Goal: Task Accomplishment & Management: Use online tool/utility

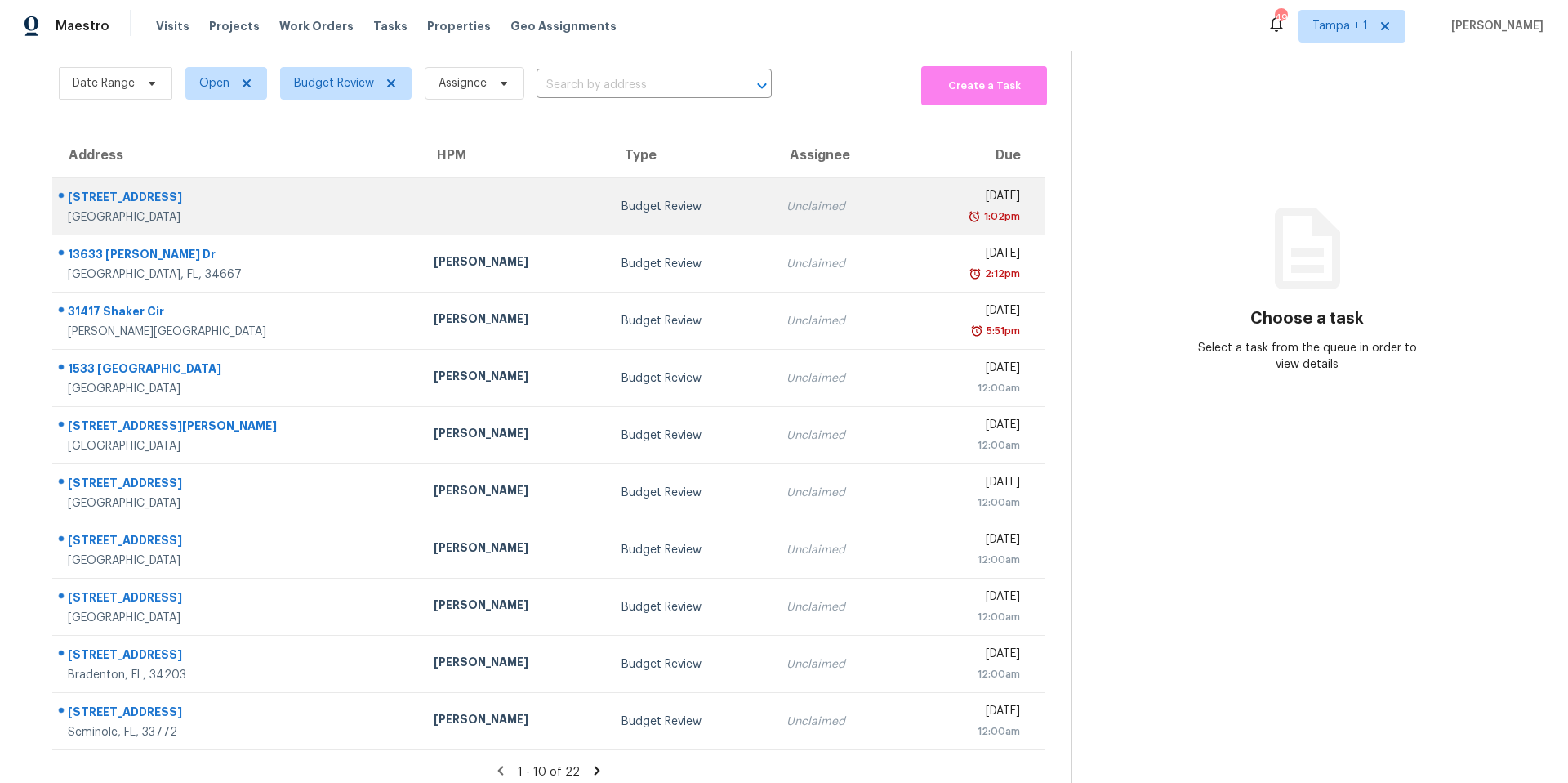
scroll to position [45, 0]
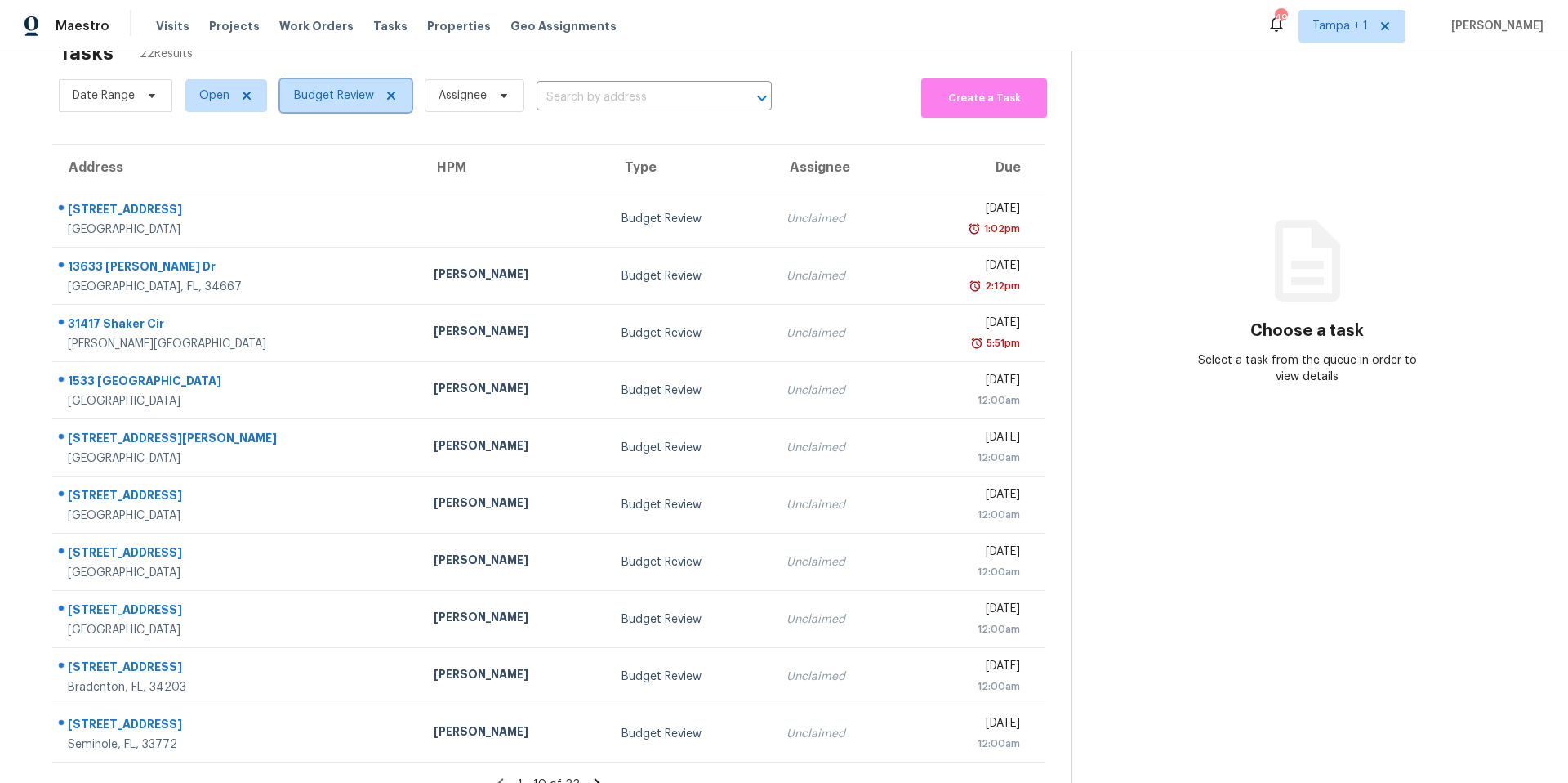
click at [315, 106] on span "Budget Review" at bounding box center [346, 95] width 132 height 32
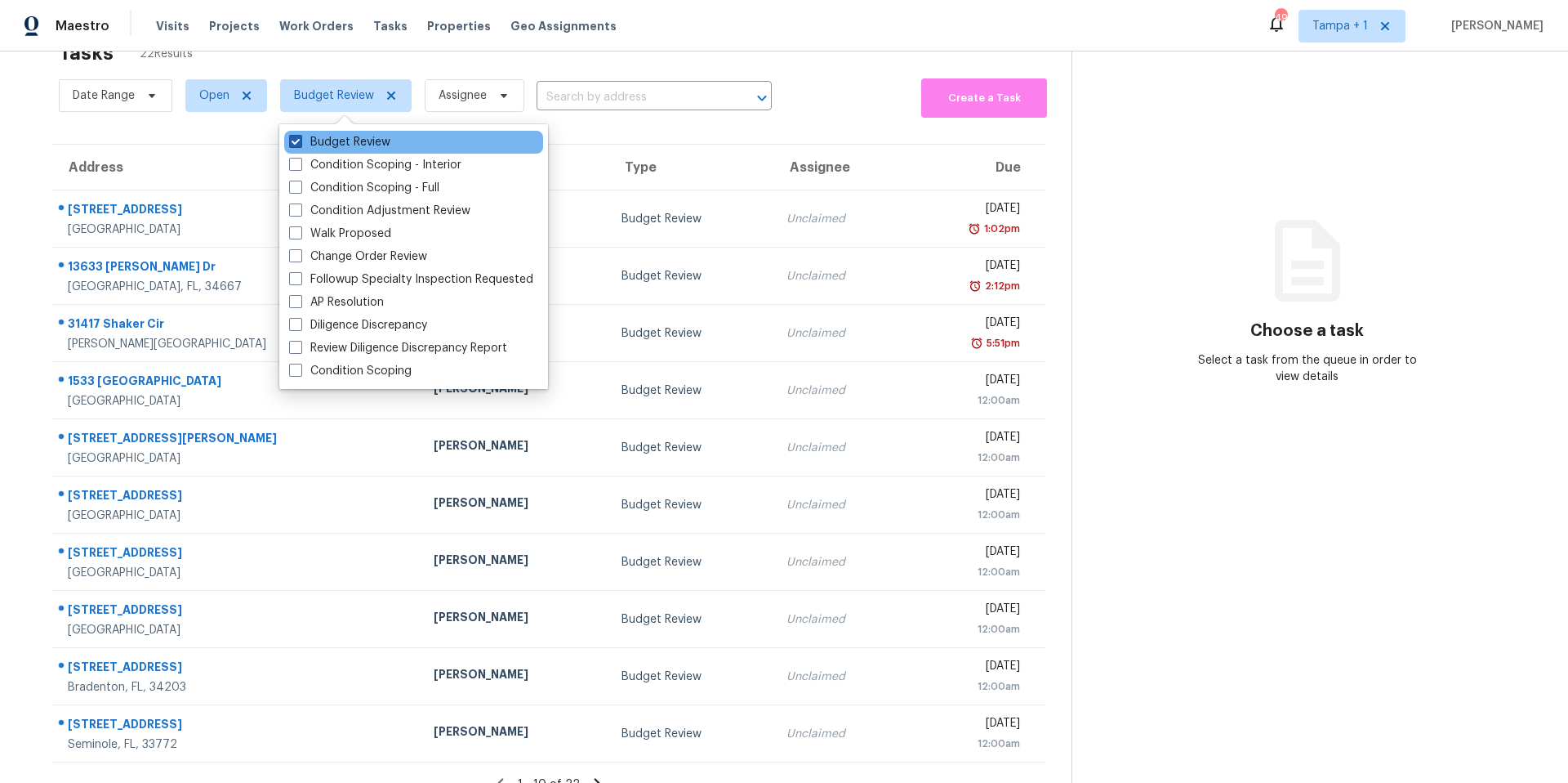
click at [314, 134] on label "Budget Review" at bounding box center [340, 142] width 101 height 17
click at [300, 134] on input "Budget Review" at bounding box center [294, 139] width 10 height 10
checkbox input "false"
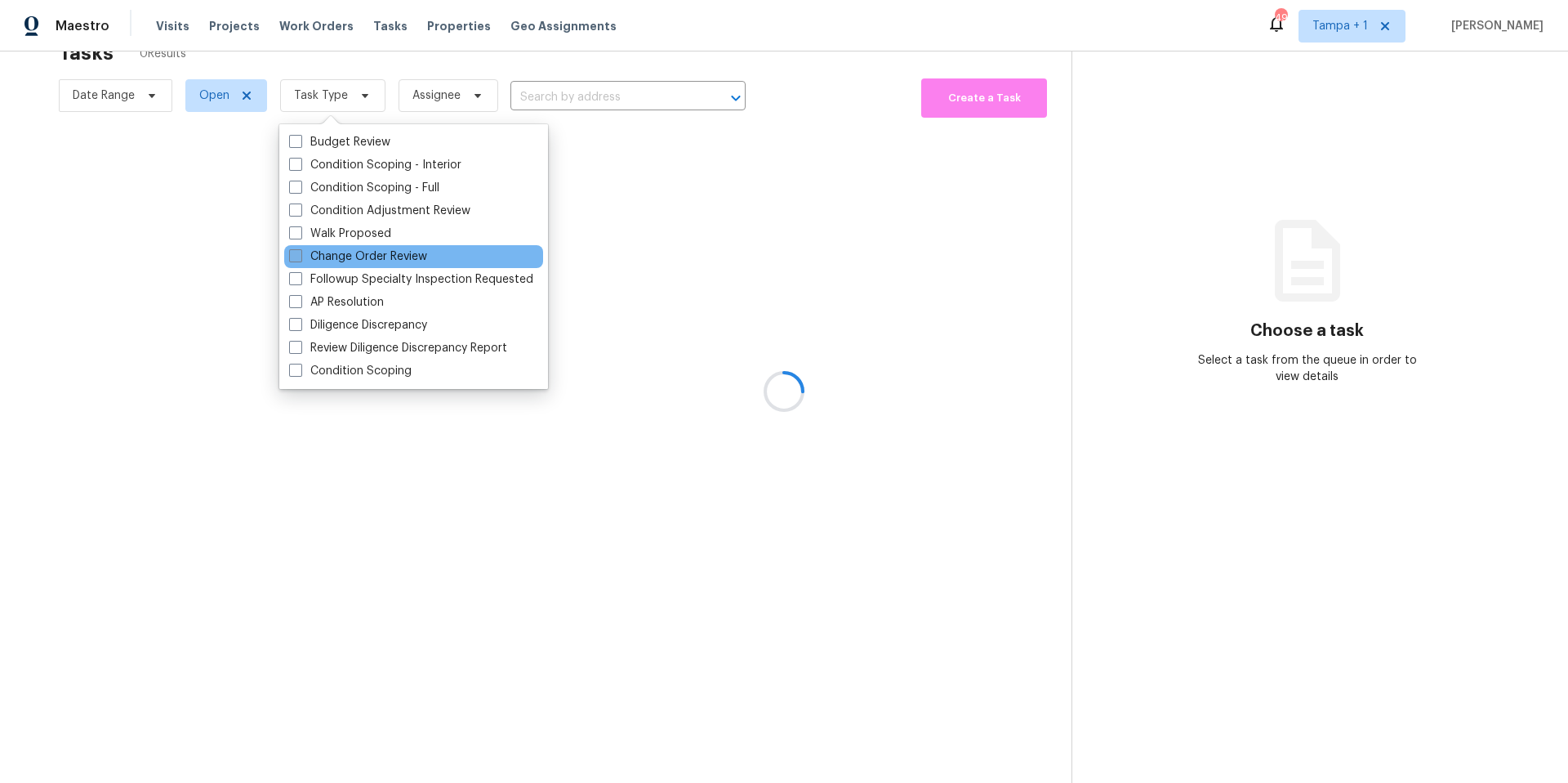
click at [317, 257] on label "Change Order Review" at bounding box center [358, 256] width 138 height 17
click at [300, 257] on input "Change Order Review" at bounding box center [294, 253] width 10 height 10
checkbox input "true"
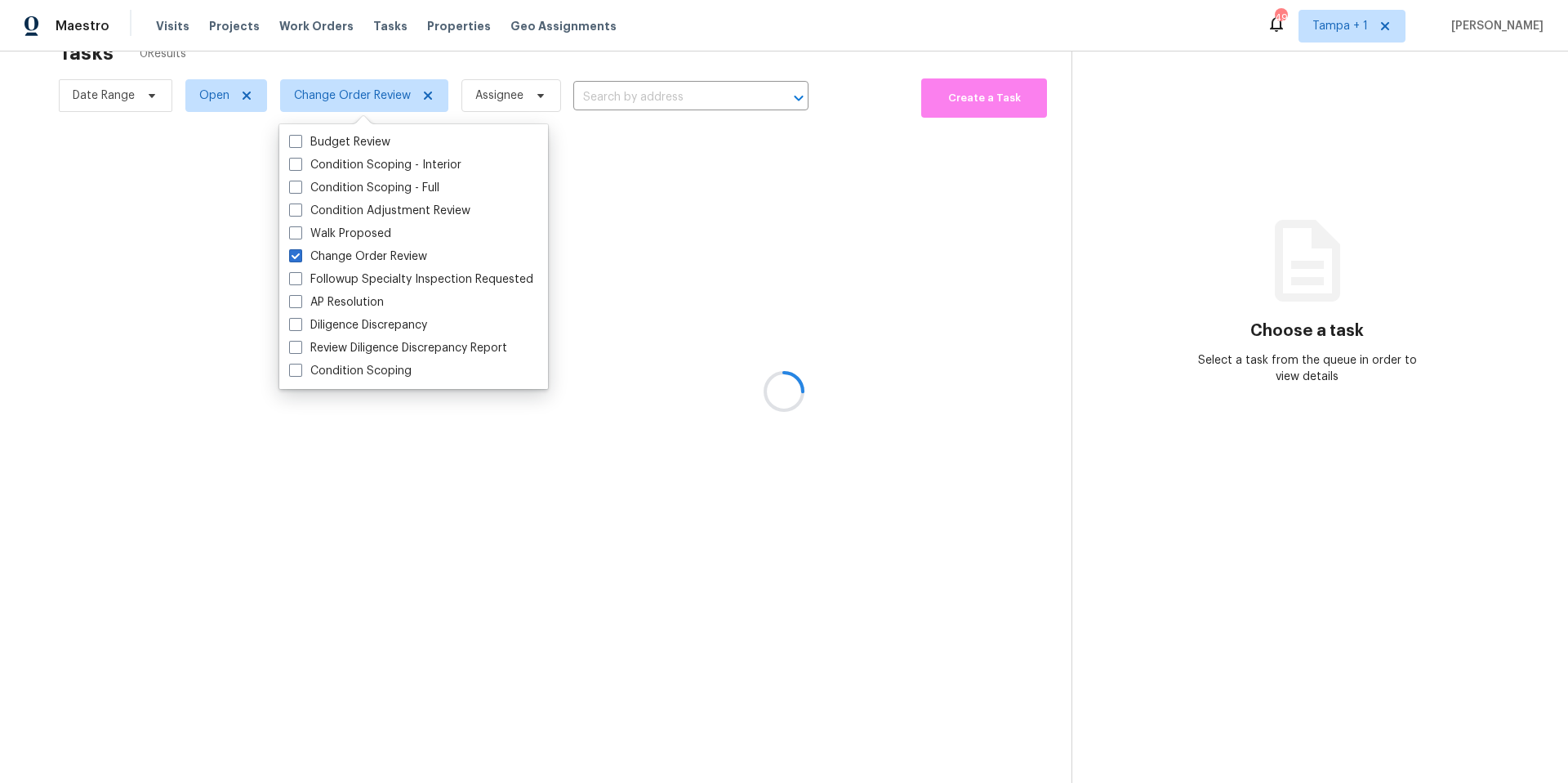
click at [452, 69] on div at bounding box center [784, 392] width 1568 height 783
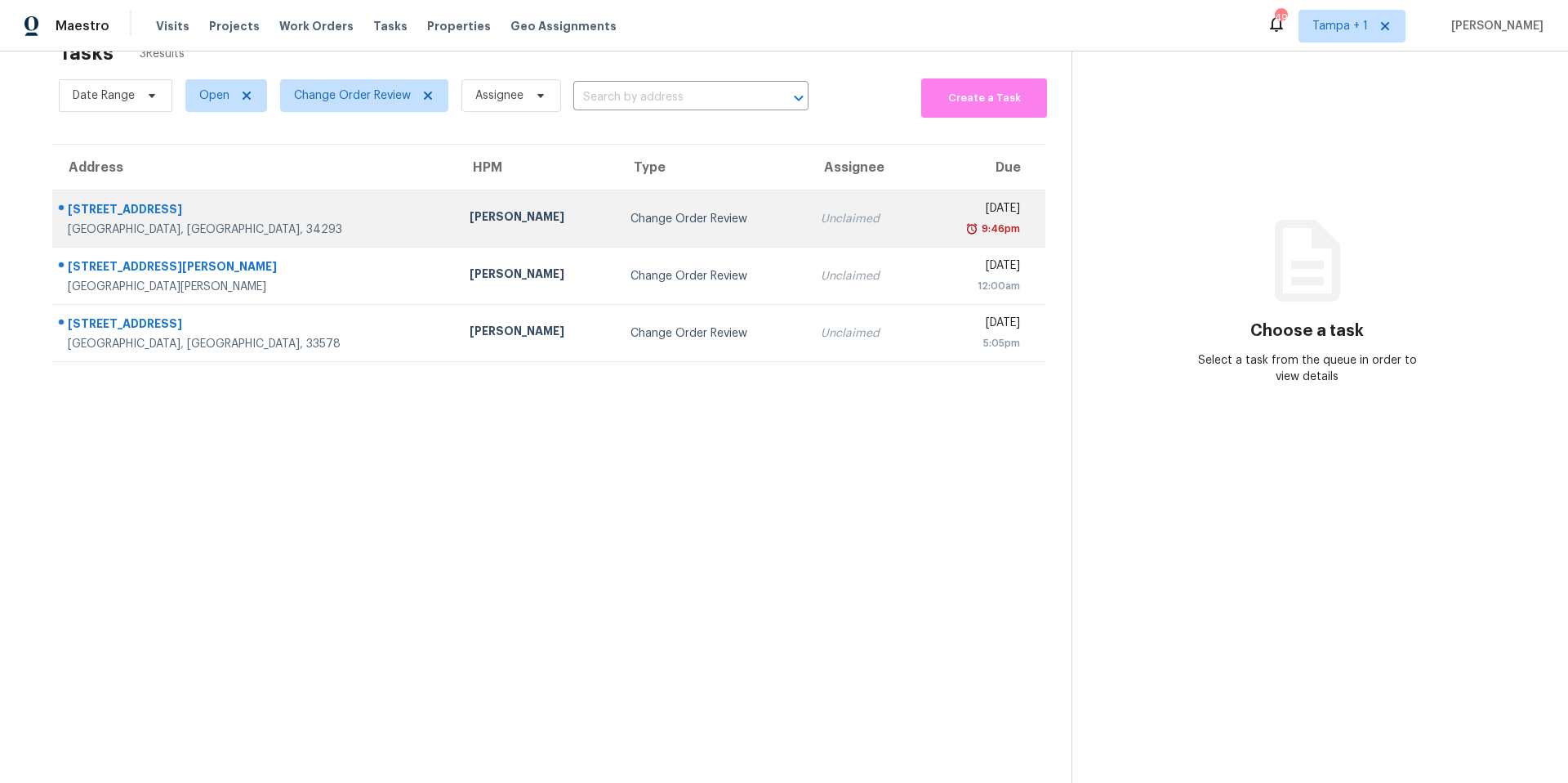
click at [618, 223] on td "Change Order Review" at bounding box center [713, 218] width 190 height 57
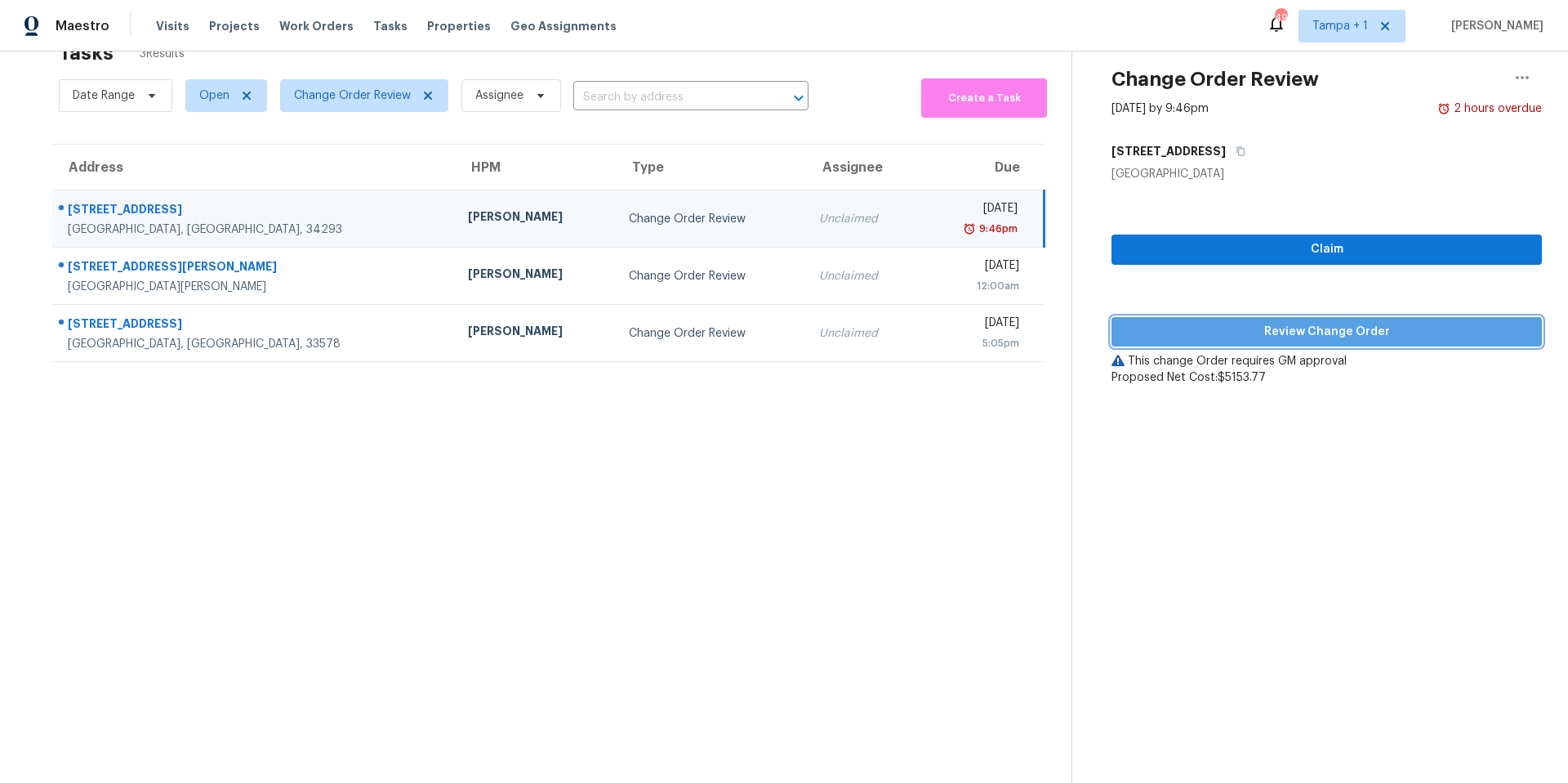
drag, startPoint x: 1201, startPoint y: 317, endPoint x: 1181, endPoint y: 329, distance: 23.3
click at [1201, 317] on button "Review Change Order" at bounding box center [1326, 332] width 431 height 31
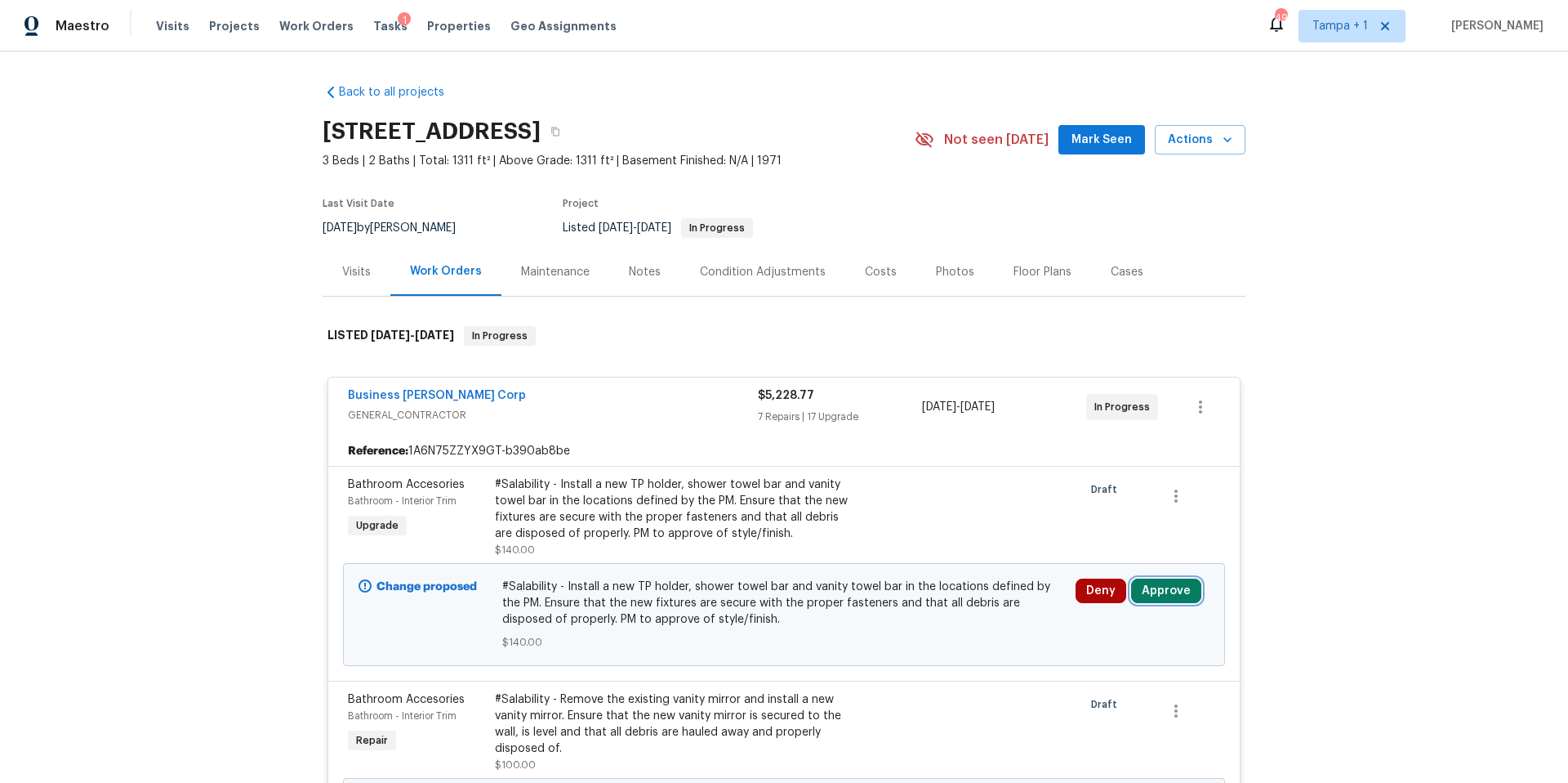
click at [1172, 588] on button "Approve" at bounding box center [1166, 591] width 70 height 24
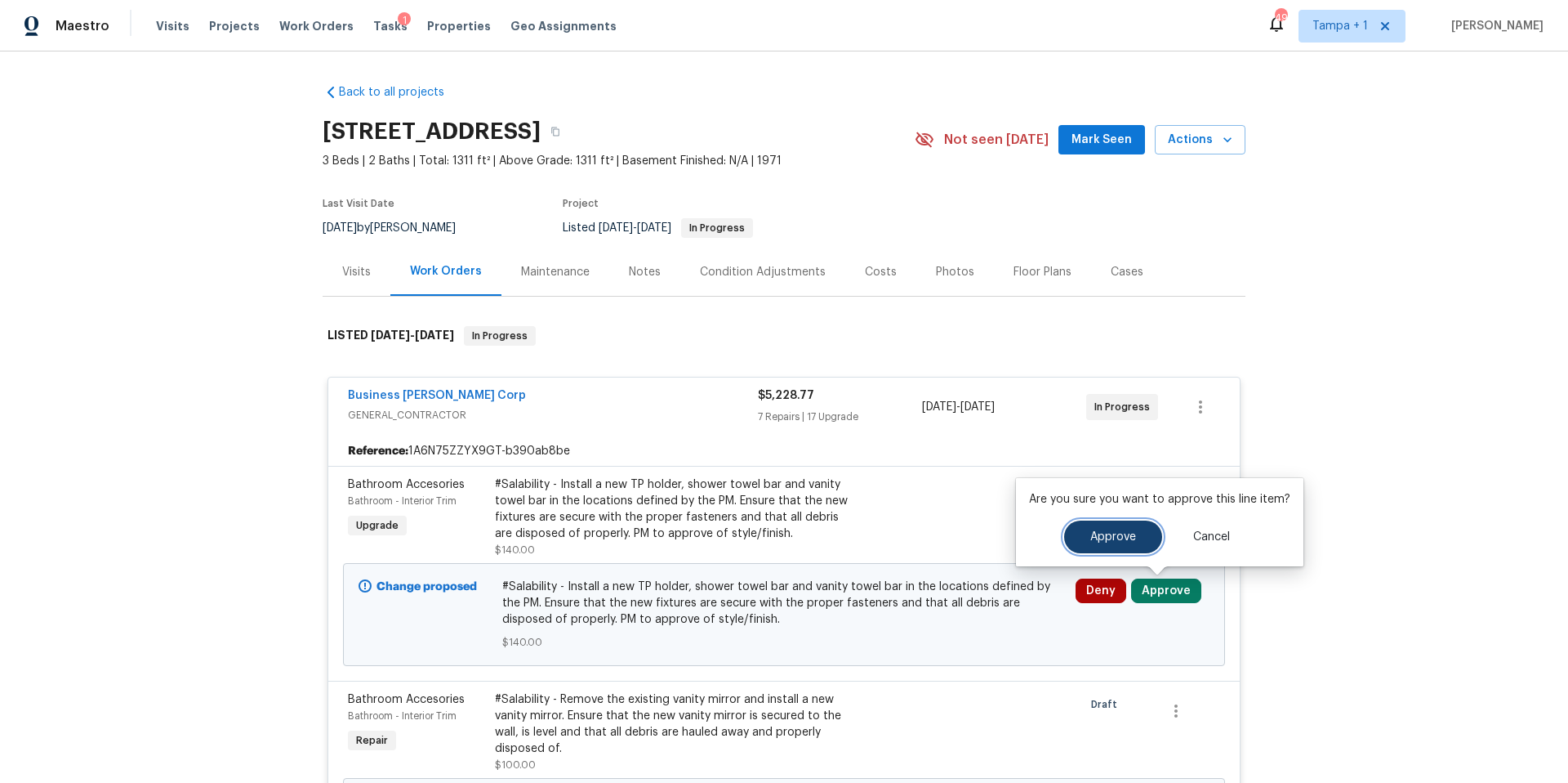
click at [1104, 546] on button "Approve" at bounding box center [1113, 537] width 98 height 32
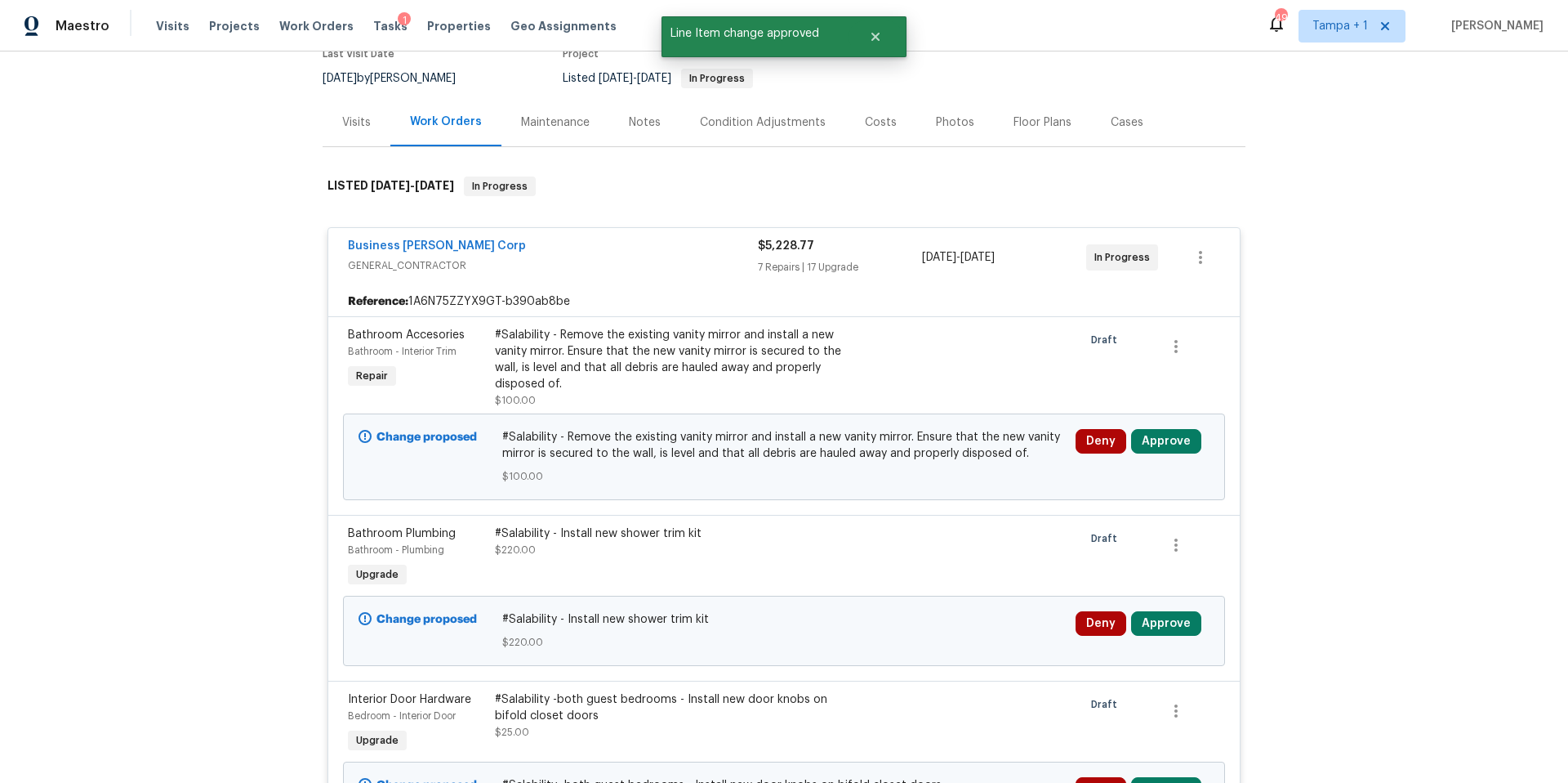
scroll to position [151, 0]
click at [1160, 428] on button "Approve" at bounding box center [1166, 440] width 70 height 24
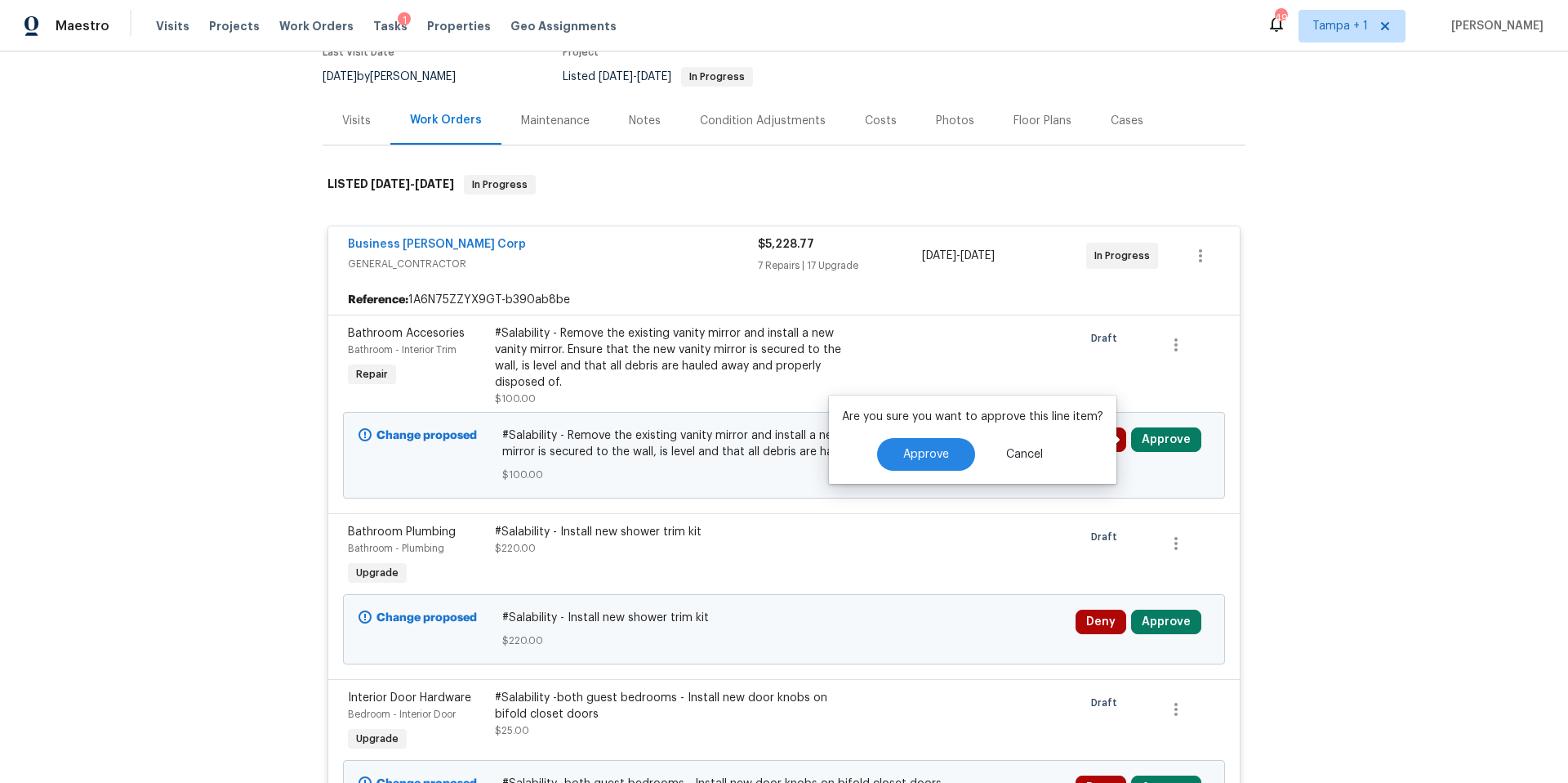
click at [901, 436] on div "Are you sure you want to approve this line item? Approve Cancel" at bounding box center [972, 440] width 287 height 88
click at [912, 450] on span "Approve" at bounding box center [926, 454] width 45 height 12
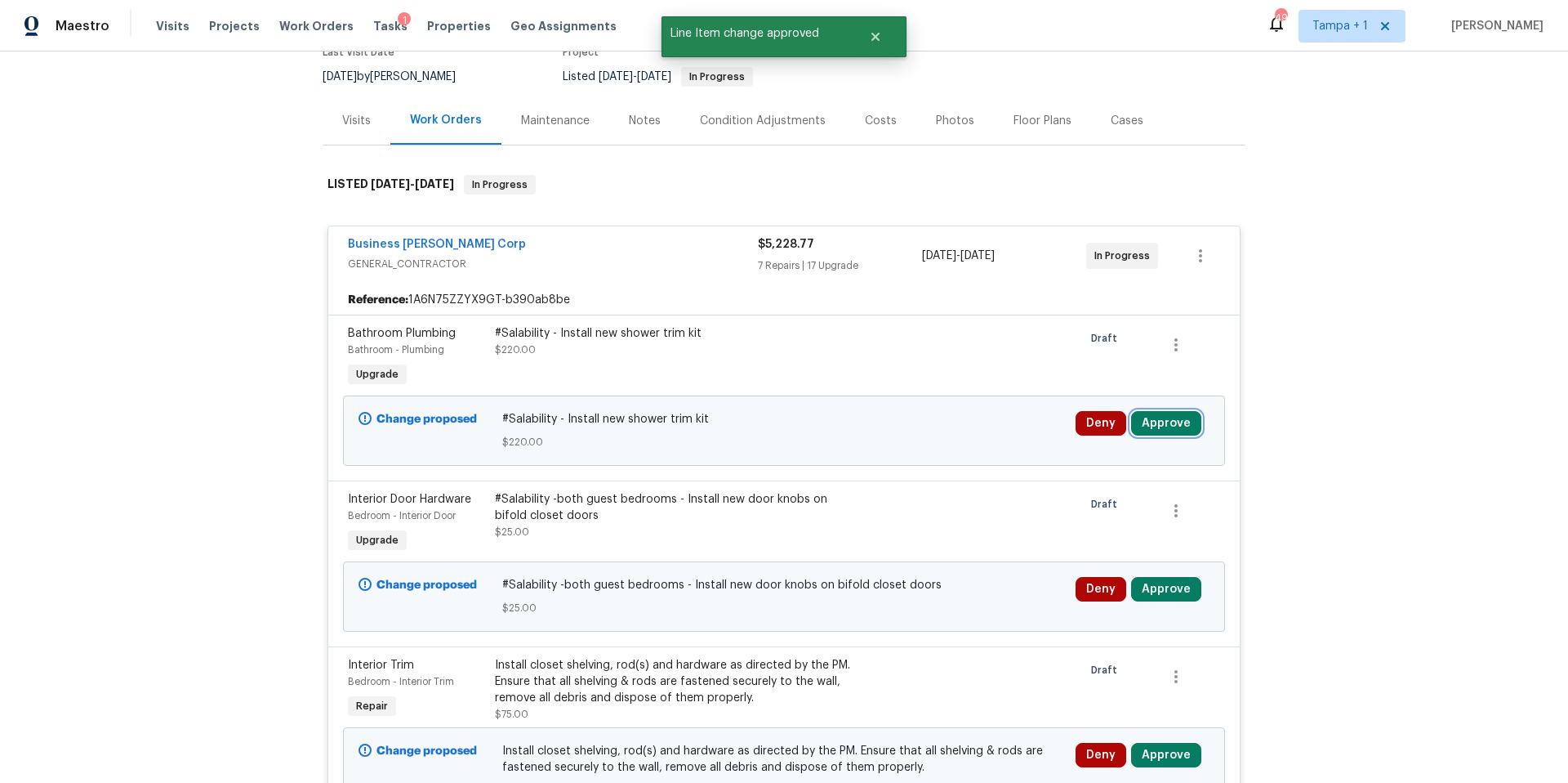
click at [1158, 422] on button "Approve" at bounding box center [1166, 423] width 70 height 24
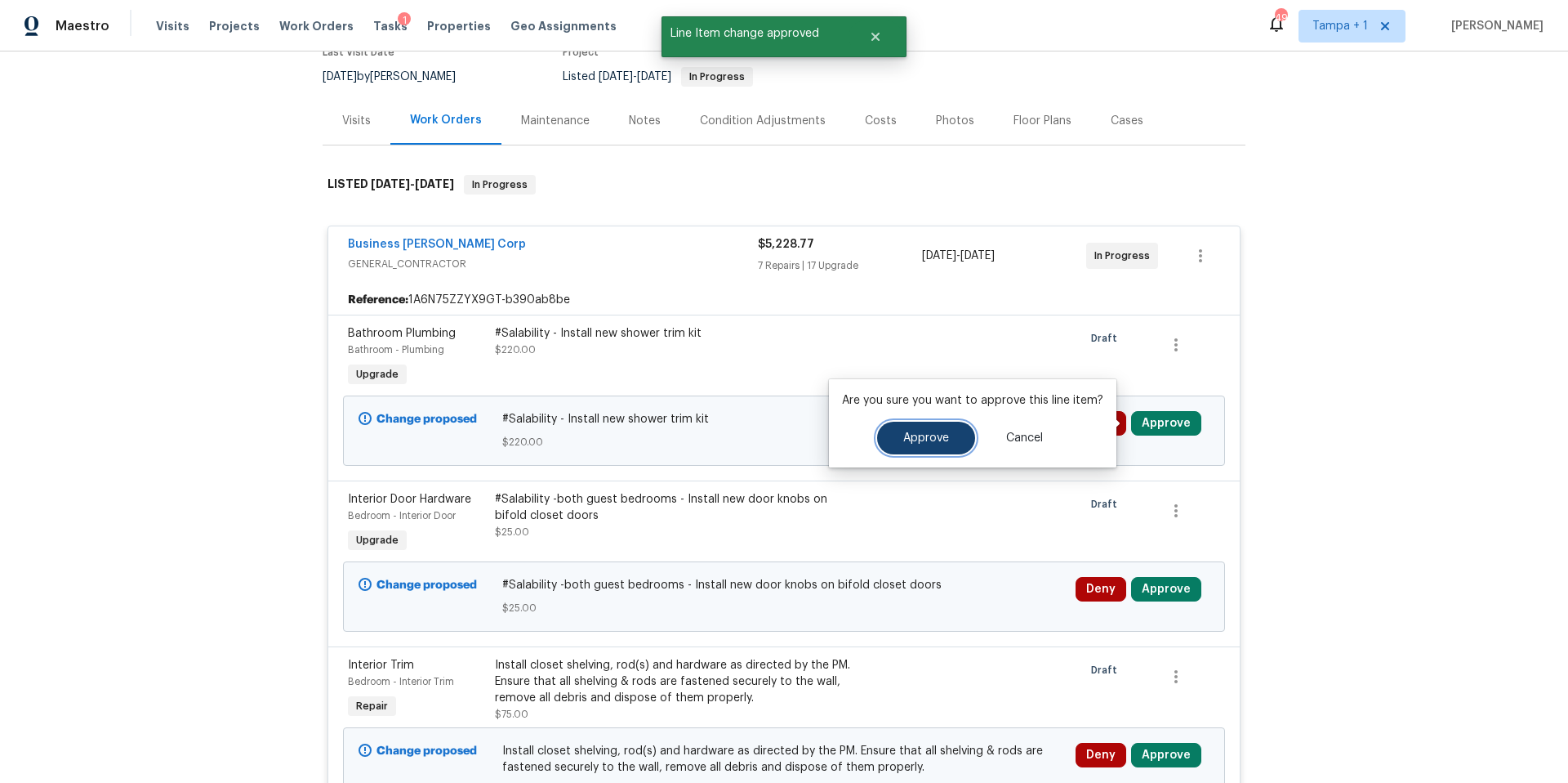
click at [924, 427] on button "Approve" at bounding box center [926, 437] width 98 height 32
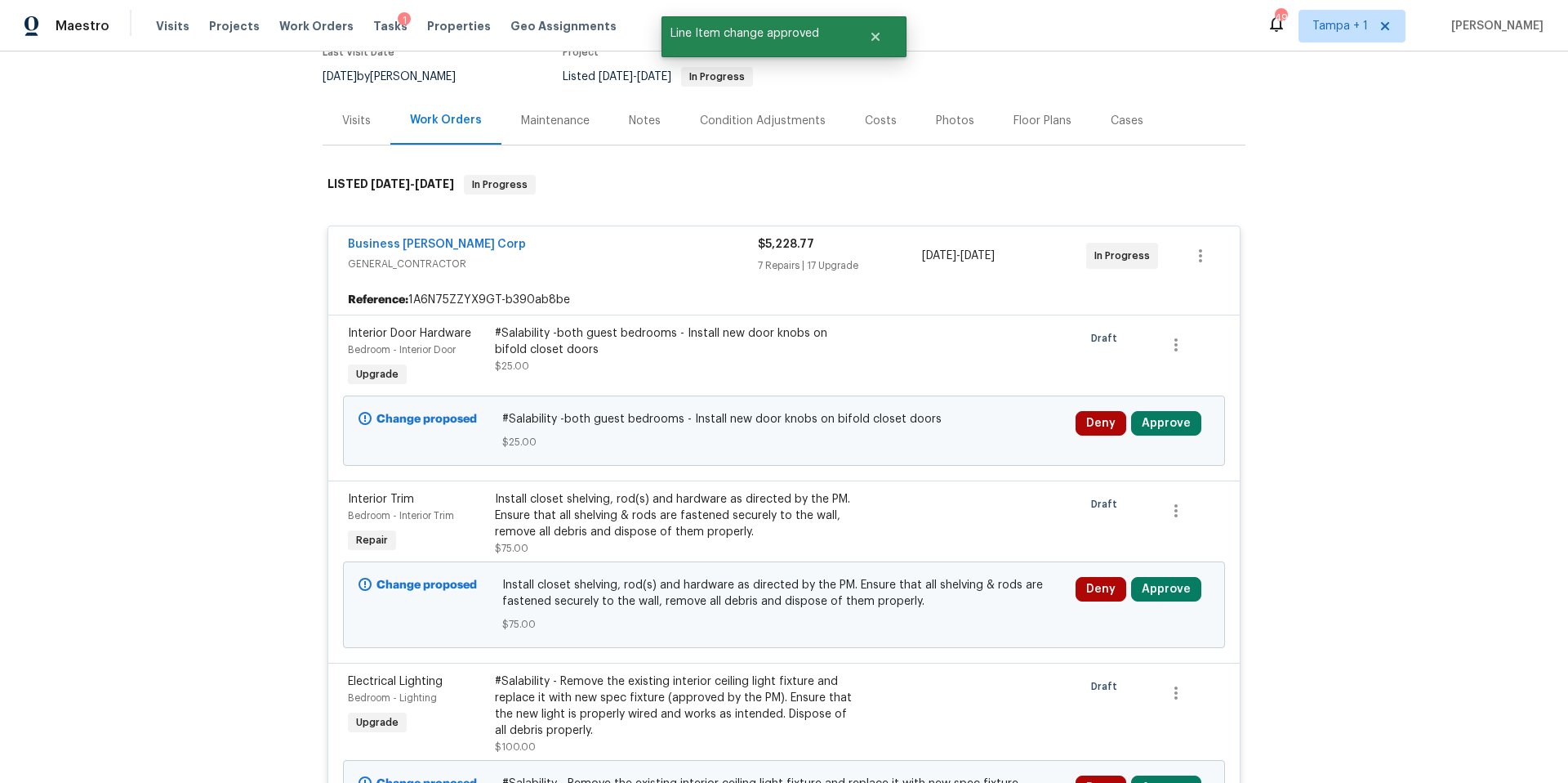
click at [1192, 421] on div "Deny Approve" at bounding box center [1142, 423] width 134 height 24
click at [1164, 421] on button "Approve" at bounding box center [1166, 423] width 70 height 24
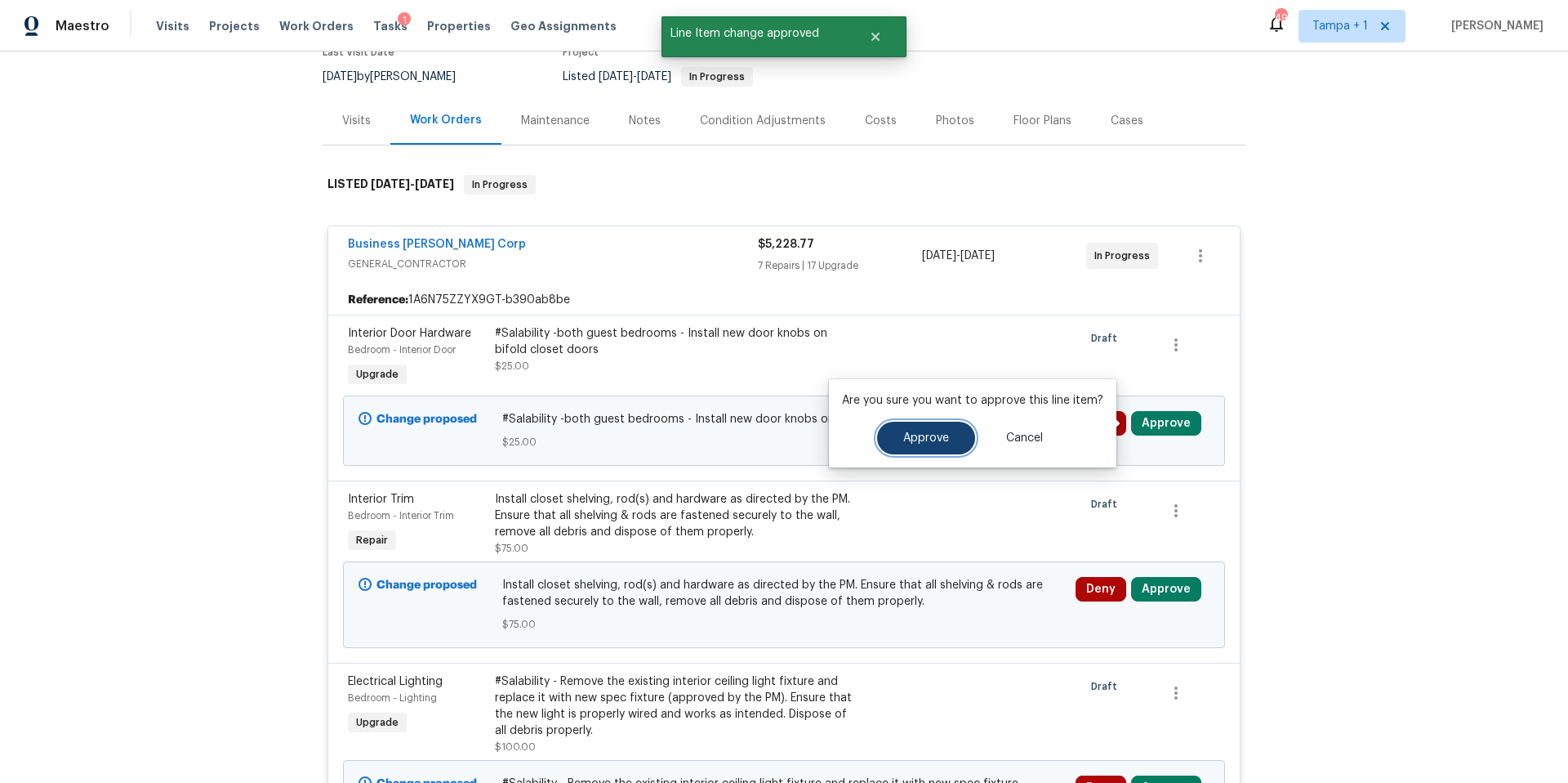
click at [910, 435] on span "Approve" at bounding box center [926, 439] width 45 height 12
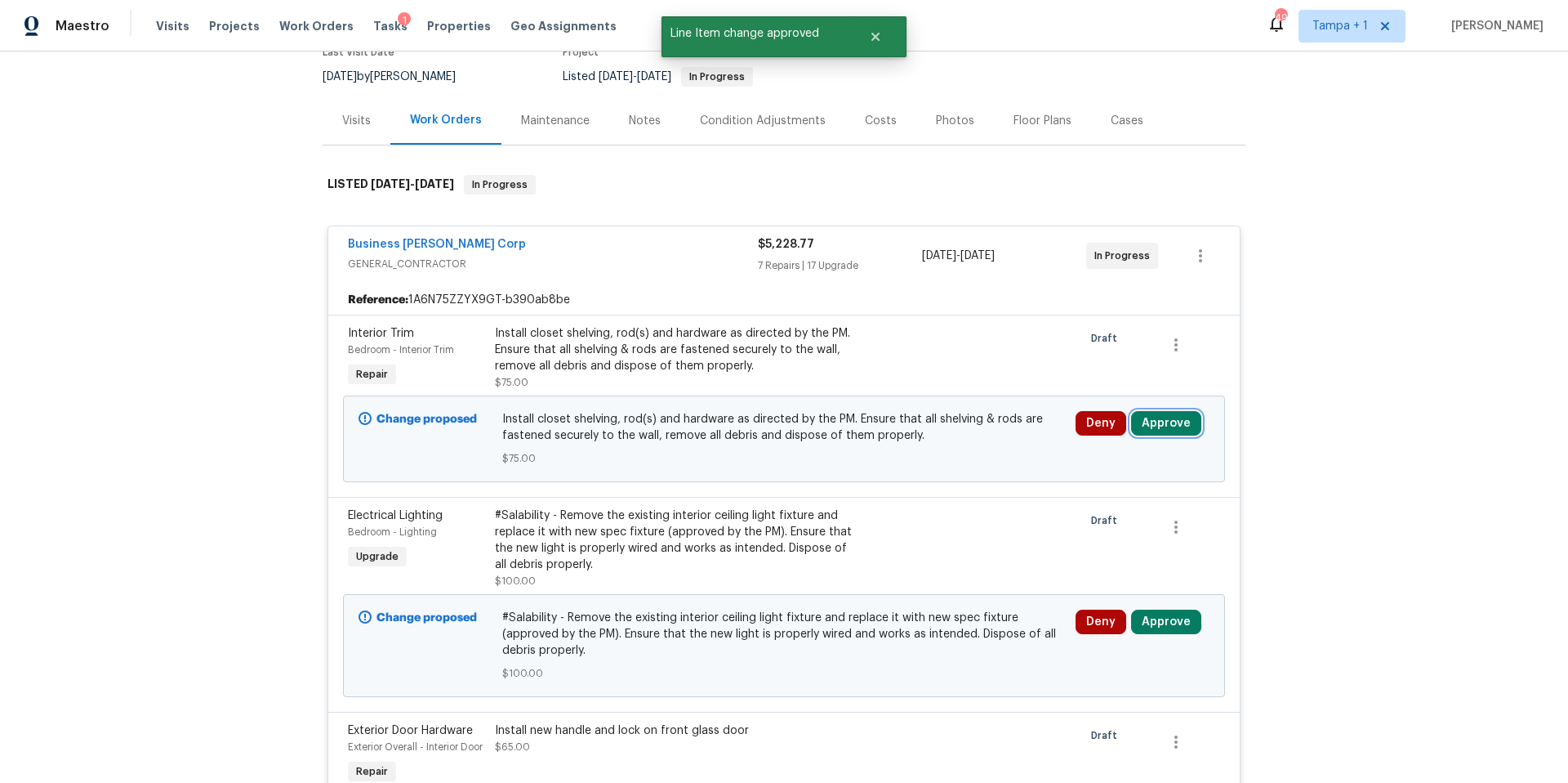
click at [1167, 431] on button "Approve" at bounding box center [1166, 423] width 70 height 24
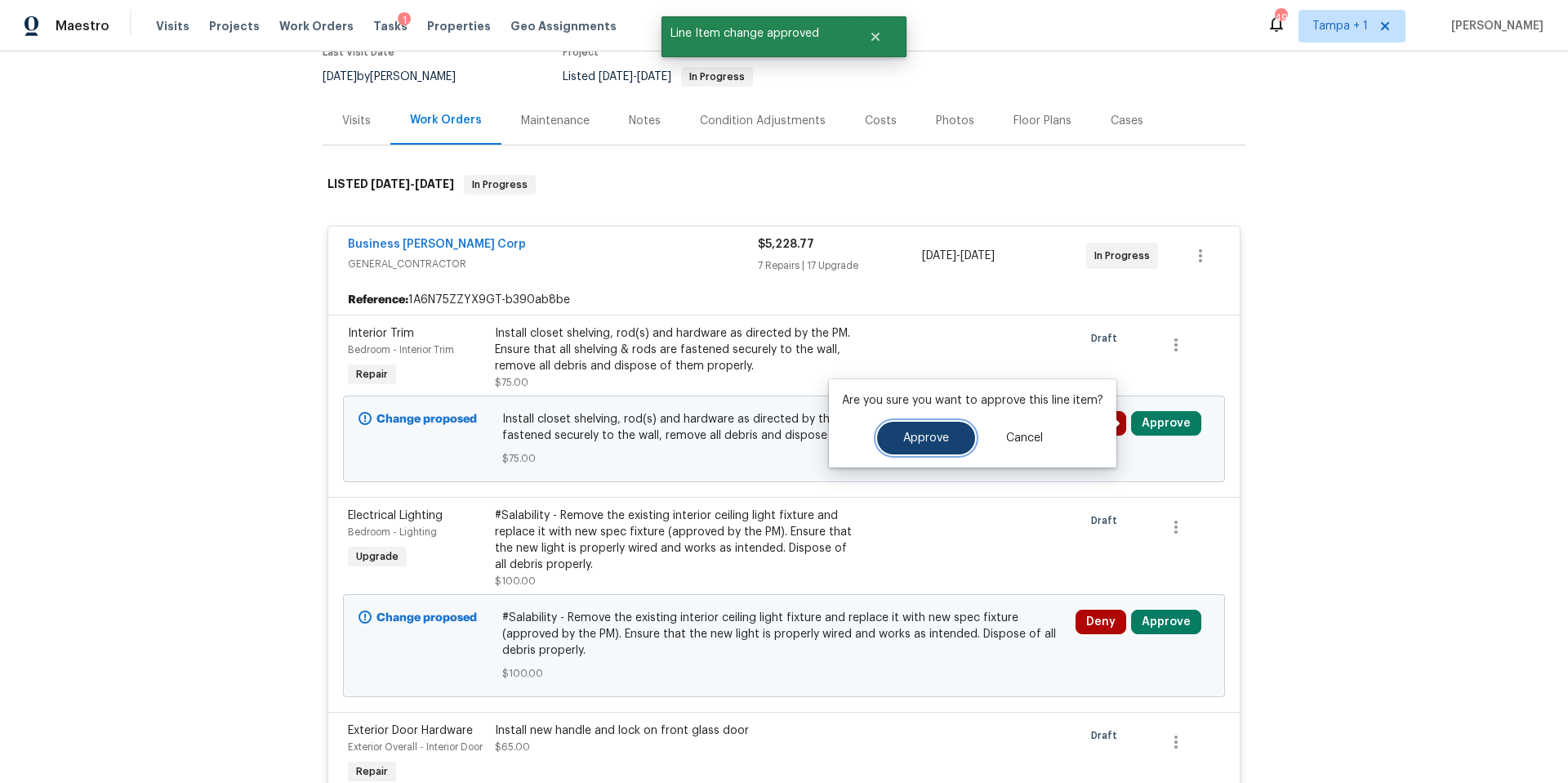
click at [887, 443] on button "Approve" at bounding box center [926, 437] width 98 height 32
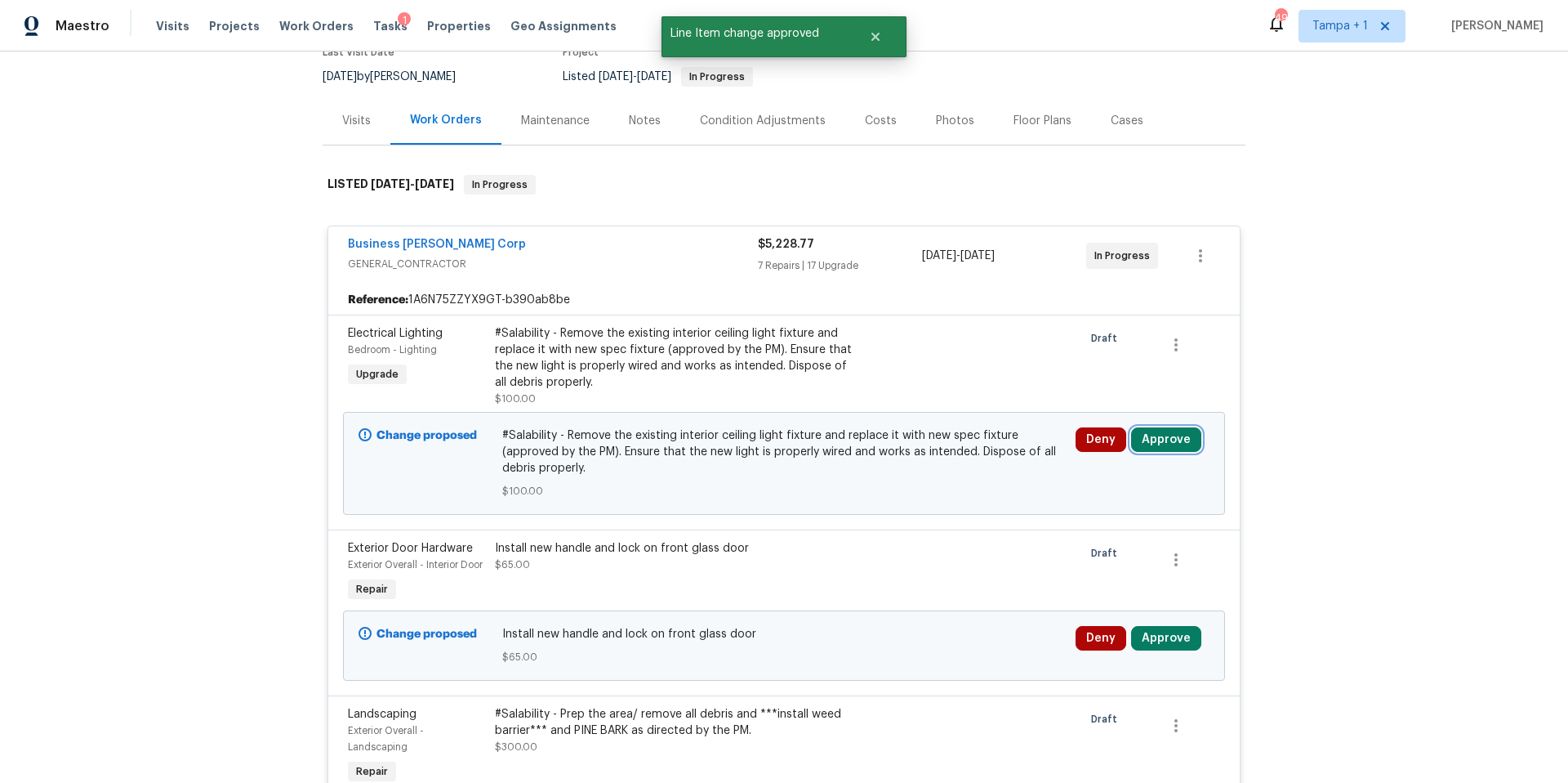
click at [1167, 434] on button "Approve" at bounding box center [1166, 440] width 70 height 24
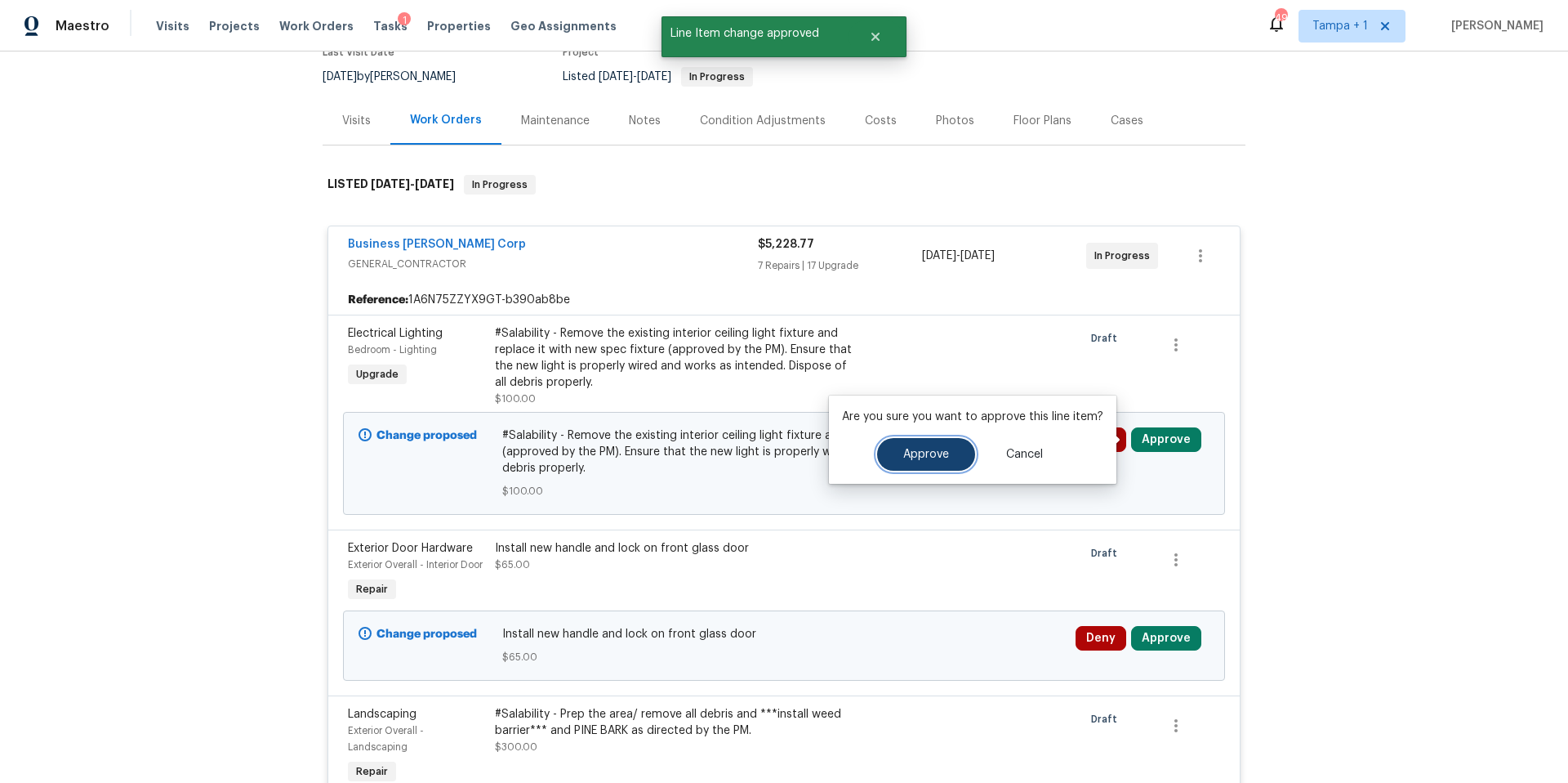
click at [901, 445] on button "Approve" at bounding box center [926, 454] width 98 height 32
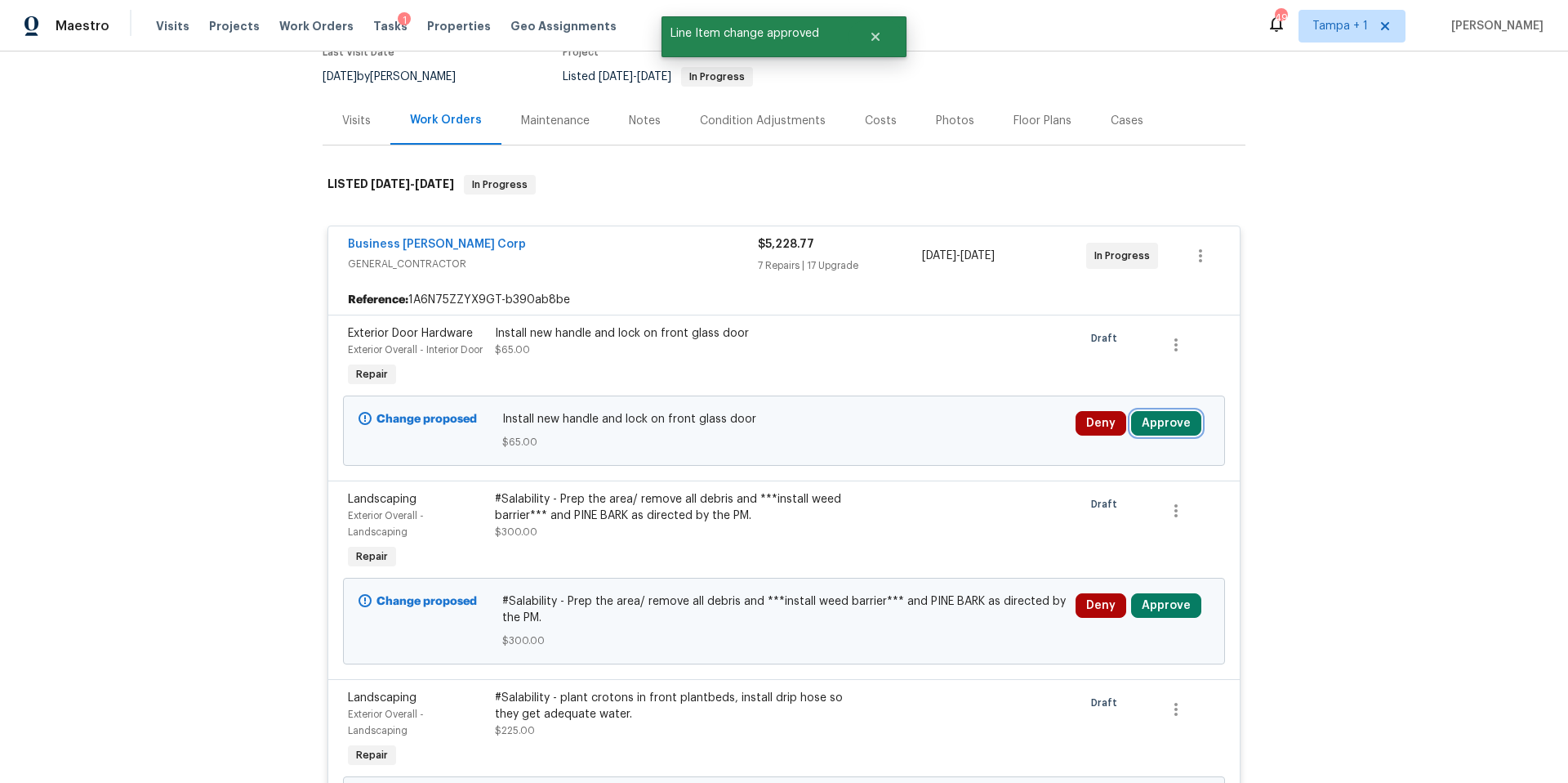
click at [1181, 435] on button "Approve" at bounding box center [1166, 423] width 70 height 24
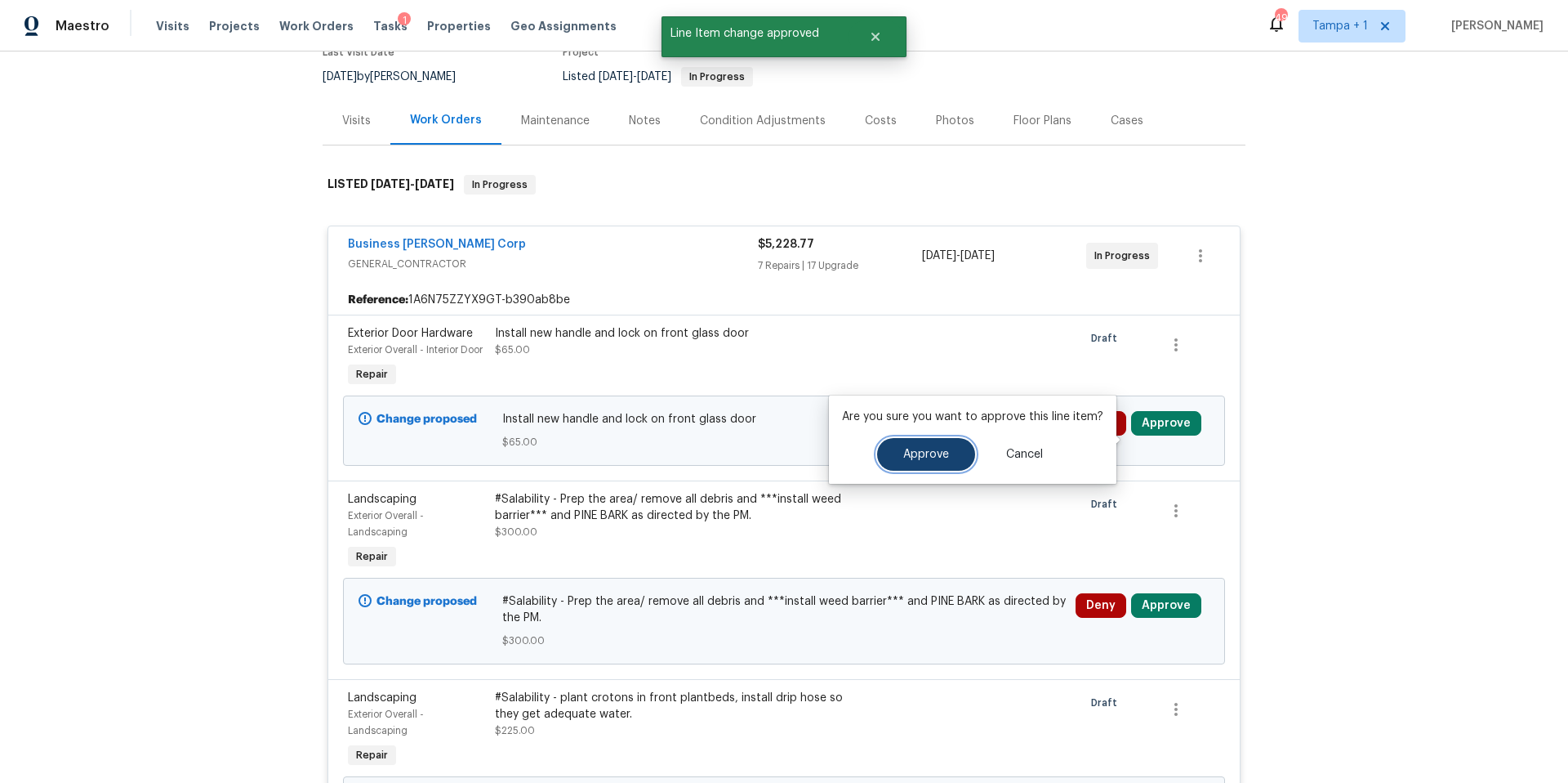
click at [923, 456] on span "Approve" at bounding box center [926, 454] width 45 height 12
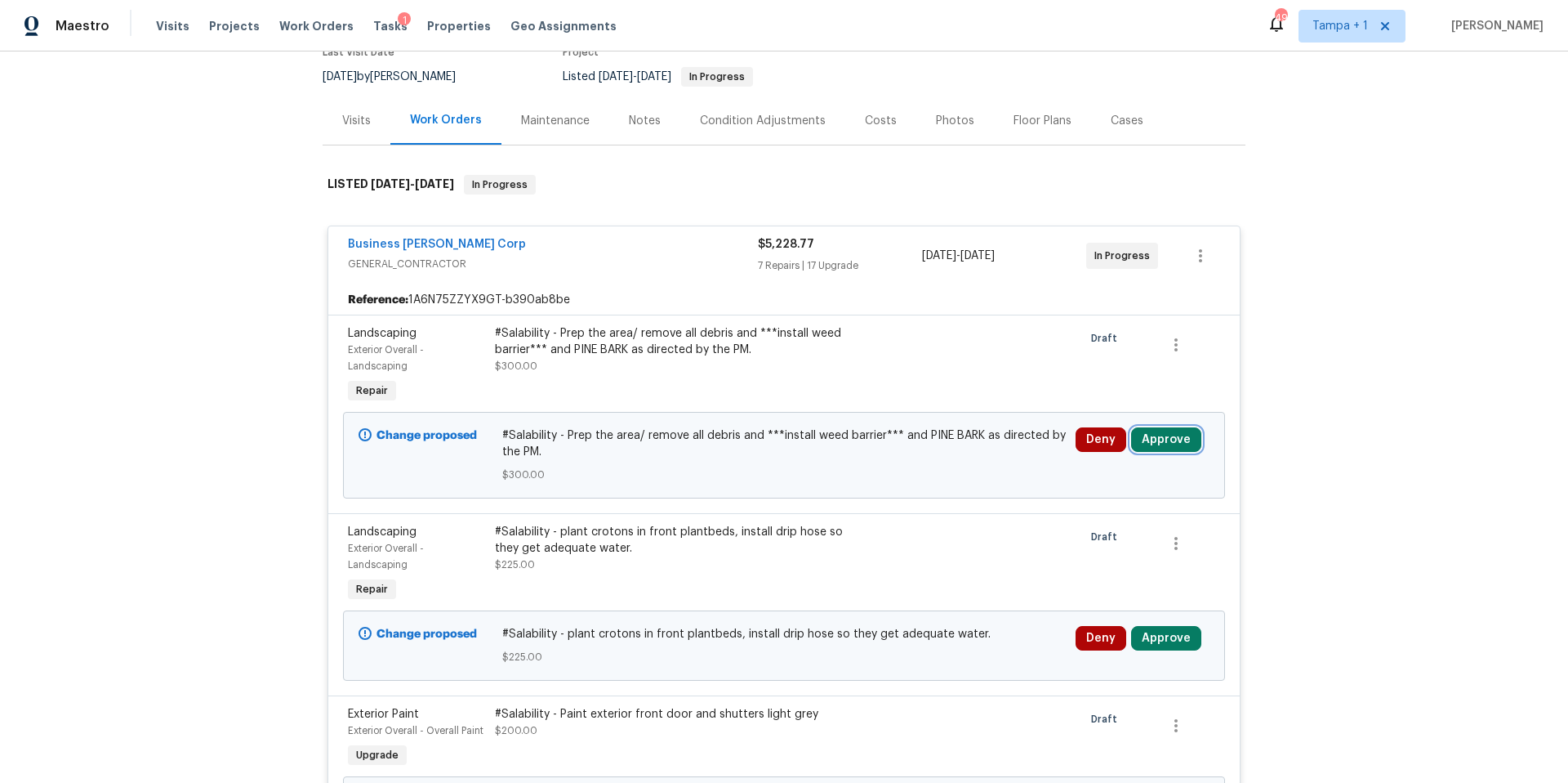
click at [1168, 439] on button "Approve" at bounding box center [1166, 440] width 70 height 24
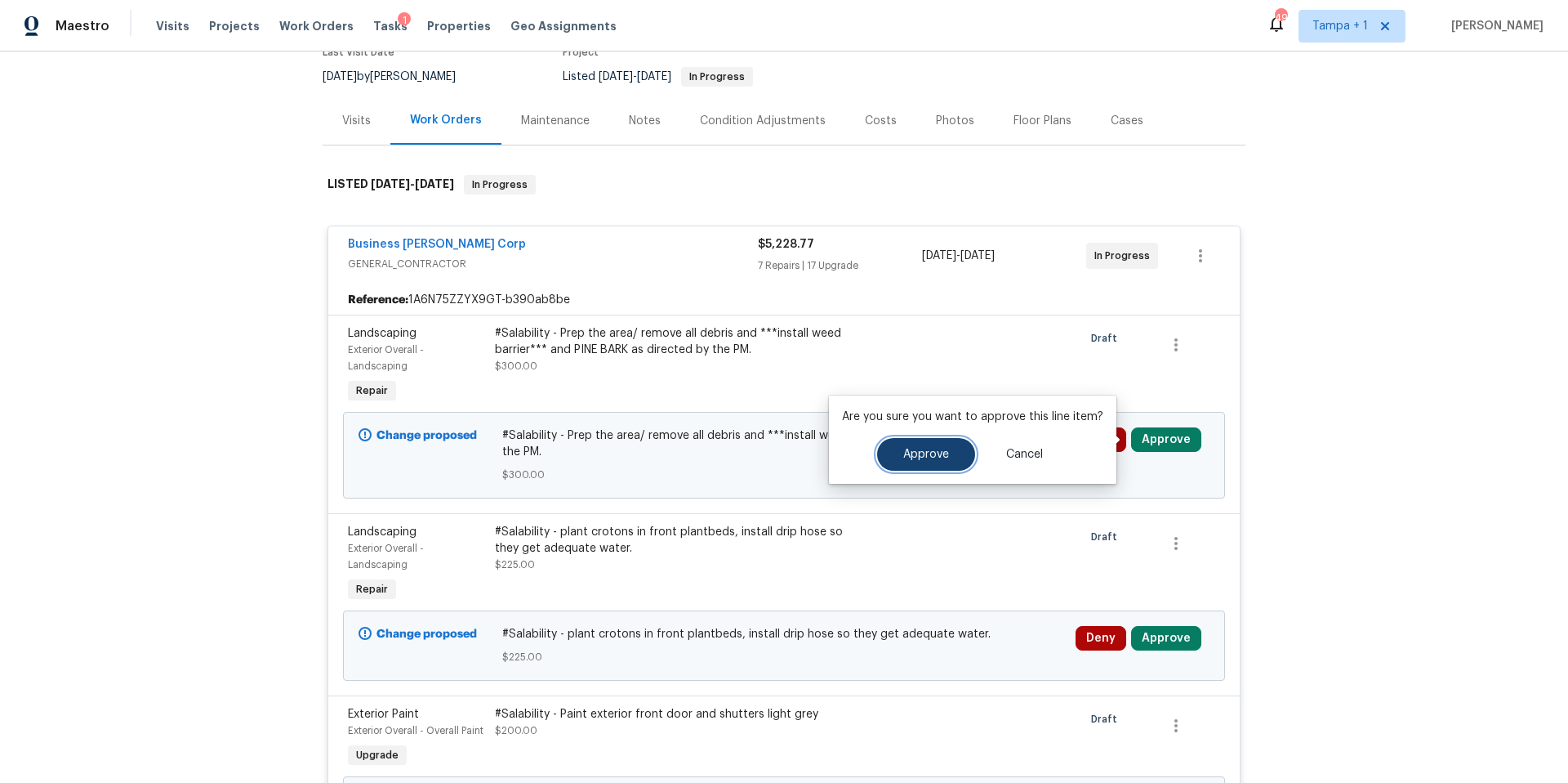
click at [949, 446] on button "Approve" at bounding box center [926, 454] width 98 height 32
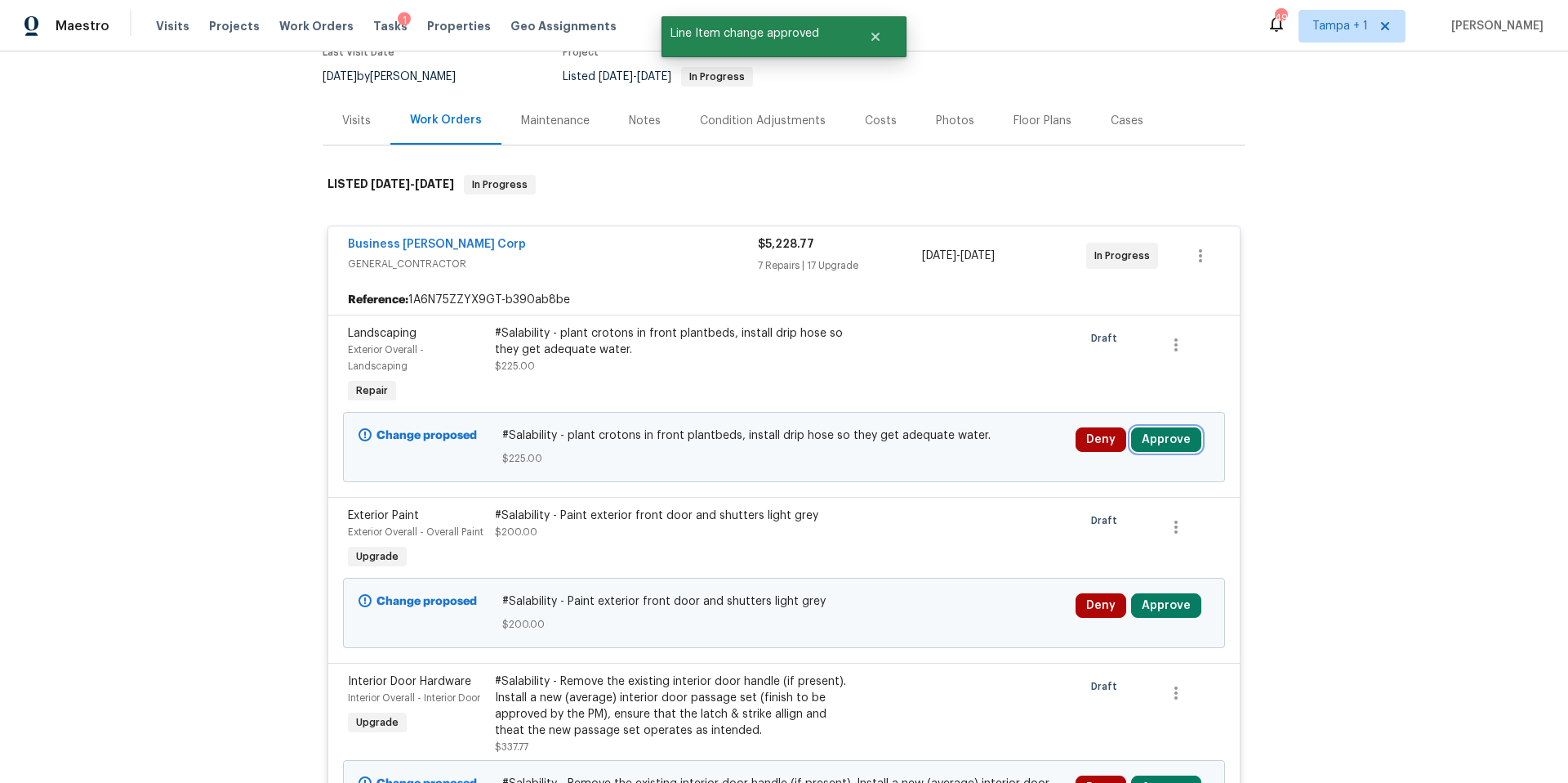
click at [1162, 440] on button "Approve" at bounding box center [1166, 440] width 70 height 24
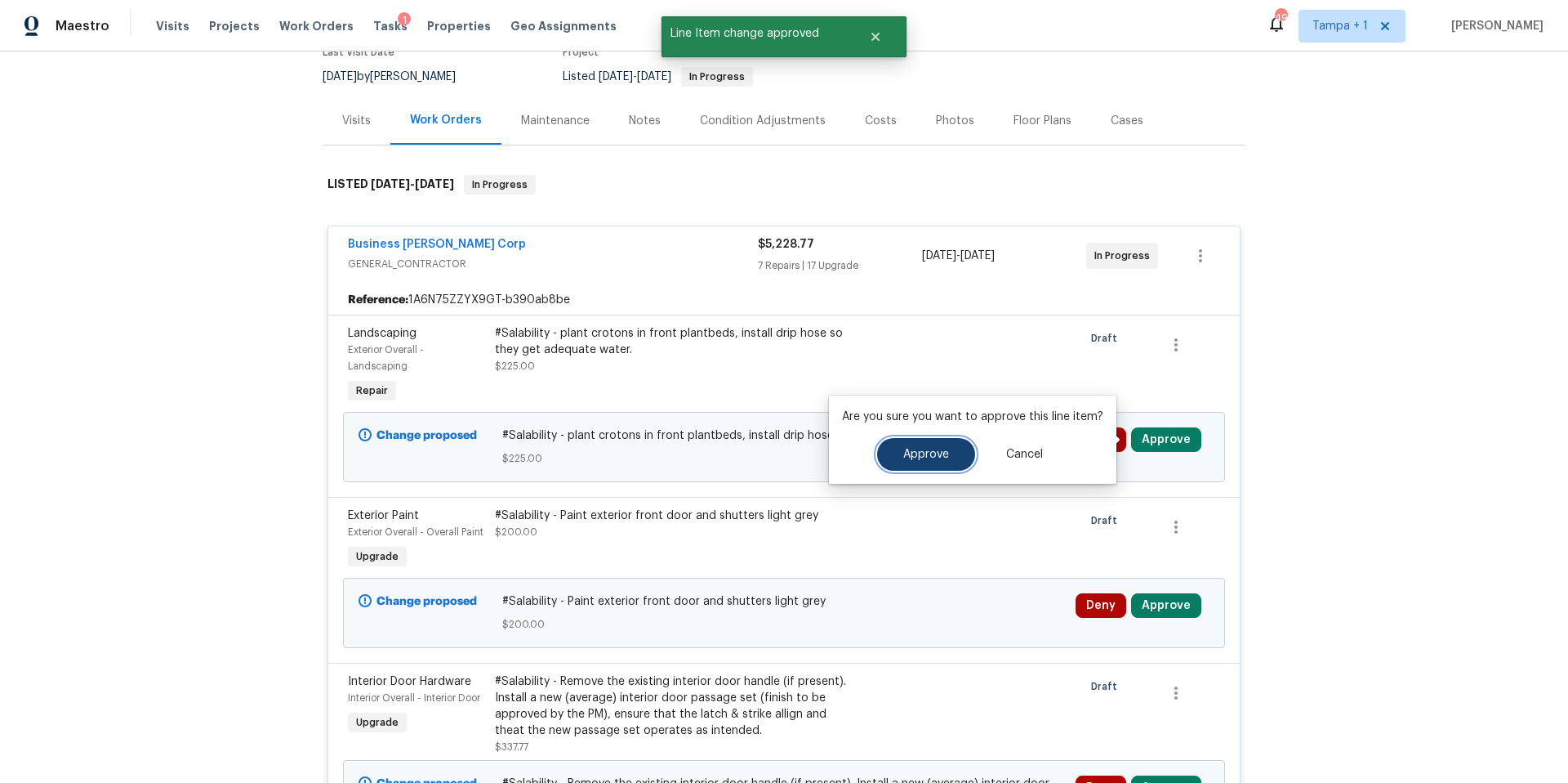
click at [939, 449] on span "Approve" at bounding box center [926, 454] width 45 height 12
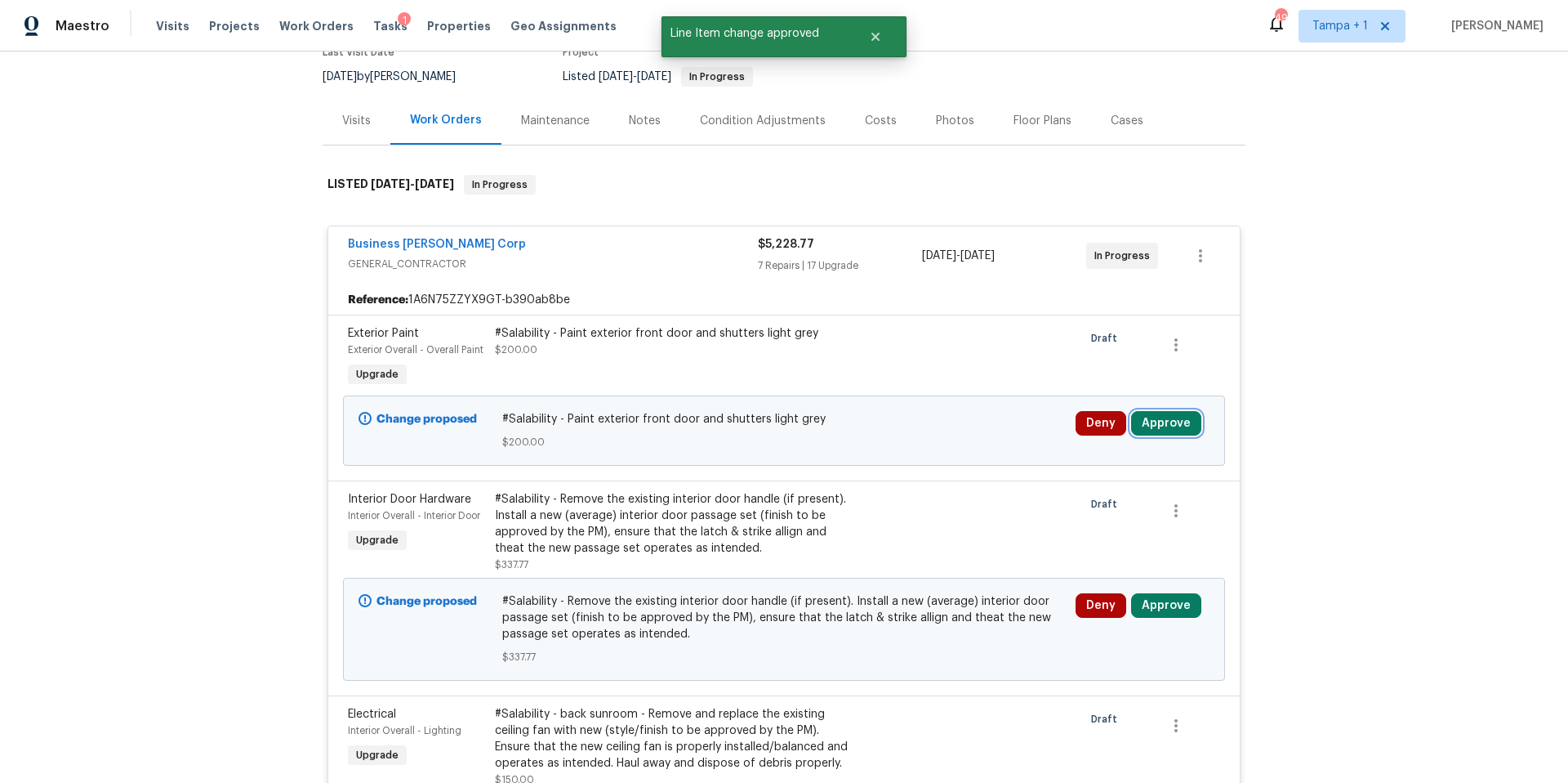
click at [1164, 419] on button "Approve" at bounding box center [1166, 423] width 70 height 24
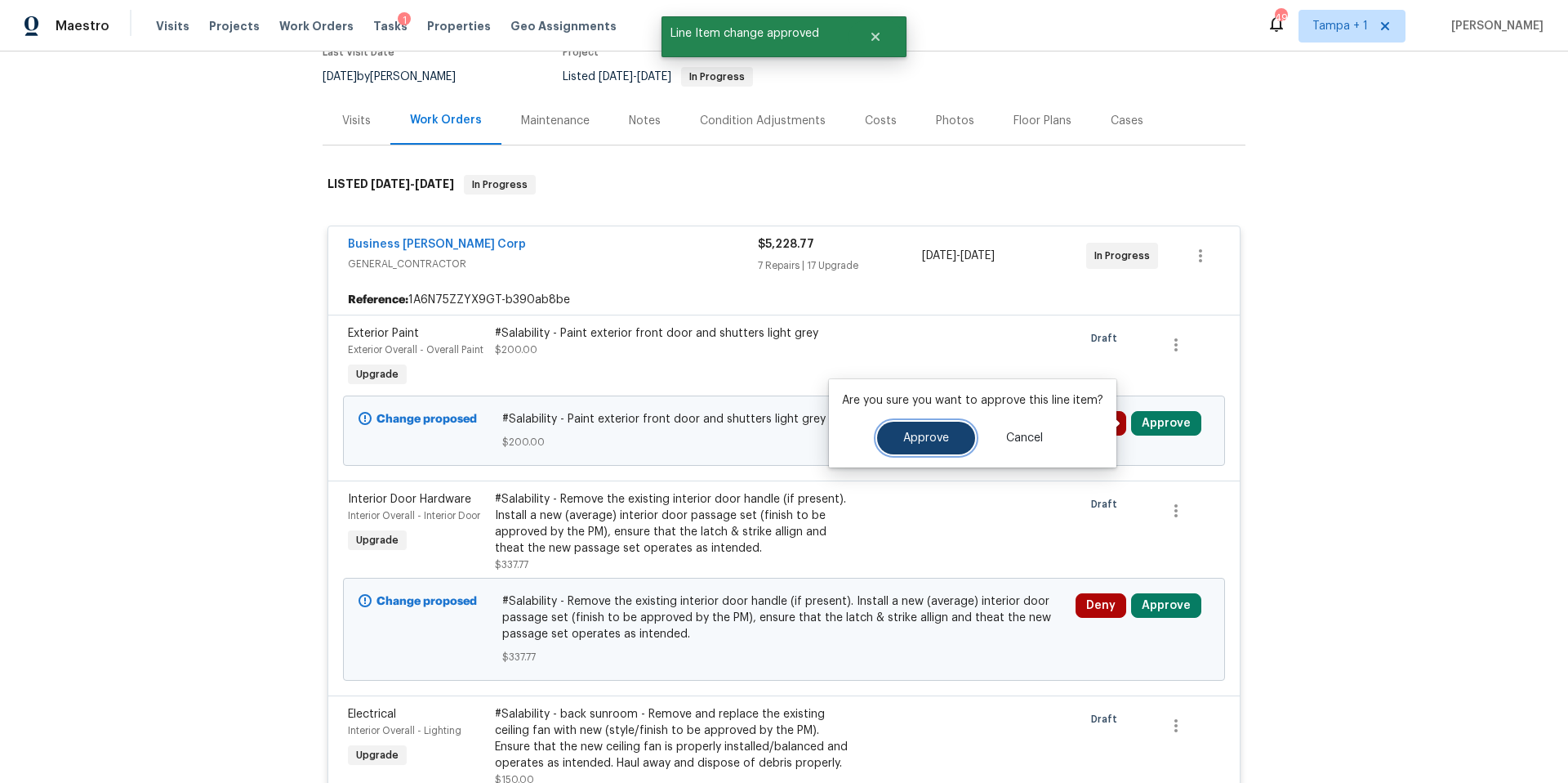
click at [888, 427] on button "Approve" at bounding box center [926, 437] width 98 height 32
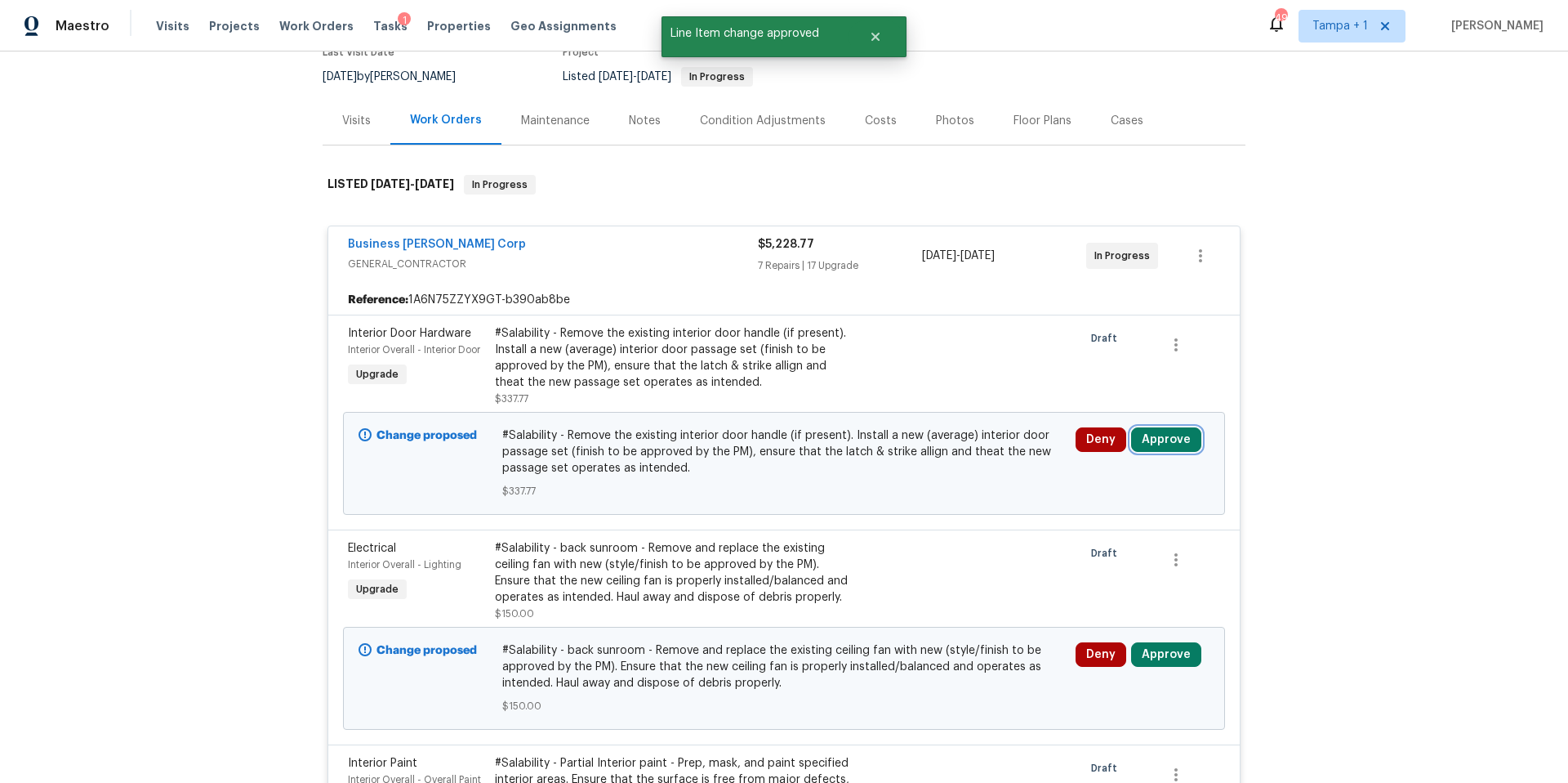
click at [1170, 432] on button "Approve" at bounding box center [1166, 440] width 70 height 24
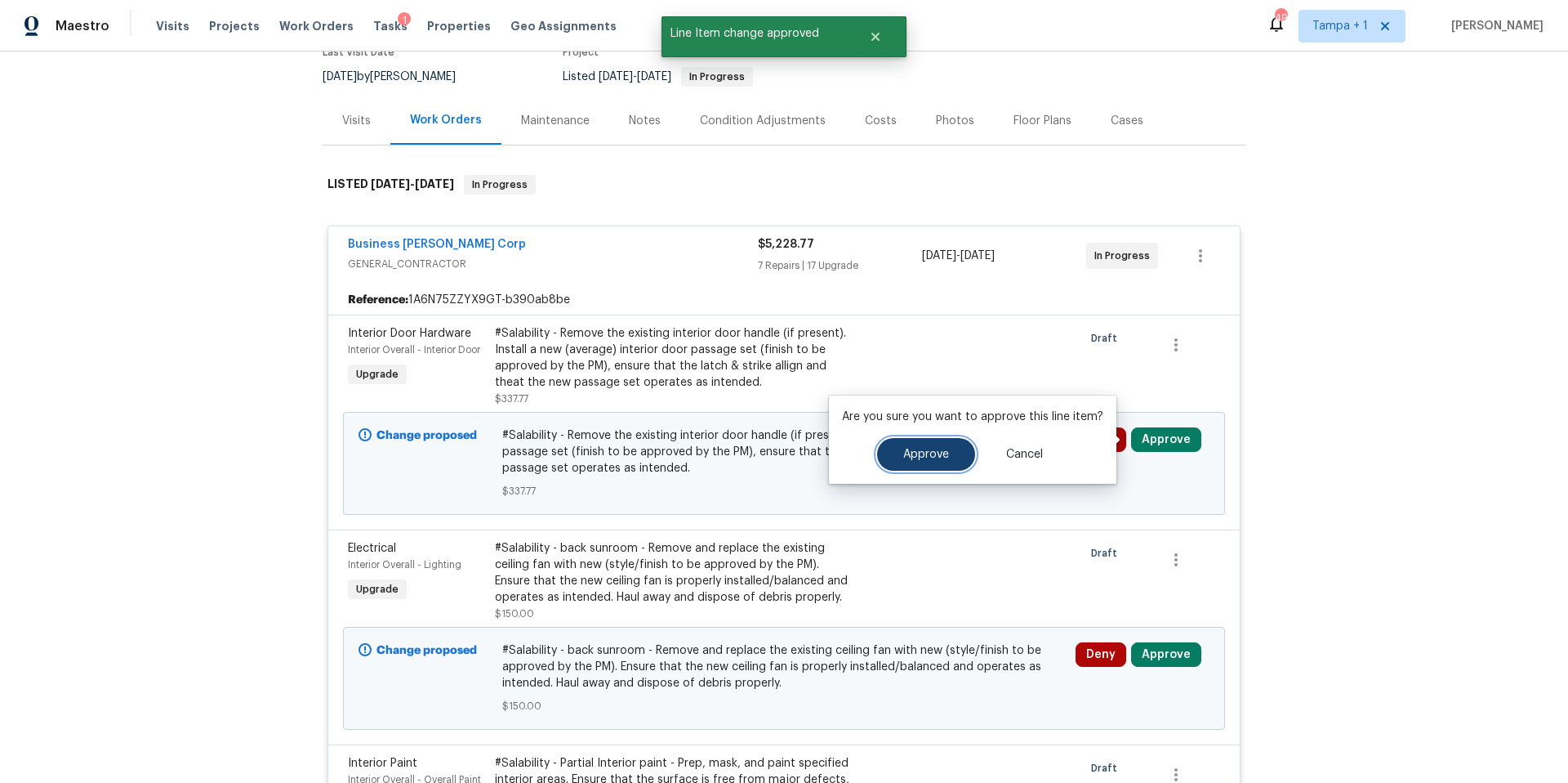
click at [928, 456] on span "Approve" at bounding box center [926, 454] width 45 height 12
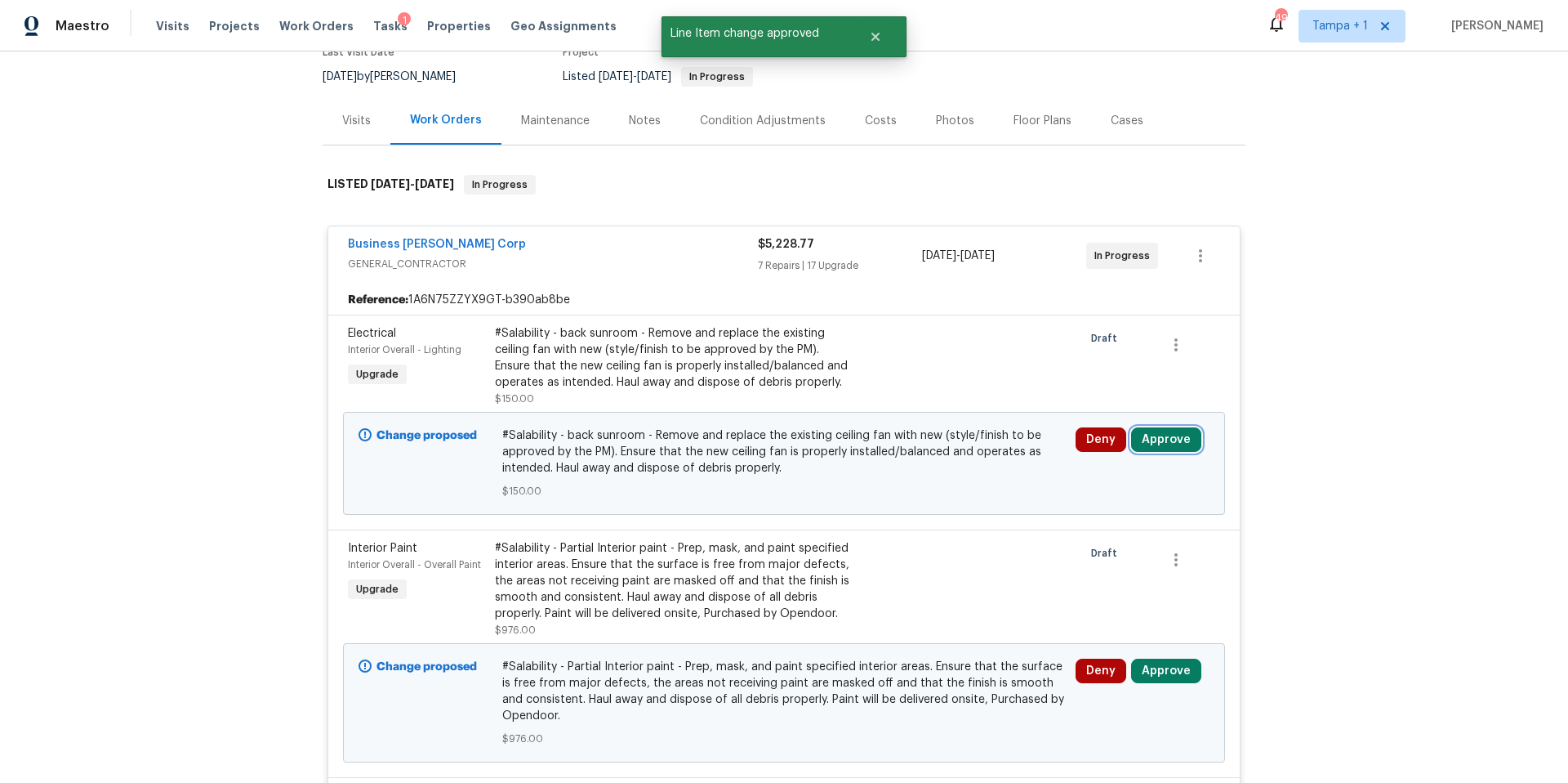
click at [1163, 444] on button "Approve" at bounding box center [1166, 440] width 70 height 24
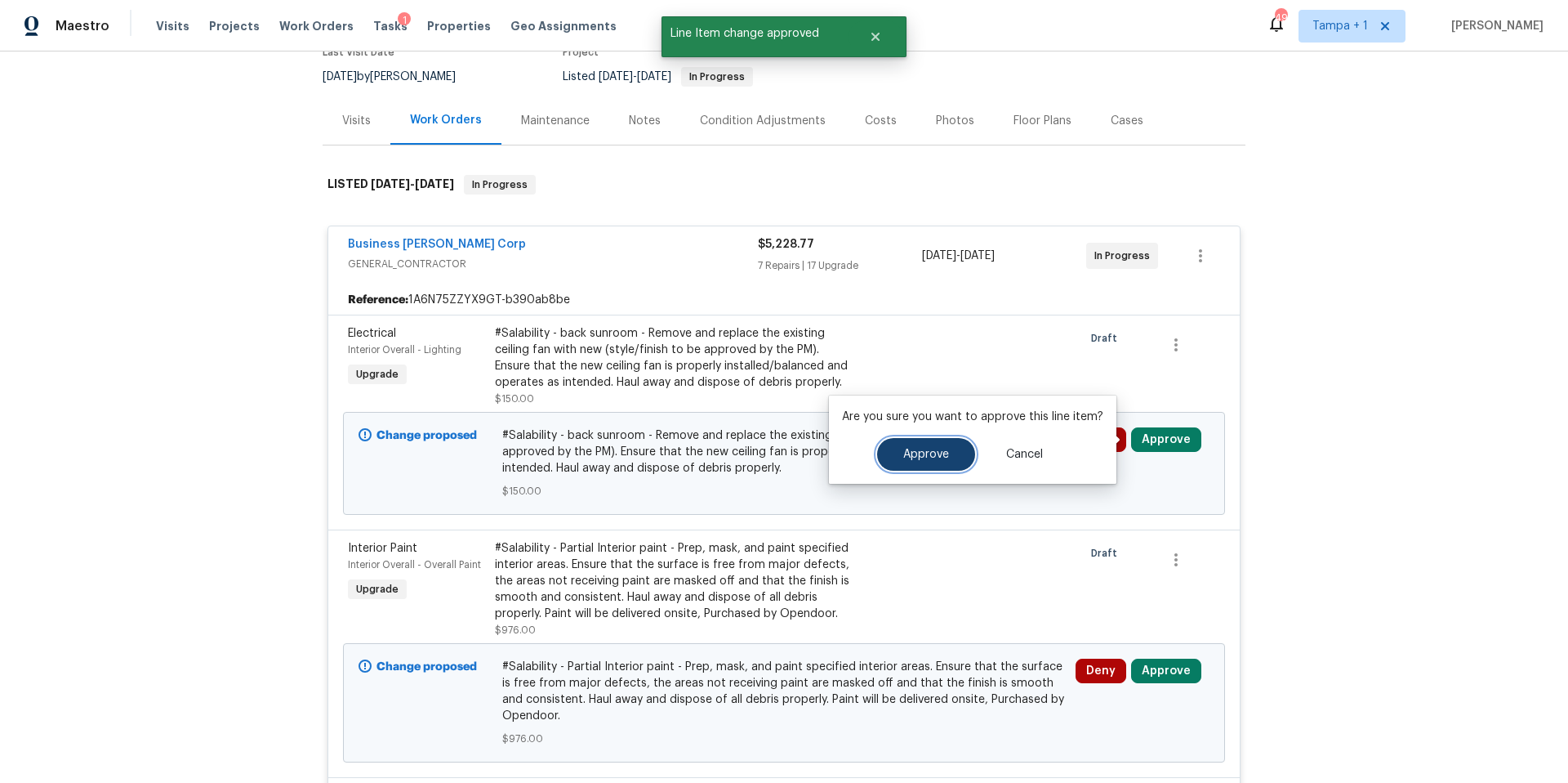
click at [920, 453] on span "Approve" at bounding box center [926, 454] width 45 height 12
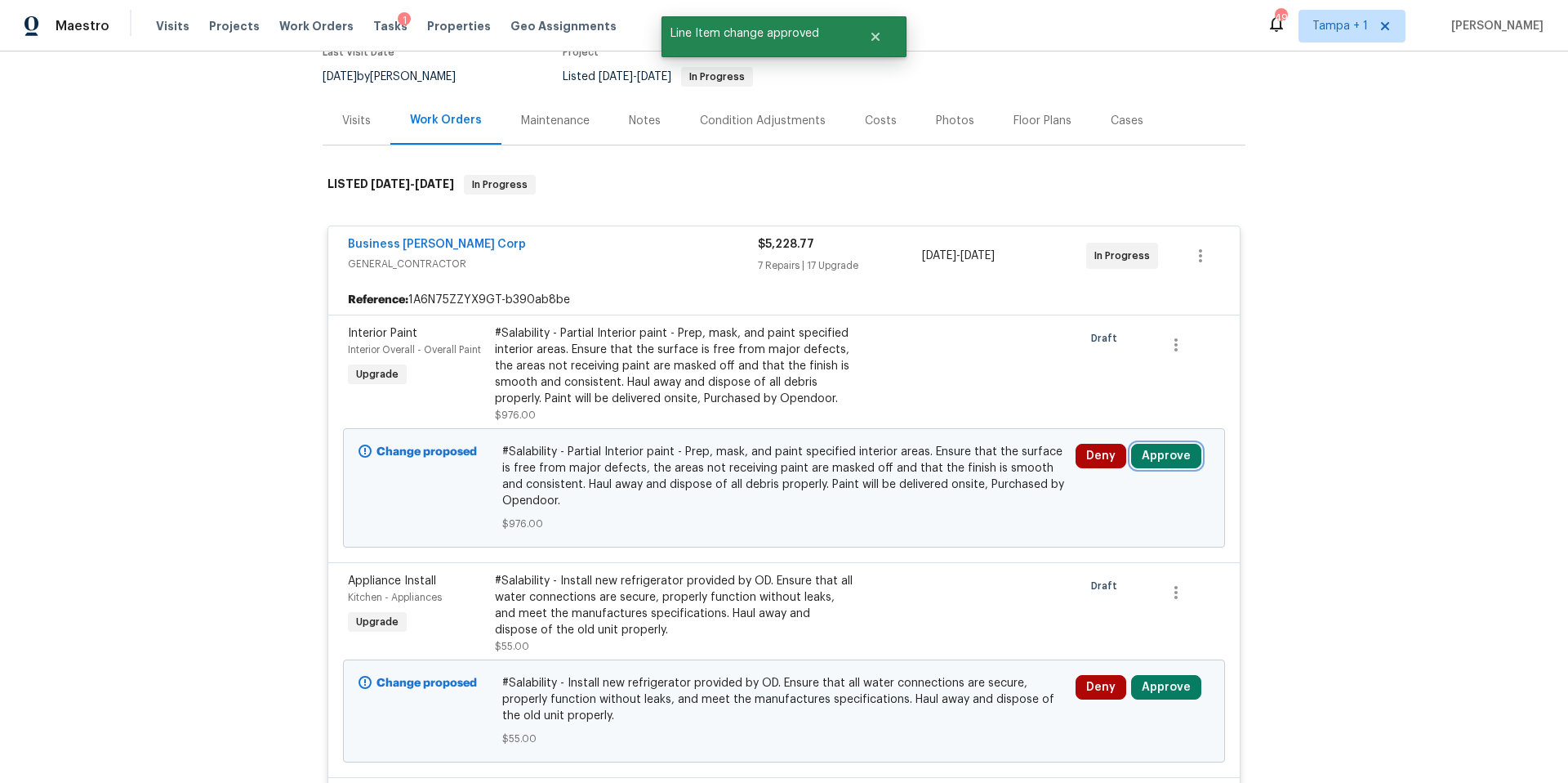
click at [1160, 453] on button "Approve" at bounding box center [1166, 456] width 70 height 24
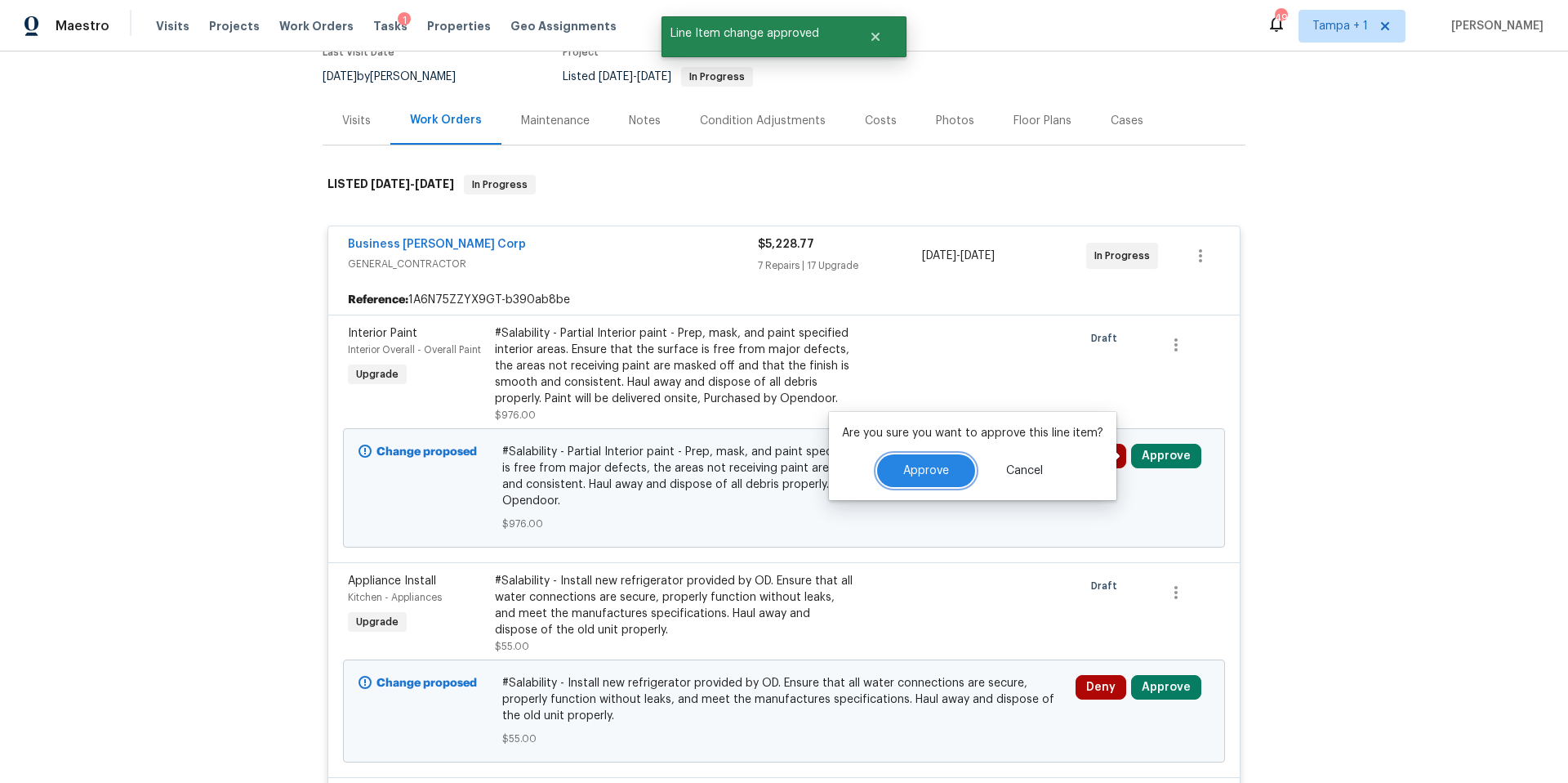
click at [936, 461] on button "Approve" at bounding box center [926, 470] width 98 height 32
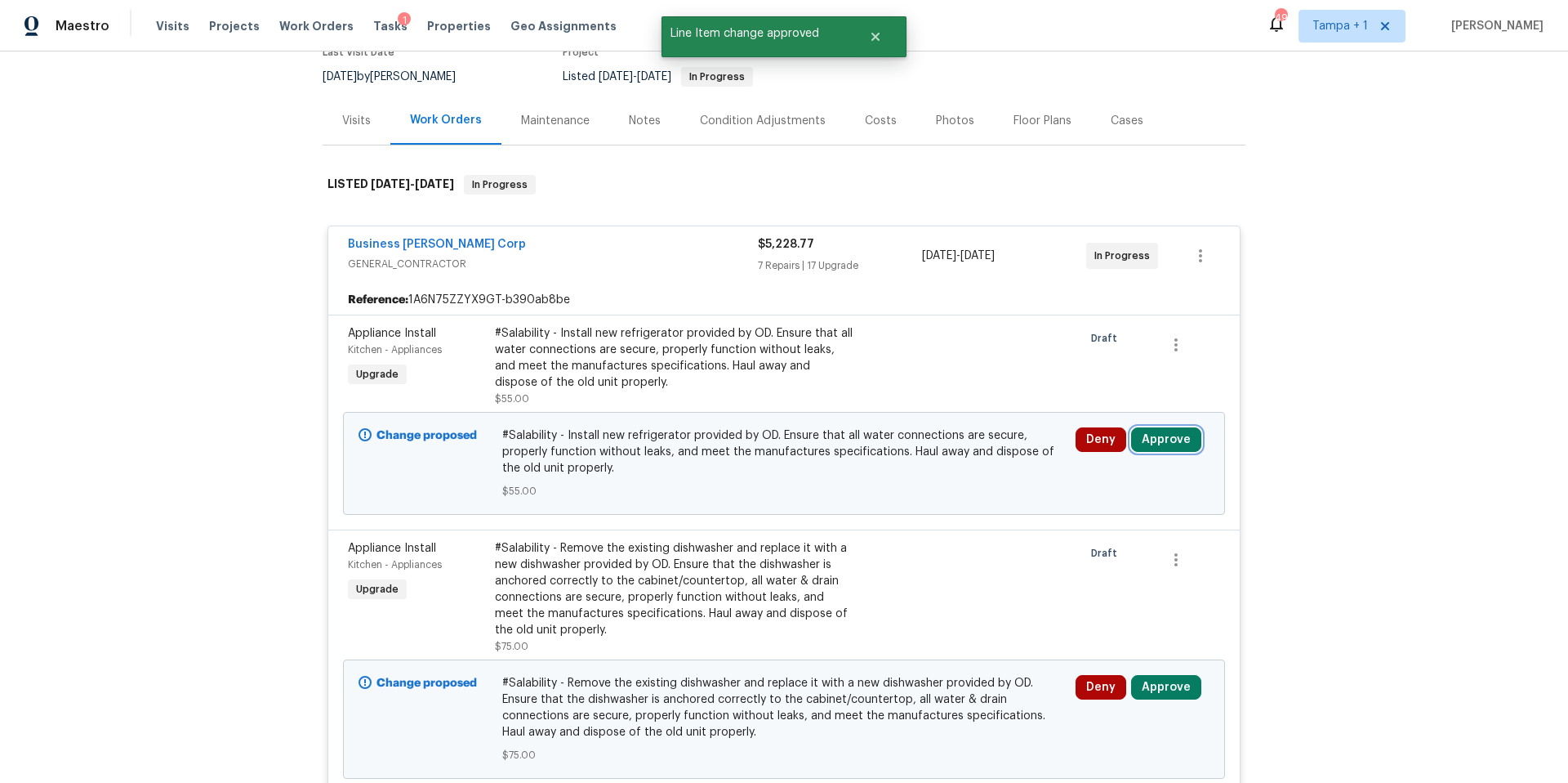
click at [1148, 433] on button "Approve" at bounding box center [1166, 440] width 70 height 24
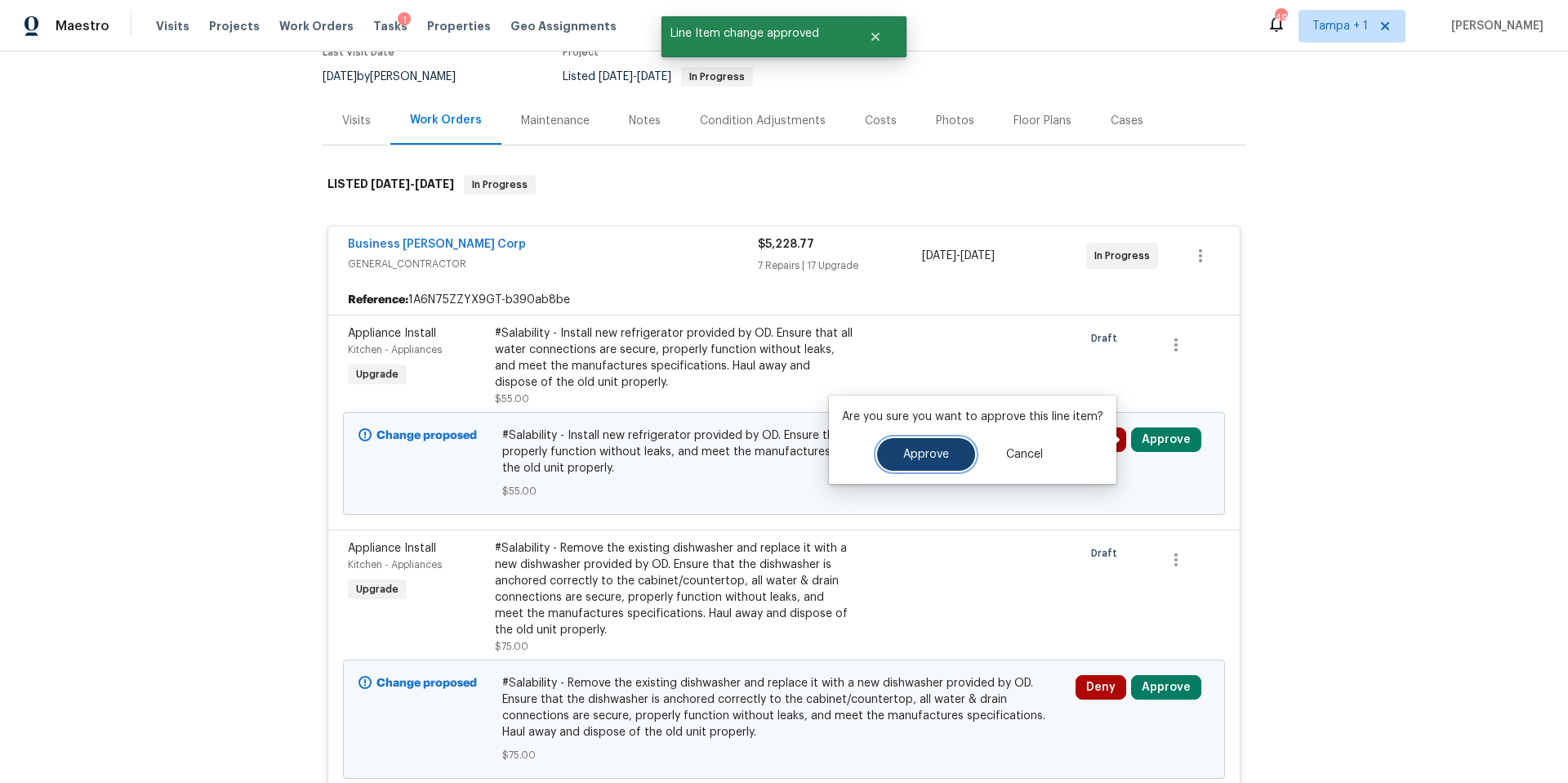
click at [940, 438] on button "Approve" at bounding box center [926, 454] width 98 height 32
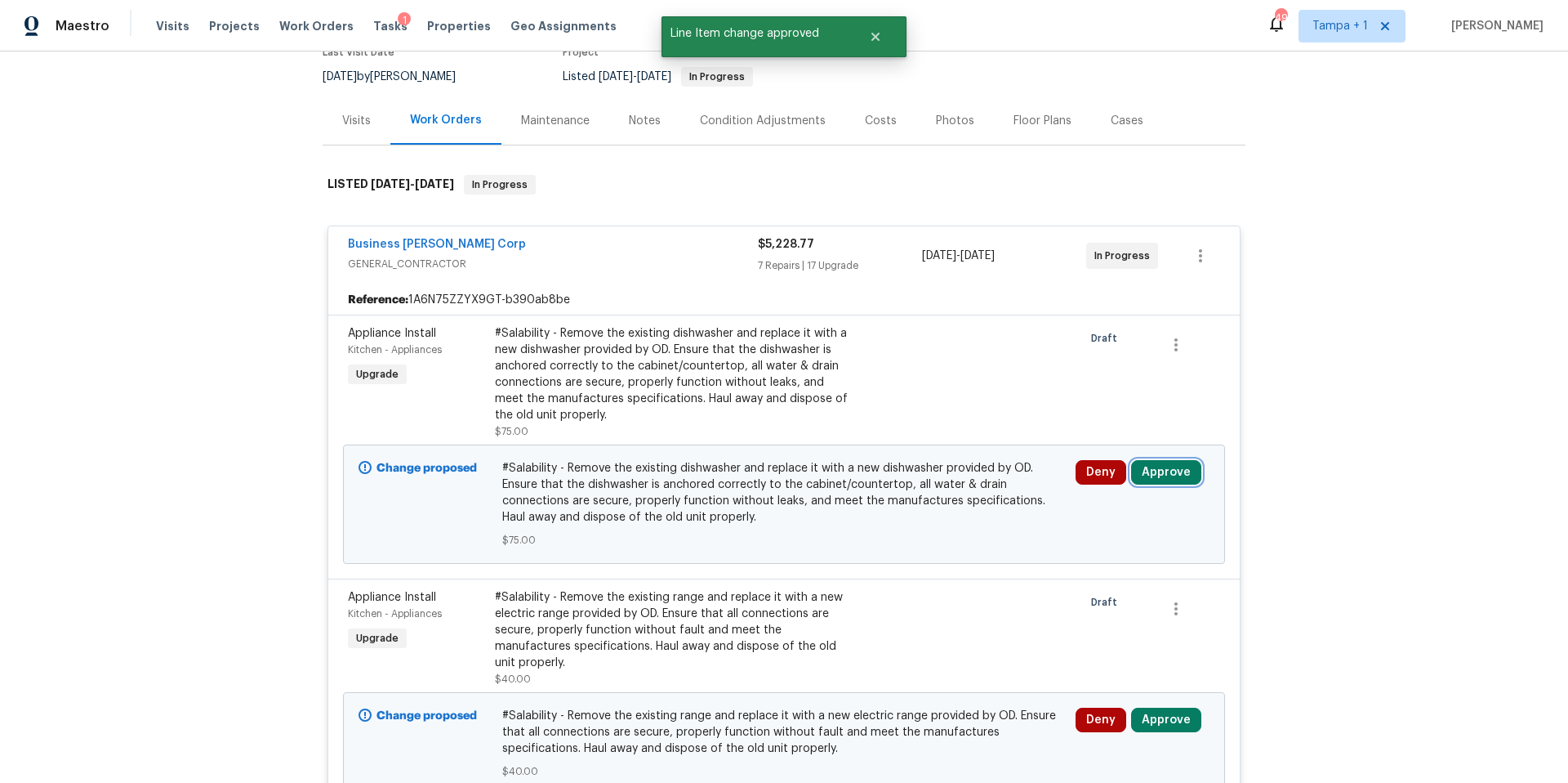
click at [1179, 472] on button "Approve" at bounding box center [1166, 472] width 70 height 24
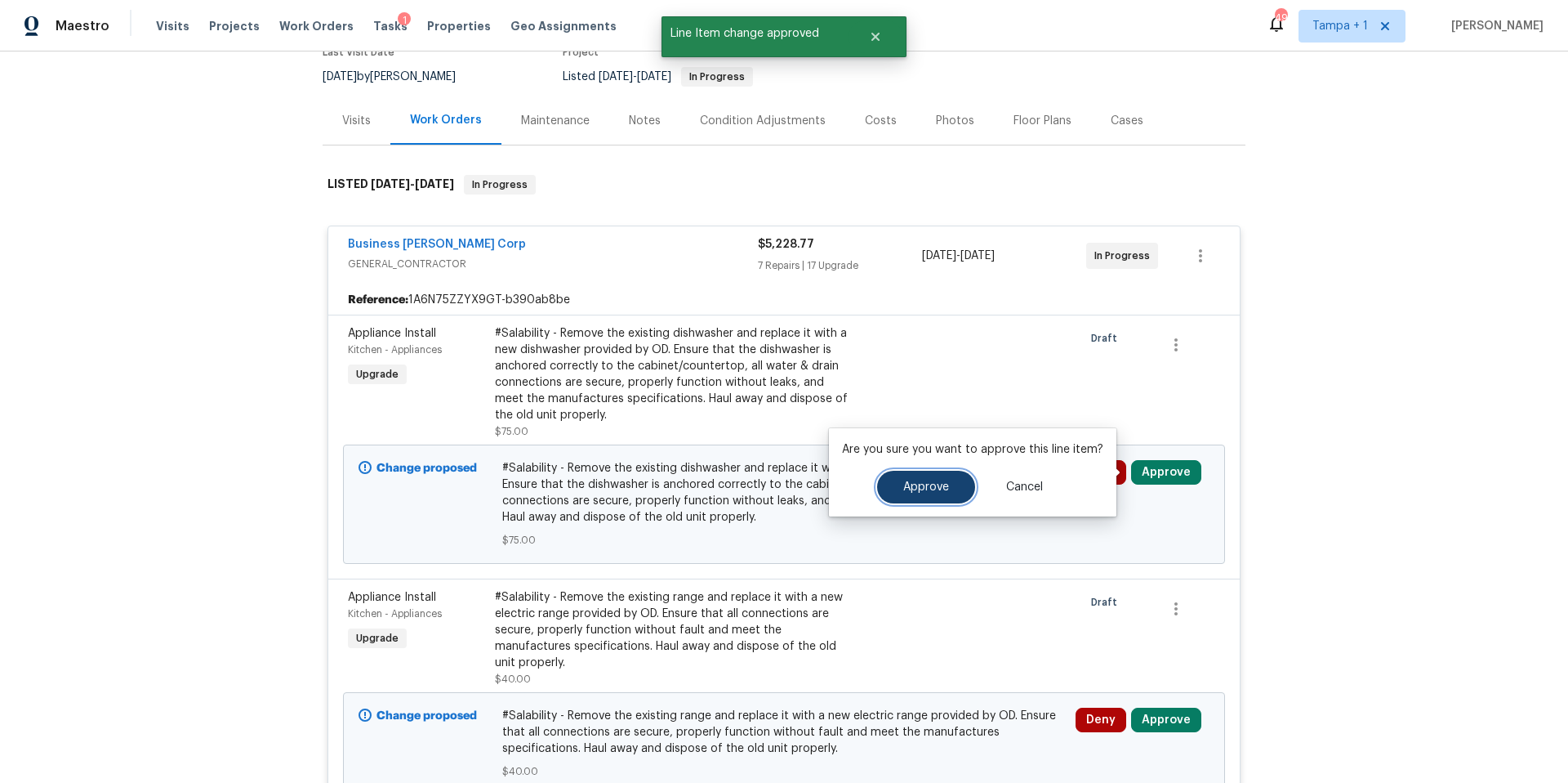
click at [939, 477] on button "Approve" at bounding box center [926, 487] width 98 height 32
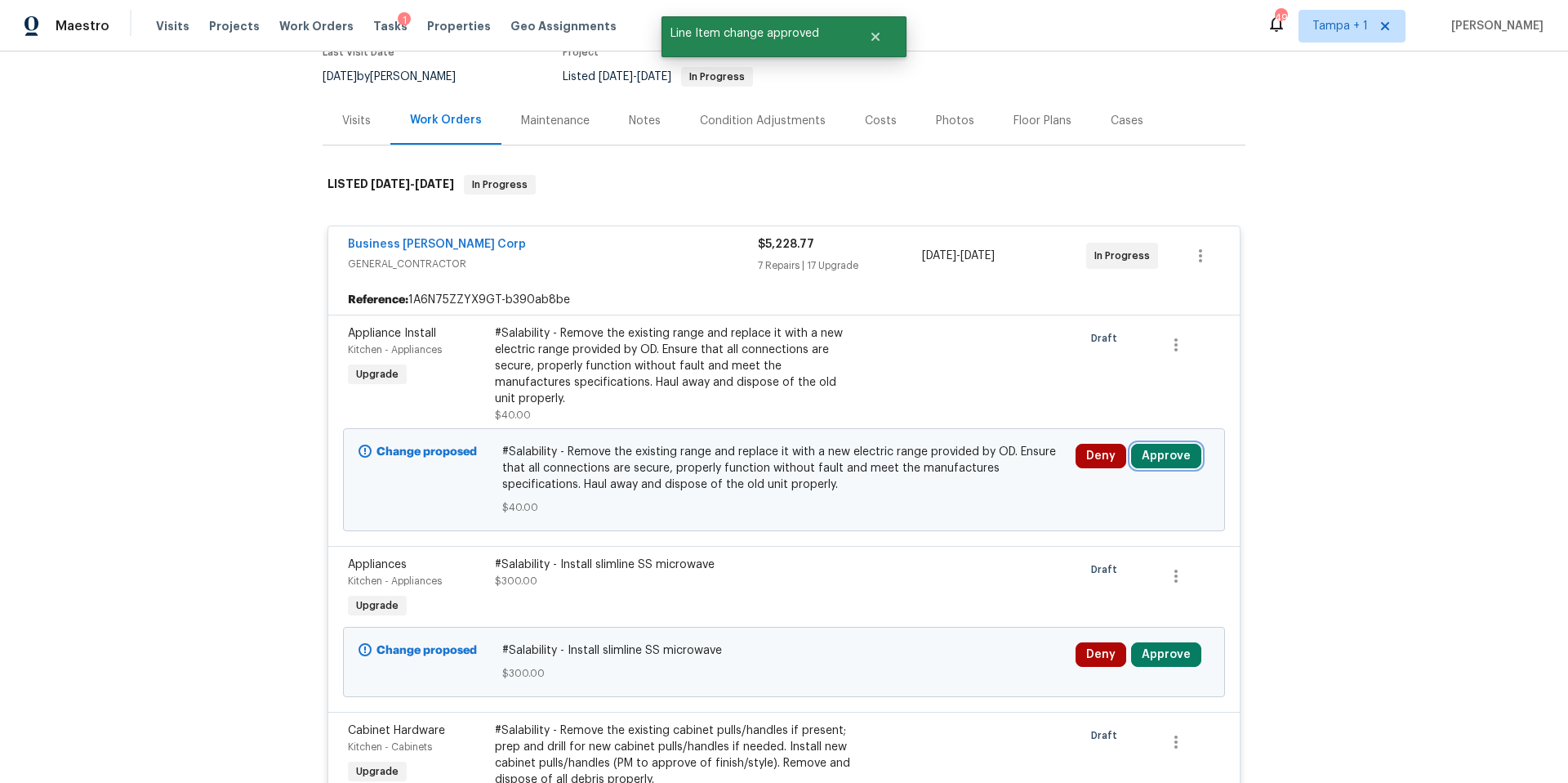
click at [1146, 446] on button "Approve" at bounding box center [1166, 456] width 70 height 24
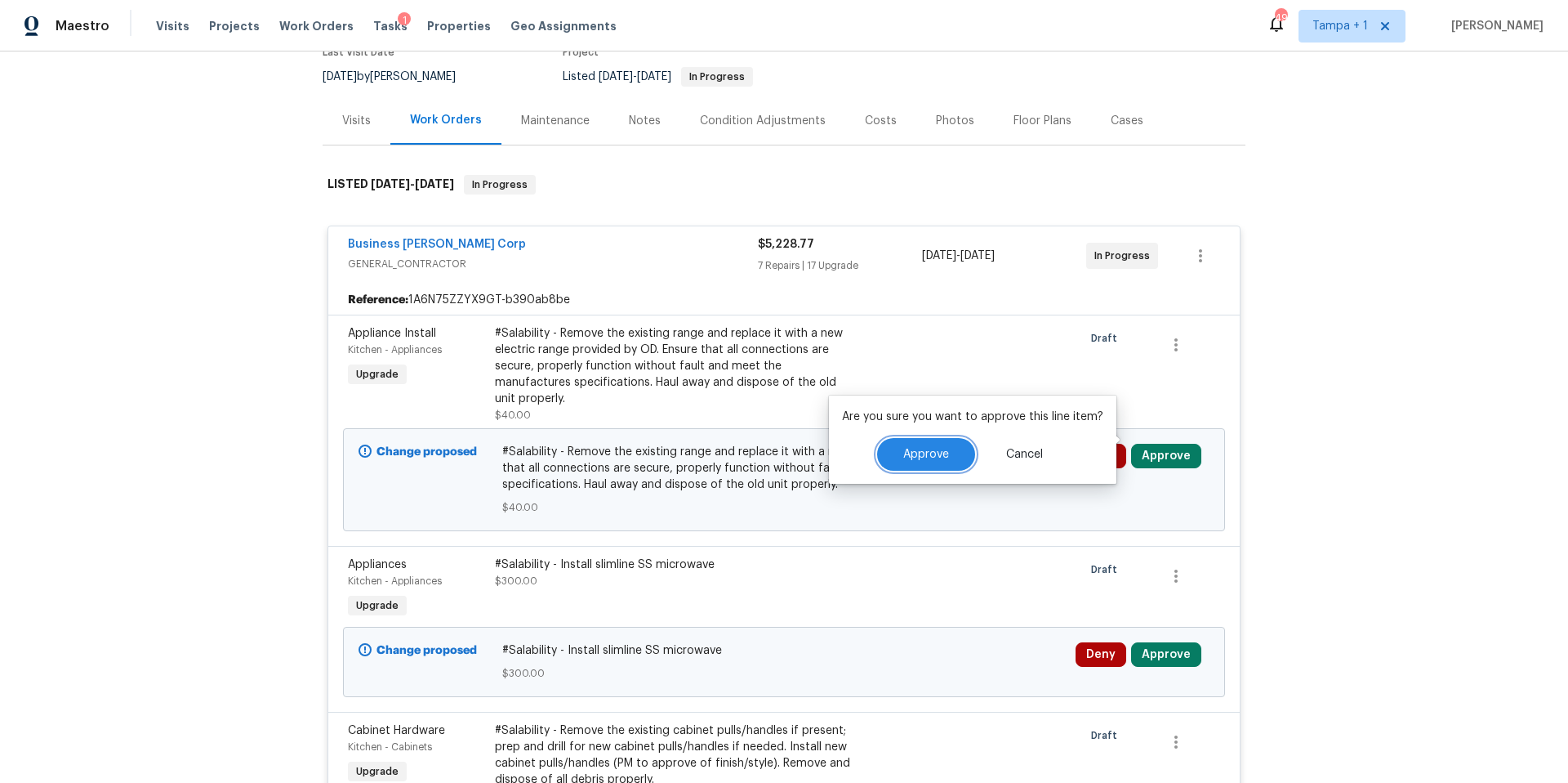
click at [898, 458] on button "Approve" at bounding box center [926, 454] width 98 height 32
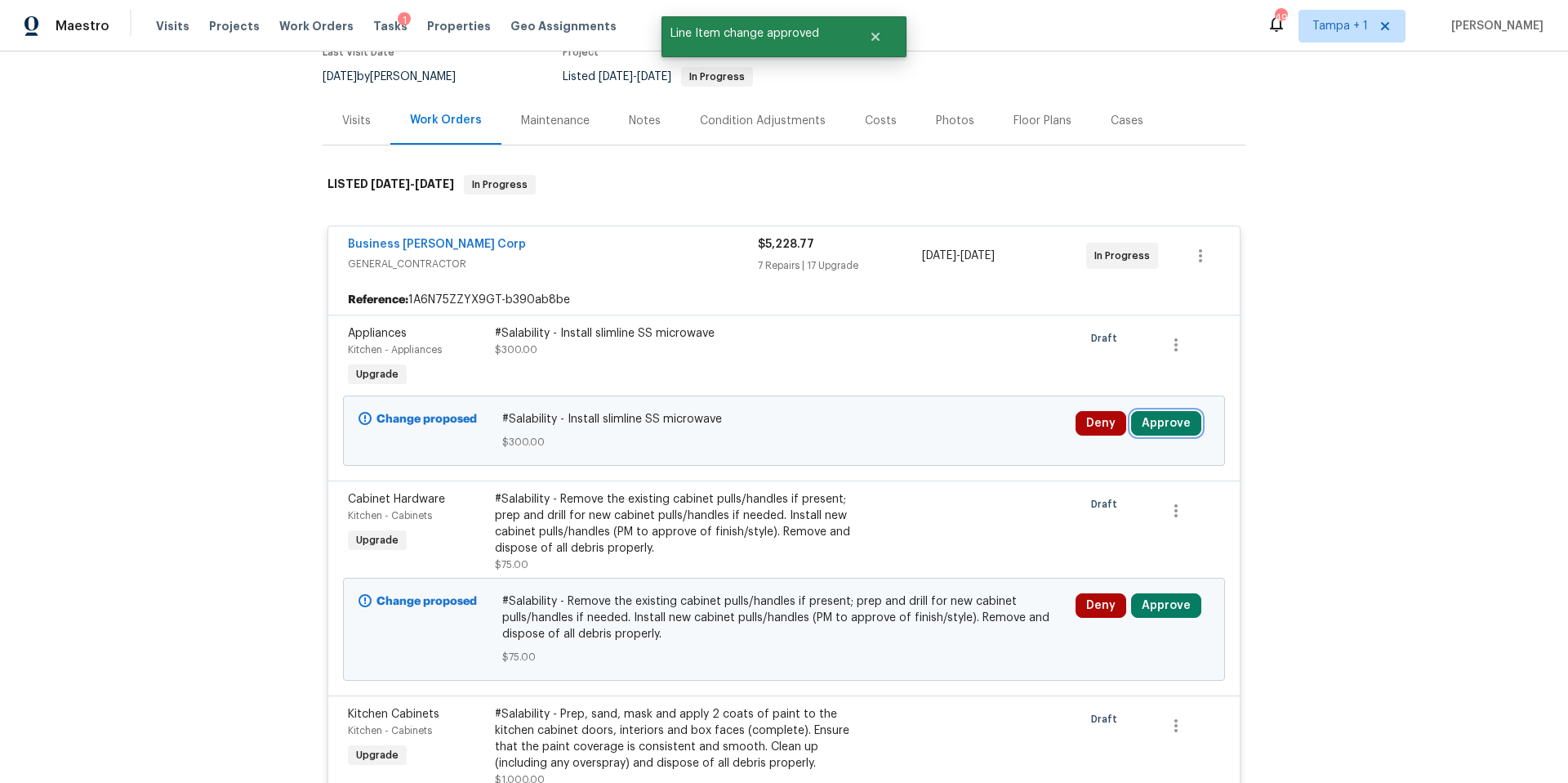
click at [1150, 425] on button "Approve" at bounding box center [1166, 423] width 70 height 24
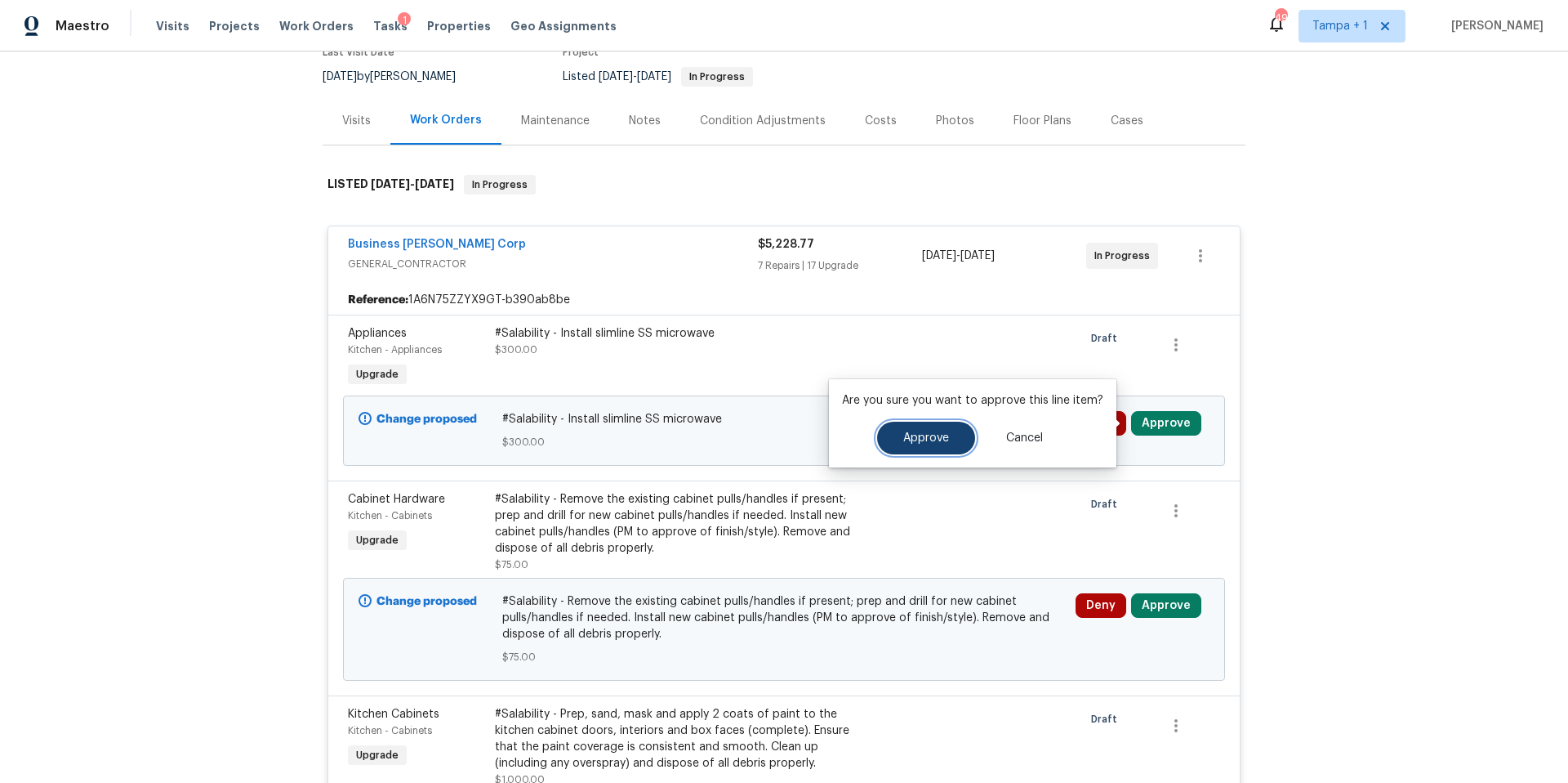
click at [910, 444] on button "Approve" at bounding box center [926, 437] width 98 height 32
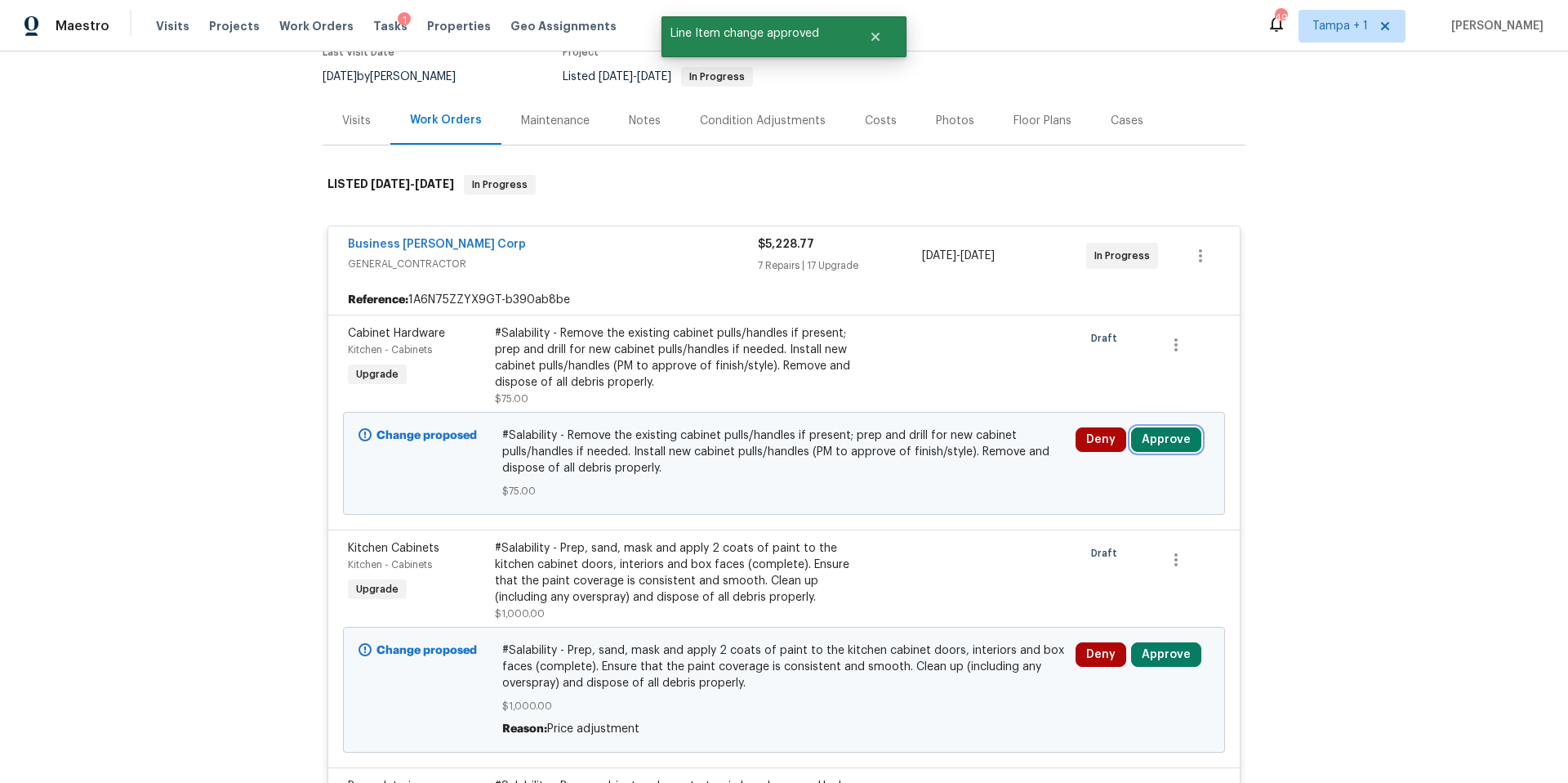
click at [1182, 444] on button "Approve" at bounding box center [1166, 440] width 70 height 24
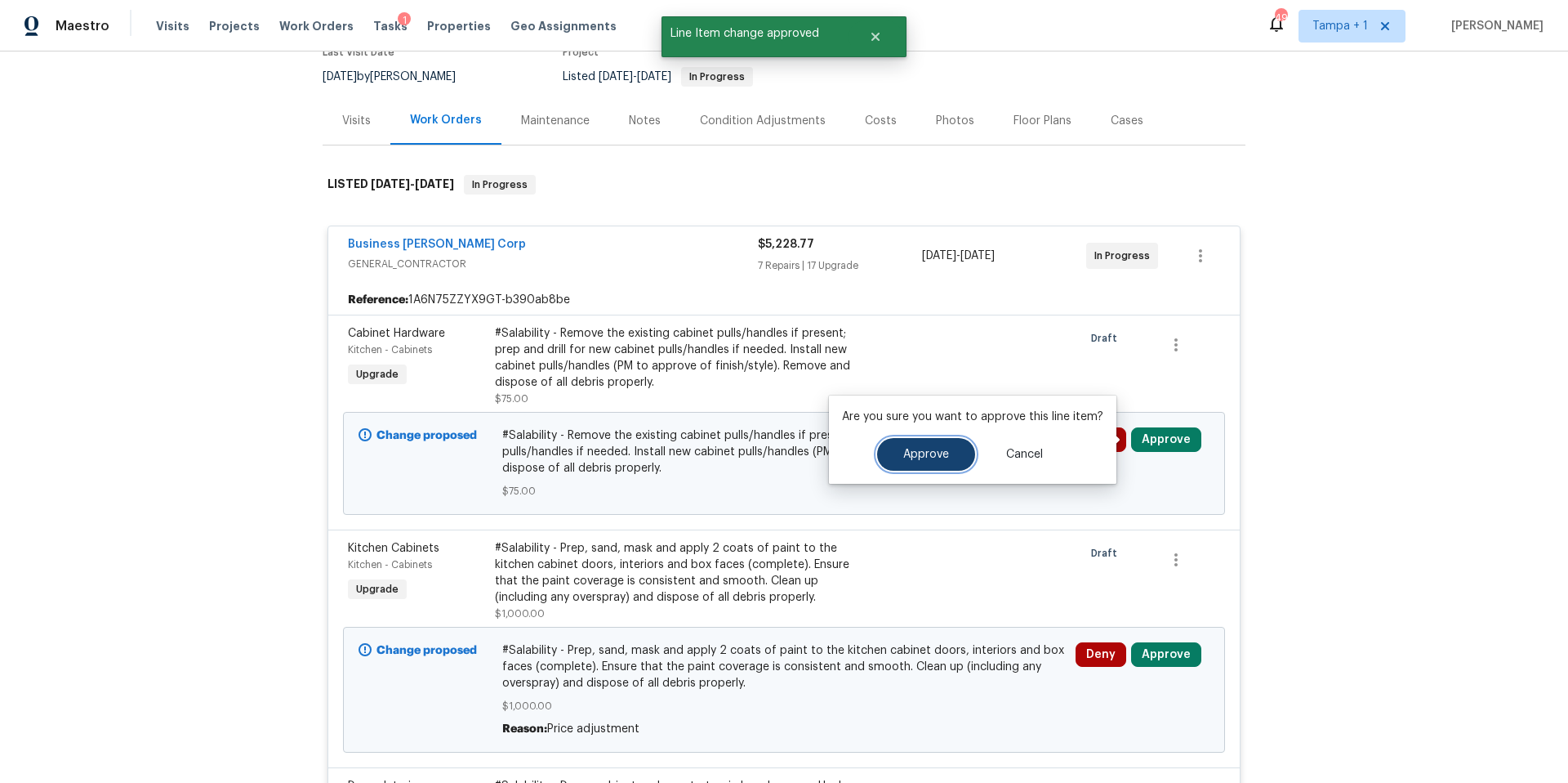
click at [922, 443] on button "Approve" at bounding box center [926, 454] width 98 height 32
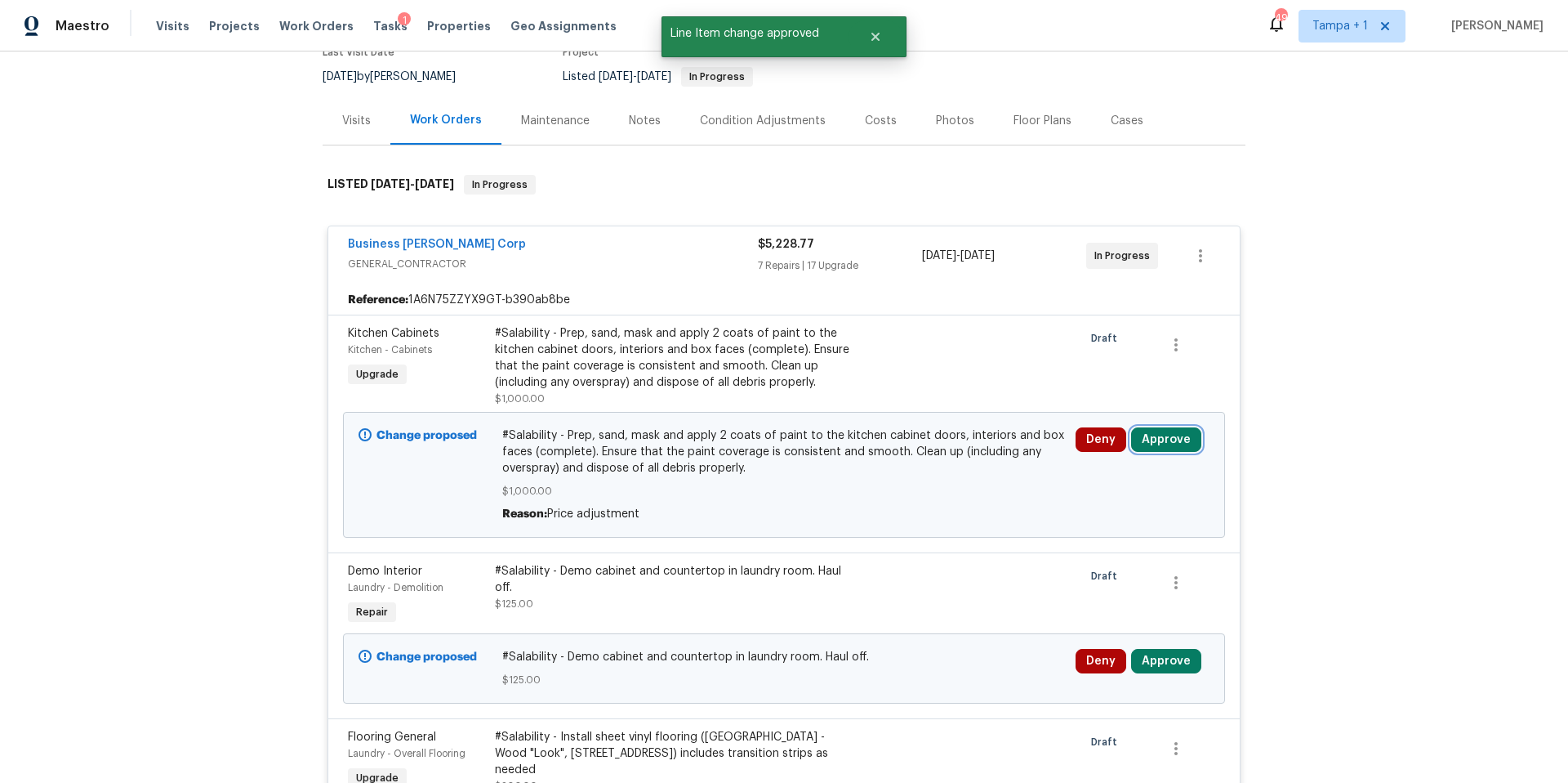
click at [1151, 433] on button "Approve" at bounding box center [1166, 440] width 70 height 24
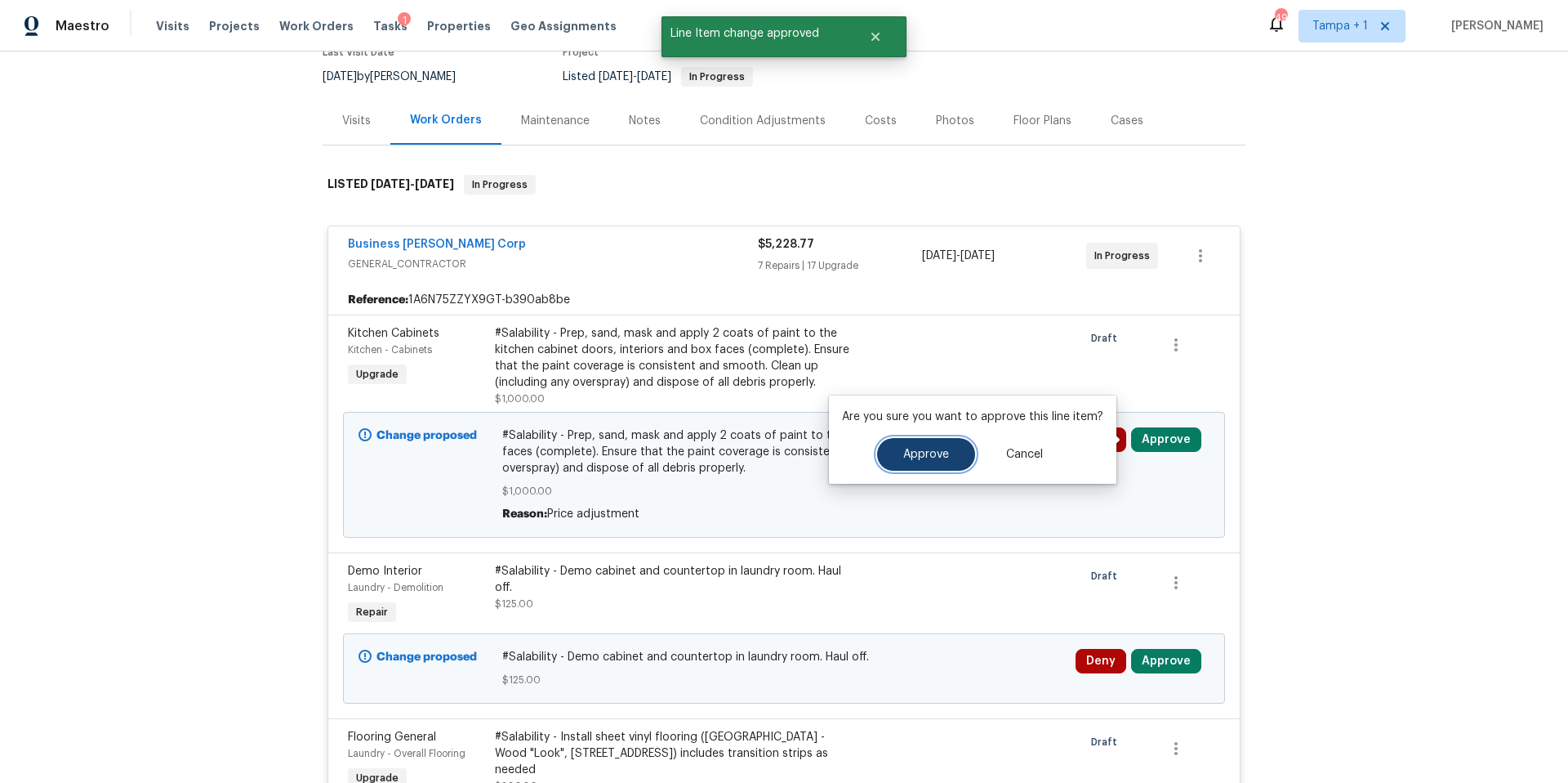
click at [933, 448] on span "Approve" at bounding box center [926, 454] width 45 height 12
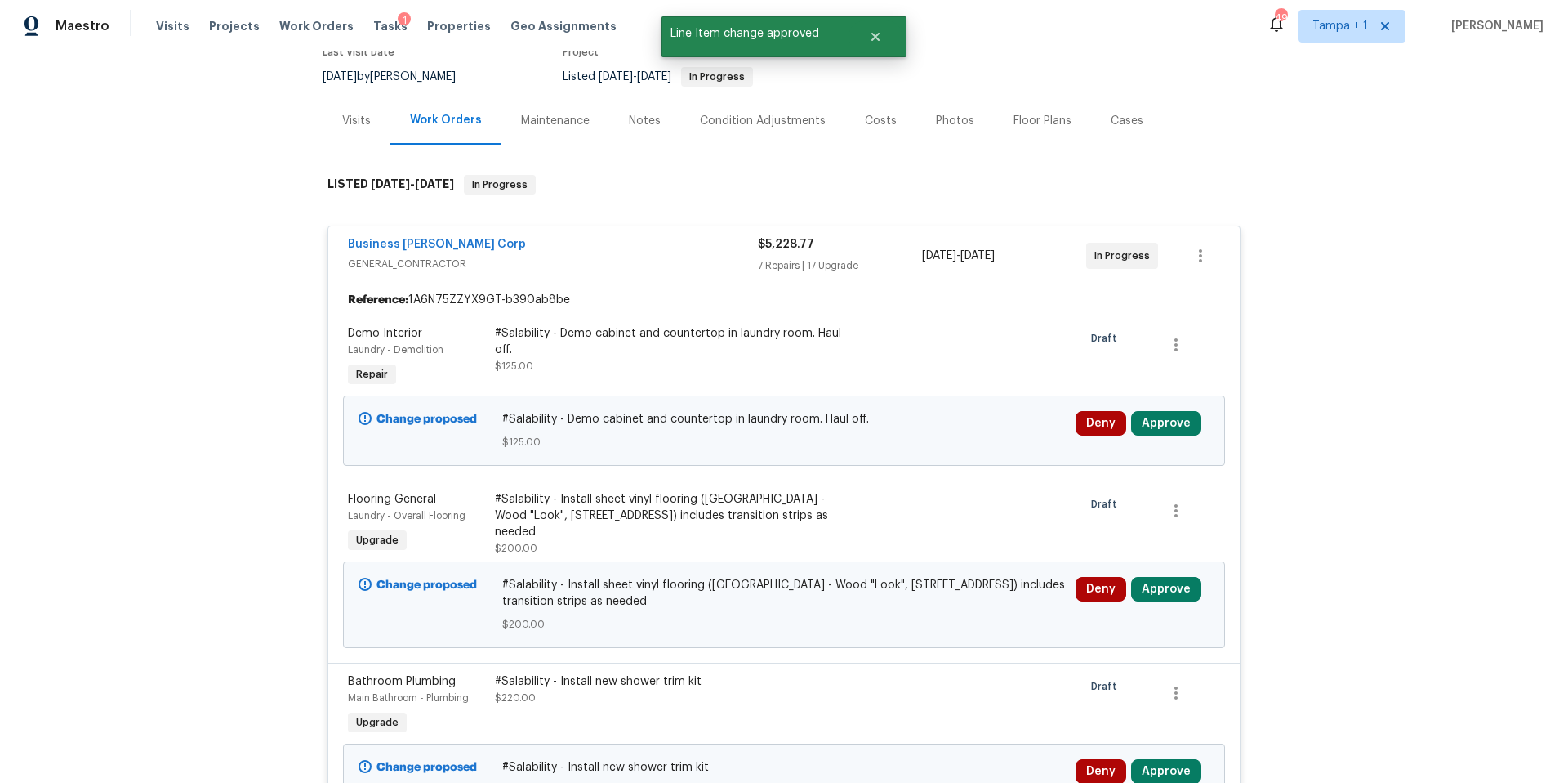
click at [773, 384] on div "#Salability - Demo cabinet and countertop in laundry room. Haul off. $125.00" at bounding box center [673, 358] width 368 height 75
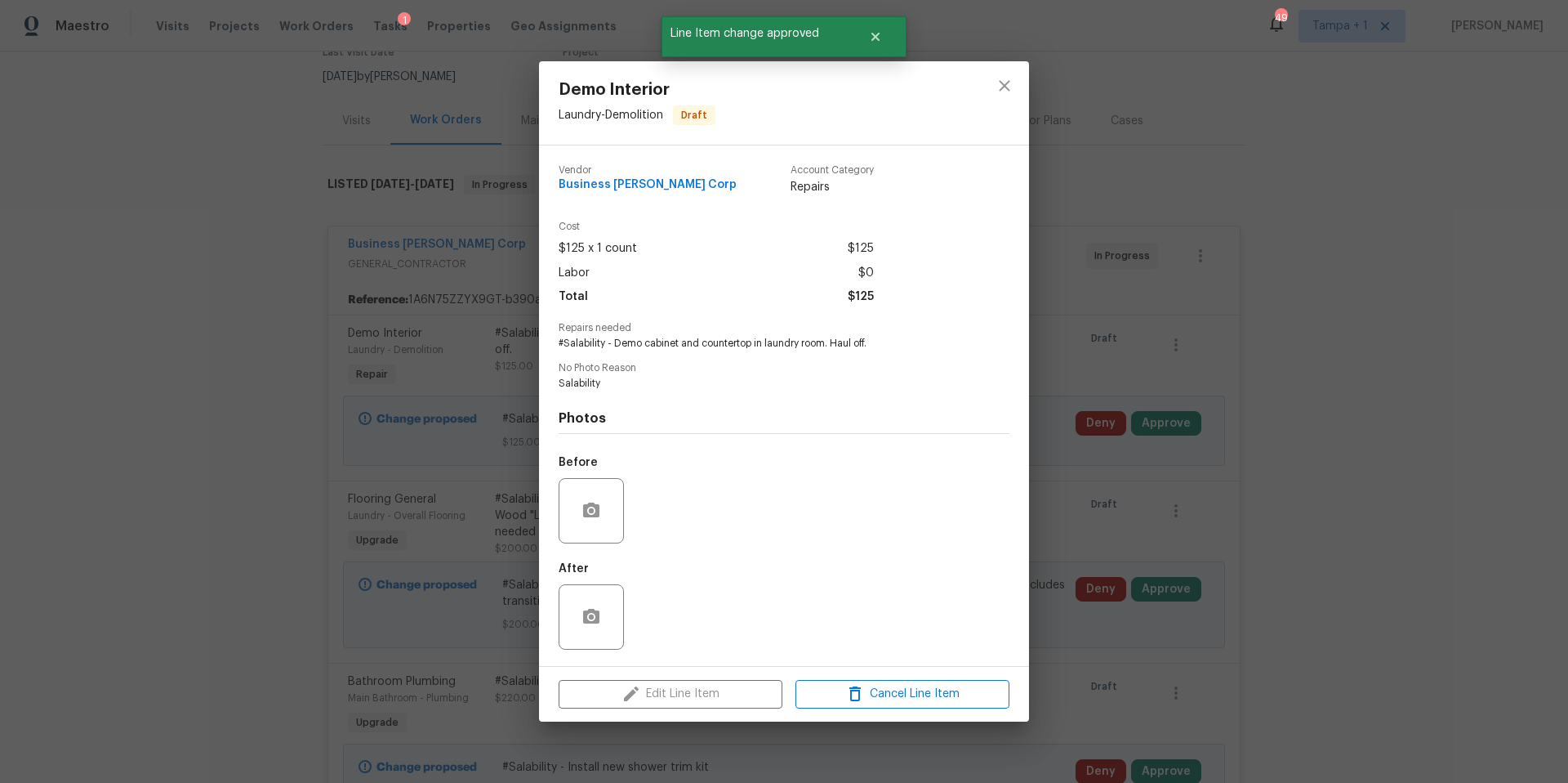
click at [1096, 352] on div "Demo Interior Laundry - Demolition Draft Vendor Business [PERSON_NAME] Corp Acc…" at bounding box center [784, 392] width 1568 height 783
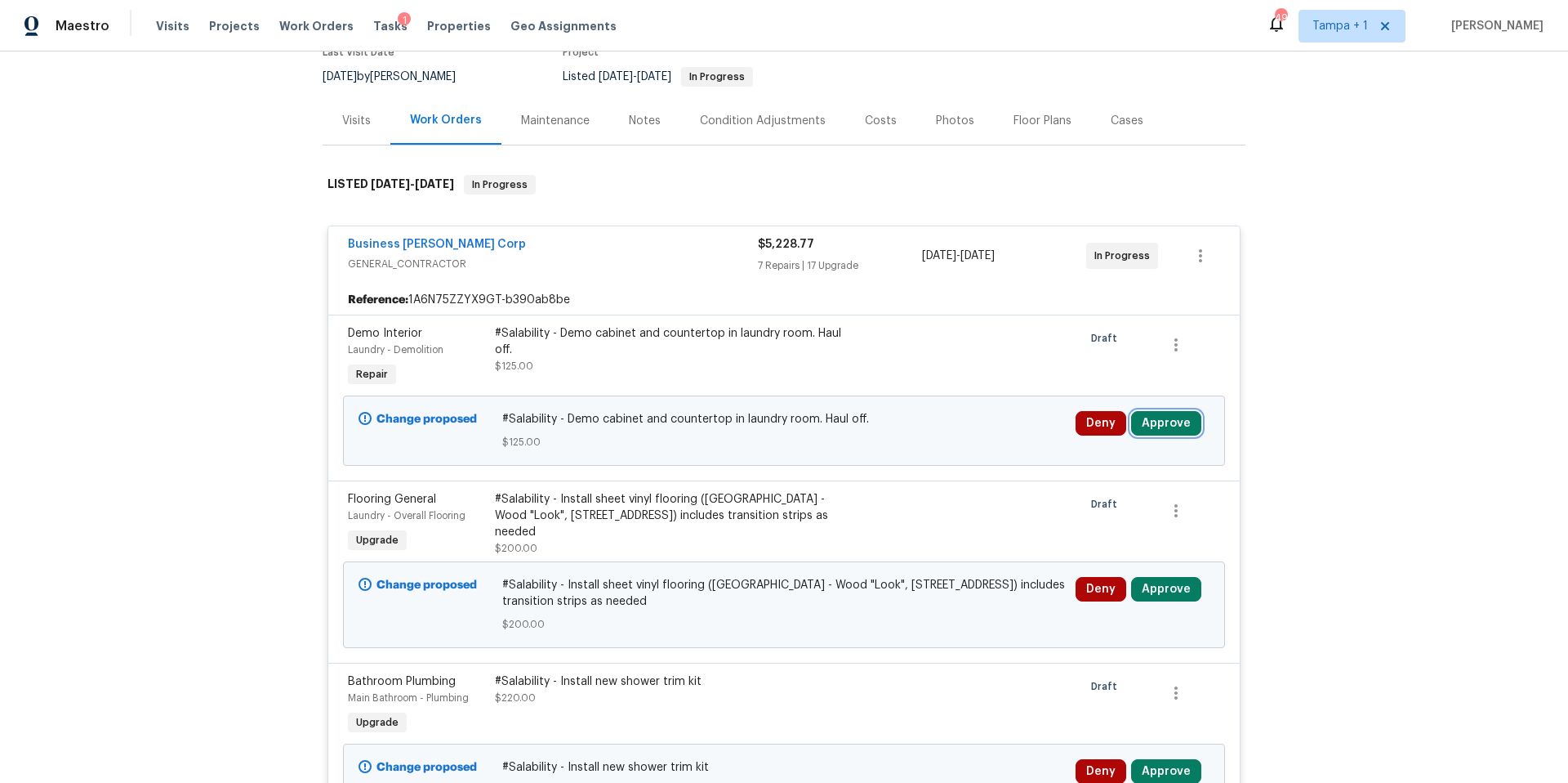
drag, startPoint x: 1150, startPoint y: 421, endPoint x: 1124, endPoint y: 421, distance: 26.0
click at [1150, 421] on button "Approve" at bounding box center [1166, 423] width 70 height 24
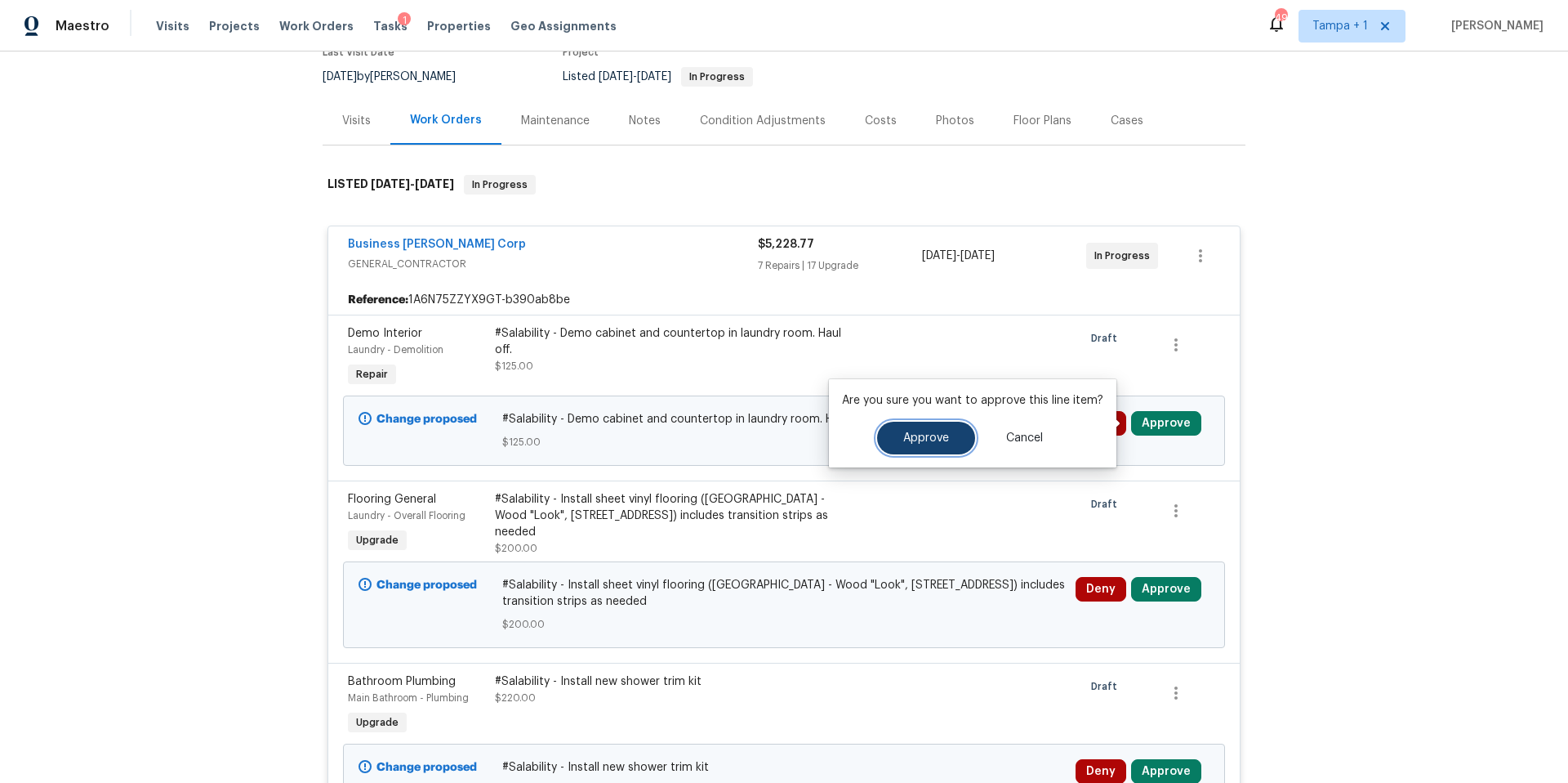
click at [936, 422] on button "Approve" at bounding box center [926, 437] width 98 height 32
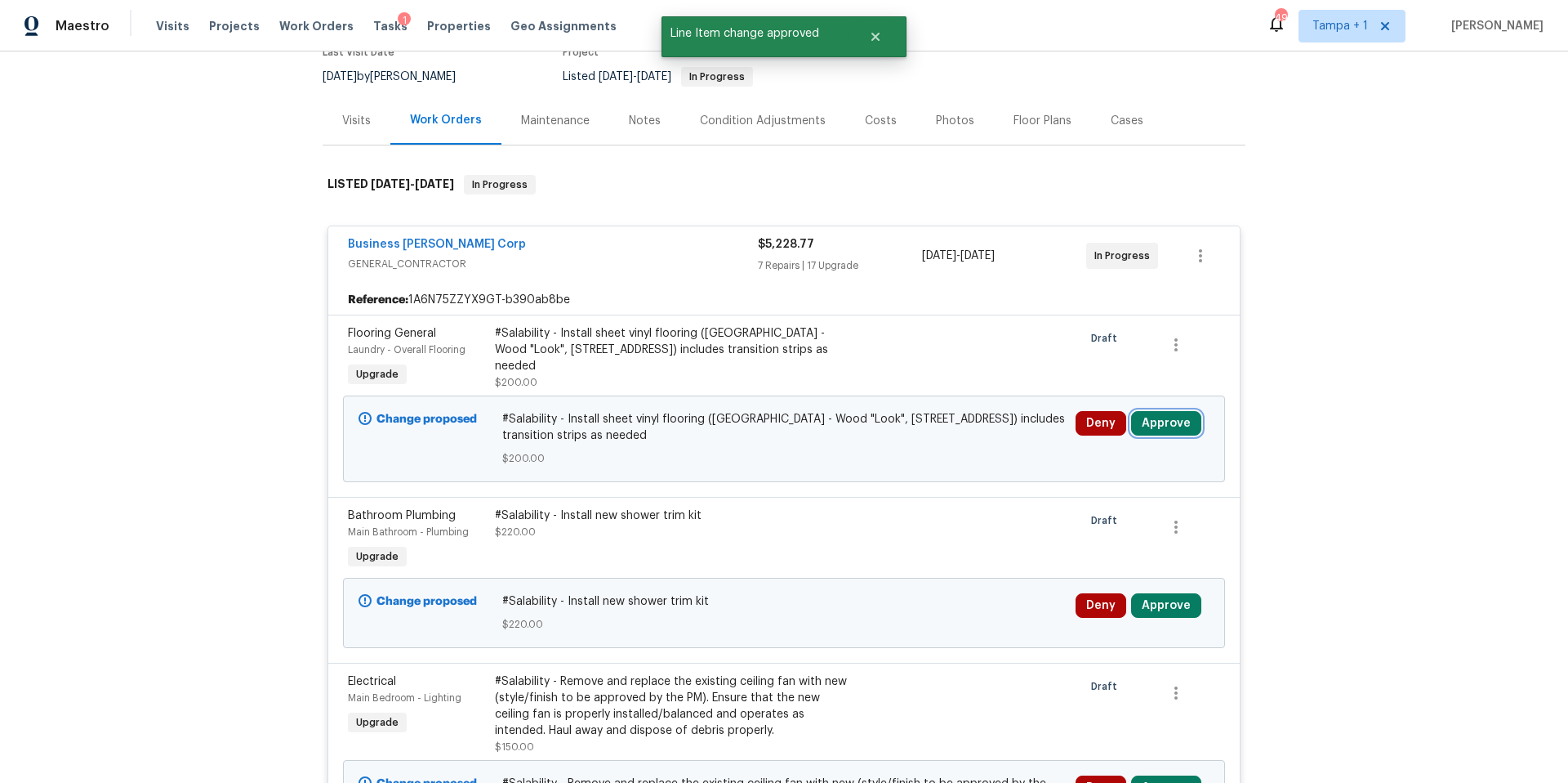
click at [1150, 416] on button "Approve" at bounding box center [1166, 423] width 70 height 24
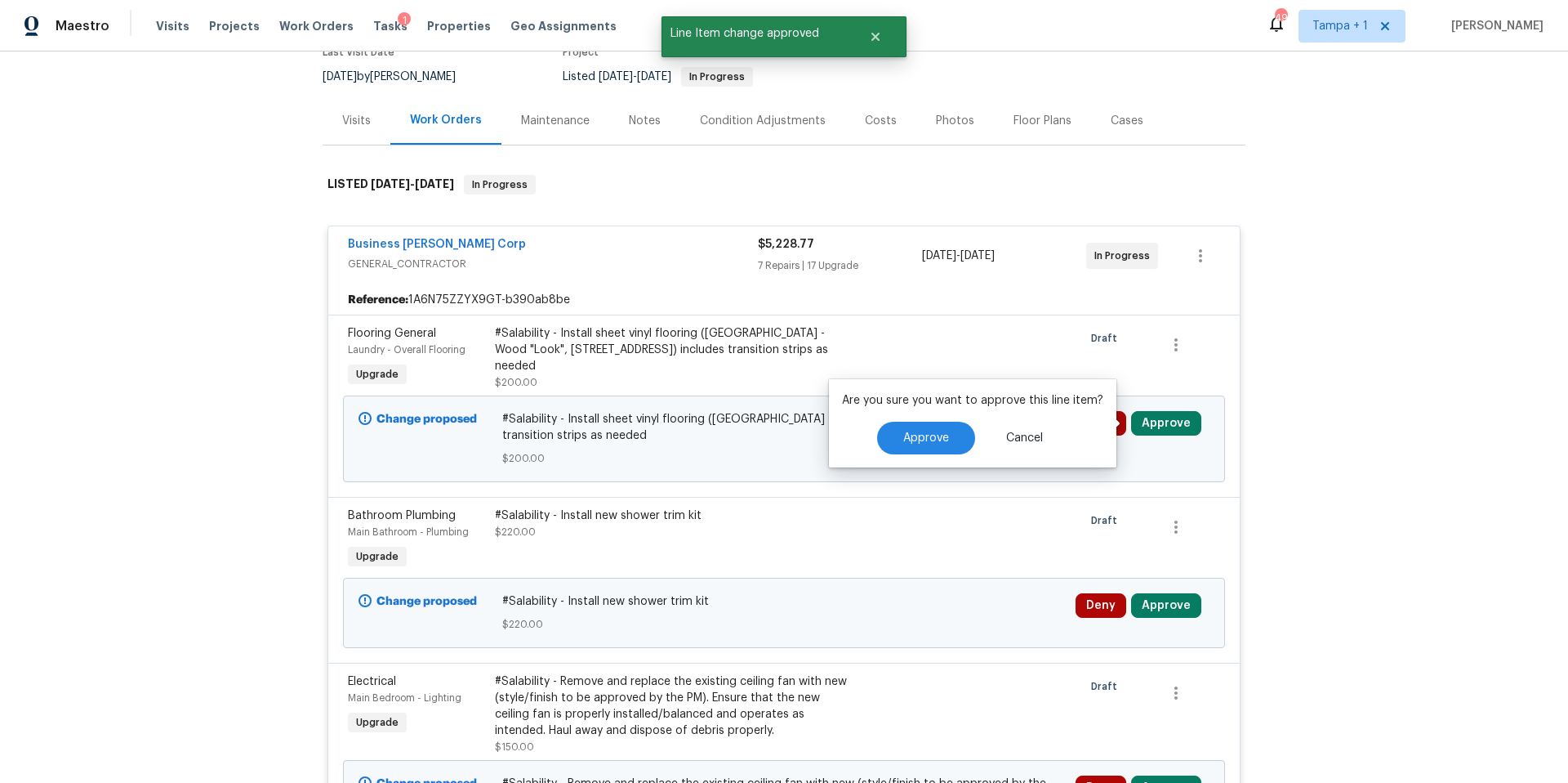
click at [898, 469] on div "#Salability - Install sheet vinyl flooring ([GEOGRAPHIC_DATA] - Wood "Look", [S…" at bounding box center [784, 439] width 574 height 66
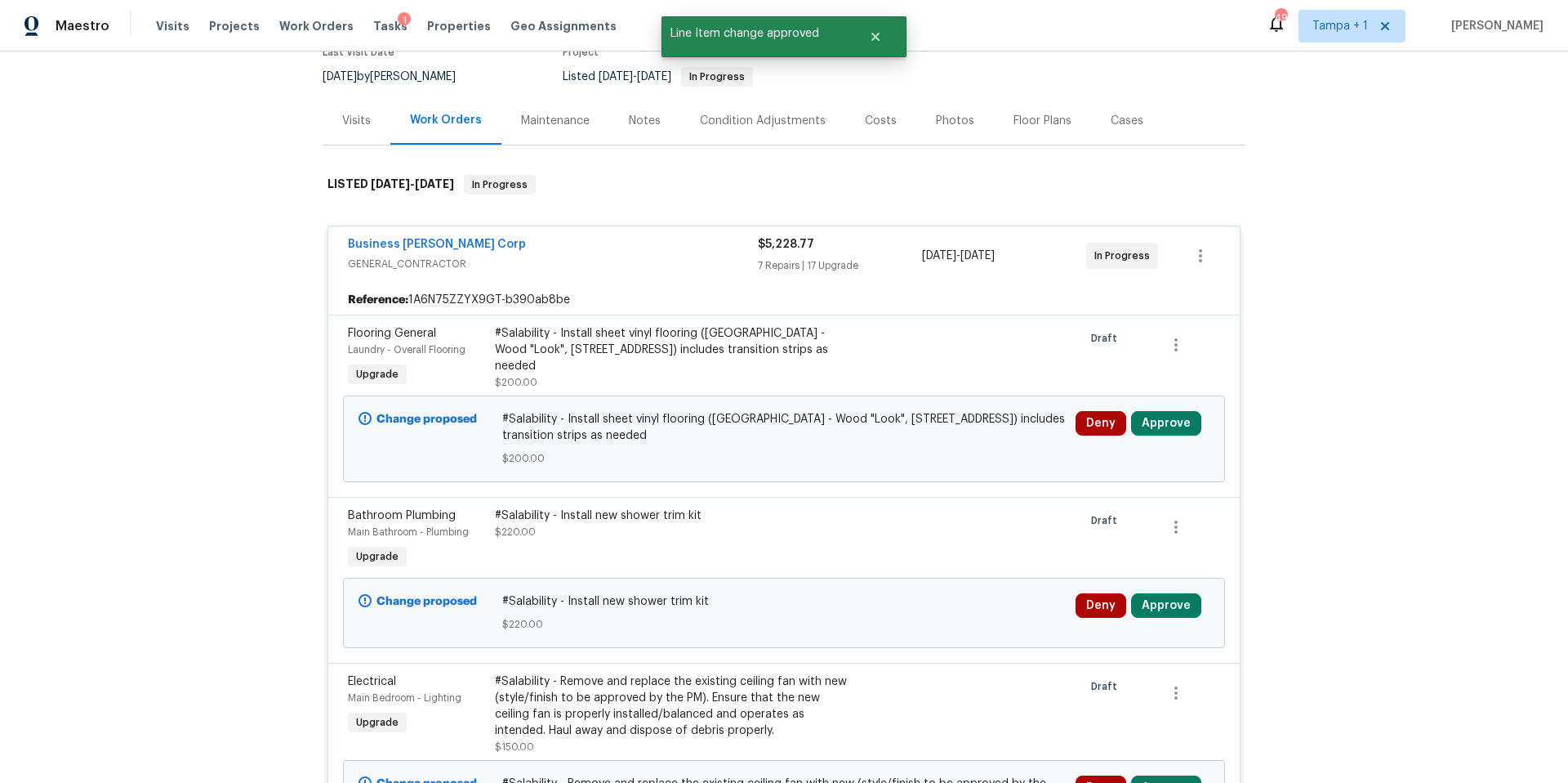
click at [906, 453] on span "$200.00" at bounding box center [784, 458] width 564 height 17
click at [1157, 414] on button "Approve" at bounding box center [1166, 423] width 70 height 24
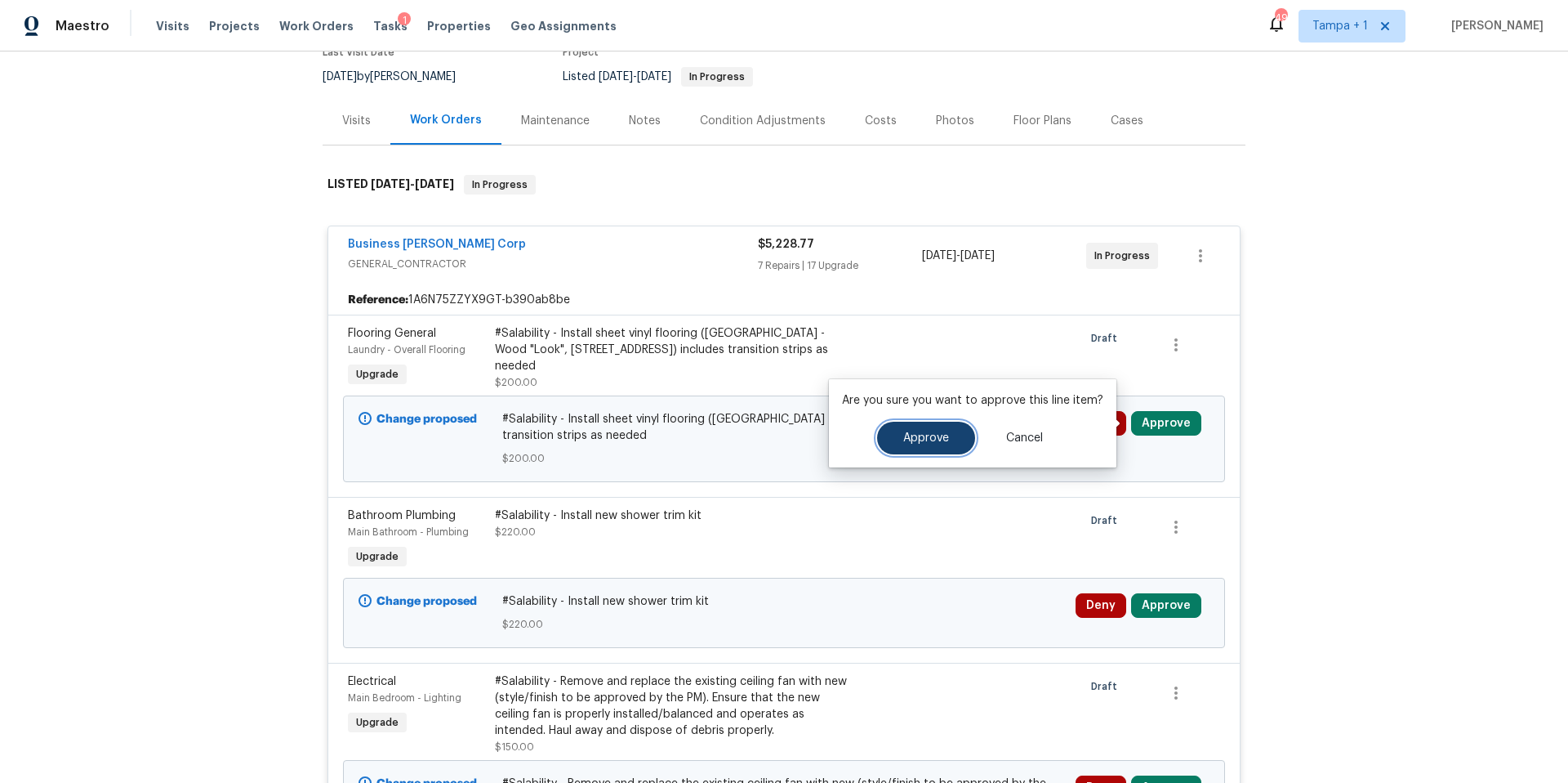
click at [945, 434] on span "Approve" at bounding box center [926, 439] width 45 height 12
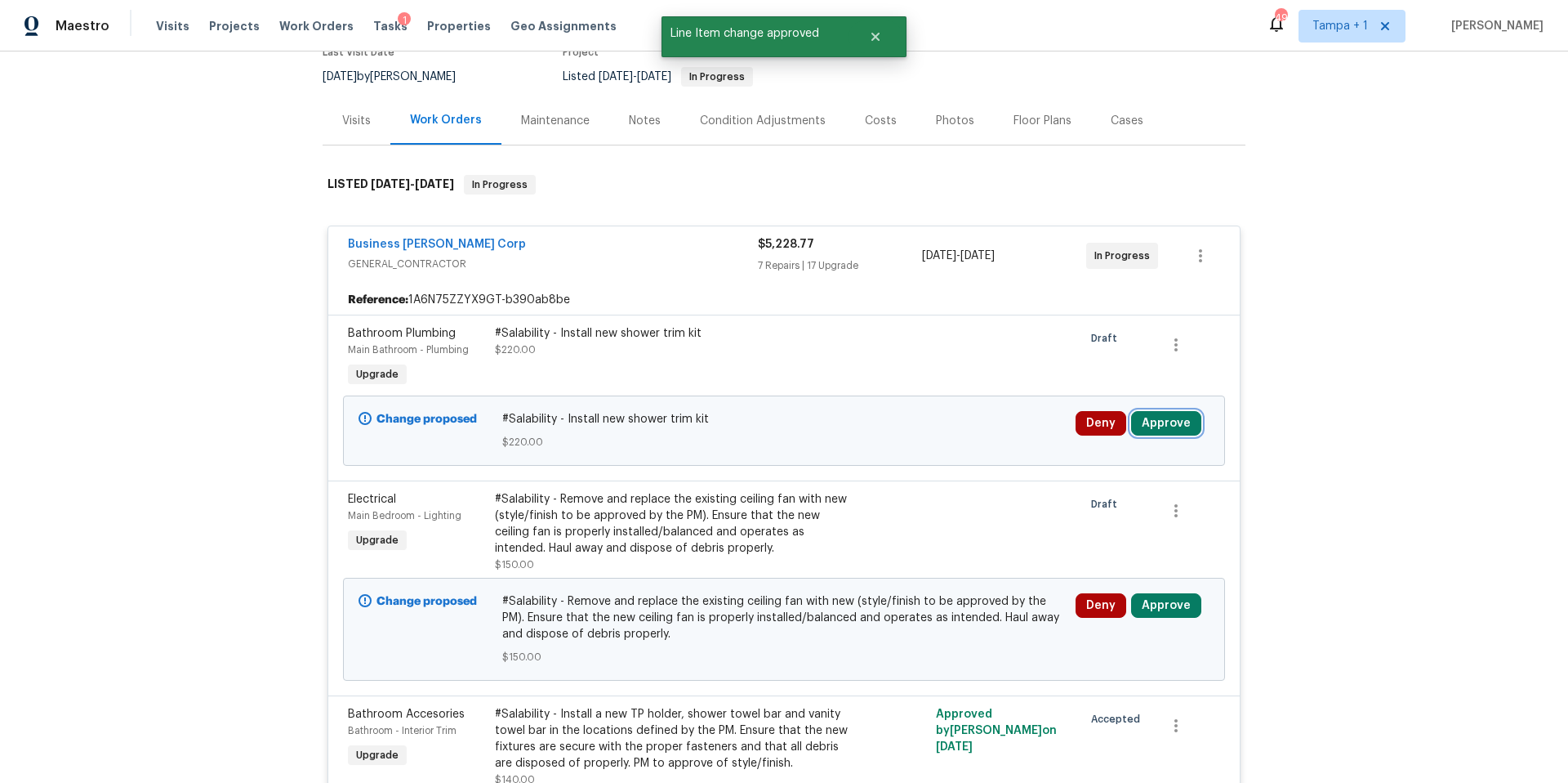
click at [1150, 416] on button "Approve" at bounding box center [1166, 423] width 70 height 24
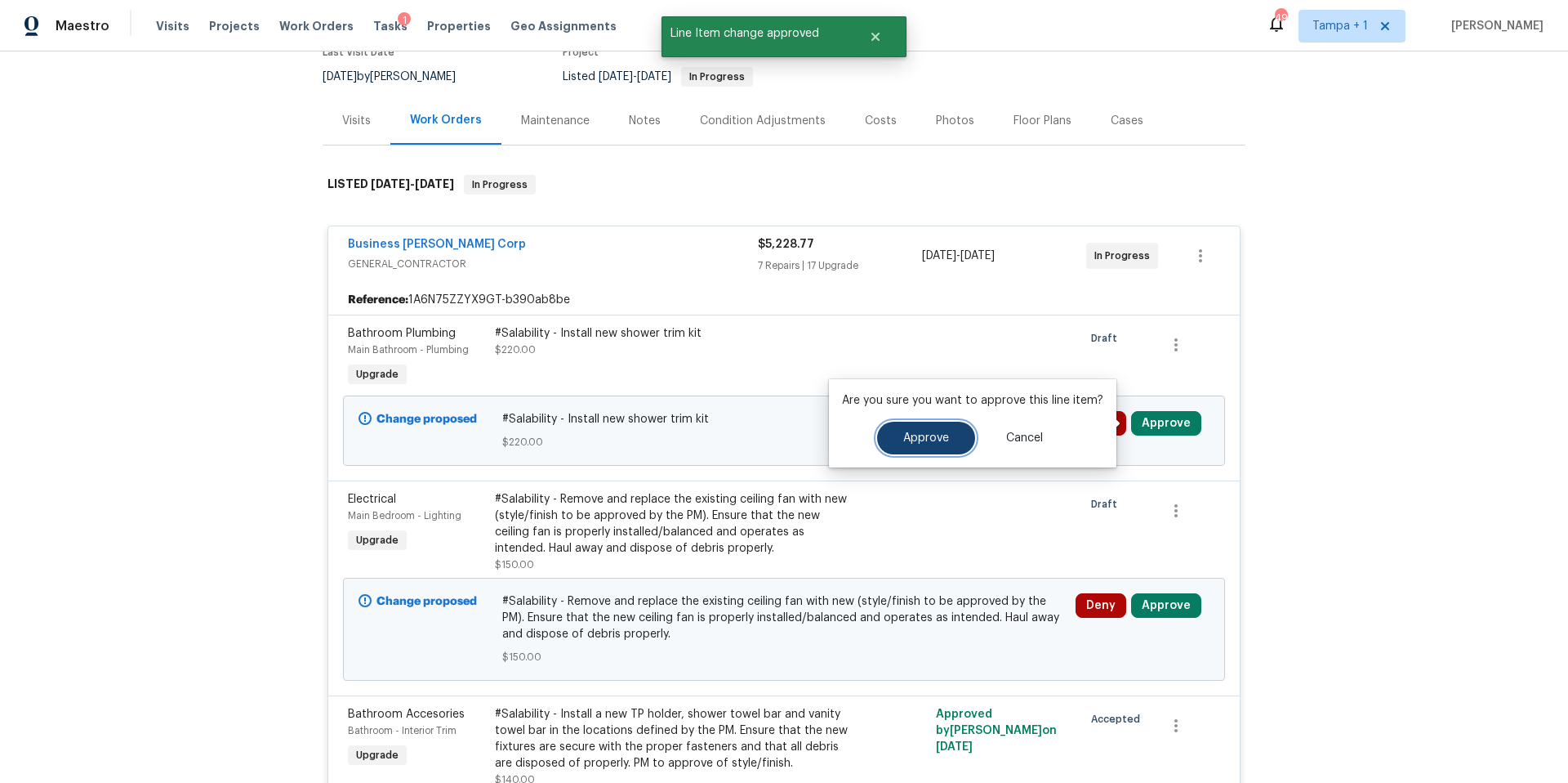
click at [910, 425] on button "Approve" at bounding box center [926, 437] width 98 height 32
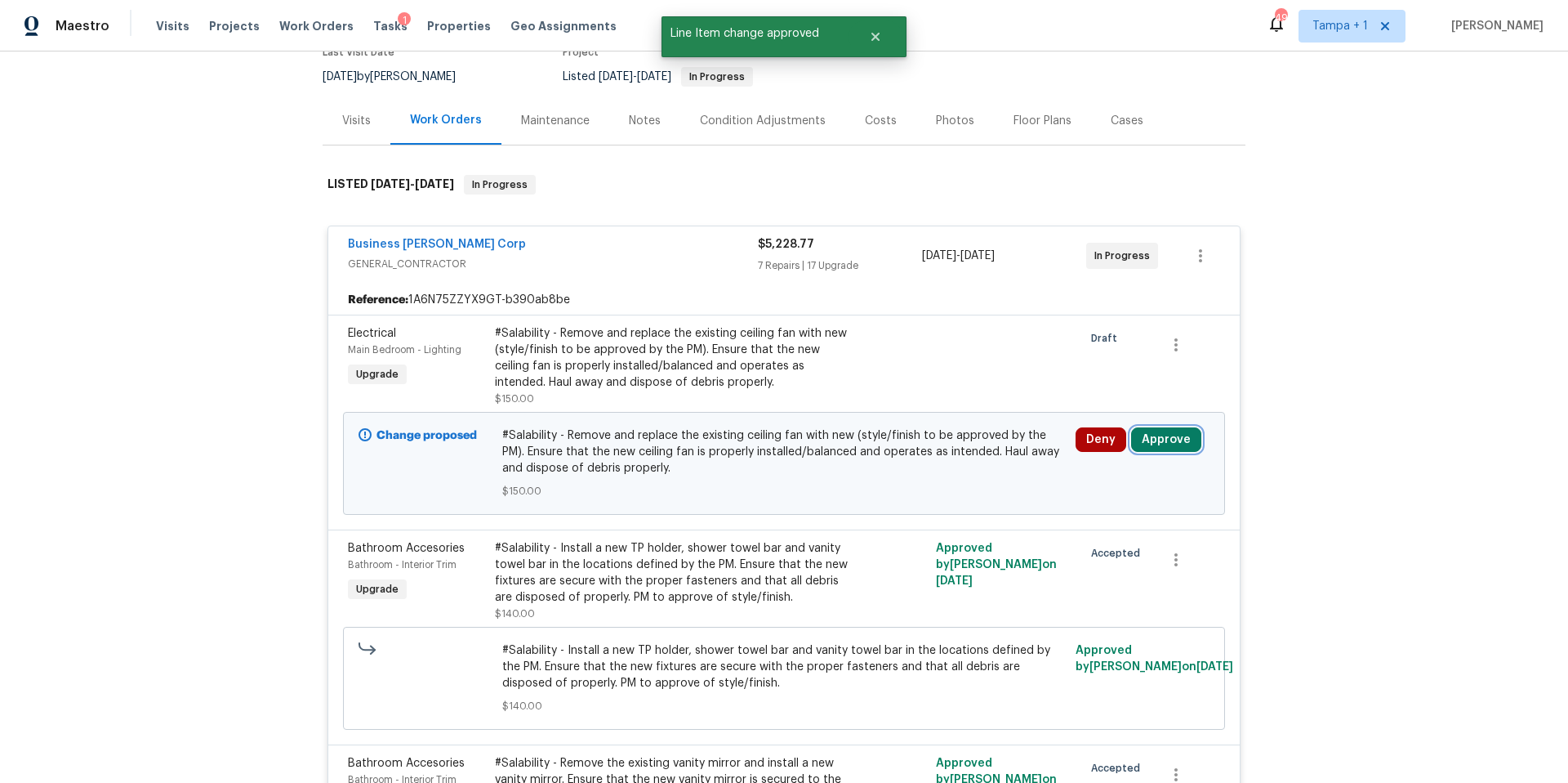
click at [1136, 433] on button "Approve" at bounding box center [1166, 440] width 70 height 24
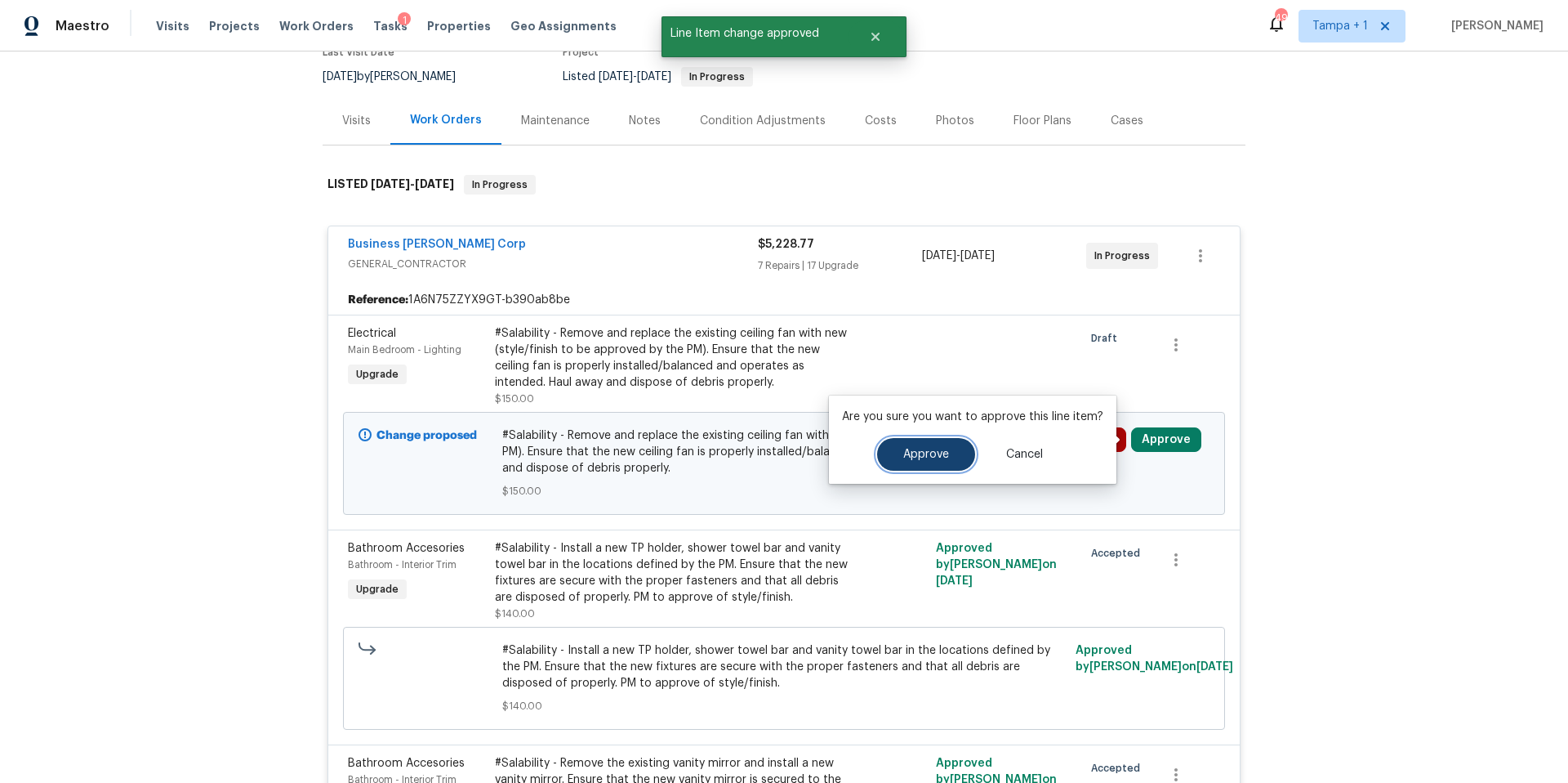
click at [915, 448] on span "Approve" at bounding box center [926, 454] width 45 height 12
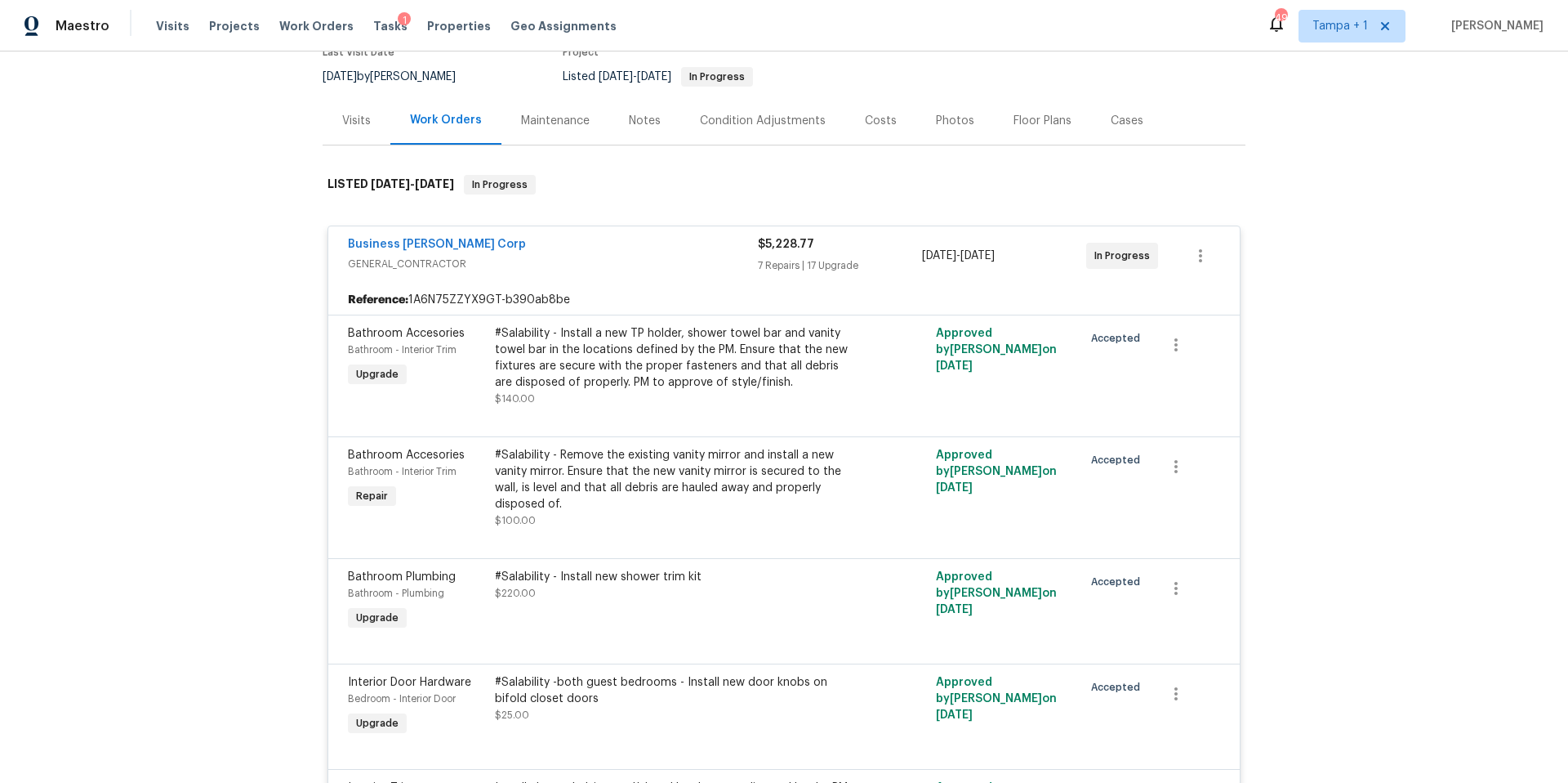
click at [646, 465] on div "#Salability - Remove the existing vanity mirror and install a new vanity mirror…" at bounding box center [674, 479] width 358 height 66
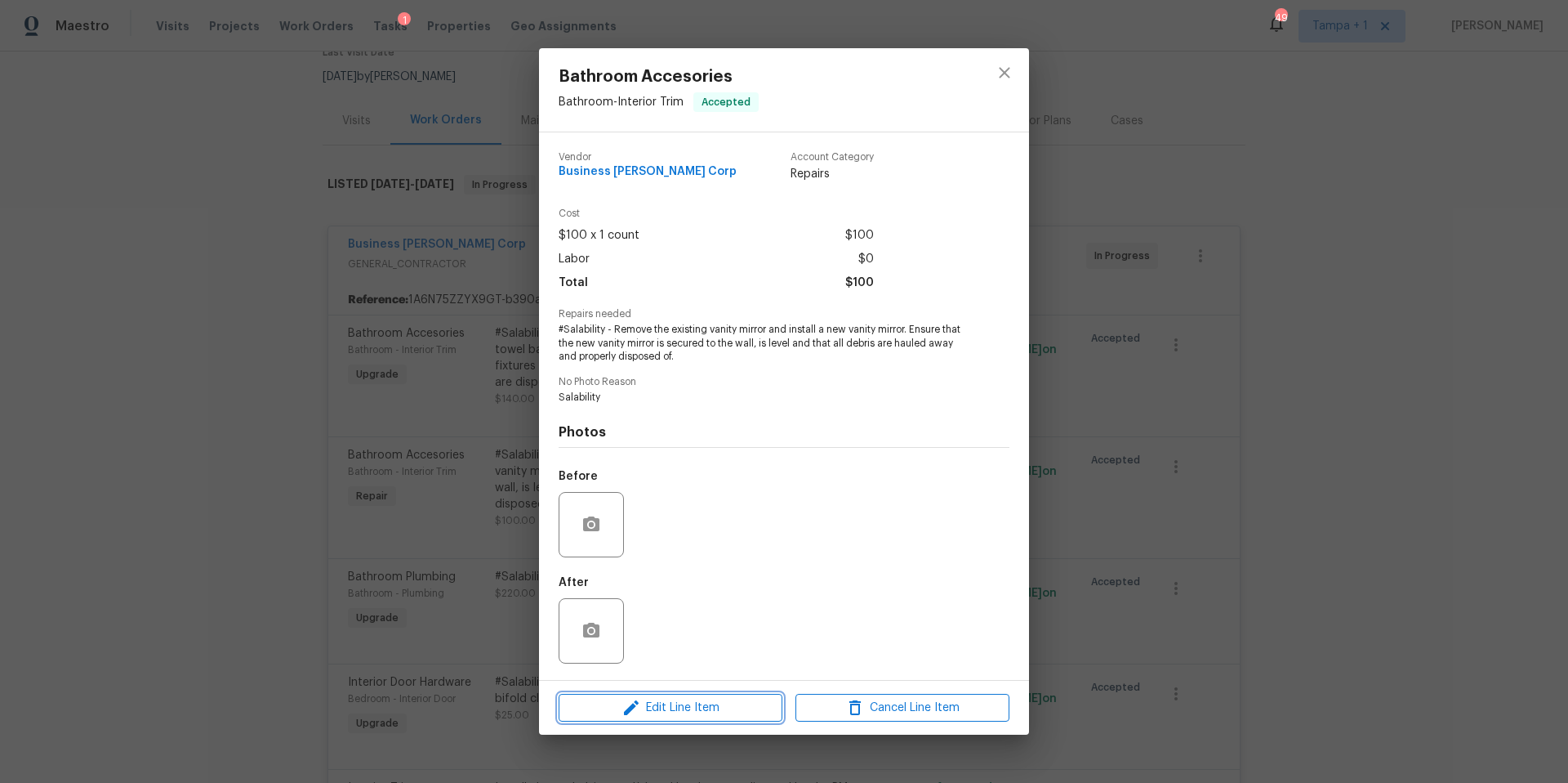
click at [646, 703] on span "Edit Line Item" at bounding box center [670, 707] width 214 height 20
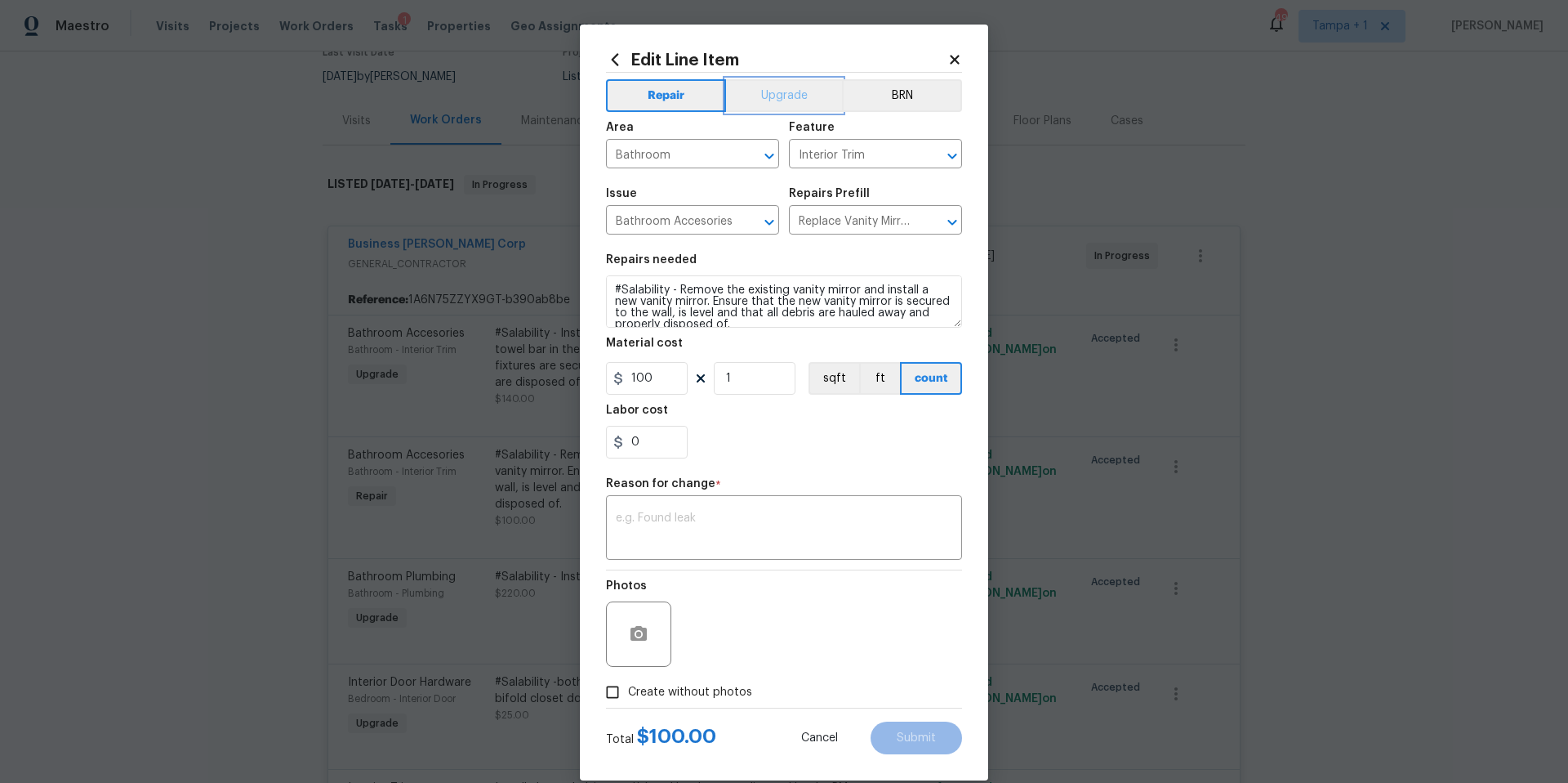
click at [736, 106] on button "Upgrade" at bounding box center [784, 95] width 117 height 32
click at [779, 543] on textarea at bounding box center [784, 529] width 336 height 34
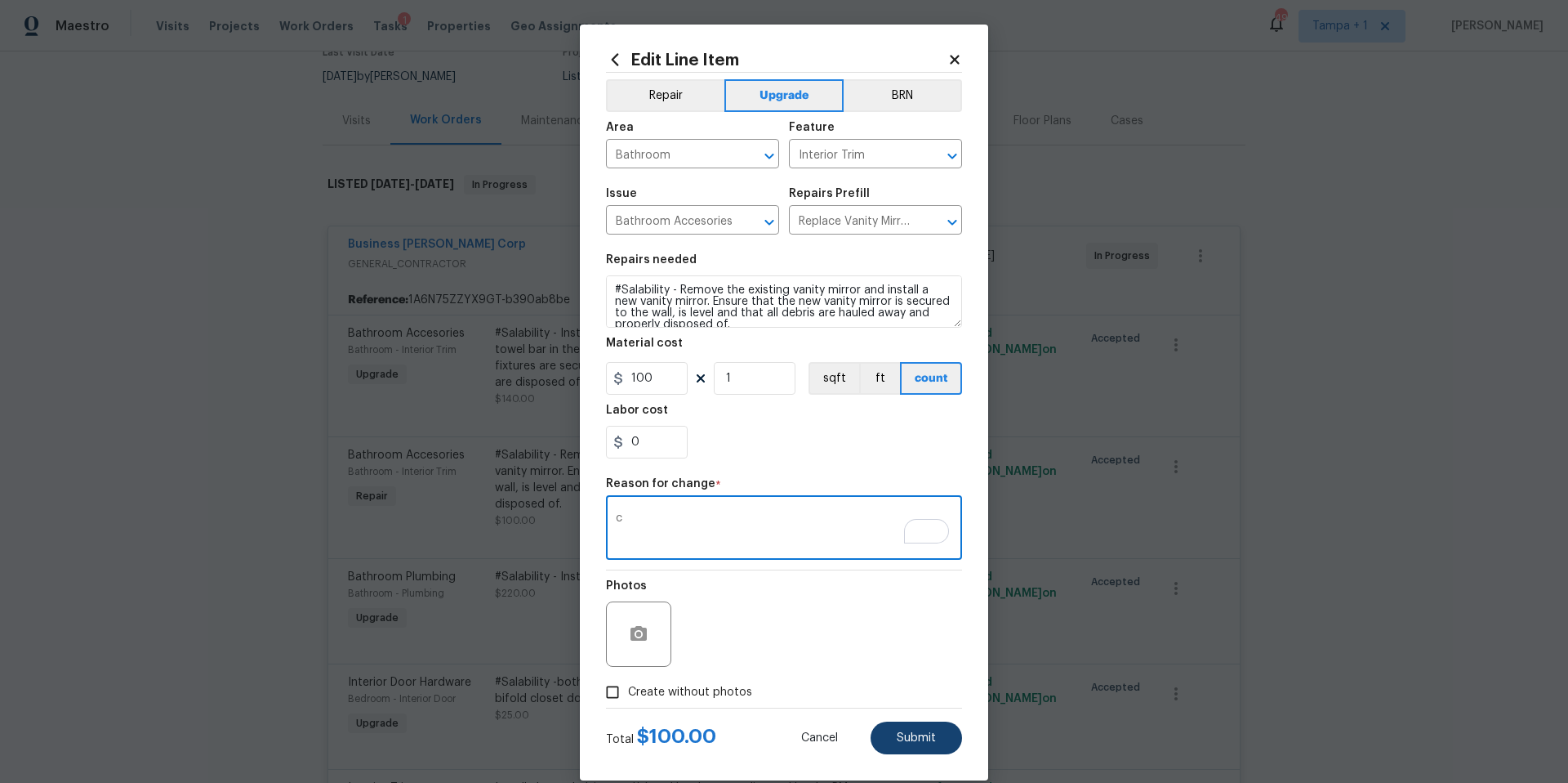
type textarea "c"
click at [925, 733] on span "Submit" at bounding box center [916, 738] width 39 height 12
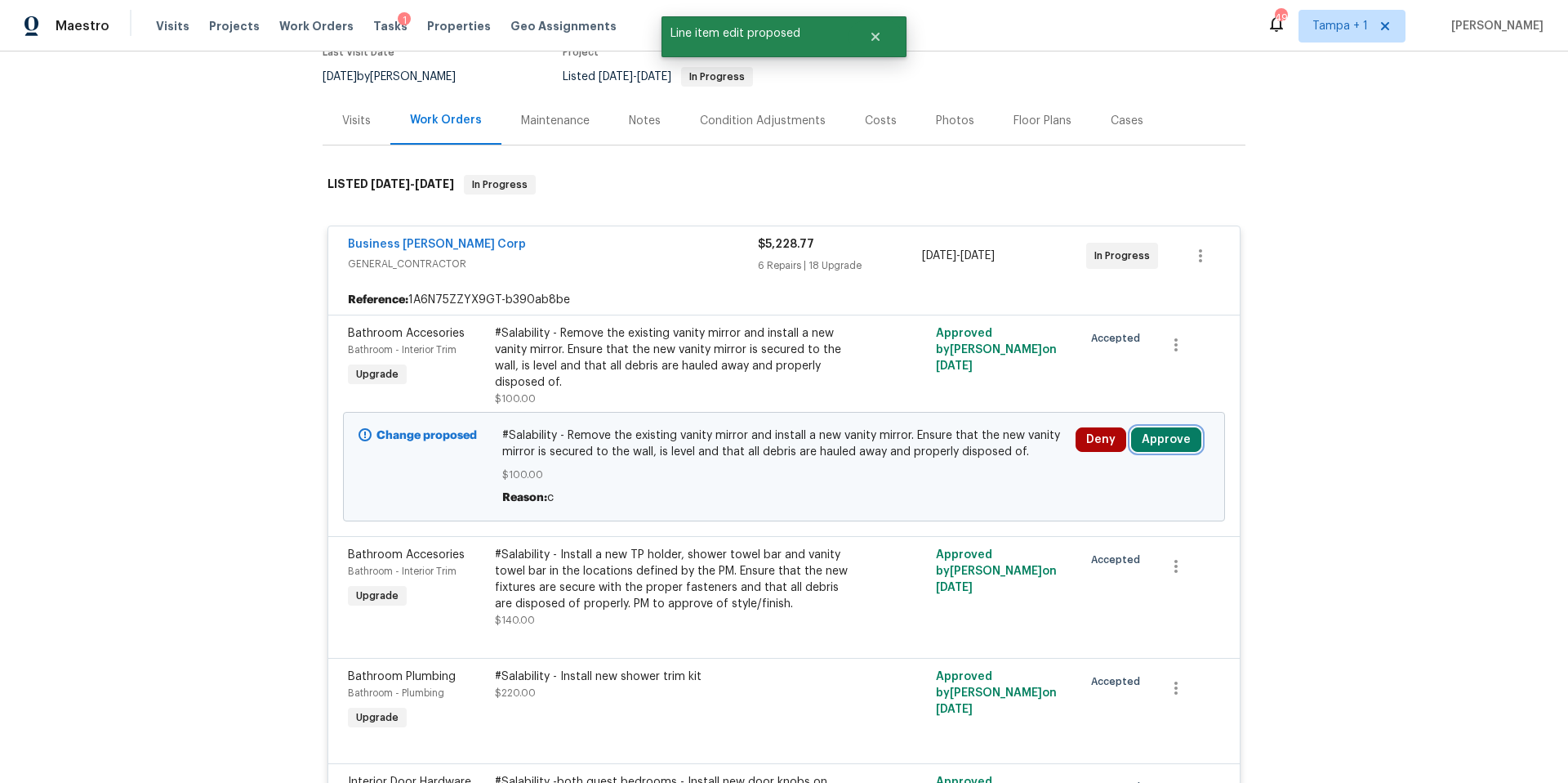
click at [1172, 434] on button "Approve" at bounding box center [1166, 440] width 70 height 24
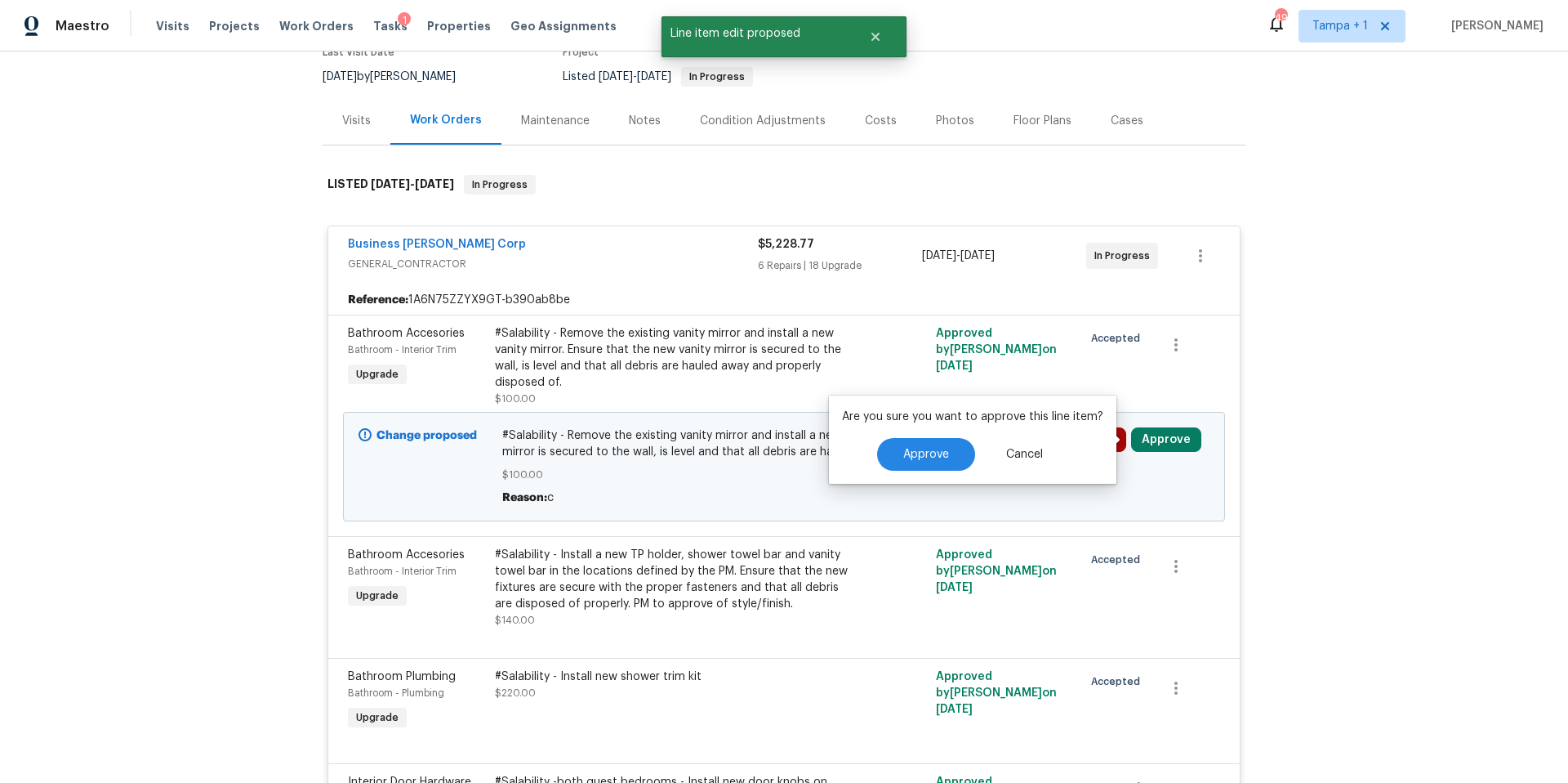
click at [936, 471] on div "Are you sure you want to approve this line item? Approve Cancel" at bounding box center [972, 440] width 287 height 88
click at [933, 448] on span "Approve" at bounding box center [926, 454] width 45 height 12
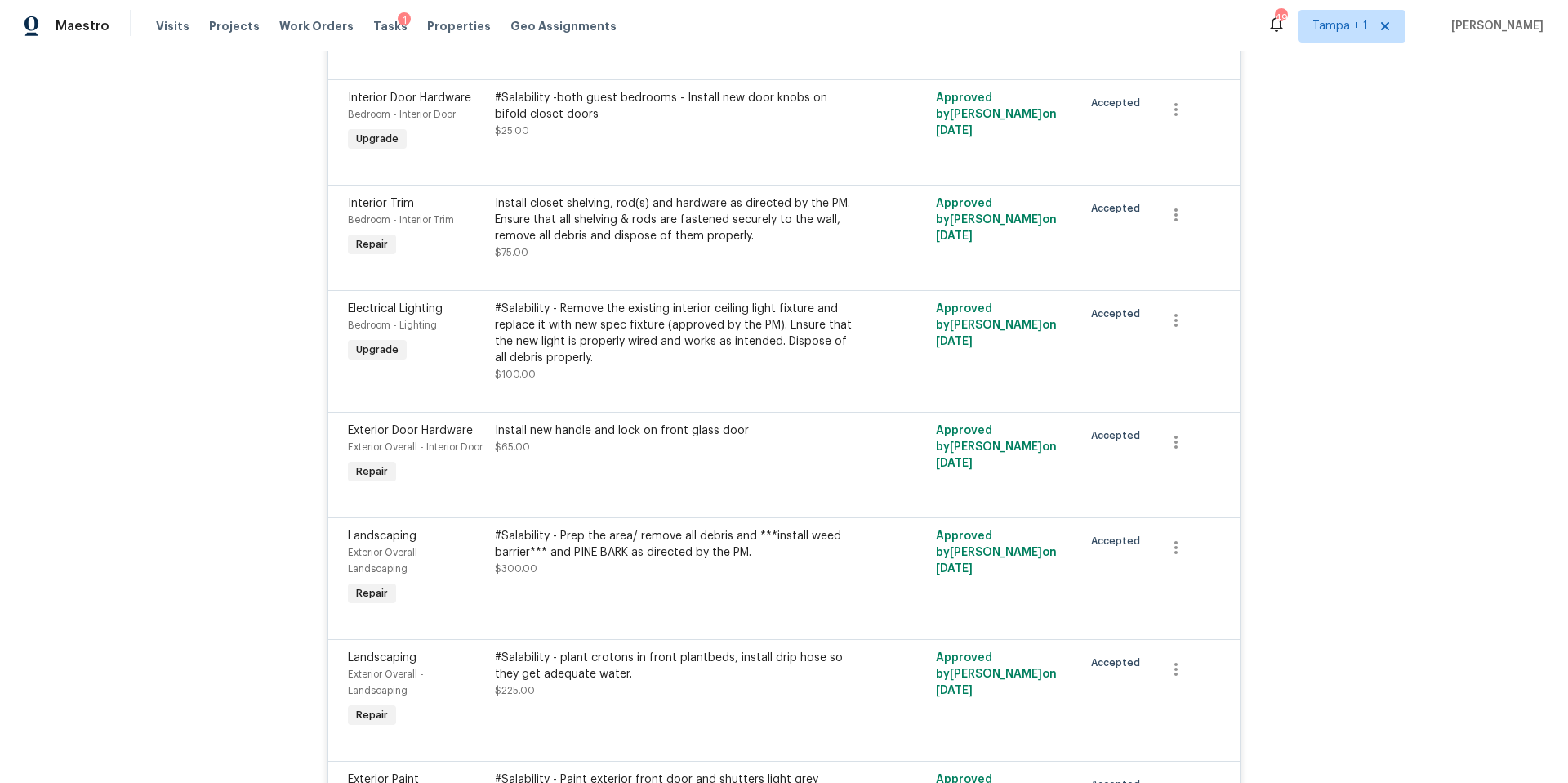
scroll to position [946, 0]
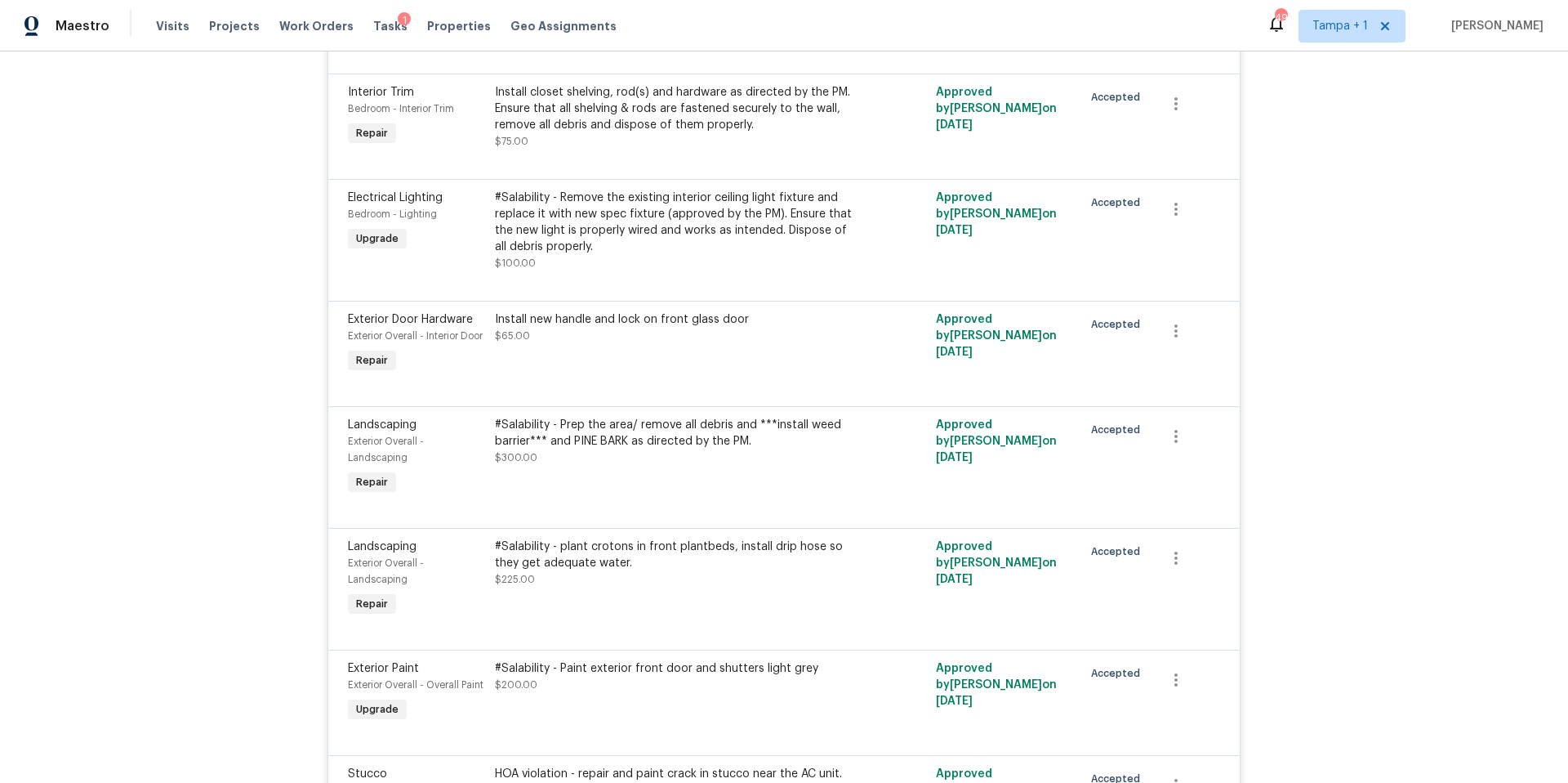
click at [595, 449] on div "#Salability - Prep the area/ remove all debris and ***install weed barrier*** a…" at bounding box center [674, 433] width 358 height 32
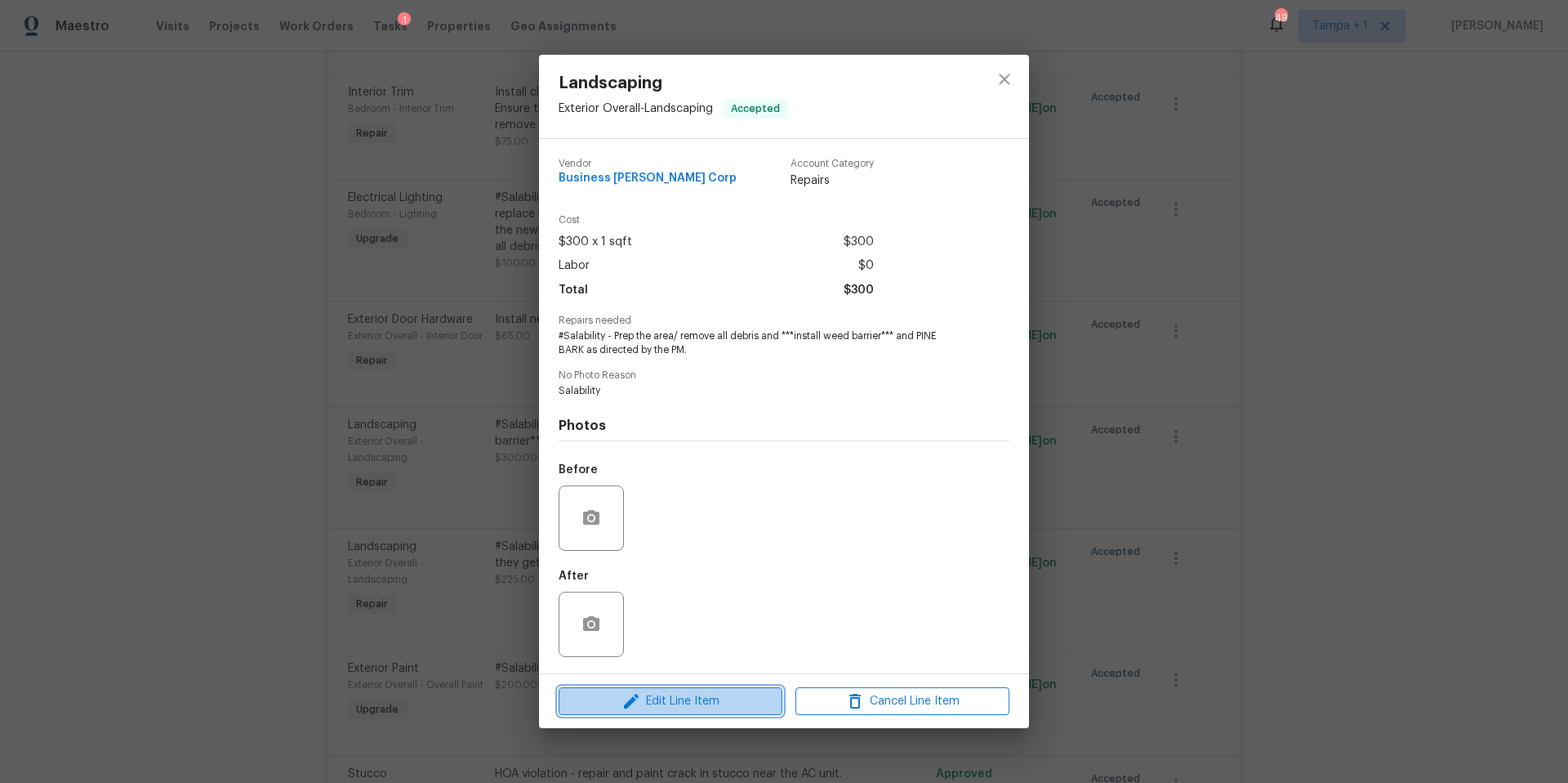
click at [712, 694] on span "Edit Line Item" at bounding box center [670, 701] width 214 height 20
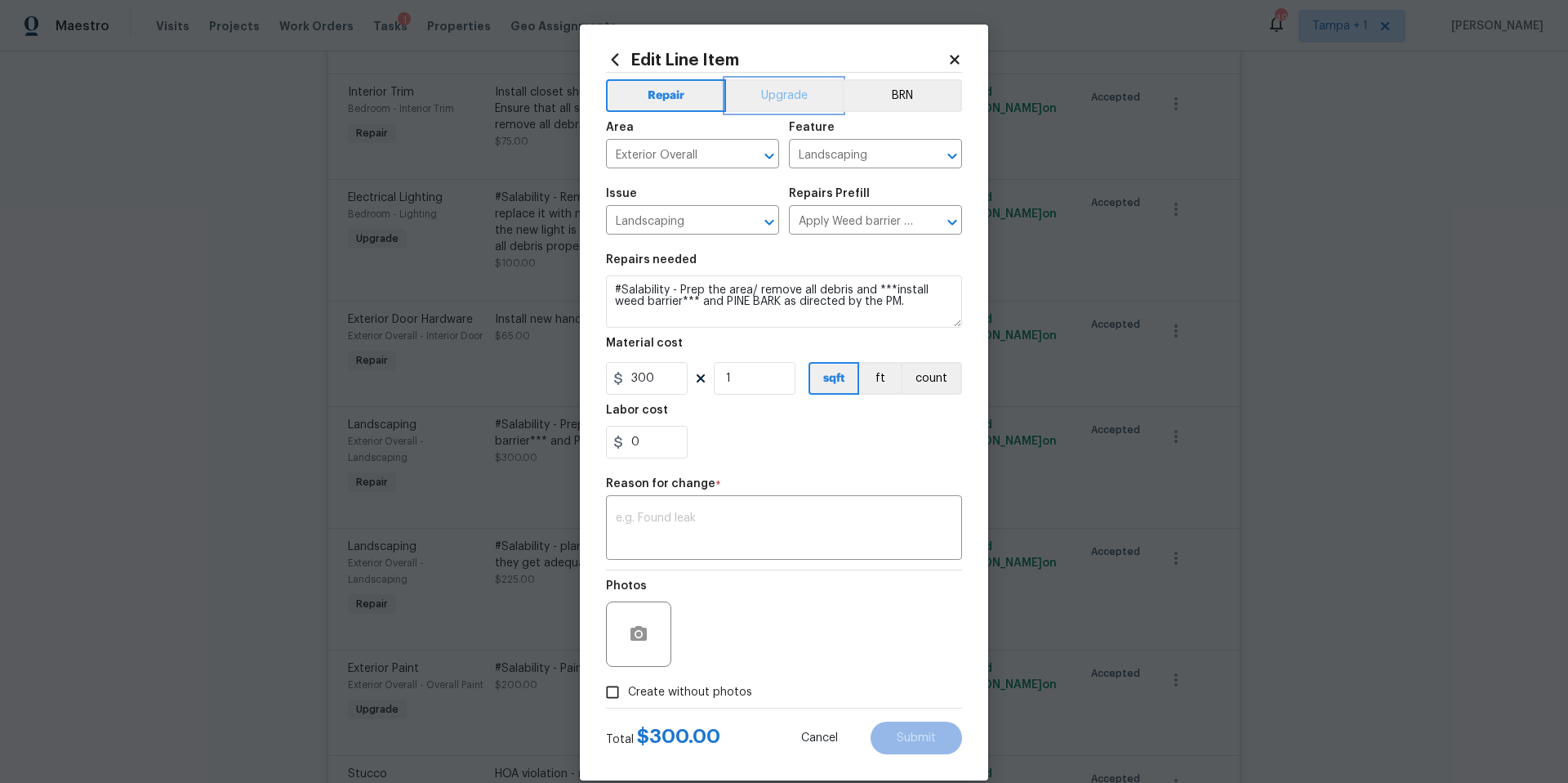
click at [755, 100] on button "Upgrade" at bounding box center [784, 95] width 117 height 32
click at [768, 547] on div "x ​" at bounding box center [784, 529] width 356 height 60
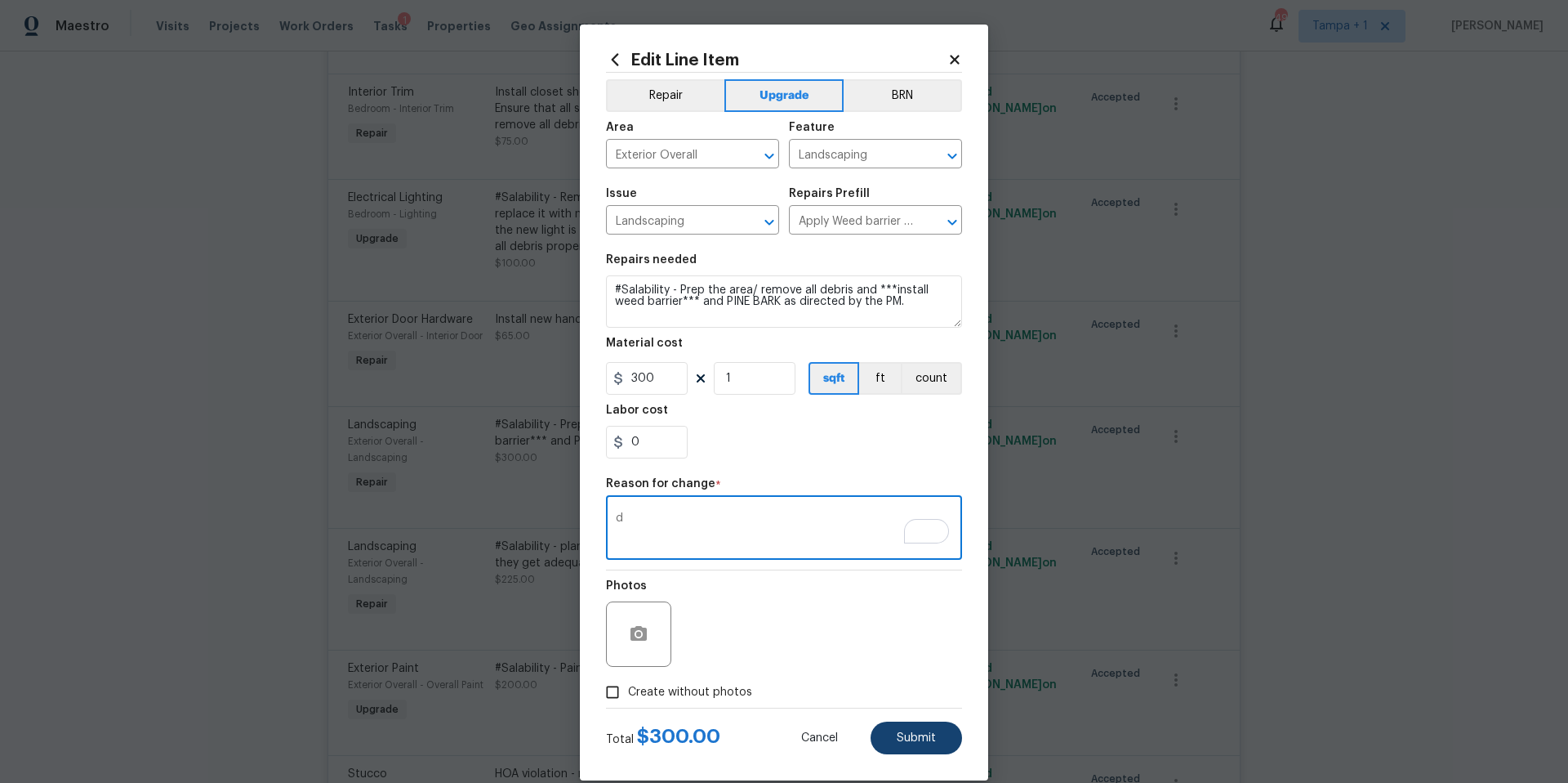
type textarea "d"
click at [936, 744] on button "Submit" at bounding box center [916, 738] width 92 height 32
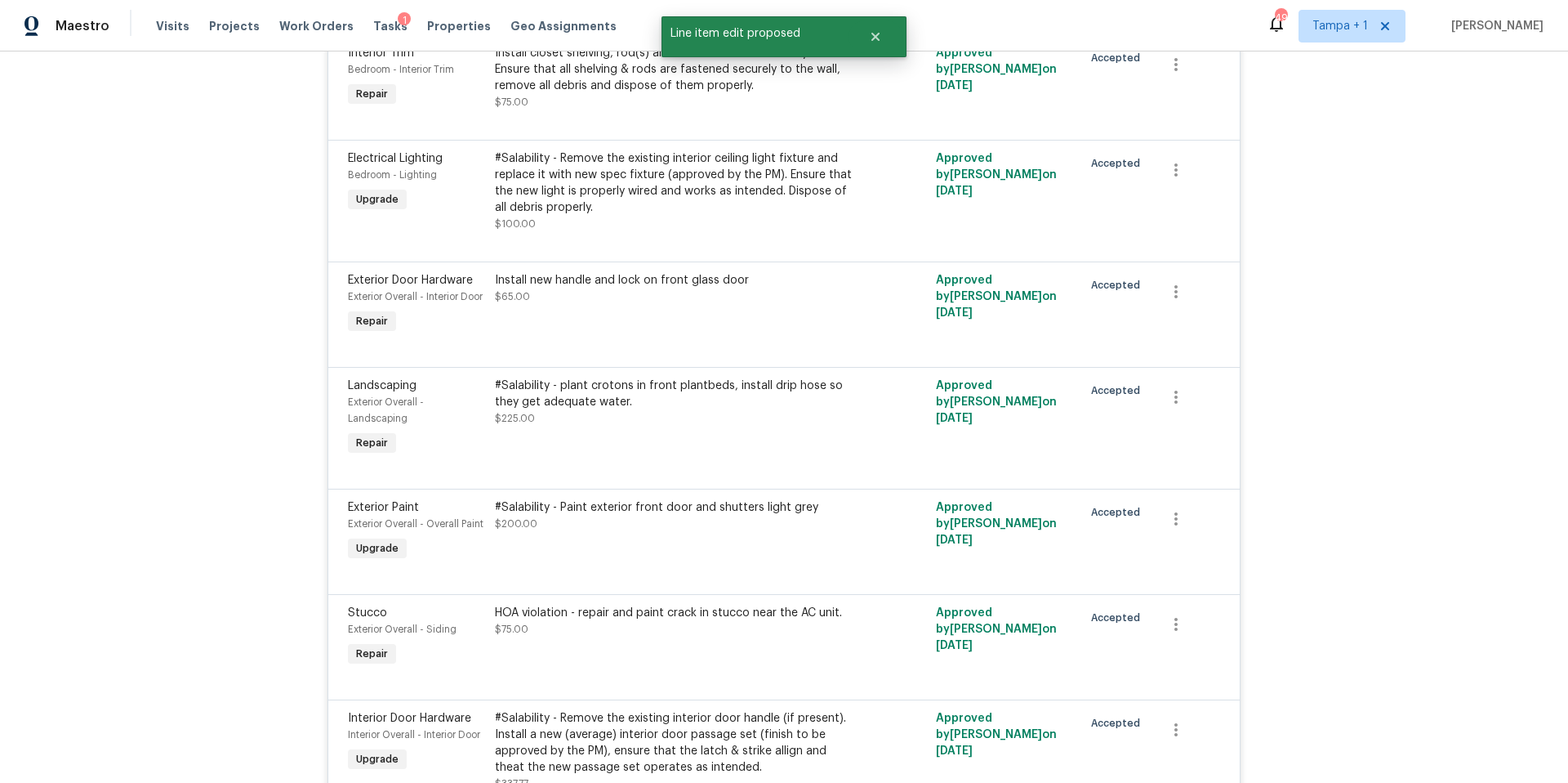
scroll to position [1208, 0]
click at [660, 453] on div "#Salability - plant crotons in front plantbeds, install drip hose so they get a…" at bounding box center [673, 417] width 368 height 92
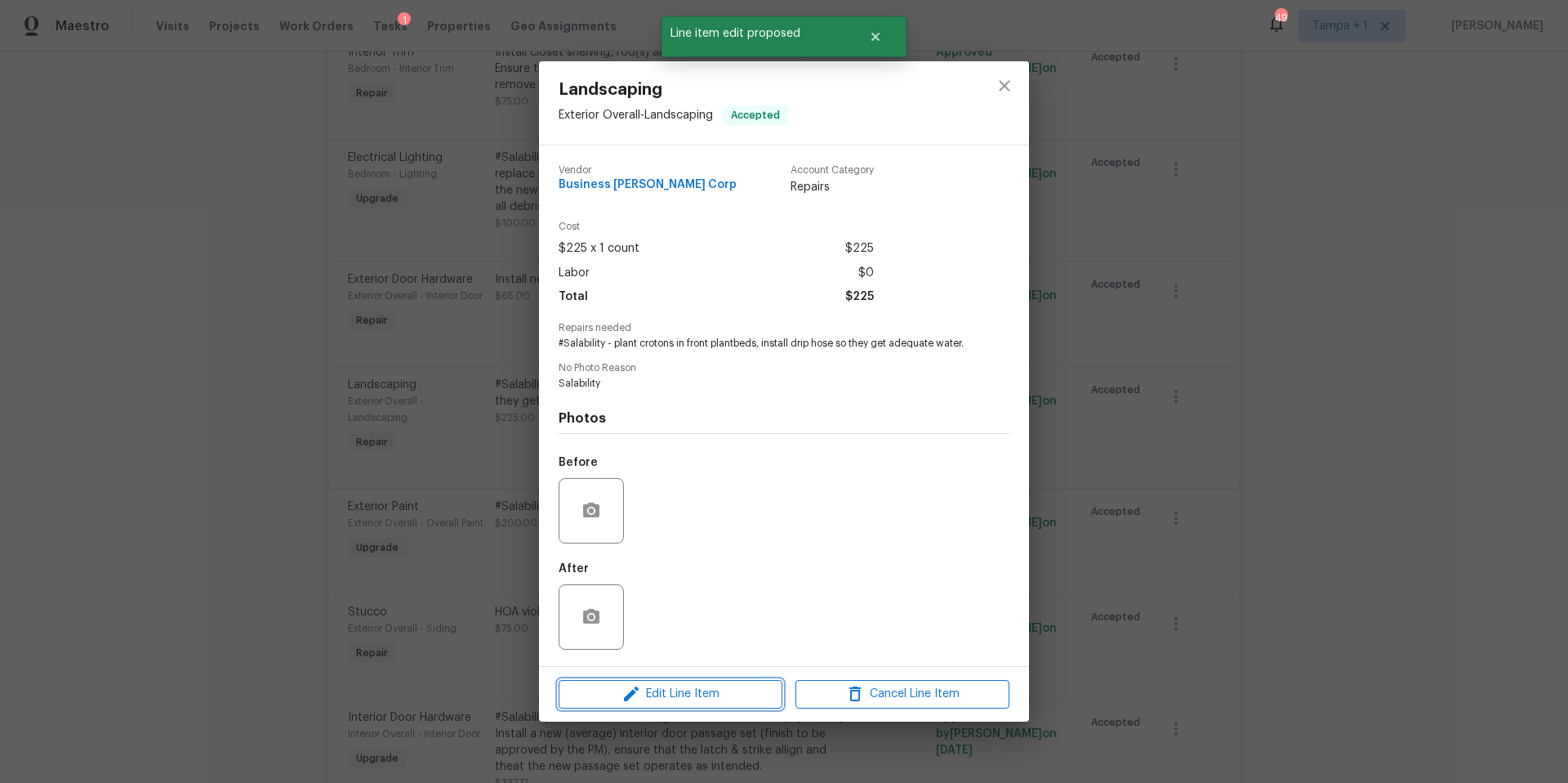
click at [715, 704] on span "Edit Line Item" at bounding box center [670, 694] width 214 height 20
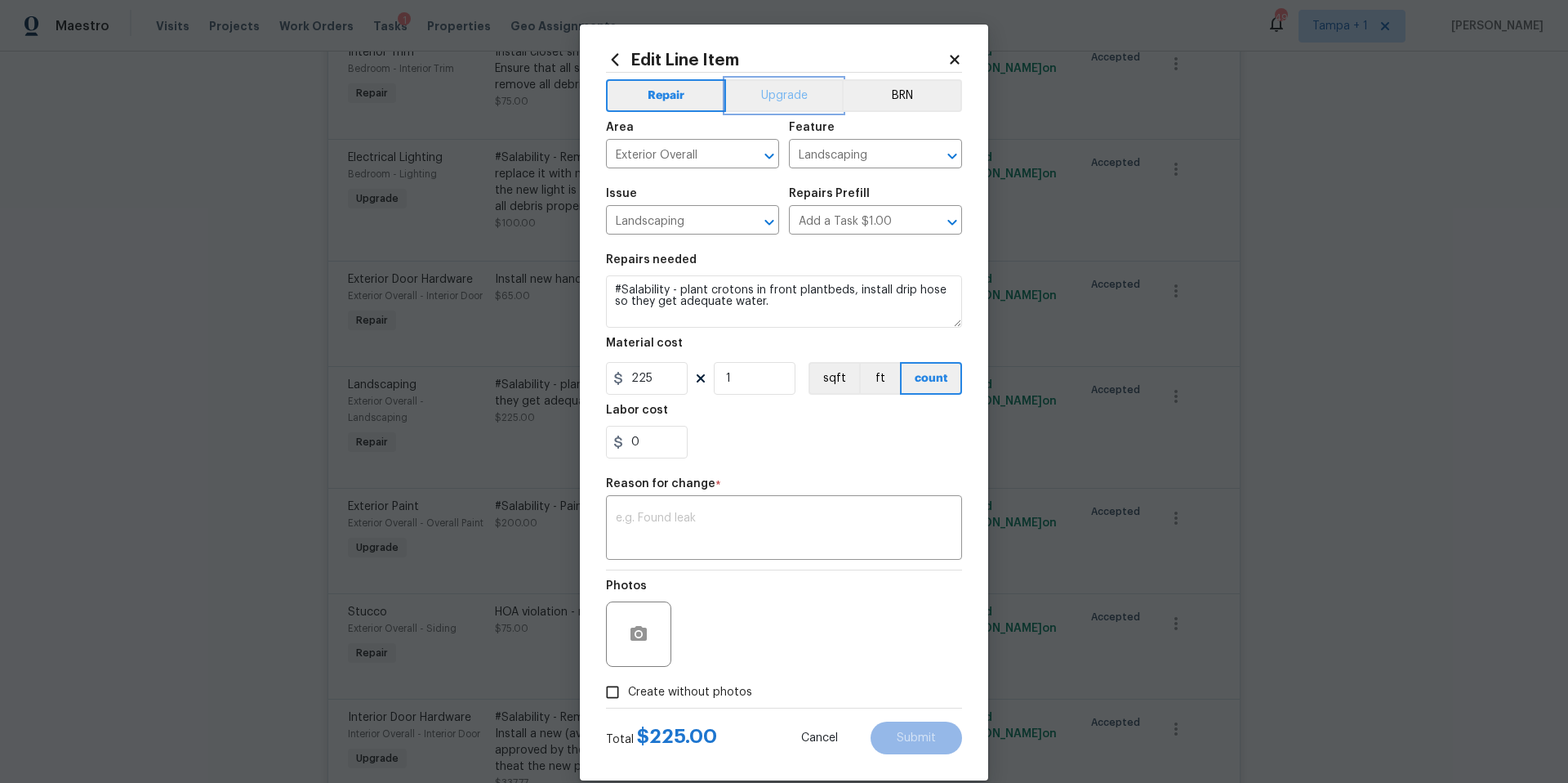
click at [753, 94] on button "Upgrade" at bounding box center [784, 95] width 117 height 32
click at [686, 558] on div "x ​" at bounding box center [784, 529] width 356 height 60
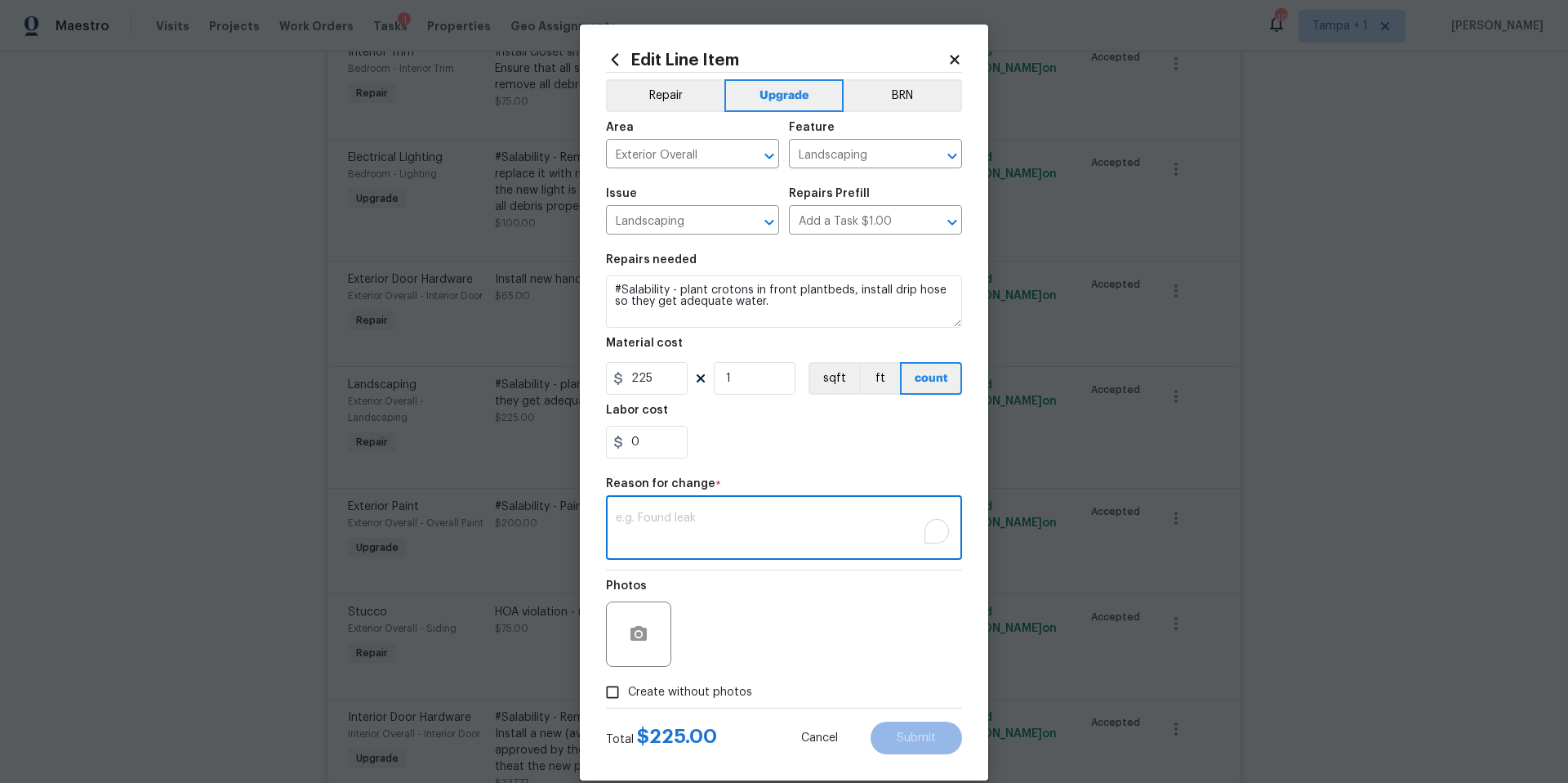
click at [694, 537] on textarea "To enrich screen reader interactions, please activate Accessibility in Grammarl…" at bounding box center [784, 529] width 336 height 34
type textarea "e"
click at [907, 733] on span "Submit" at bounding box center [916, 738] width 39 height 12
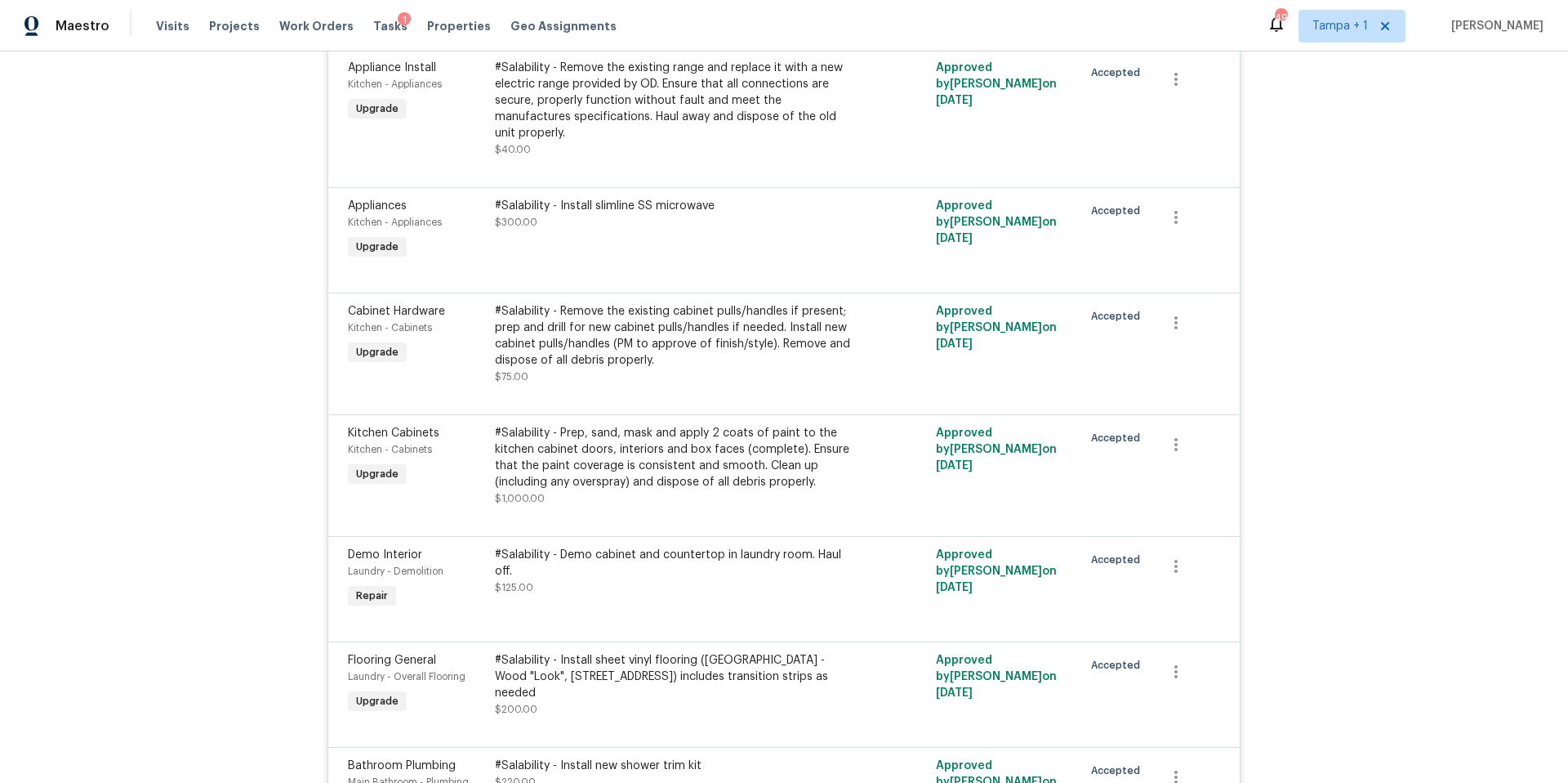
scroll to position [2806, 0]
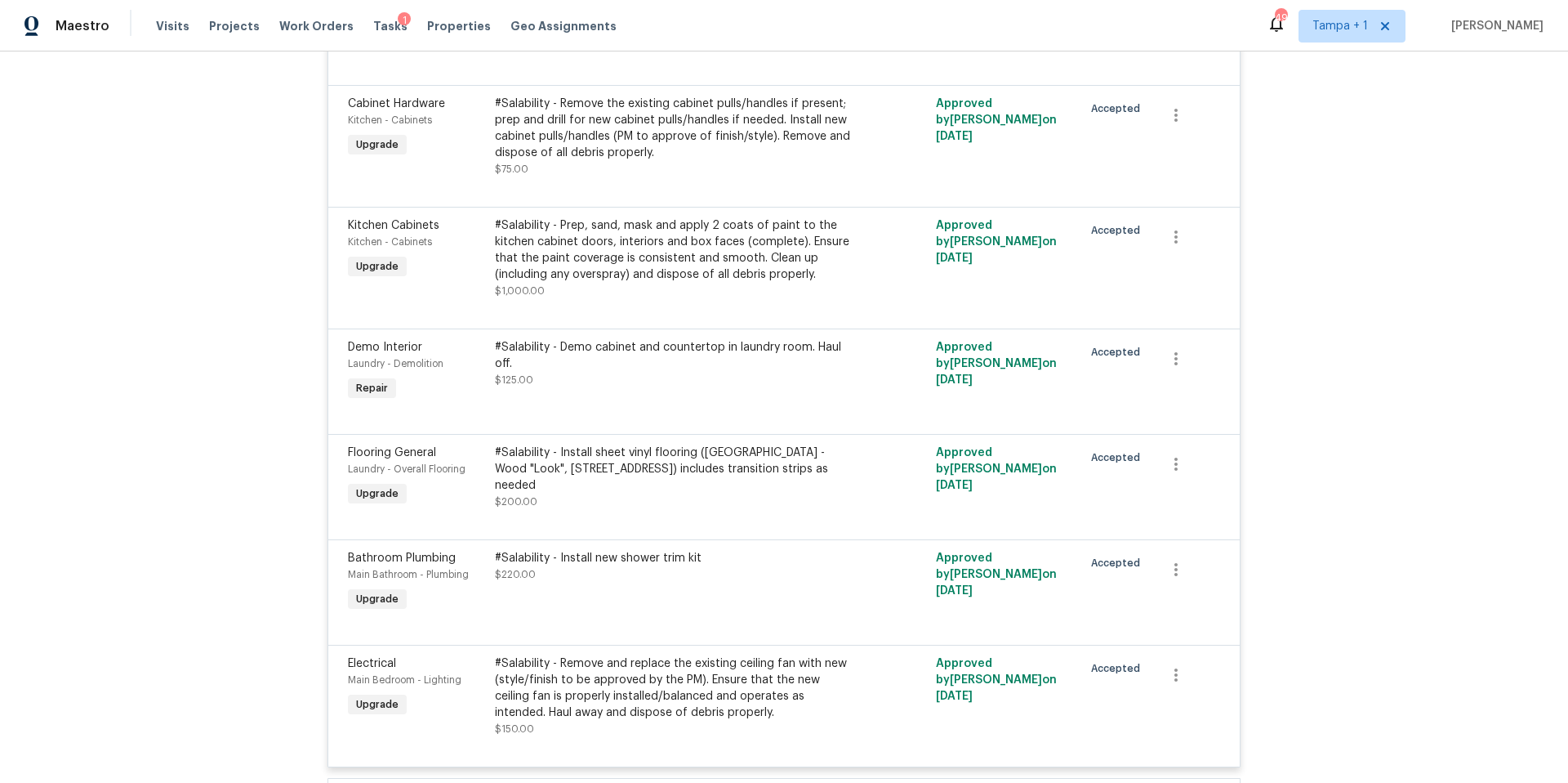
click at [592, 409] on div at bounding box center [784, 414] width 873 height 19
click at [607, 398] on div "#Salability - Demo cabinet and countertop in laundry room. Haul off. $125.00" at bounding box center [673, 371] width 368 height 75
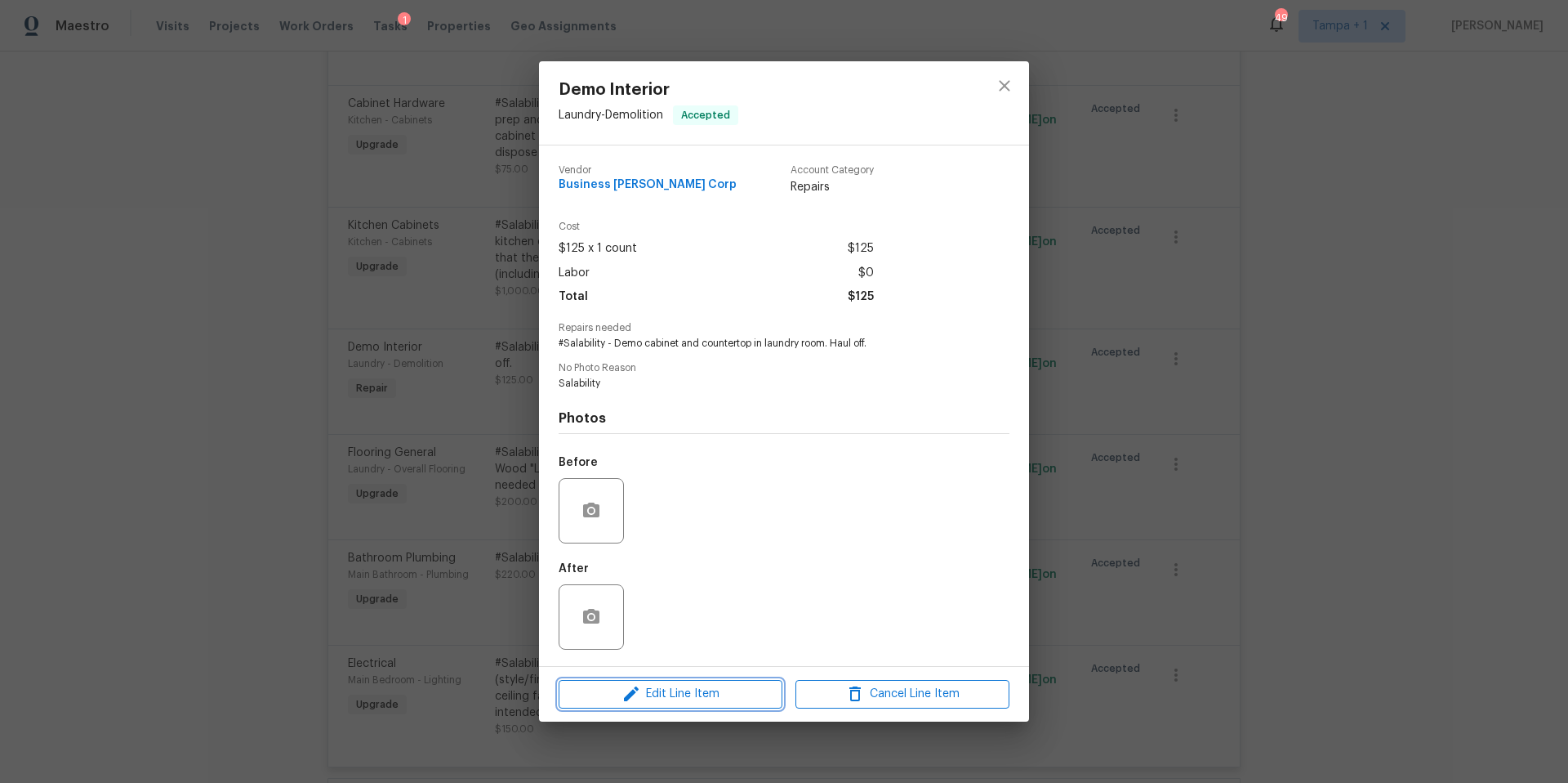
click at [688, 684] on span "Edit Line Item" at bounding box center [670, 694] width 214 height 20
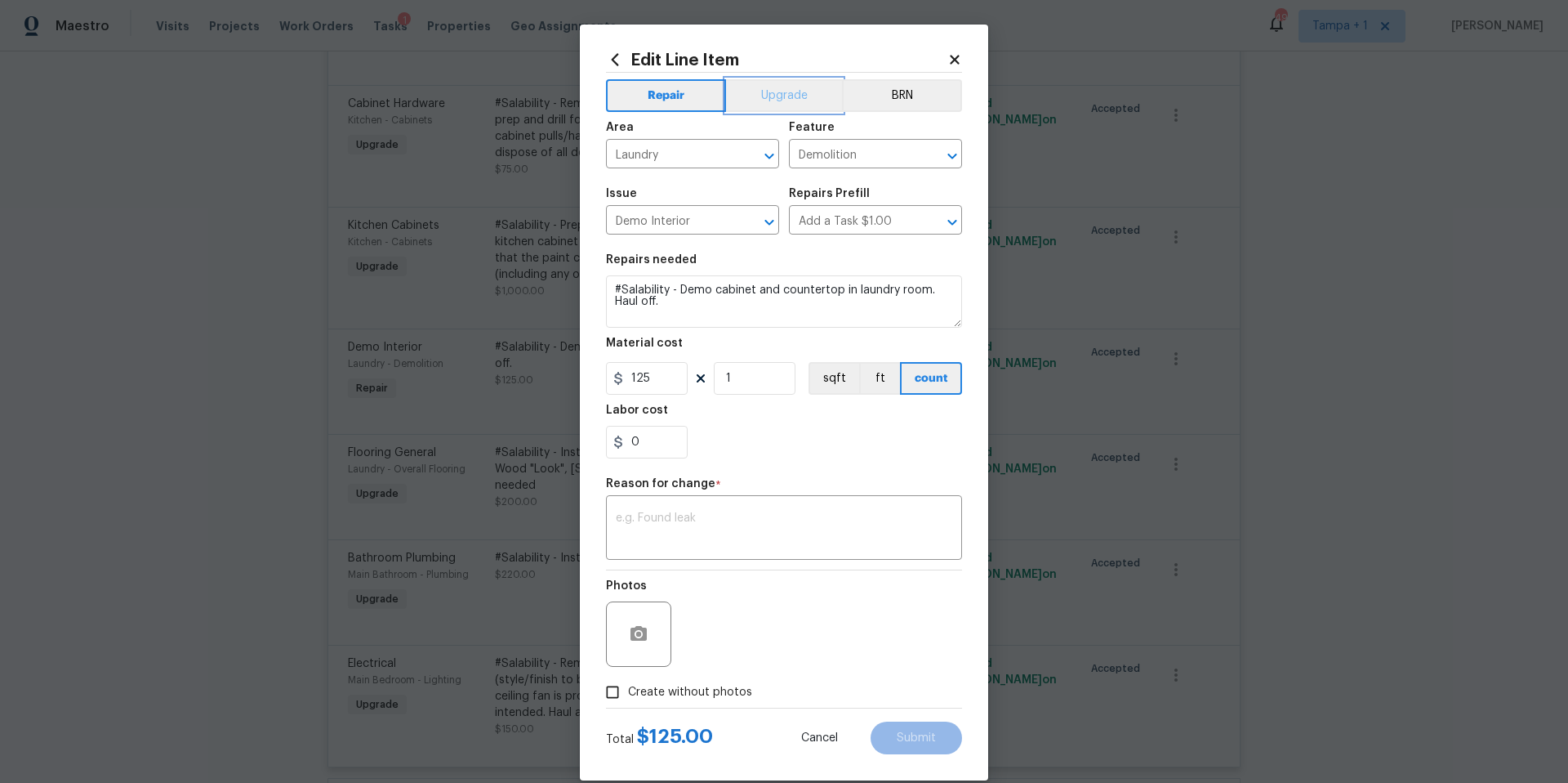
click at [760, 100] on button "Upgrade" at bounding box center [784, 95] width 117 height 32
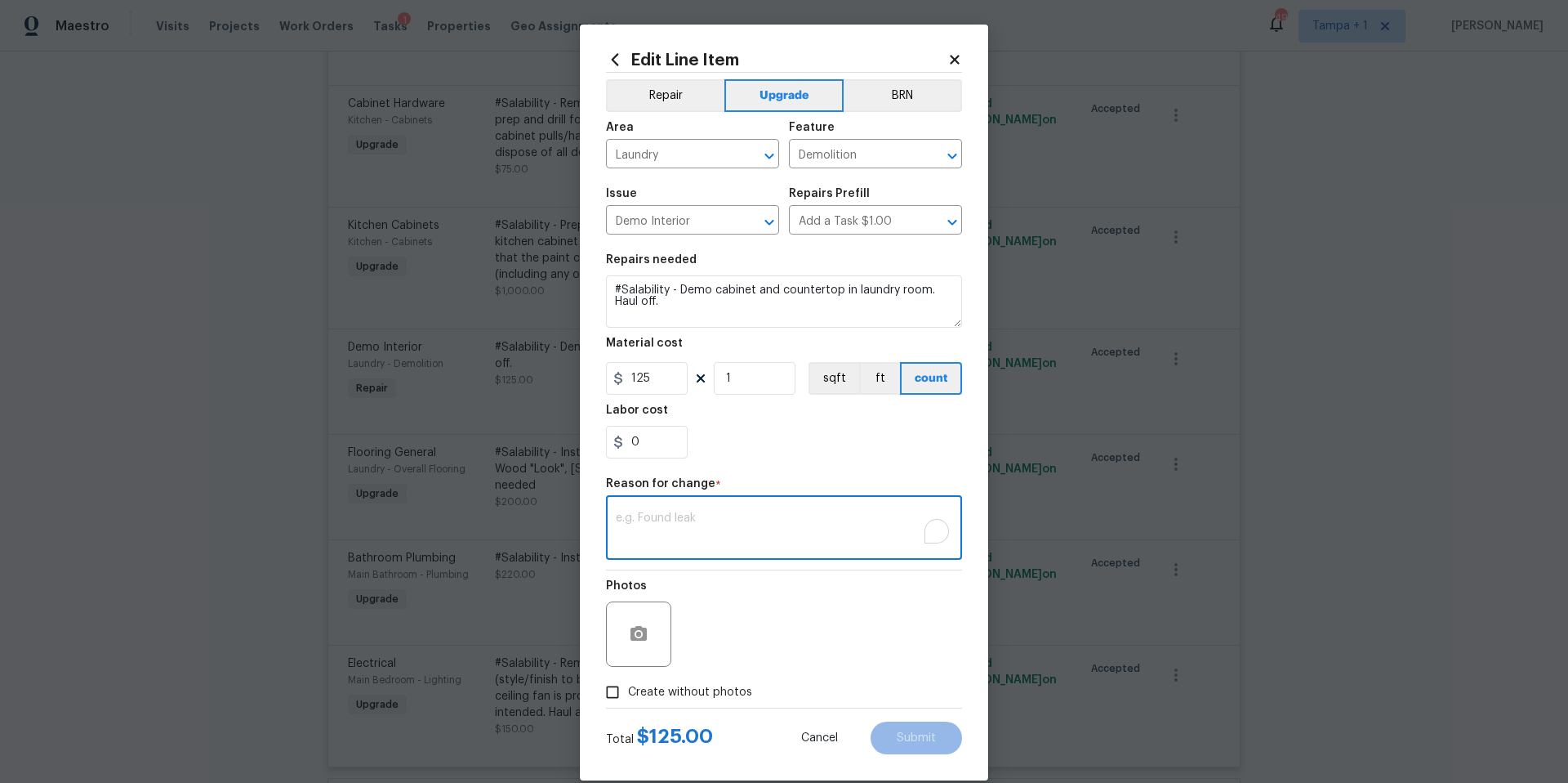
click at [690, 524] on textarea "To enrich screen reader interactions, please activate Accessibility in Grammarl…" at bounding box center [784, 529] width 336 height 34
type textarea "d"
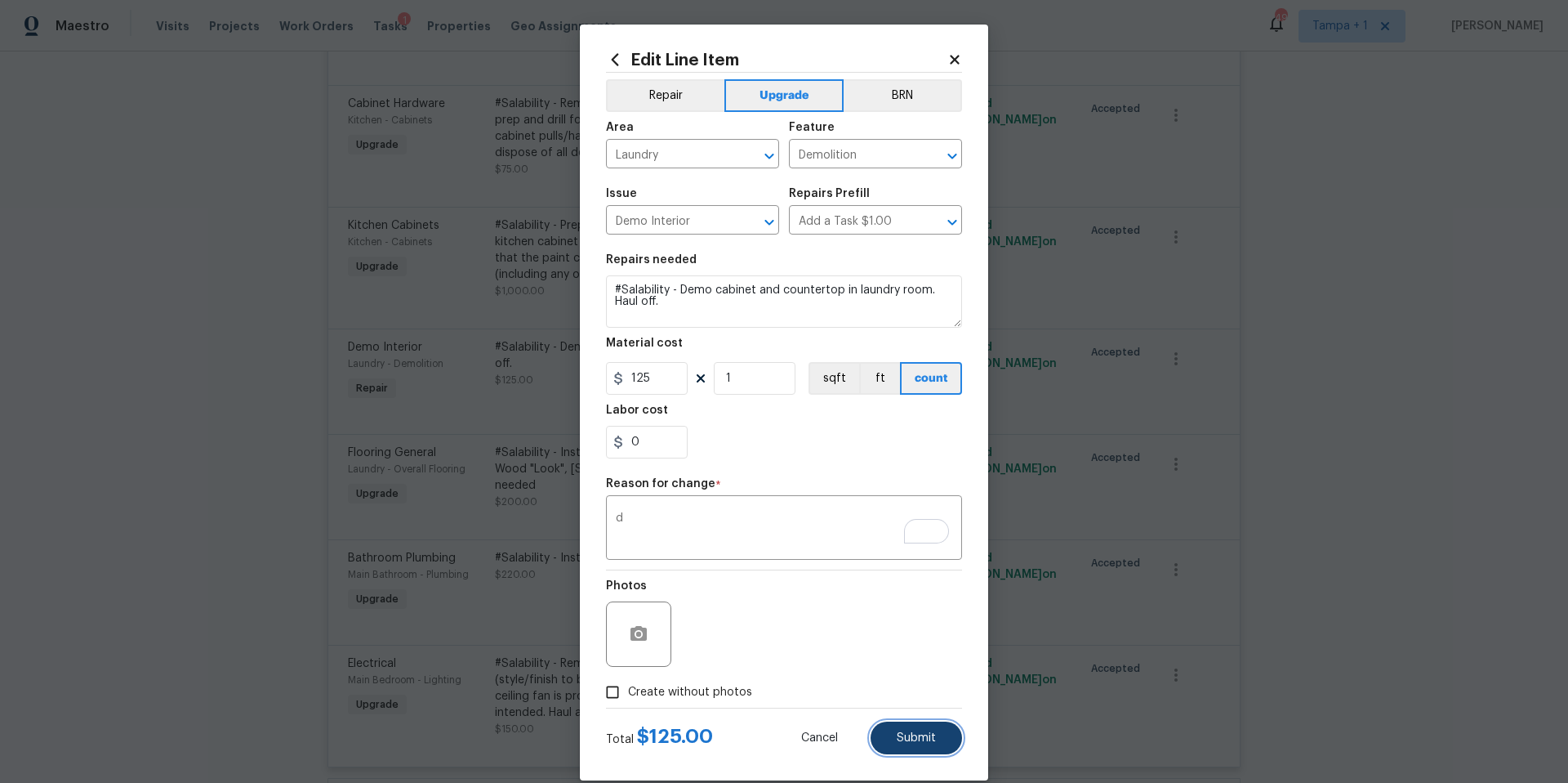
click at [902, 732] on span "Submit" at bounding box center [916, 738] width 39 height 12
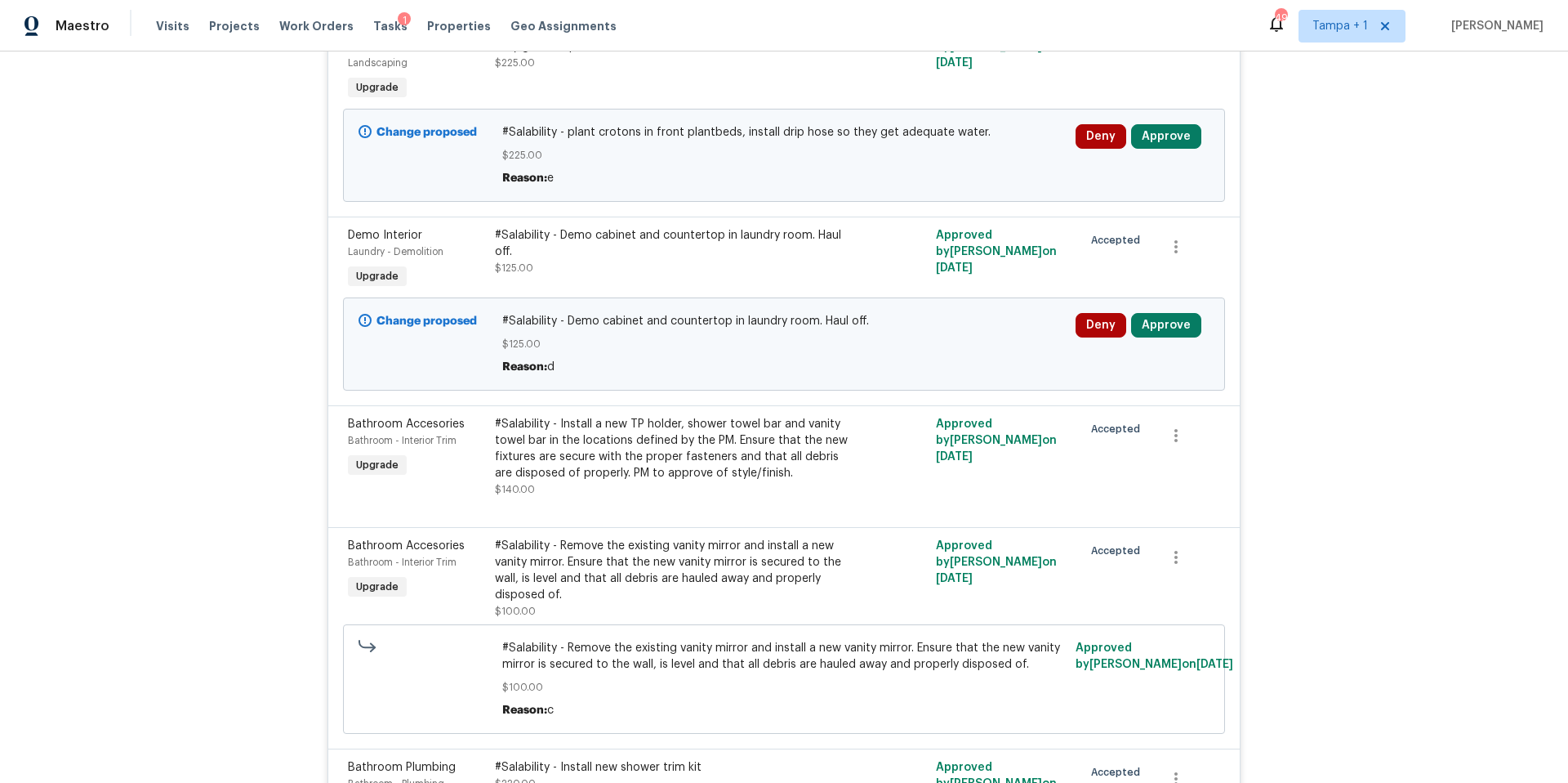
scroll to position [665, 0]
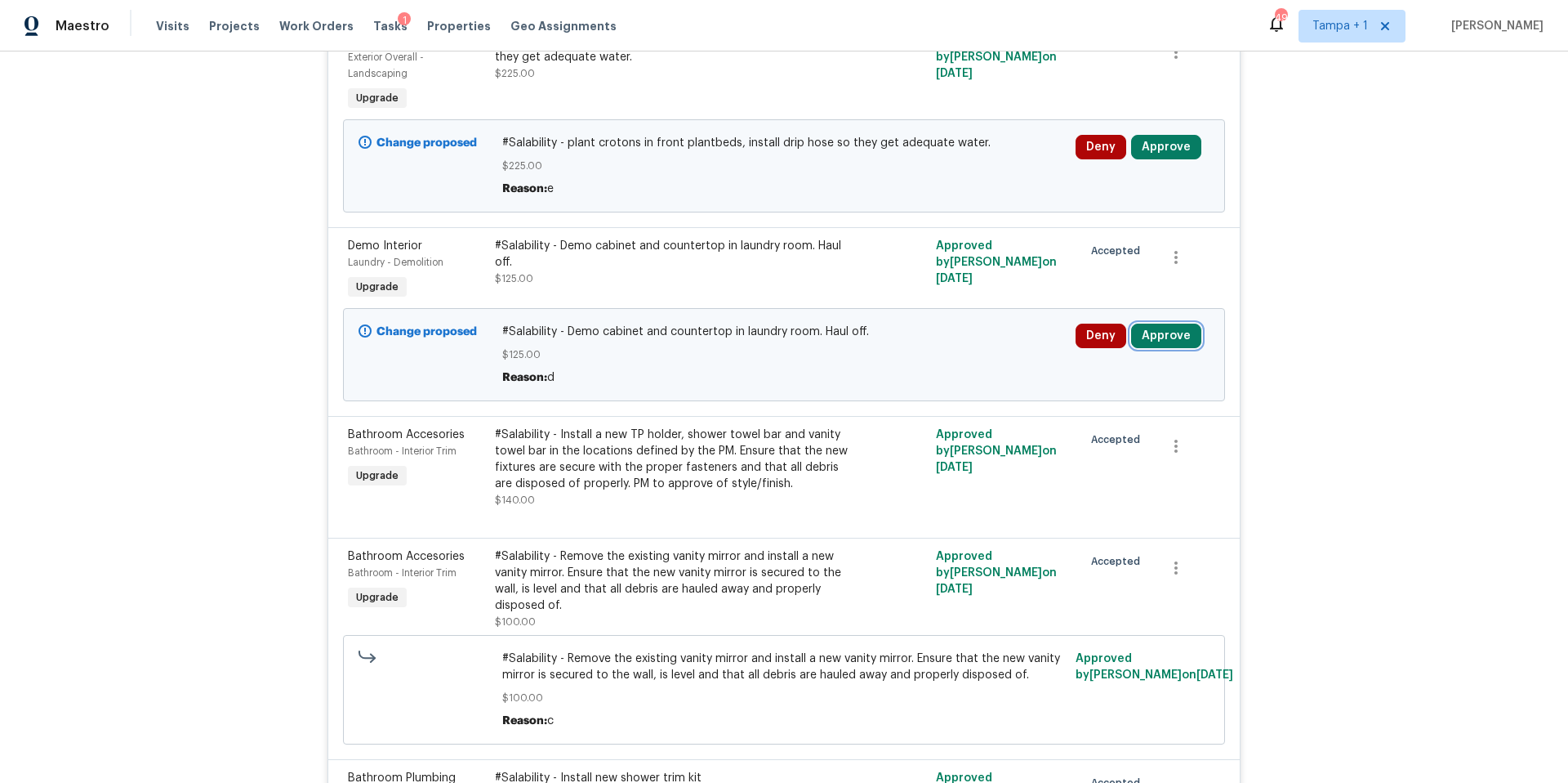
click at [1164, 343] on button "Approve" at bounding box center [1166, 336] width 70 height 24
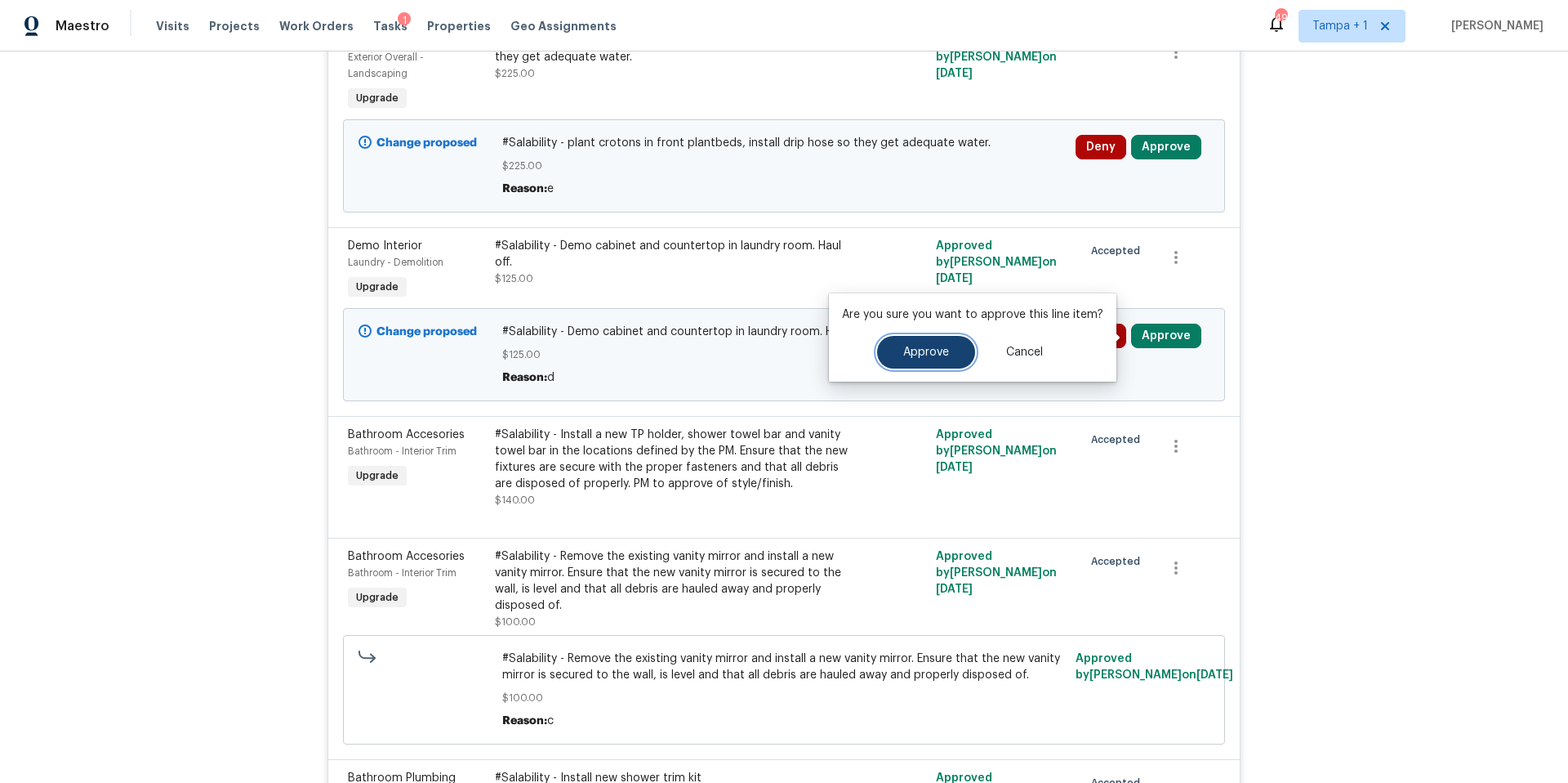
click at [912, 350] on span "Approve" at bounding box center [926, 352] width 45 height 12
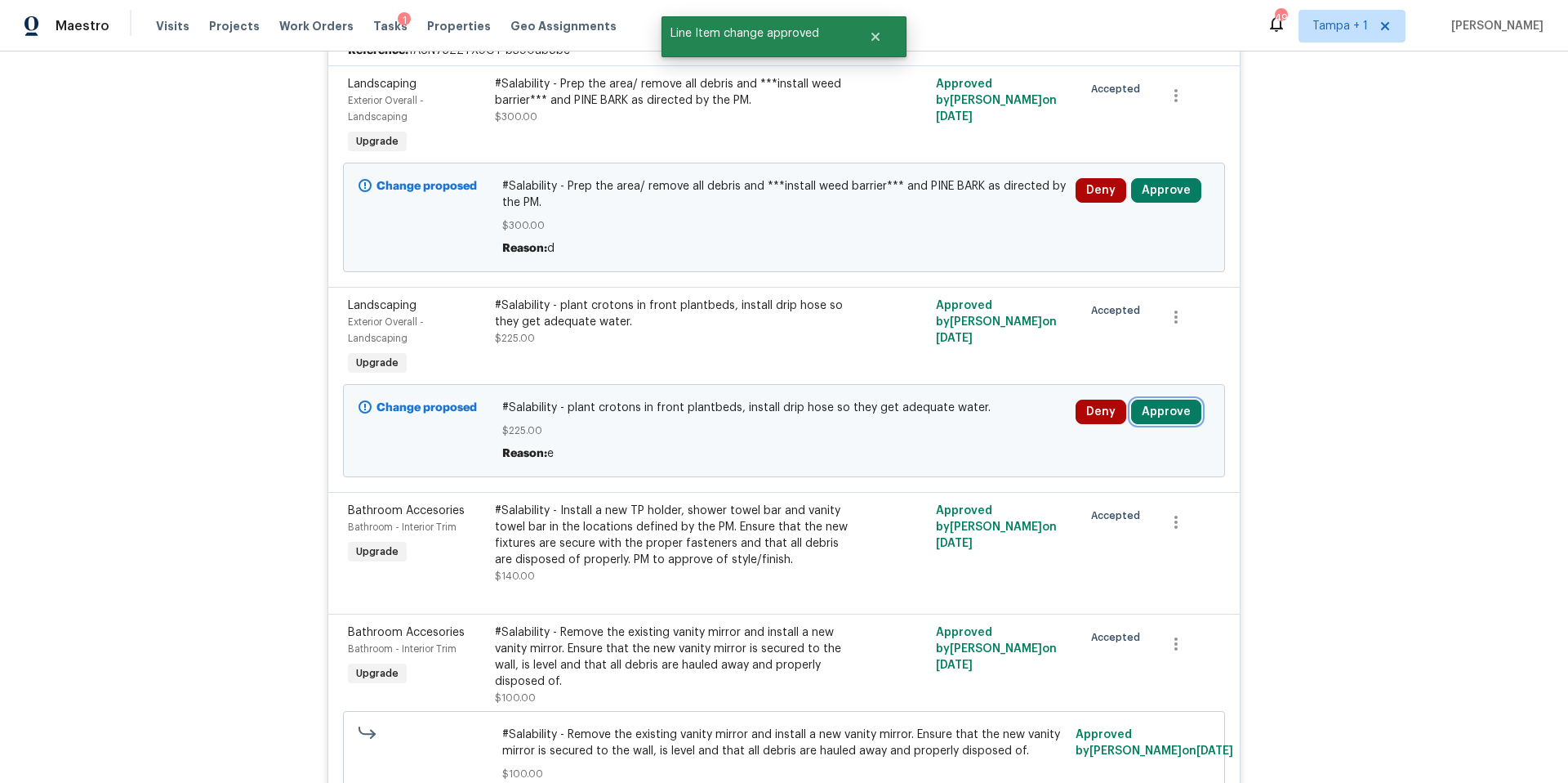
click at [1147, 405] on button "Approve" at bounding box center [1166, 412] width 70 height 24
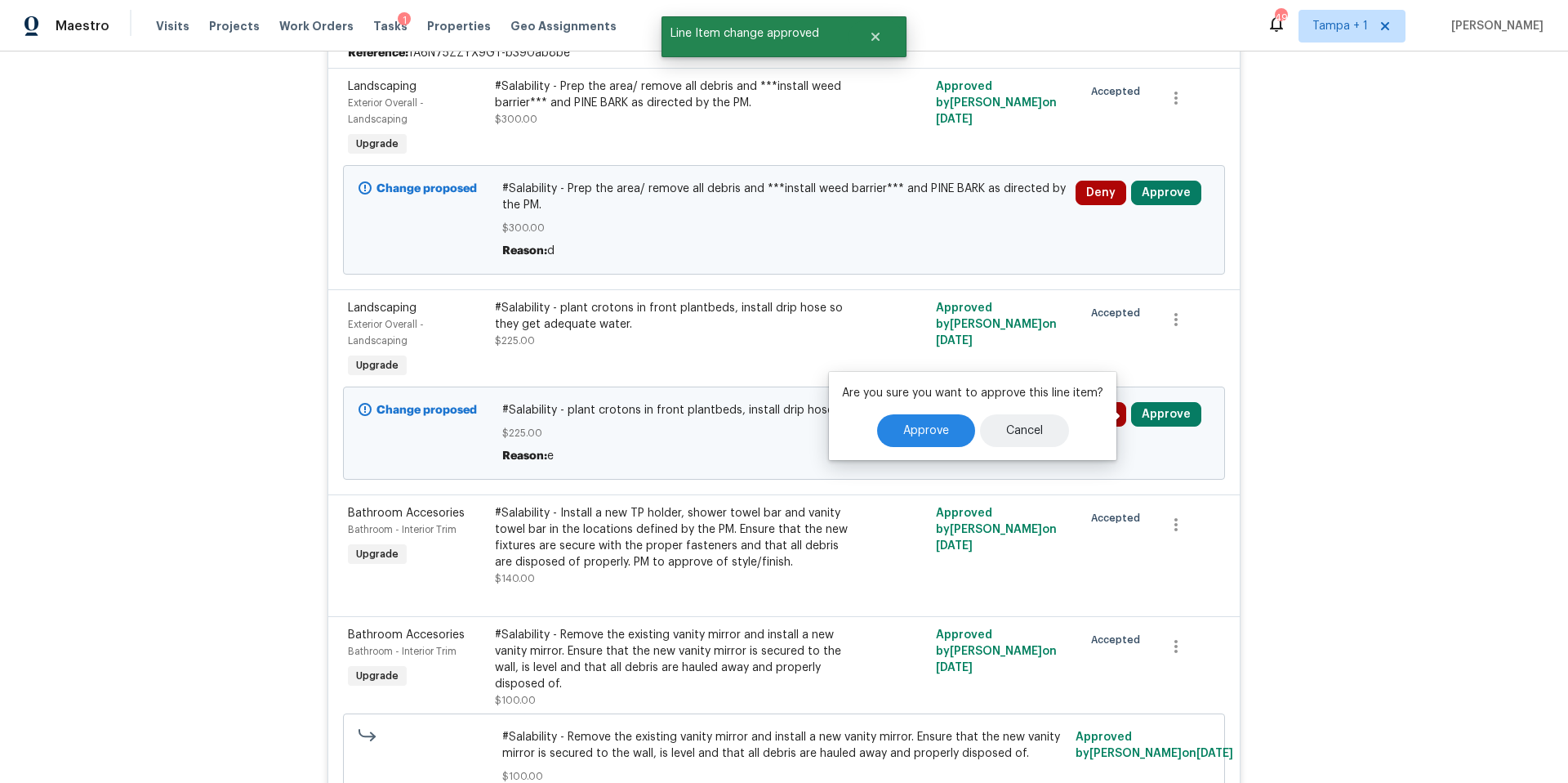
scroll to position [397, 0]
click at [941, 422] on button "Approve" at bounding box center [926, 430] width 98 height 32
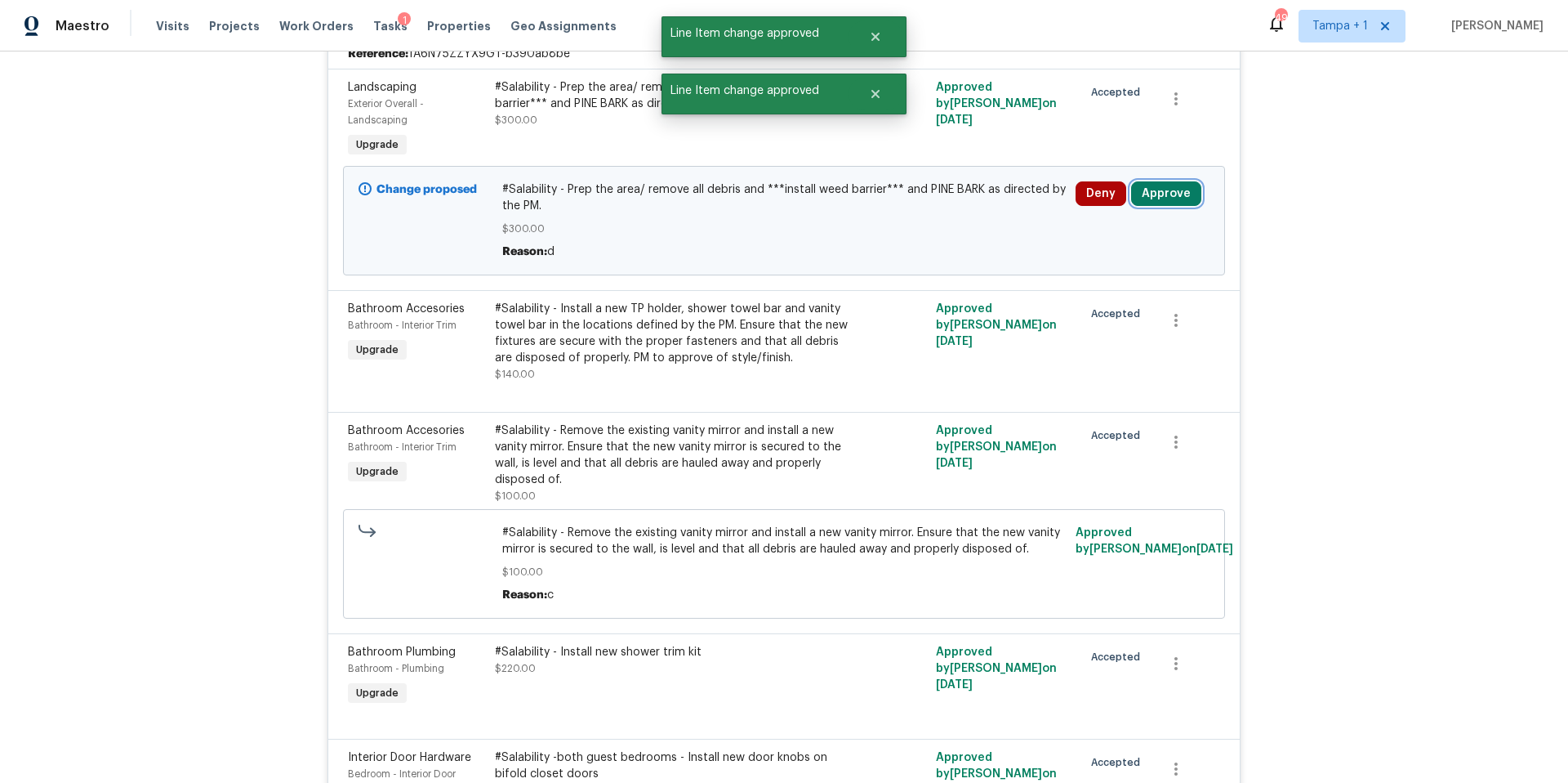
click at [1178, 197] on button "Approve" at bounding box center [1166, 194] width 70 height 24
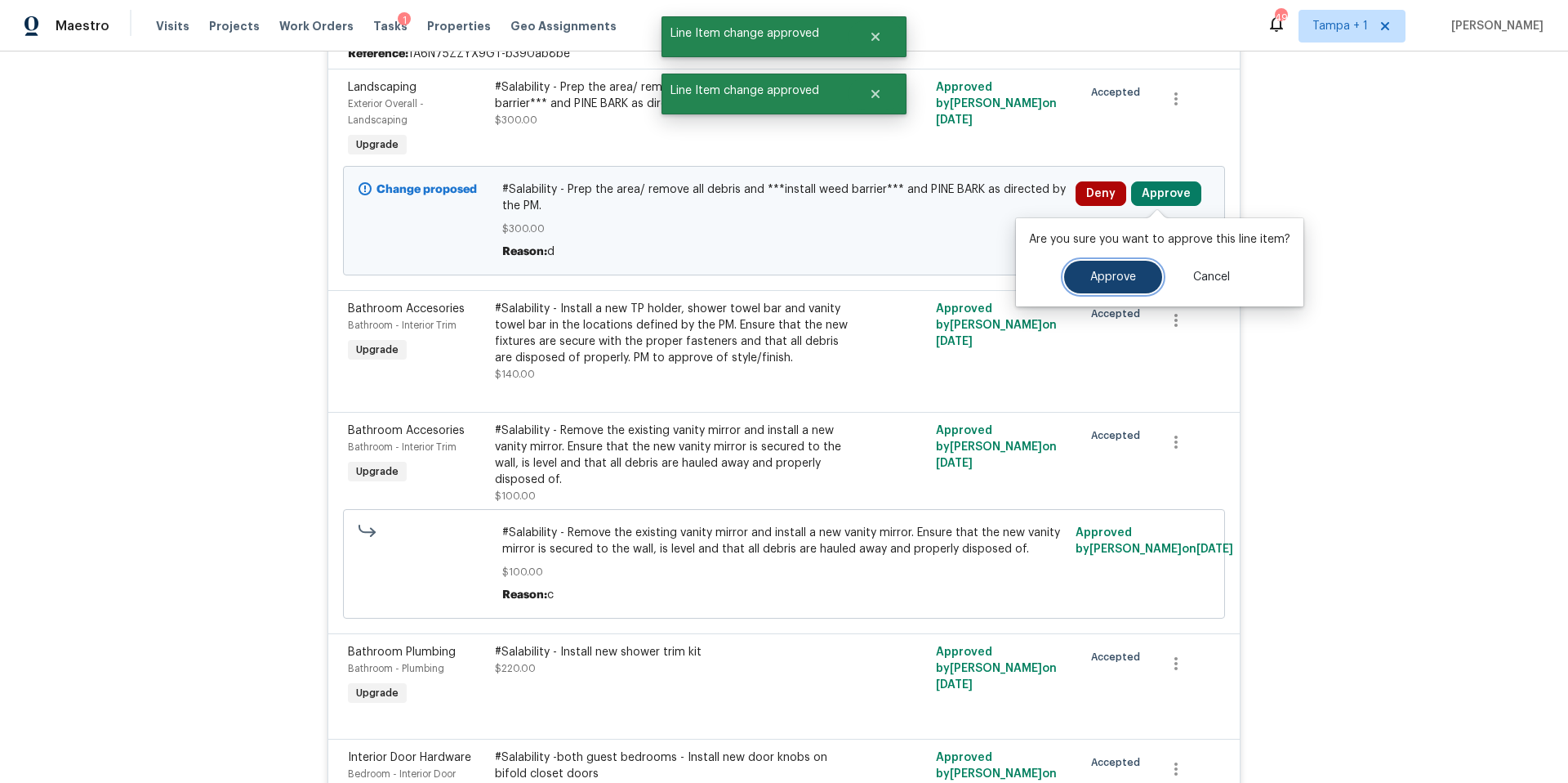
click at [1099, 277] on span "Approve" at bounding box center [1113, 277] width 45 height 12
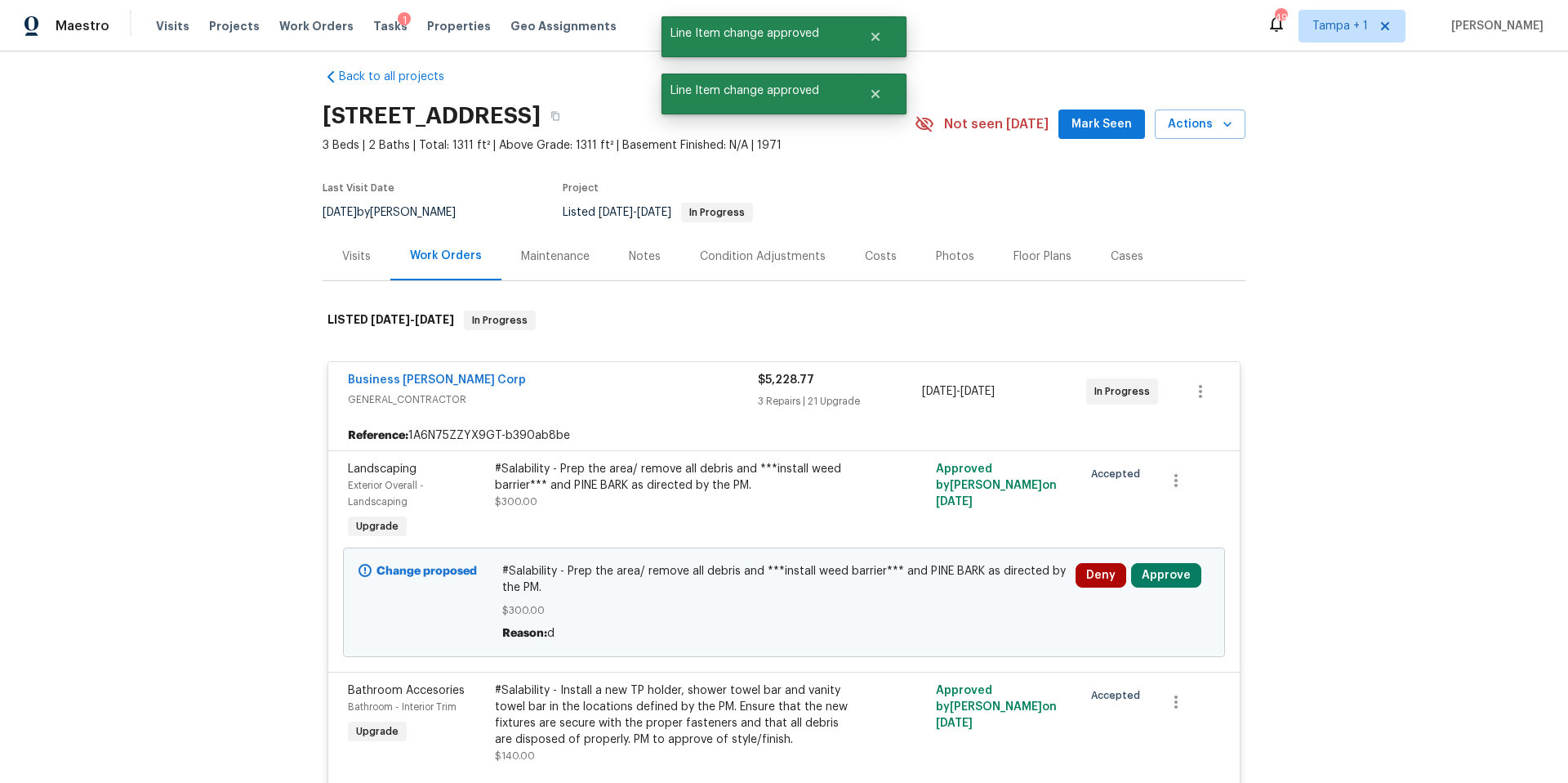
scroll to position [15, 0]
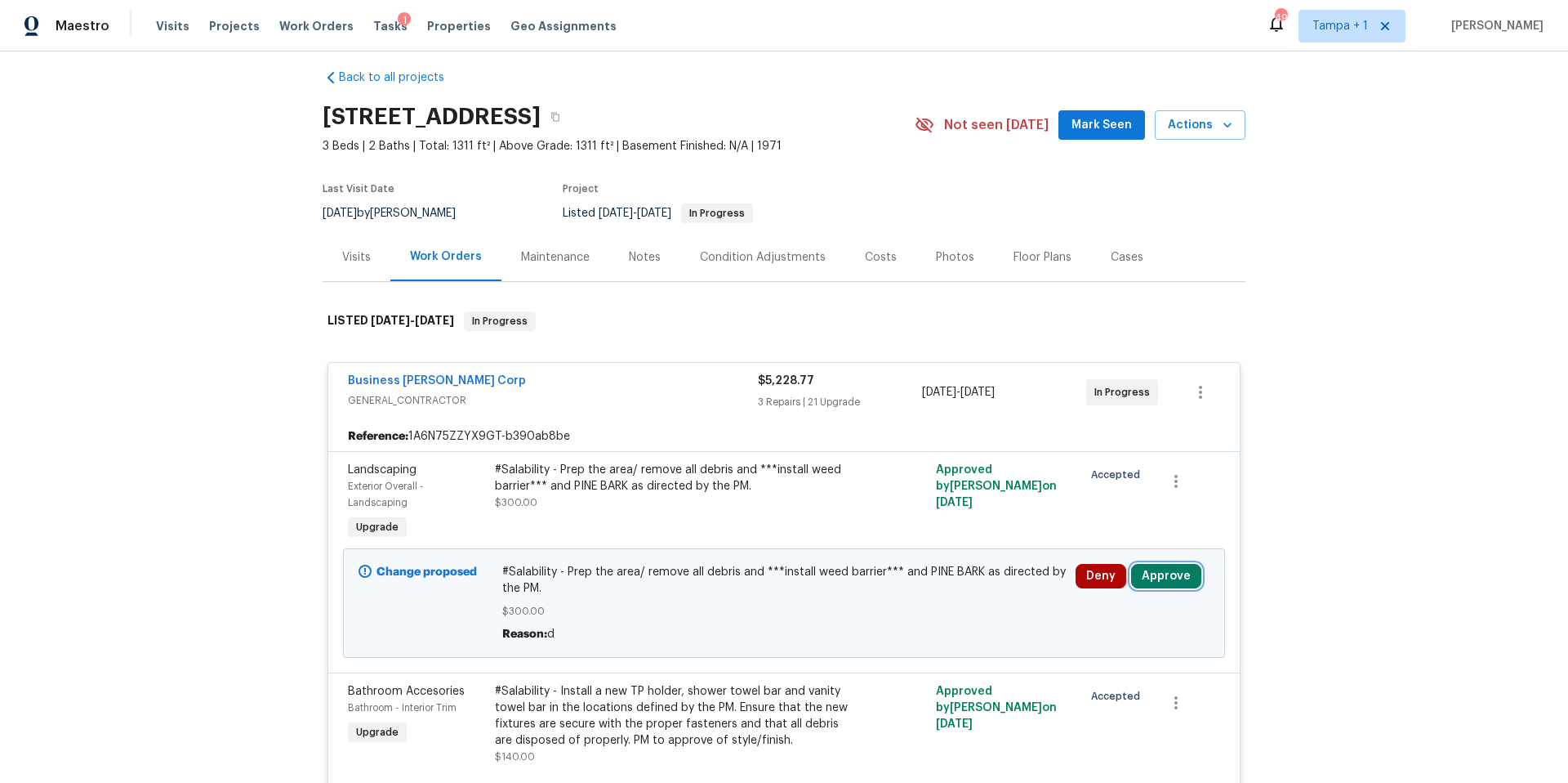
click at [1159, 572] on button "Approve" at bounding box center [1166, 576] width 70 height 24
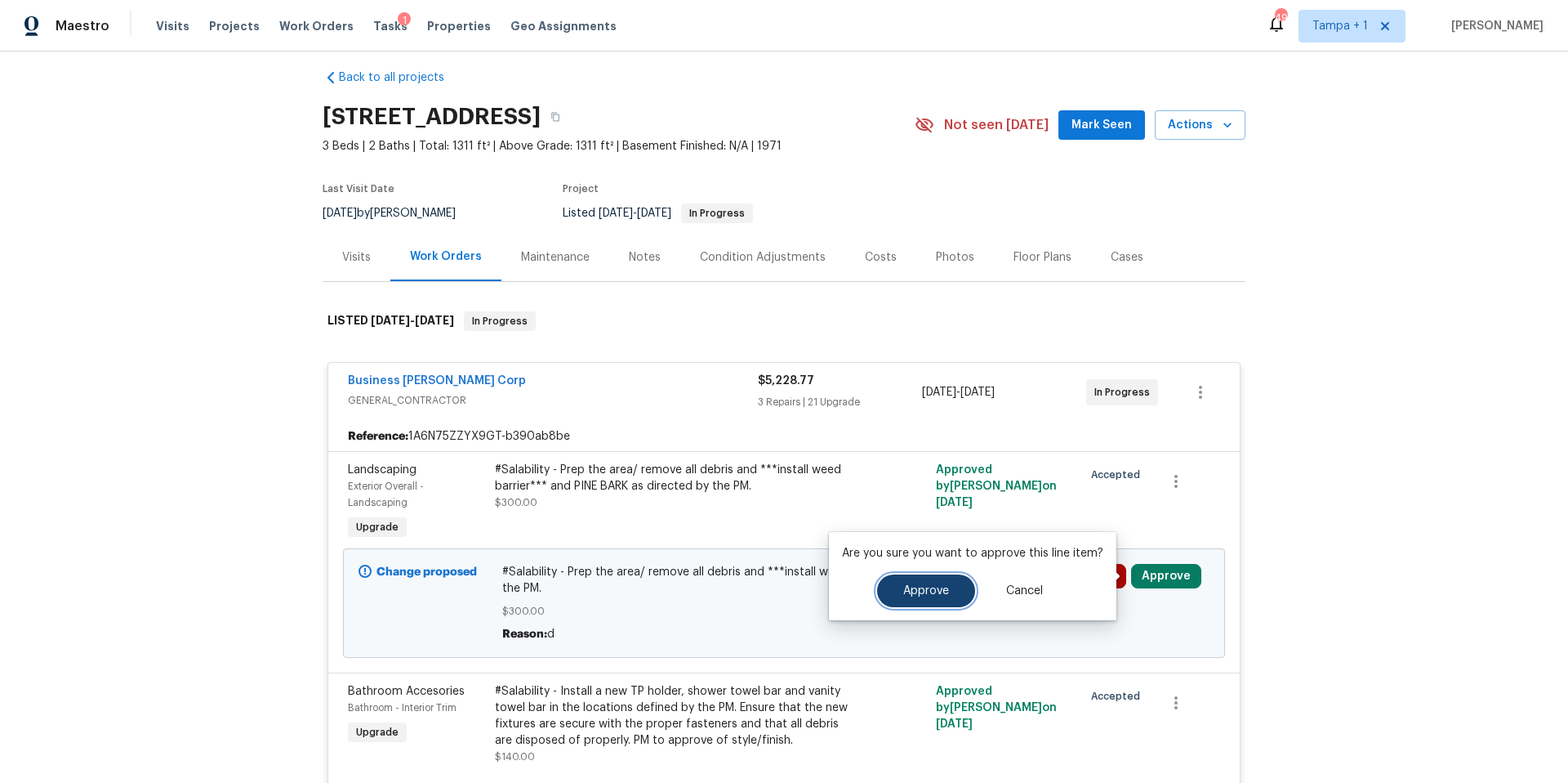
click at [921, 604] on button "Approve" at bounding box center [926, 590] width 98 height 32
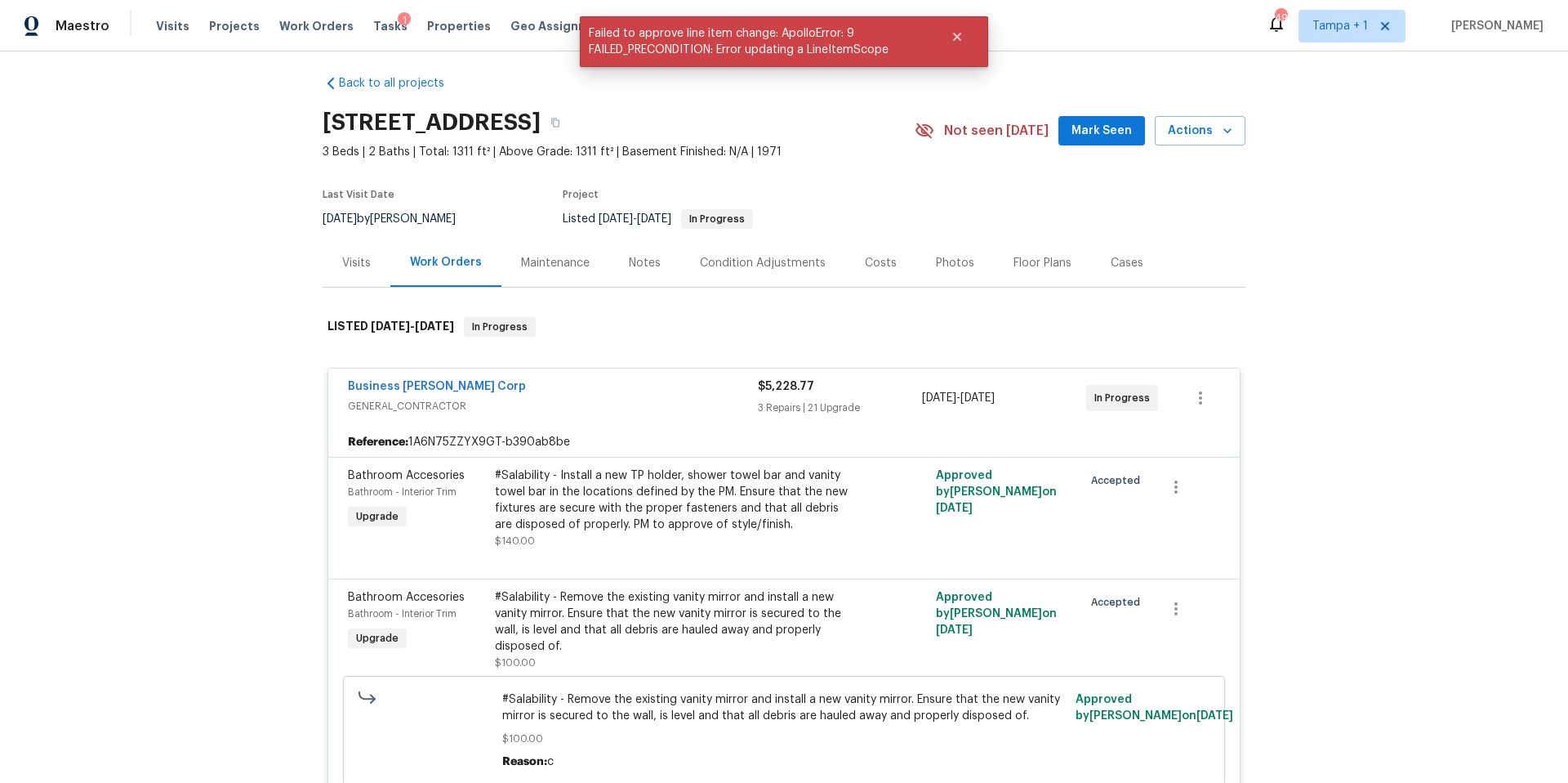
scroll to position [0, 0]
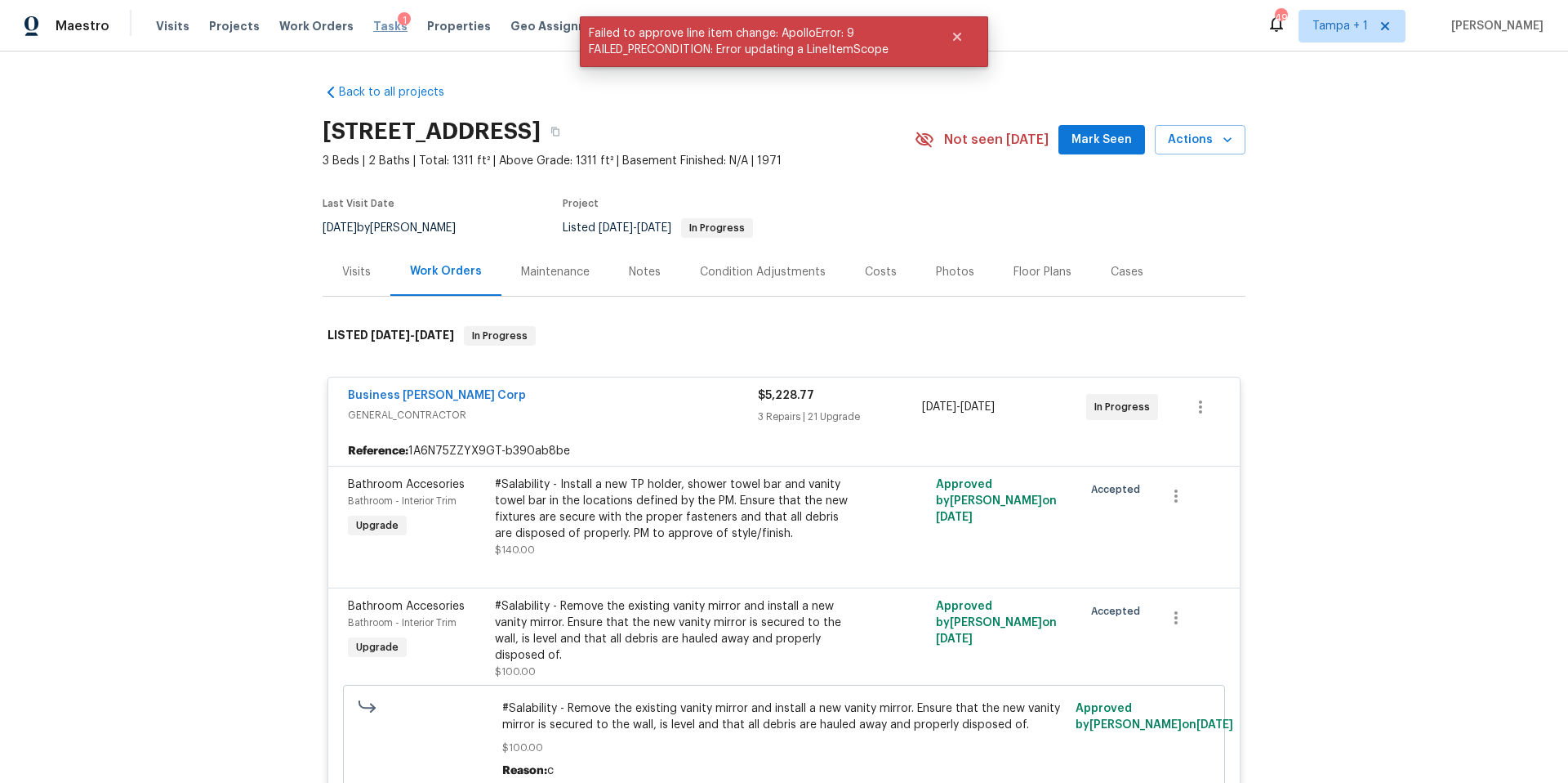
click at [373, 28] on span "Tasks" at bounding box center [390, 25] width 34 height 11
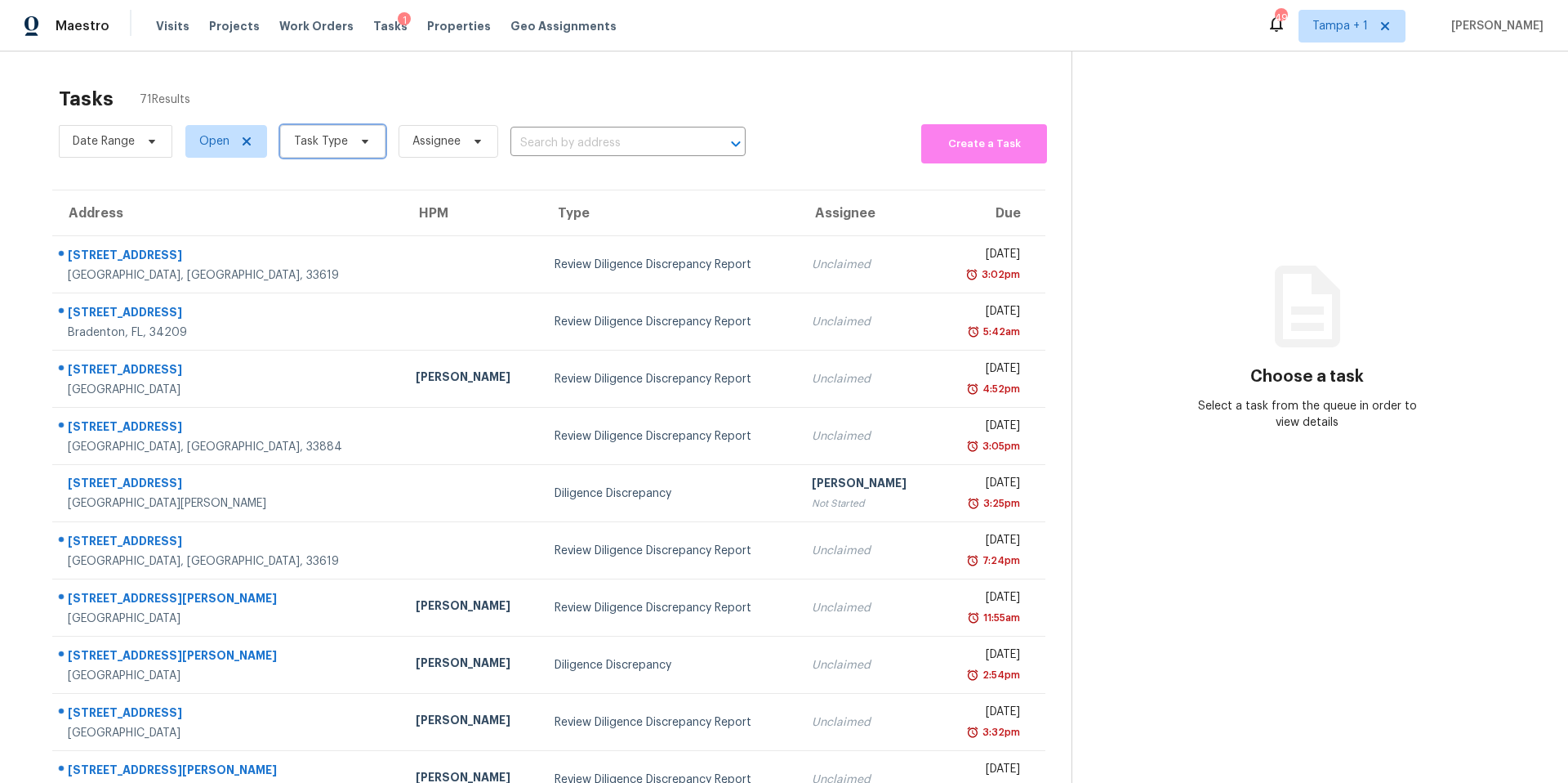
click at [330, 149] on span "Task Type" at bounding box center [321, 141] width 54 height 17
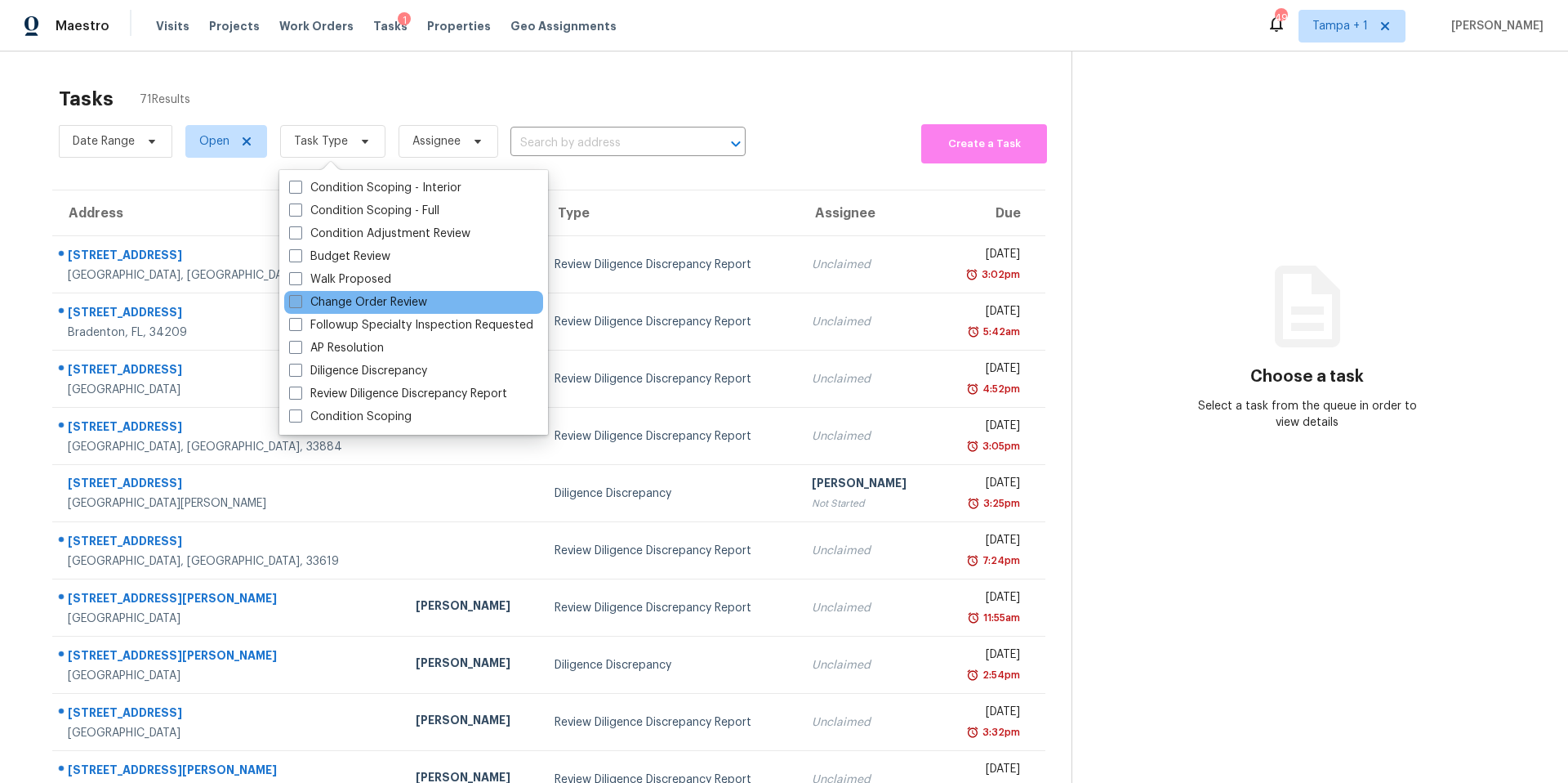
click at [356, 295] on label "Change Order Review" at bounding box center [358, 302] width 138 height 17
click at [300, 295] on input "Change Order Review" at bounding box center [294, 300] width 10 height 10
checkbox input "true"
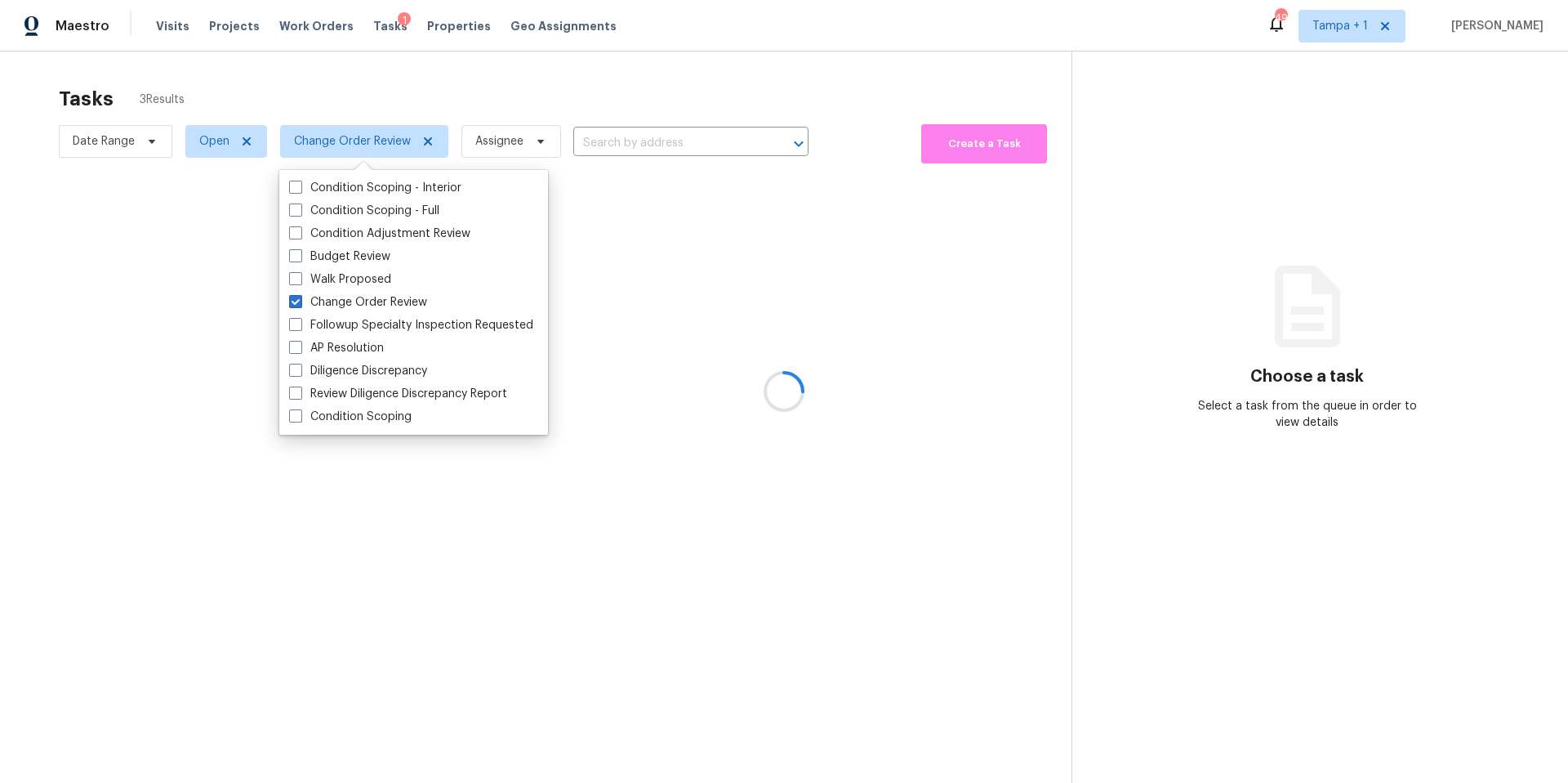
click at [487, 84] on div at bounding box center [784, 392] width 1568 height 783
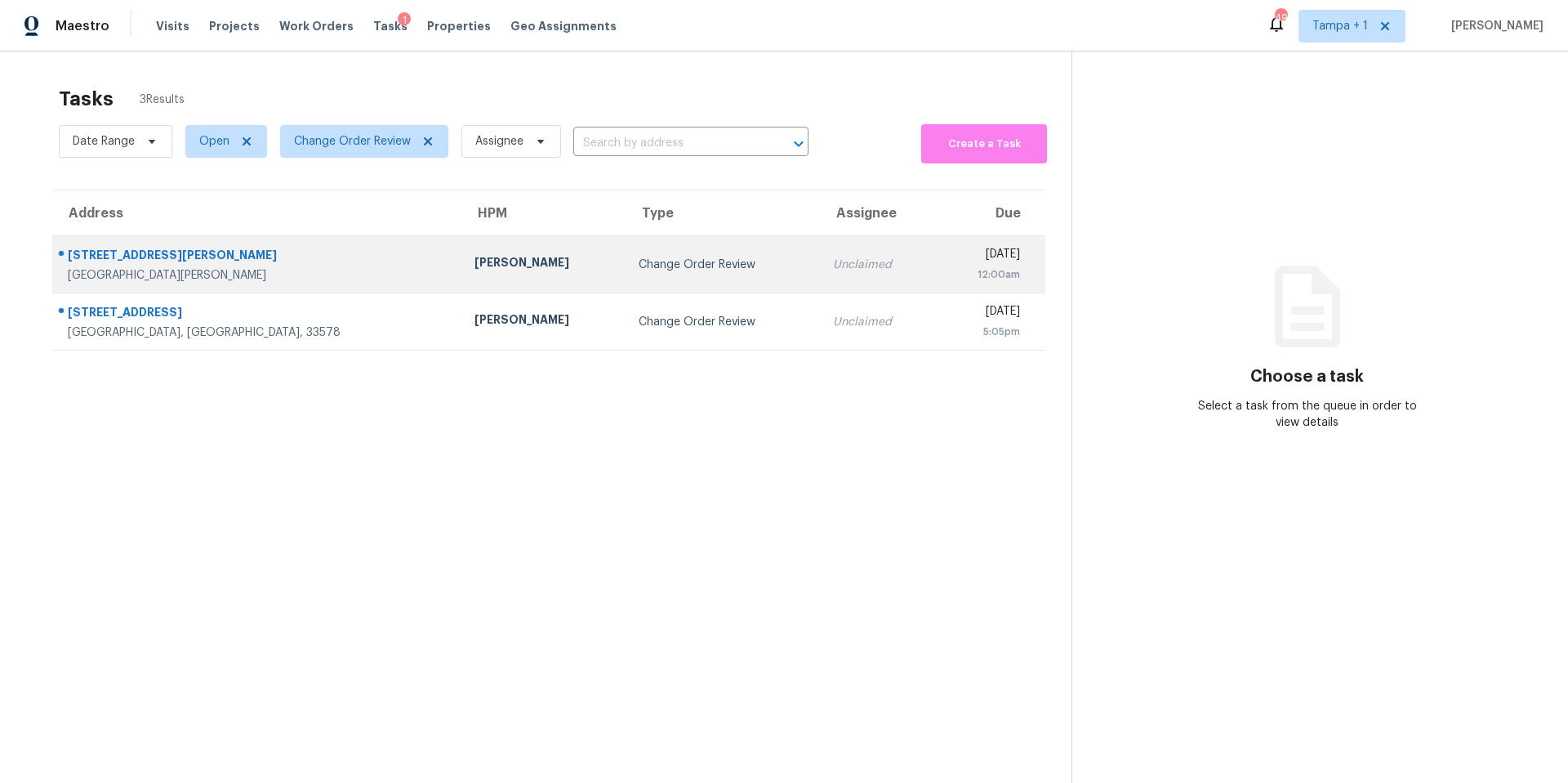
click at [474, 264] on div "[PERSON_NAME]" at bounding box center [543, 264] width 138 height 20
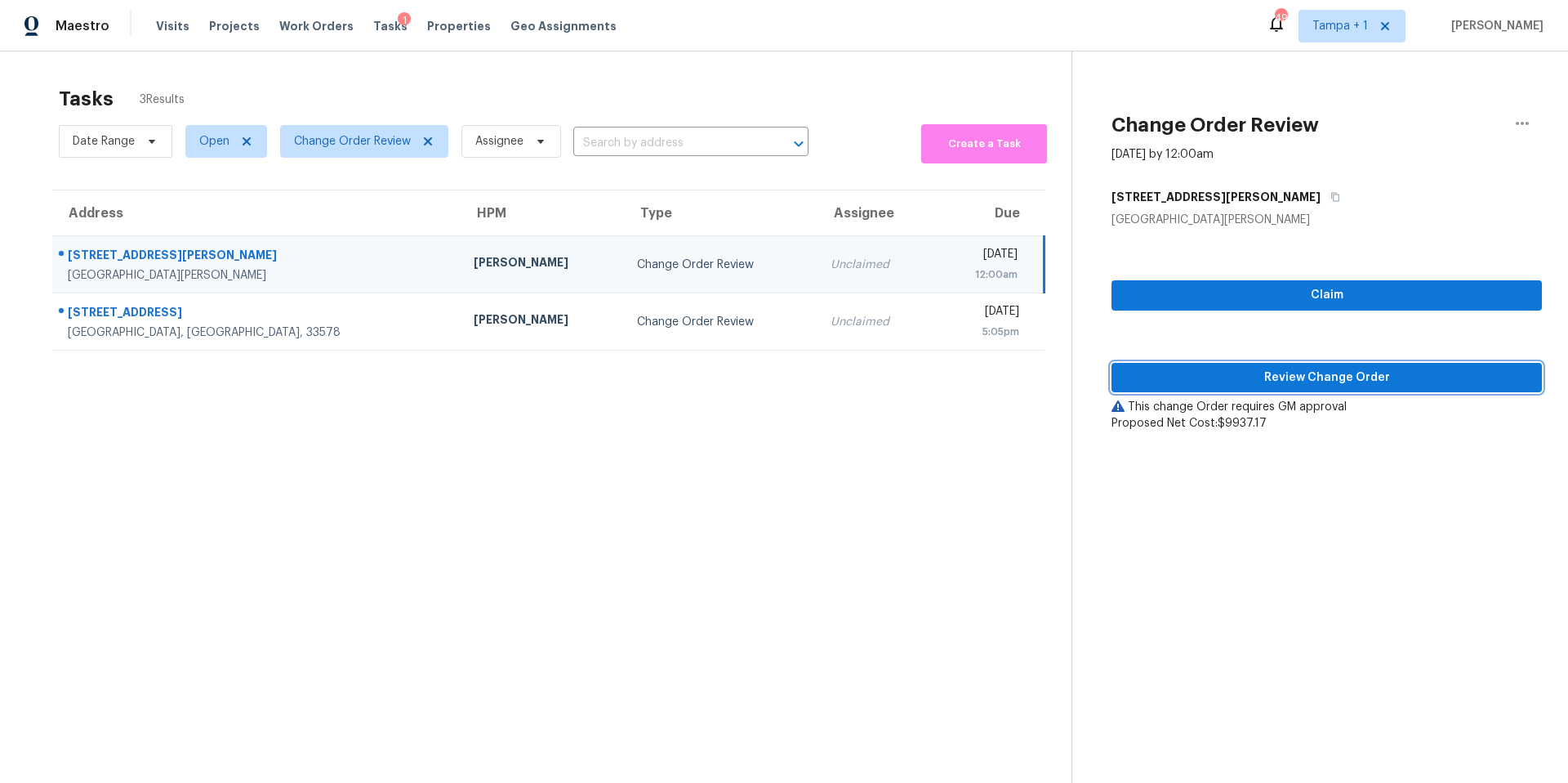
click at [1212, 380] on span "Review Change Order" at bounding box center [1326, 378] width 404 height 20
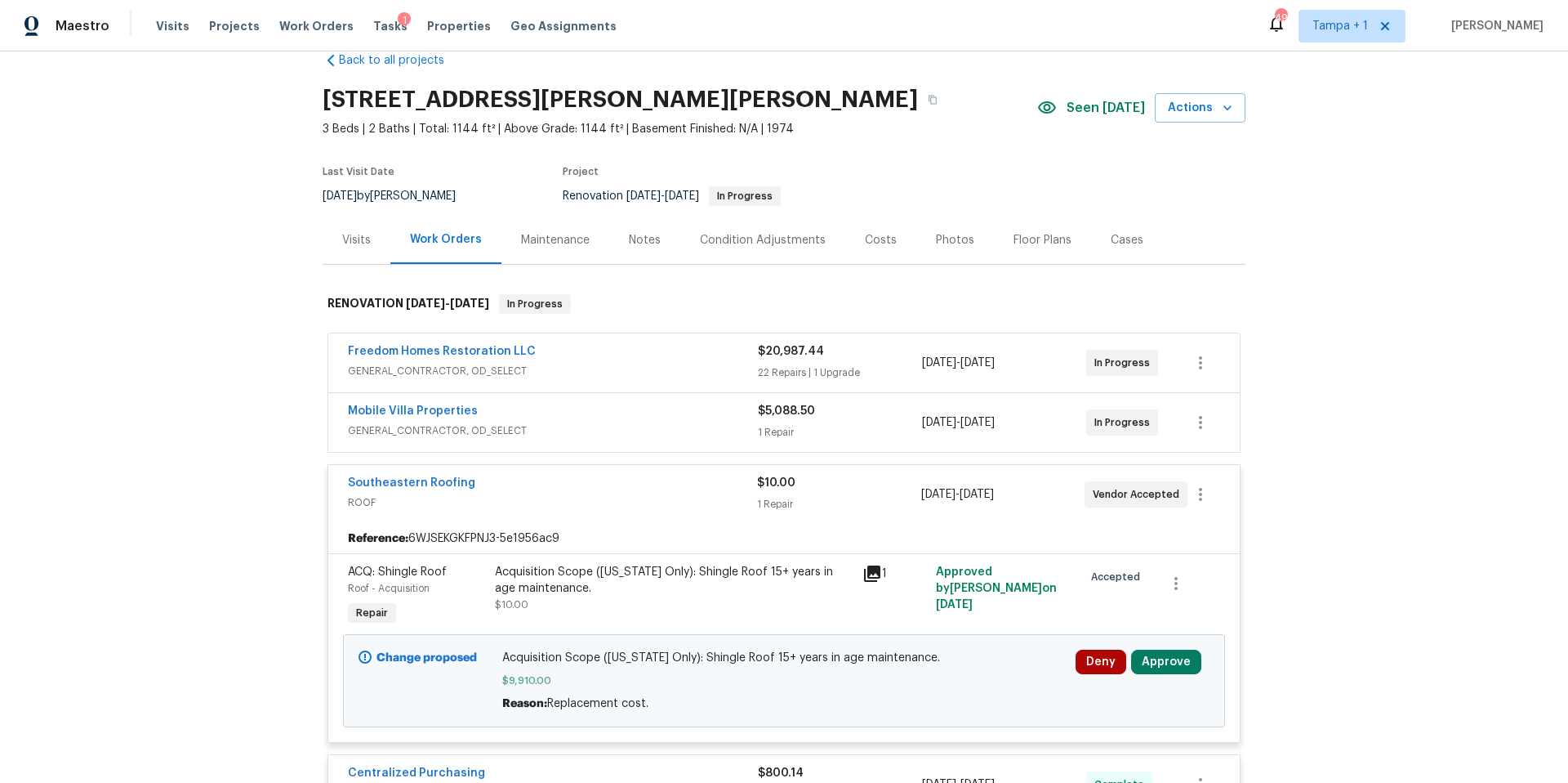
scroll to position [178, 0]
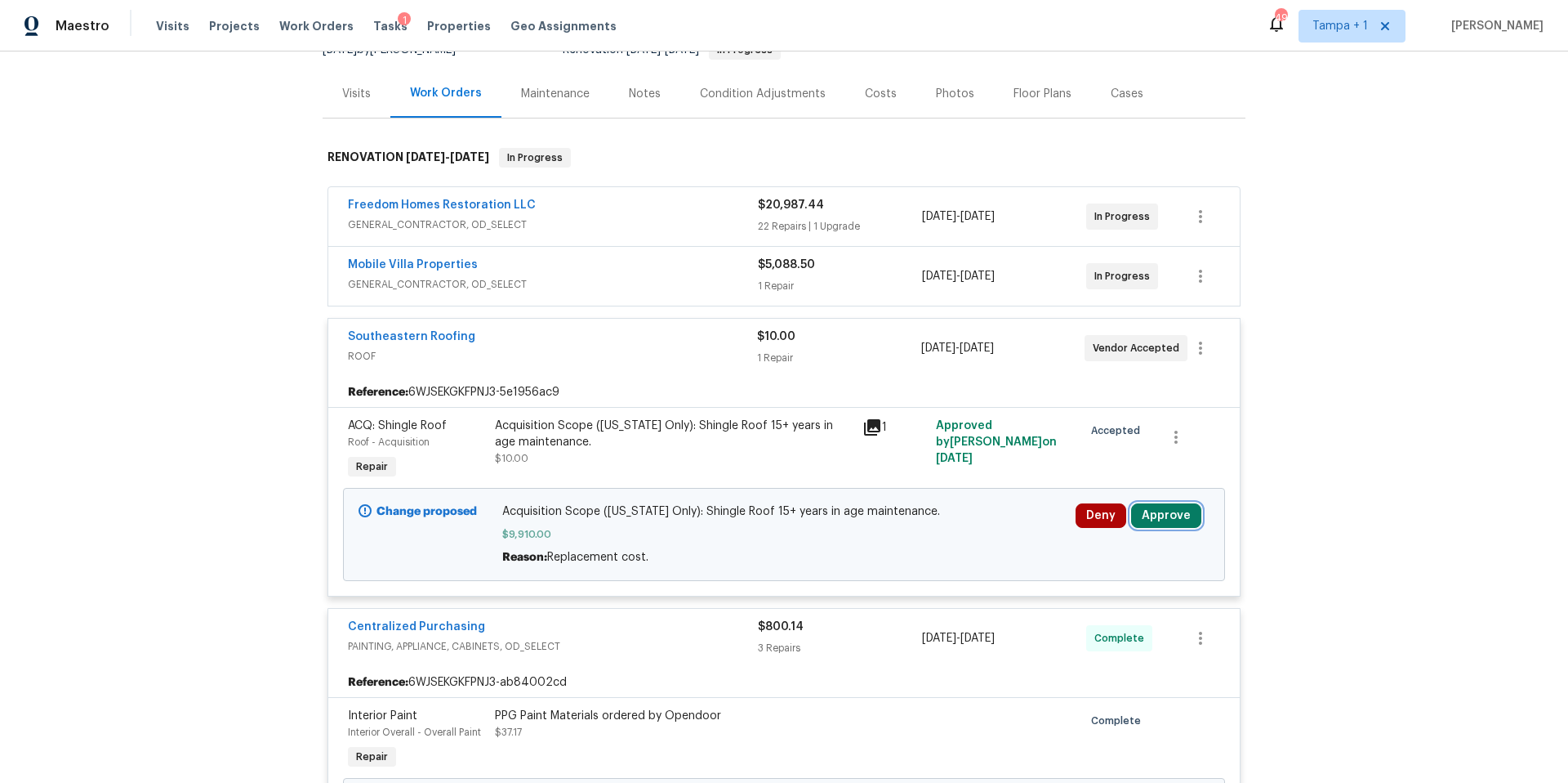
click at [1189, 515] on button "Approve" at bounding box center [1166, 516] width 70 height 24
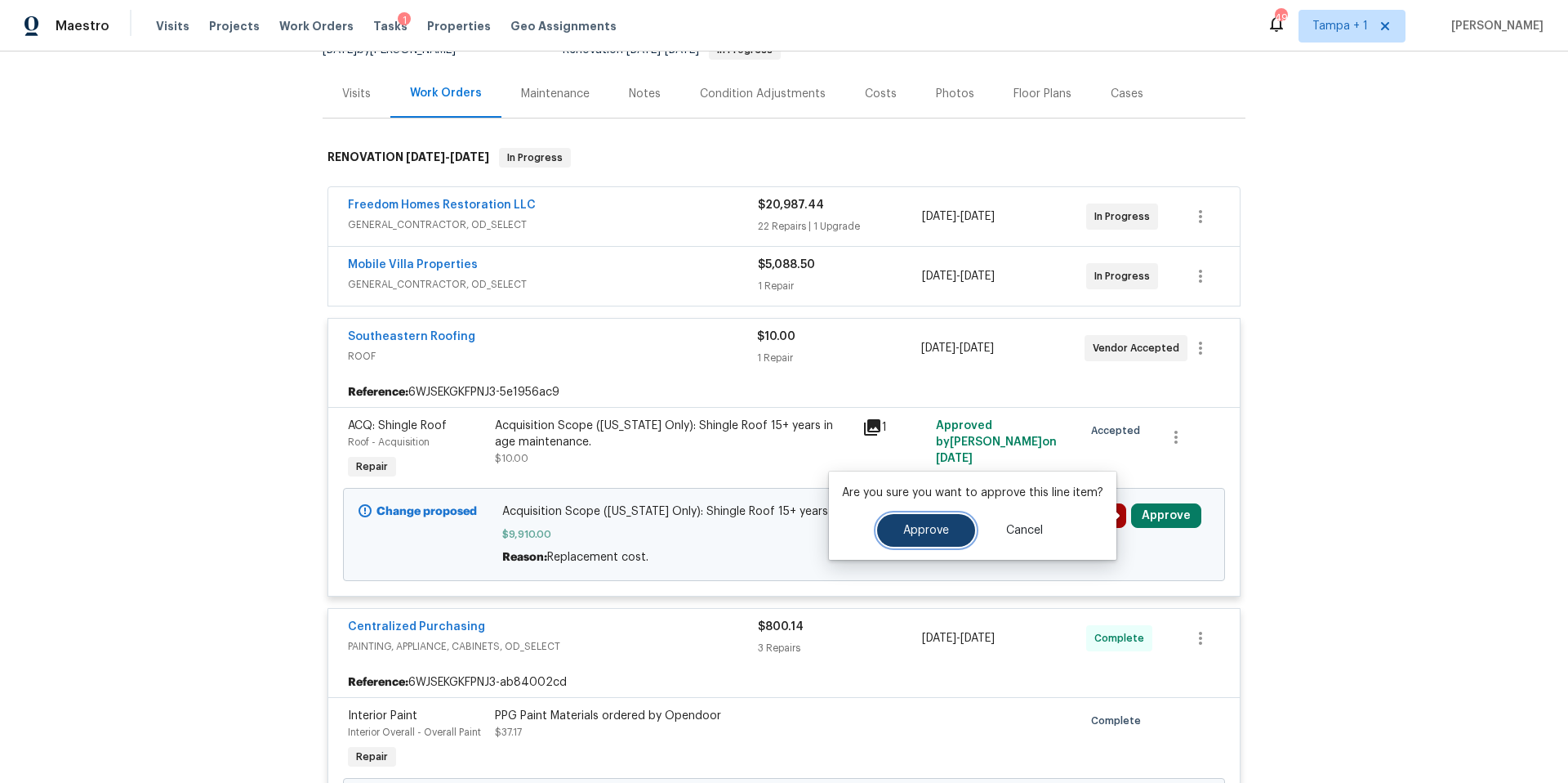
click at [939, 536] on span "Approve" at bounding box center [926, 530] width 45 height 12
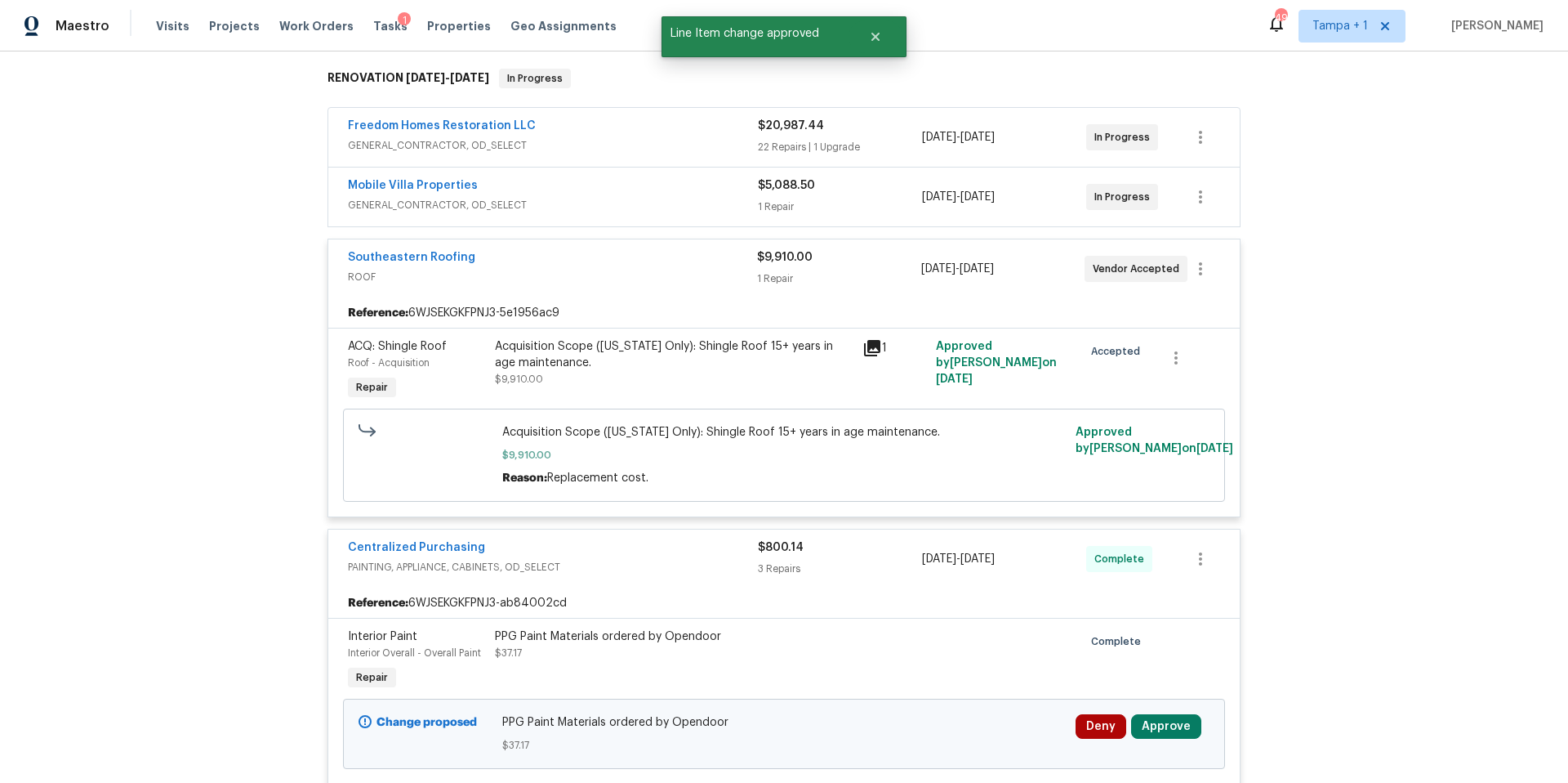
scroll to position [341, 0]
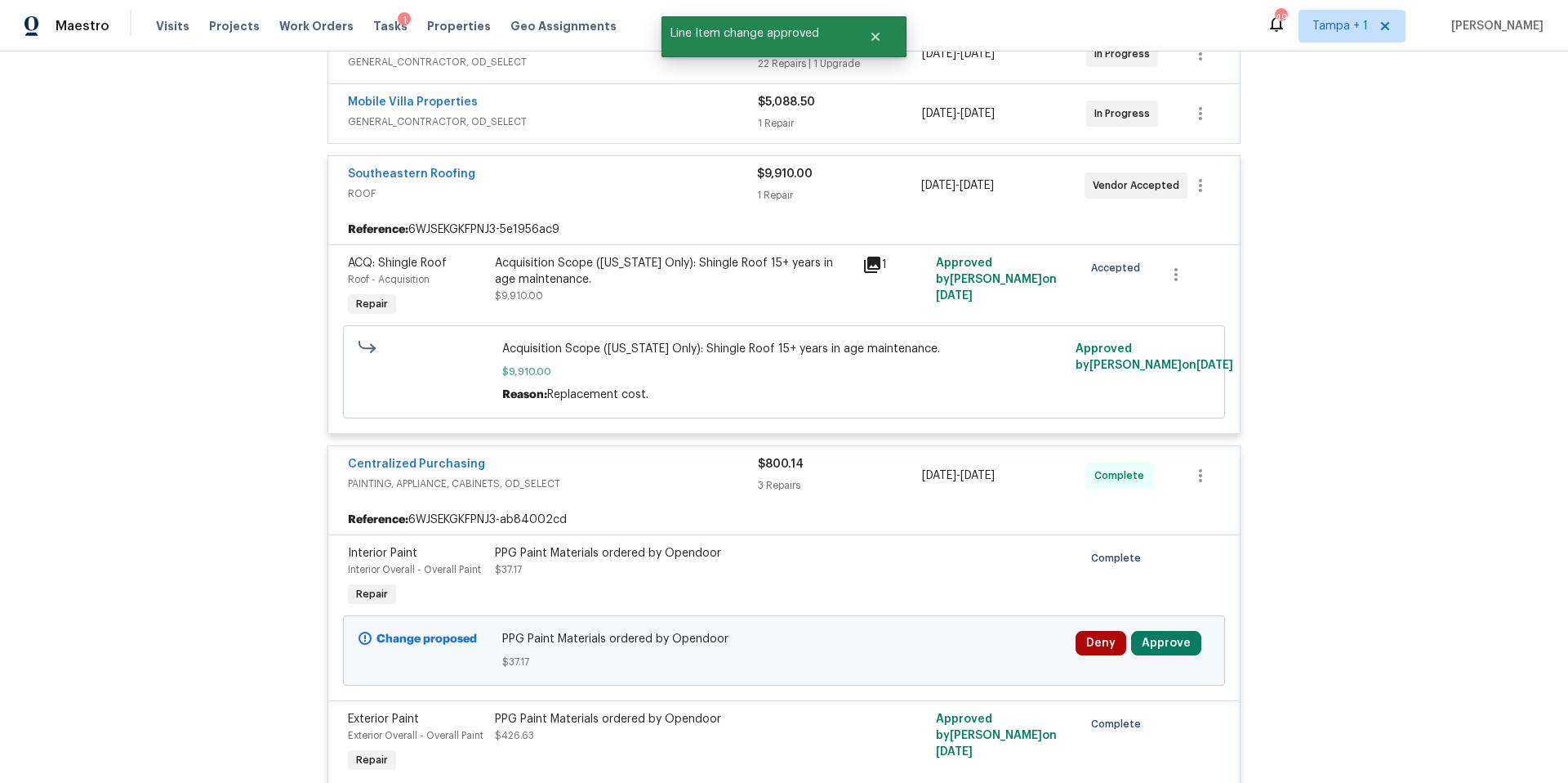
click at [1146, 630] on div "Deny Approve" at bounding box center [1143, 650] width 144 height 49
click at [1151, 636] on button "Approve" at bounding box center [1166, 643] width 70 height 24
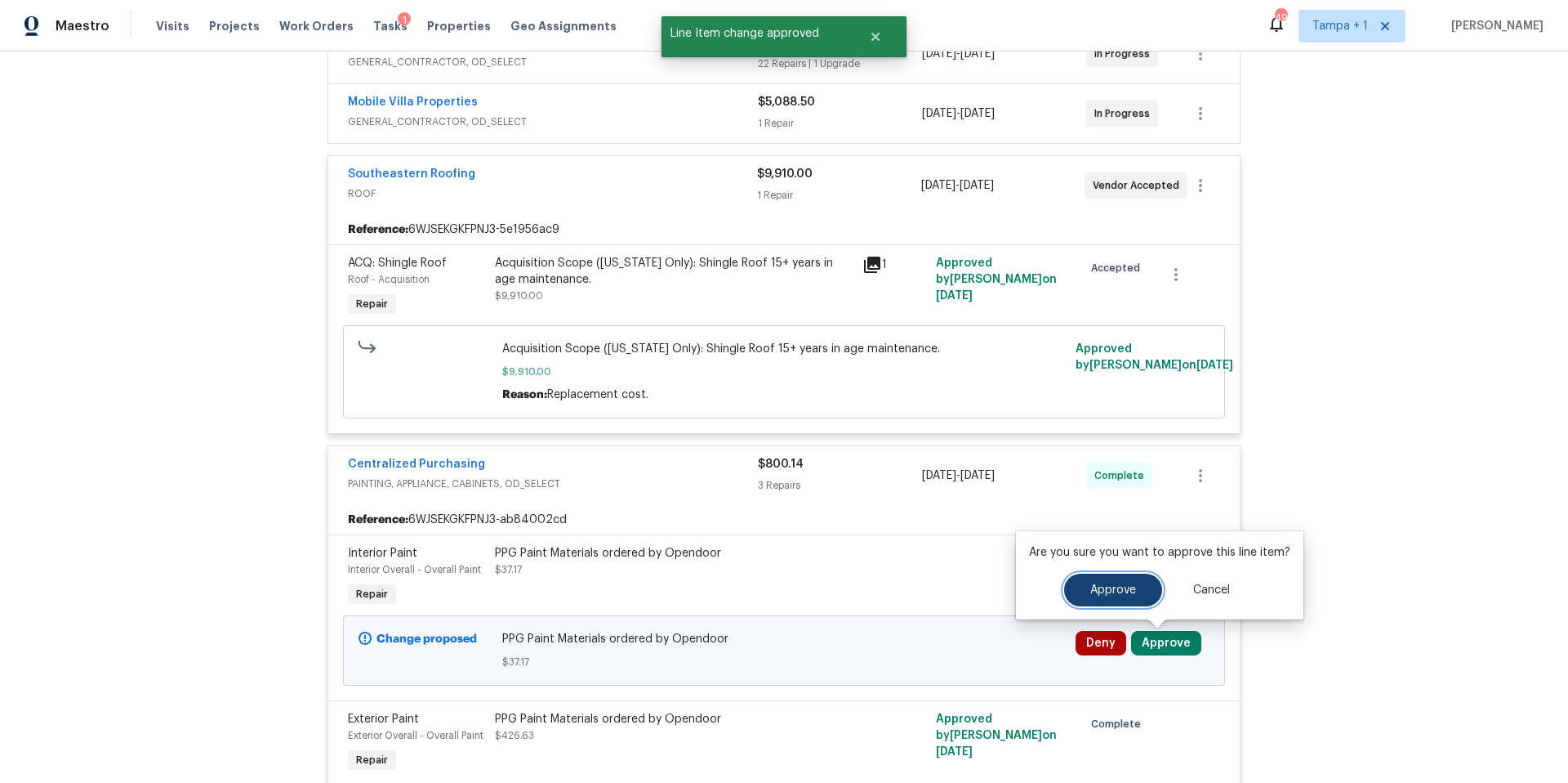
click at [1106, 592] on span "Approve" at bounding box center [1113, 591] width 45 height 12
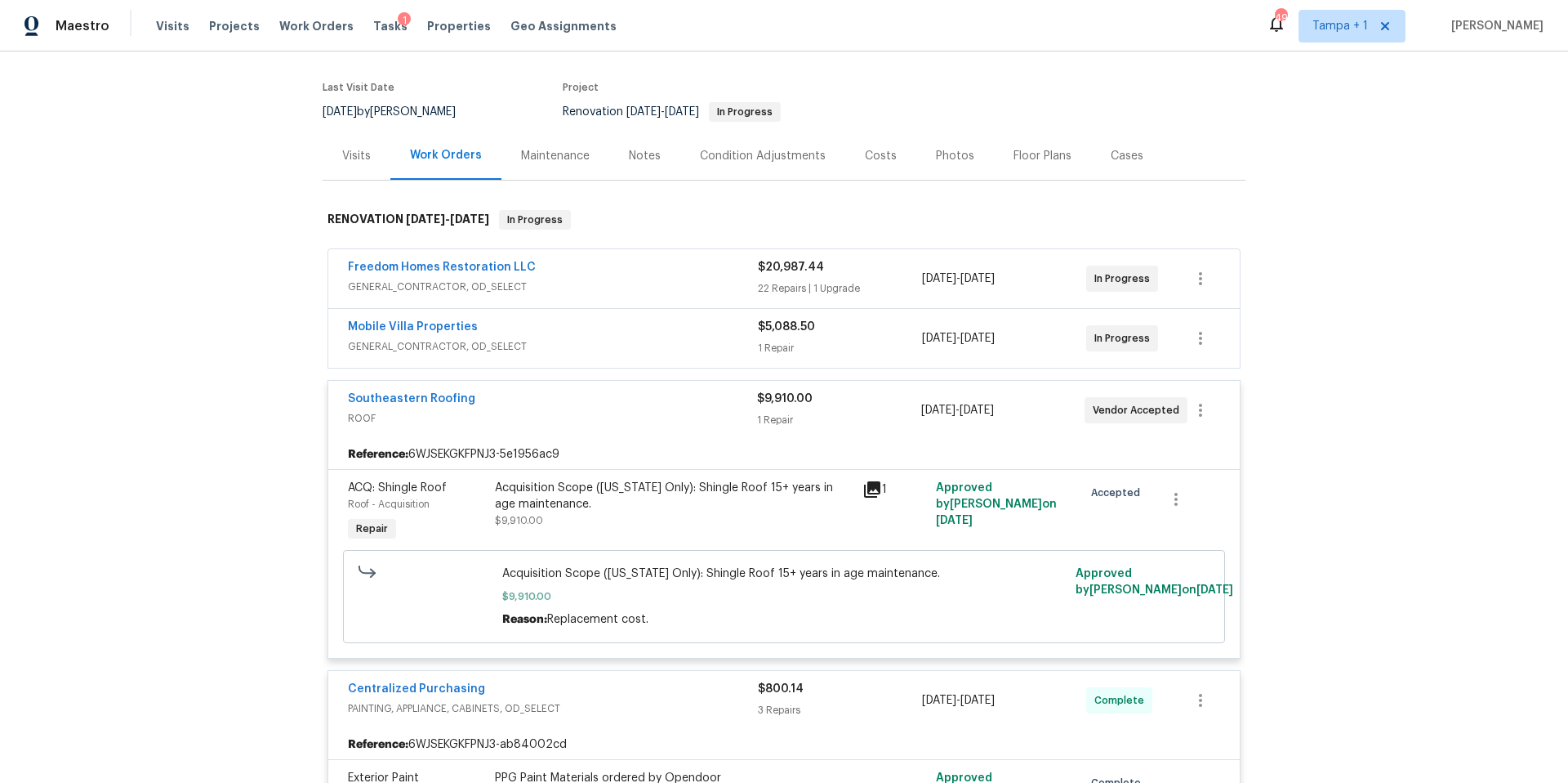
scroll to position [0, 0]
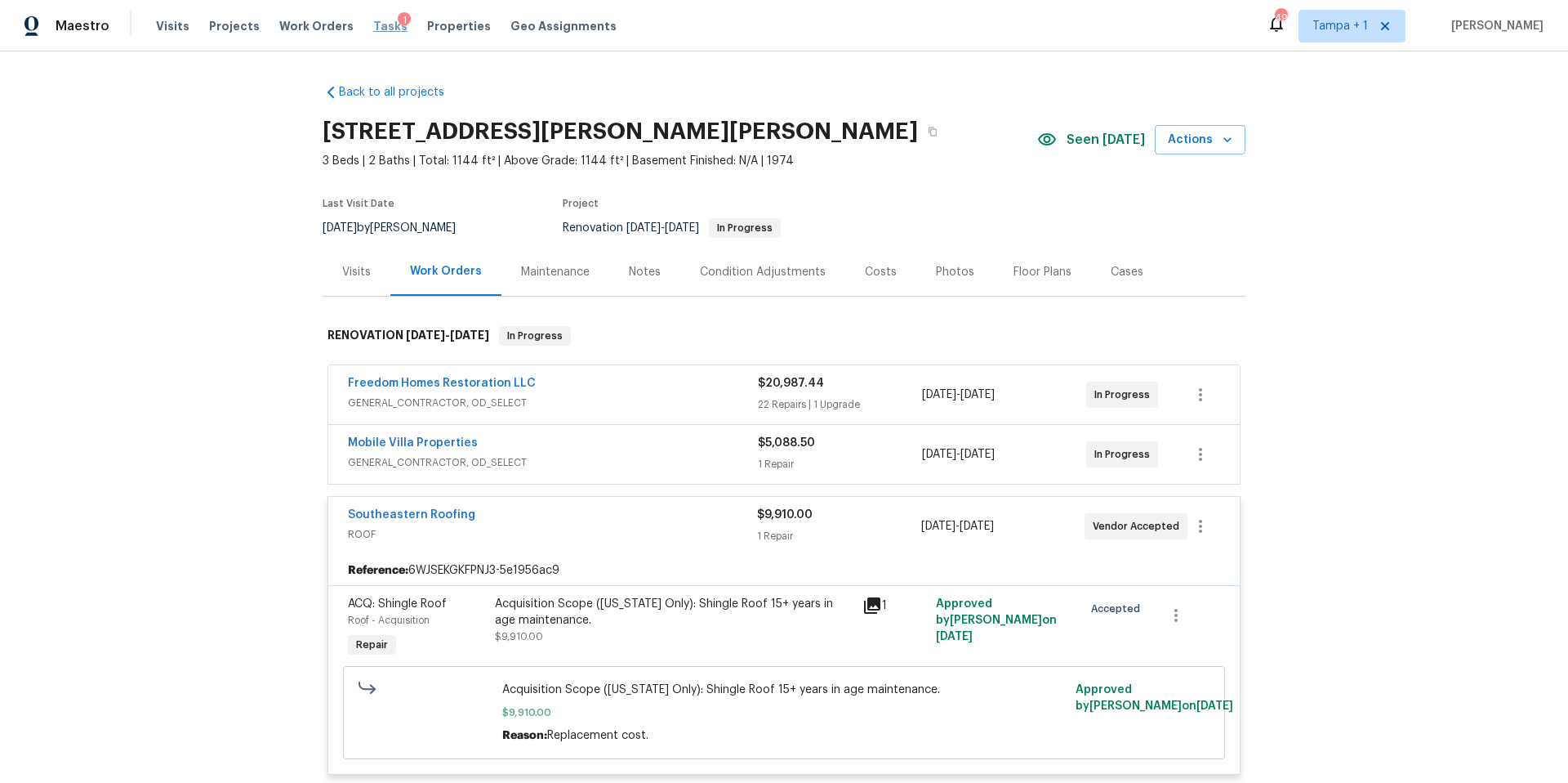
click at [375, 23] on span "Tasks" at bounding box center [390, 25] width 34 height 11
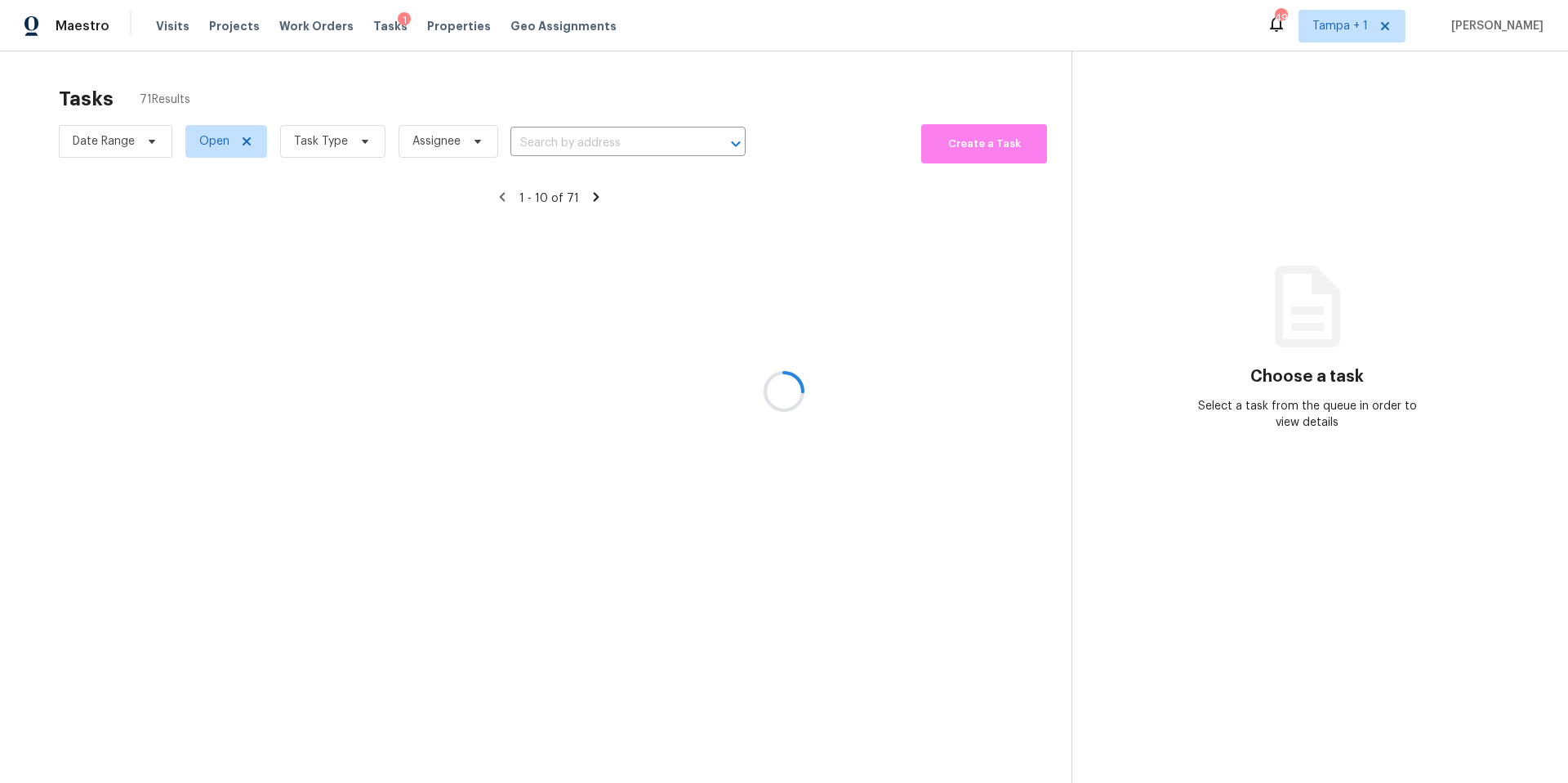
click at [313, 143] on div at bounding box center [784, 392] width 1568 height 783
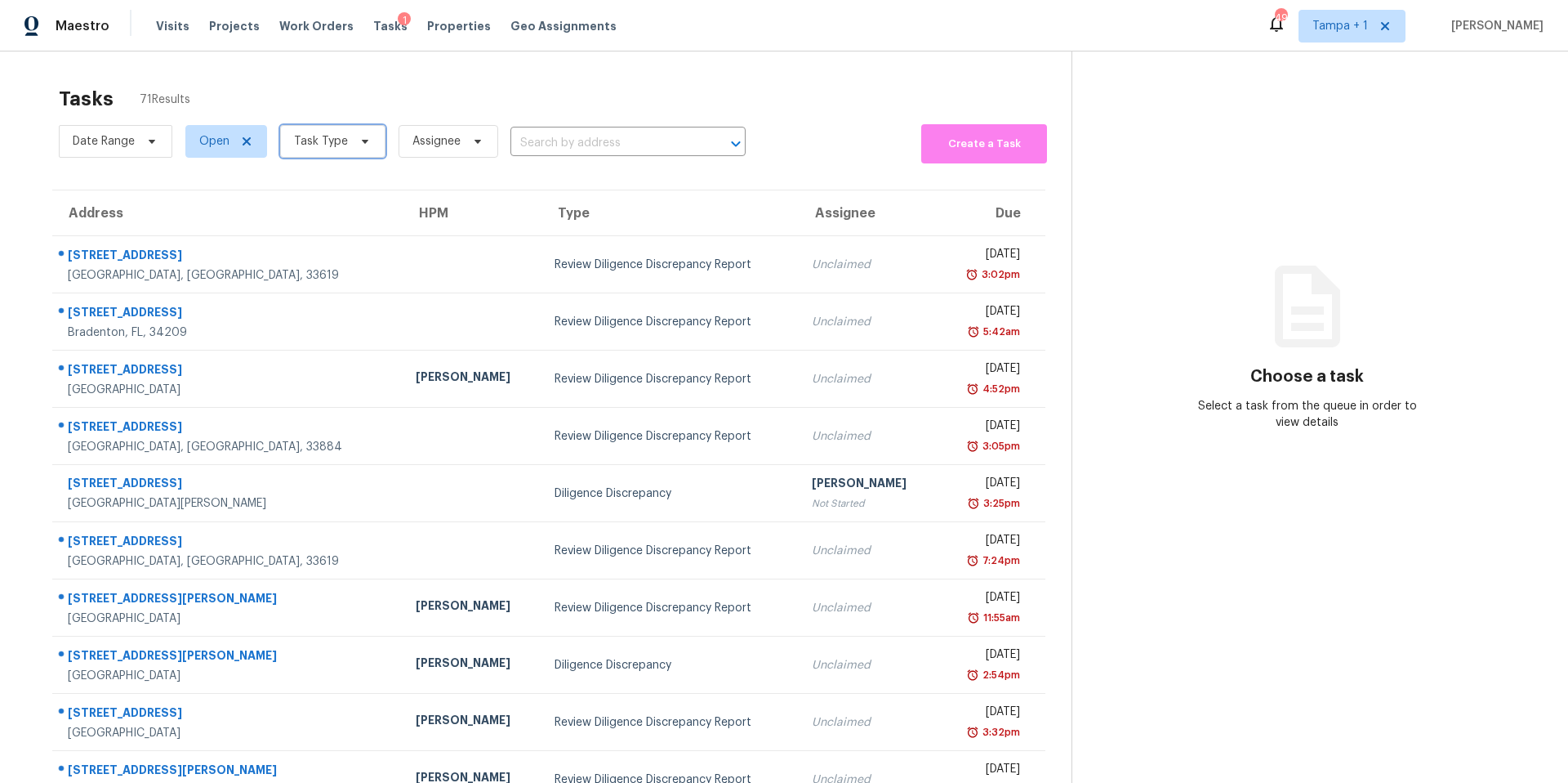
click at [313, 143] on span "Task Type" at bounding box center [321, 141] width 54 height 17
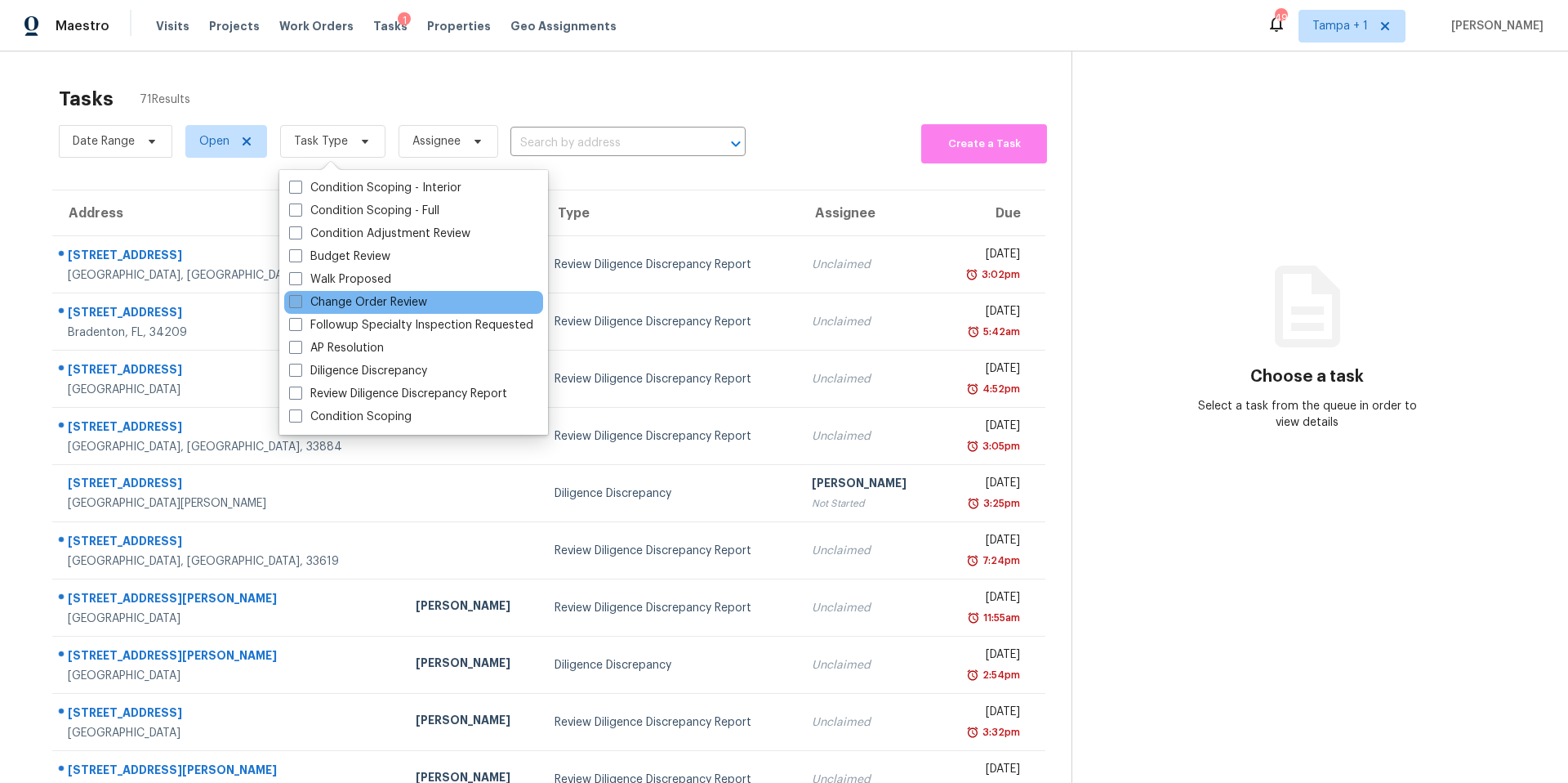
click at [356, 302] on label "Change Order Review" at bounding box center [358, 302] width 138 height 17
click at [300, 302] on input "Change Order Review" at bounding box center [294, 300] width 10 height 10
checkbox input "true"
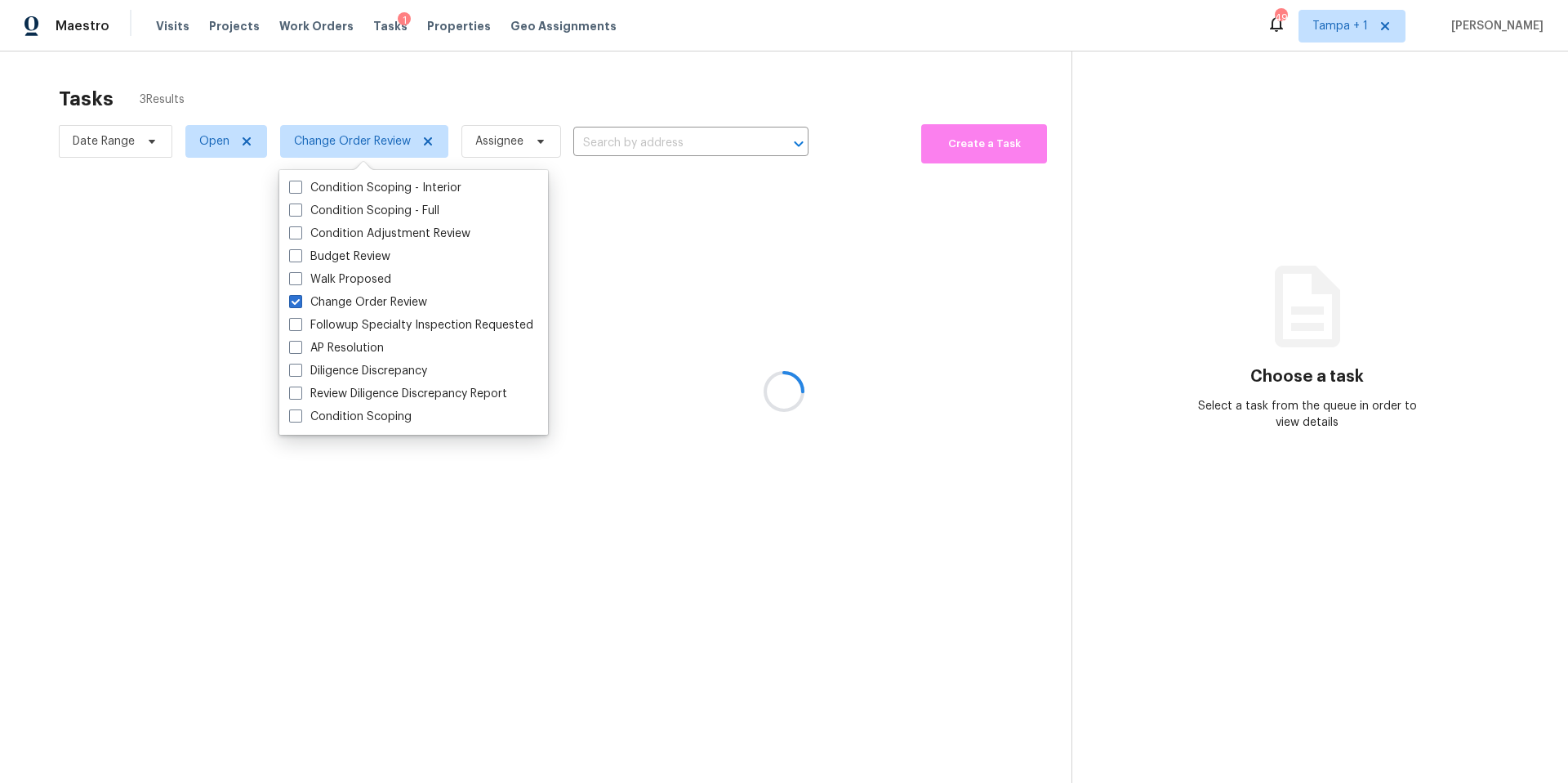
click at [552, 105] on div at bounding box center [784, 392] width 1568 height 783
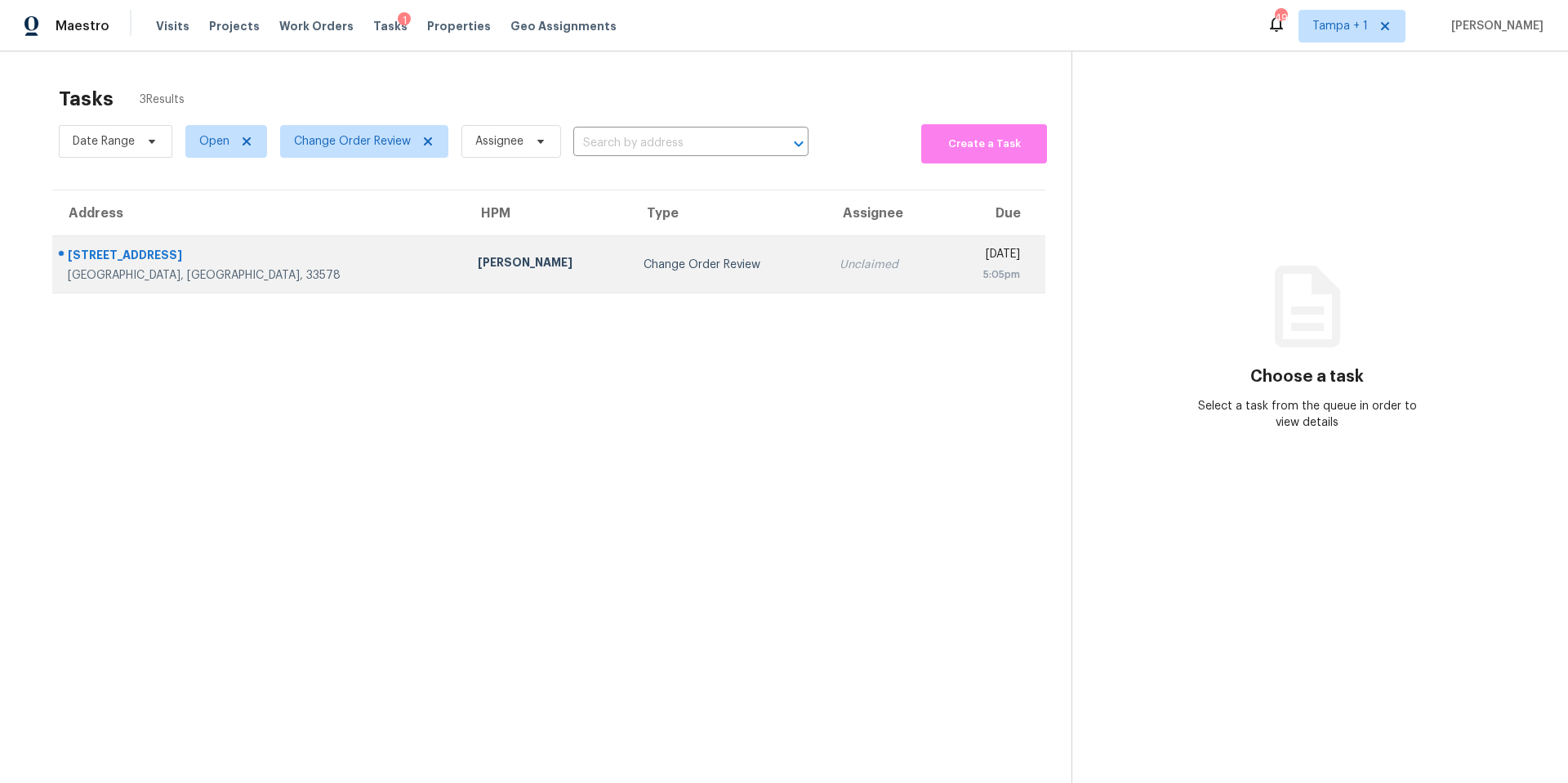
click at [465, 245] on td "[PERSON_NAME]" at bounding box center [548, 264] width 166 height 57
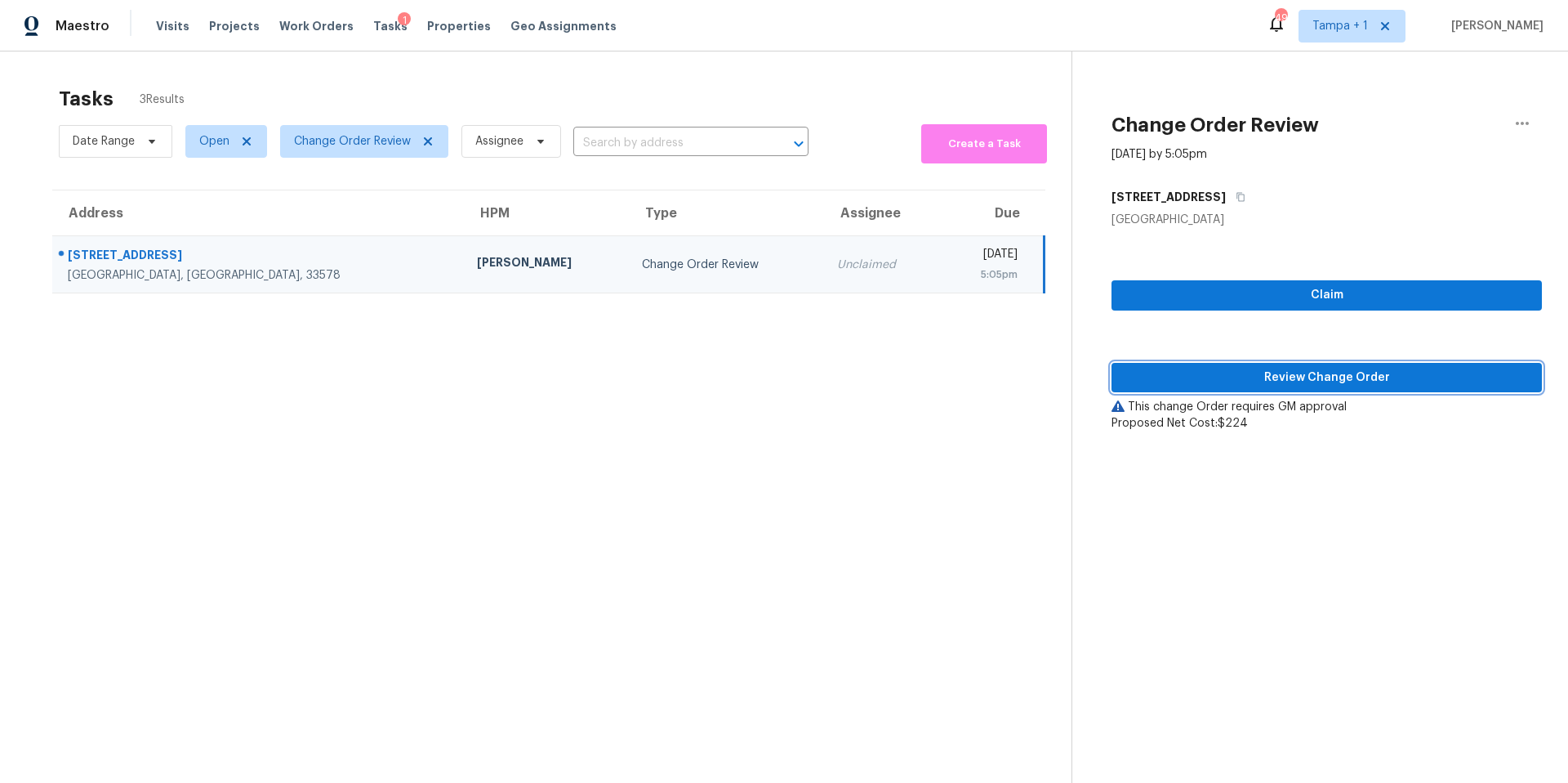
click at [1226, 378] on span "Review Change Order" at bounding box center [1326, 378] width 404 height 20
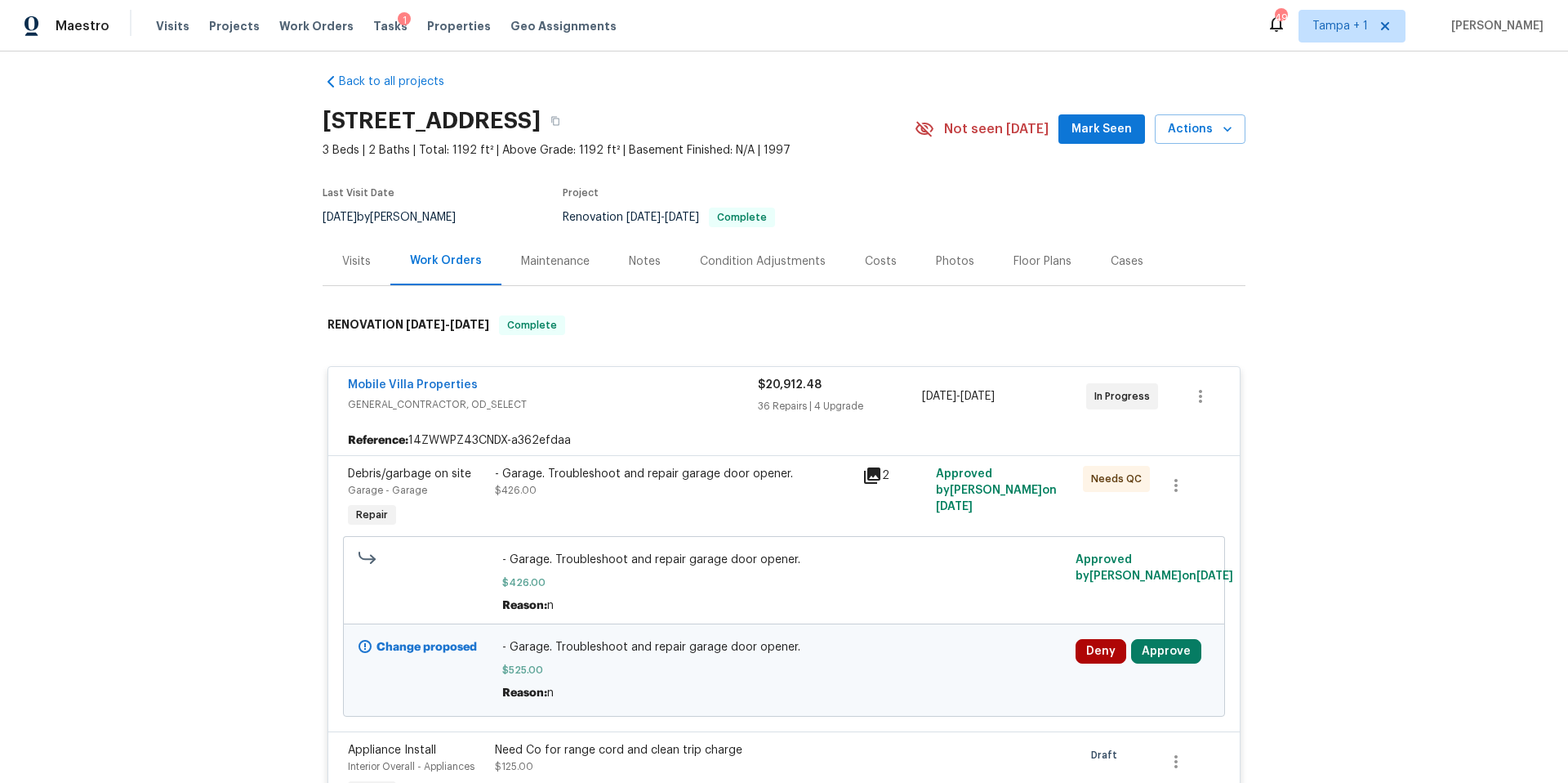
scroll to position [32, 0]
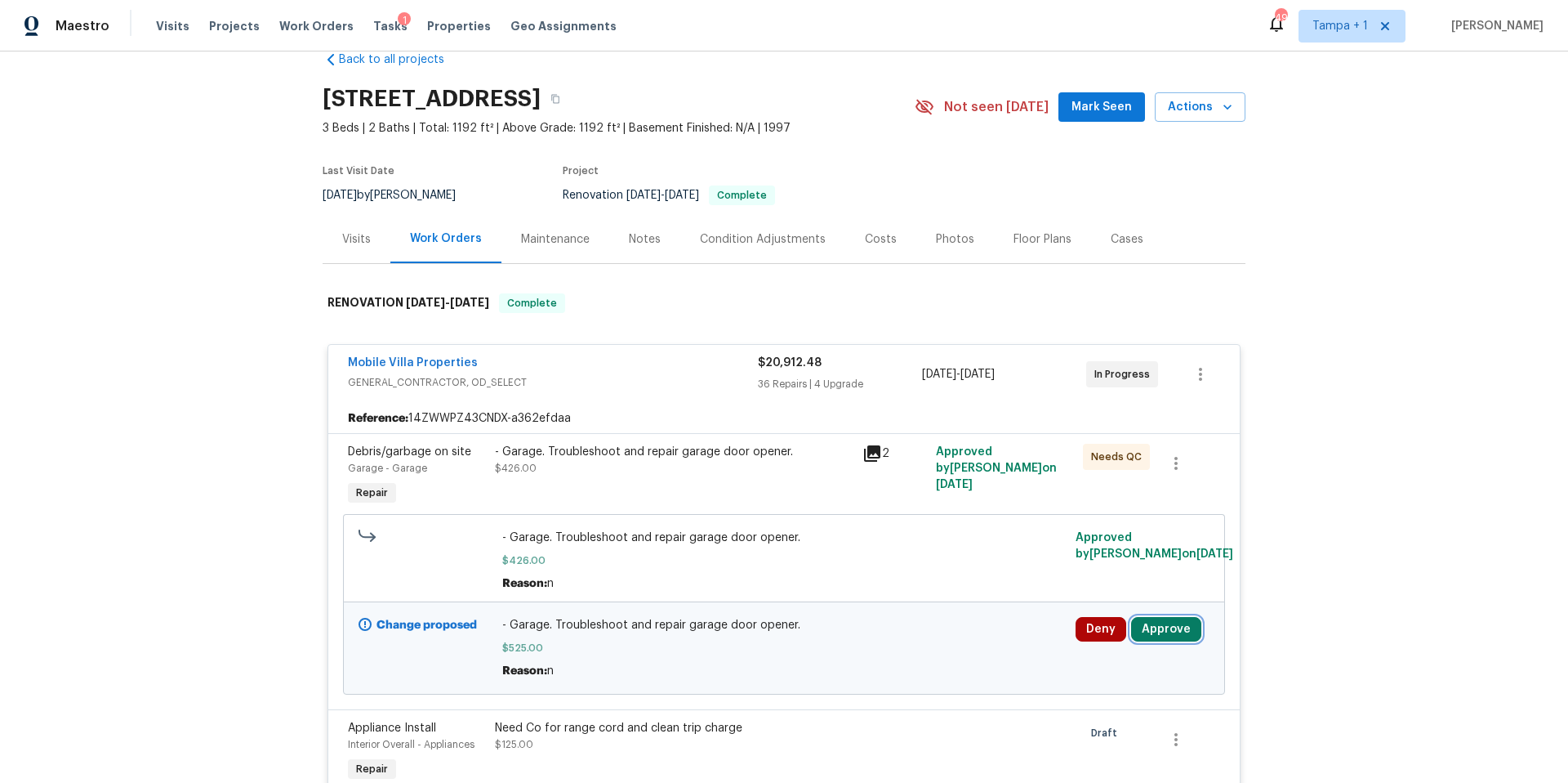
drag, startPoint x: 1166, startPoint y: 631, endPoint x: 1122, endPoint y: 626, distance: 44.3
click at [1166, 630] on button "Approve" at bounding box center [1166, 629] width 70 height 24
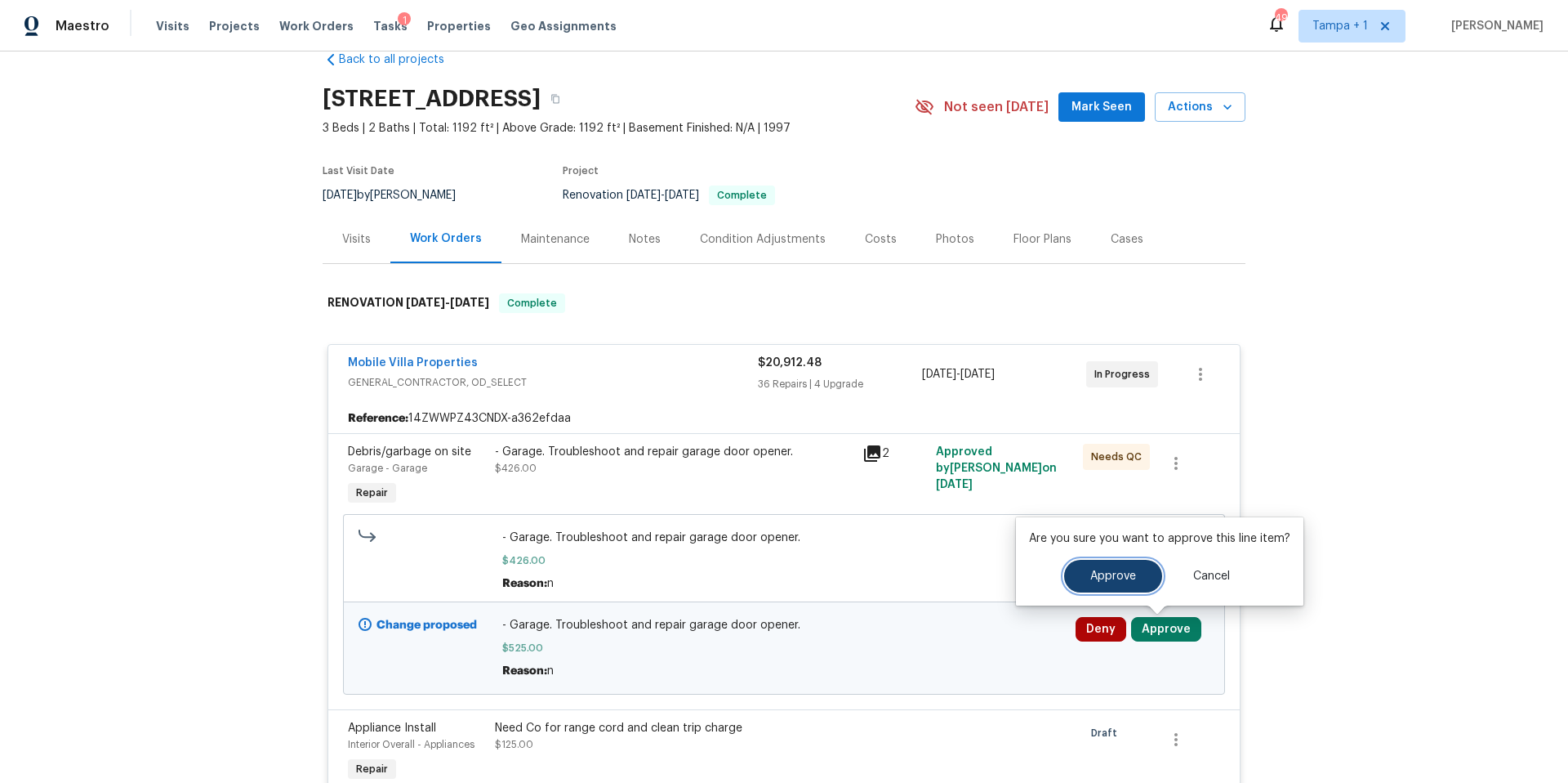
click at [1114, 578] on span "Approve" at bounding box center [1113, 577] width 45 height 12
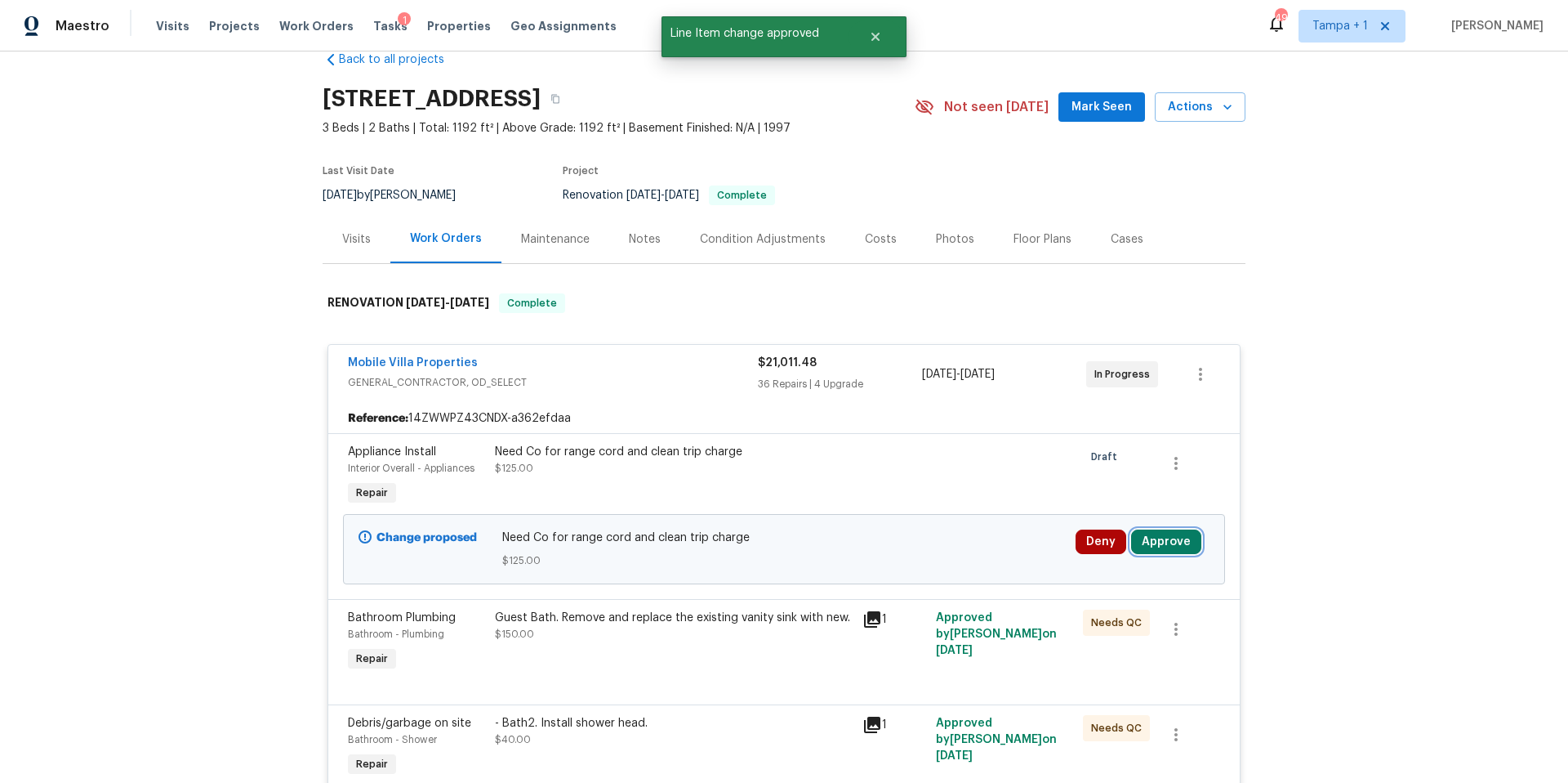
click at [1183, 547] on button "Approve" at bounding box center [1166, 542] width 70 height 24
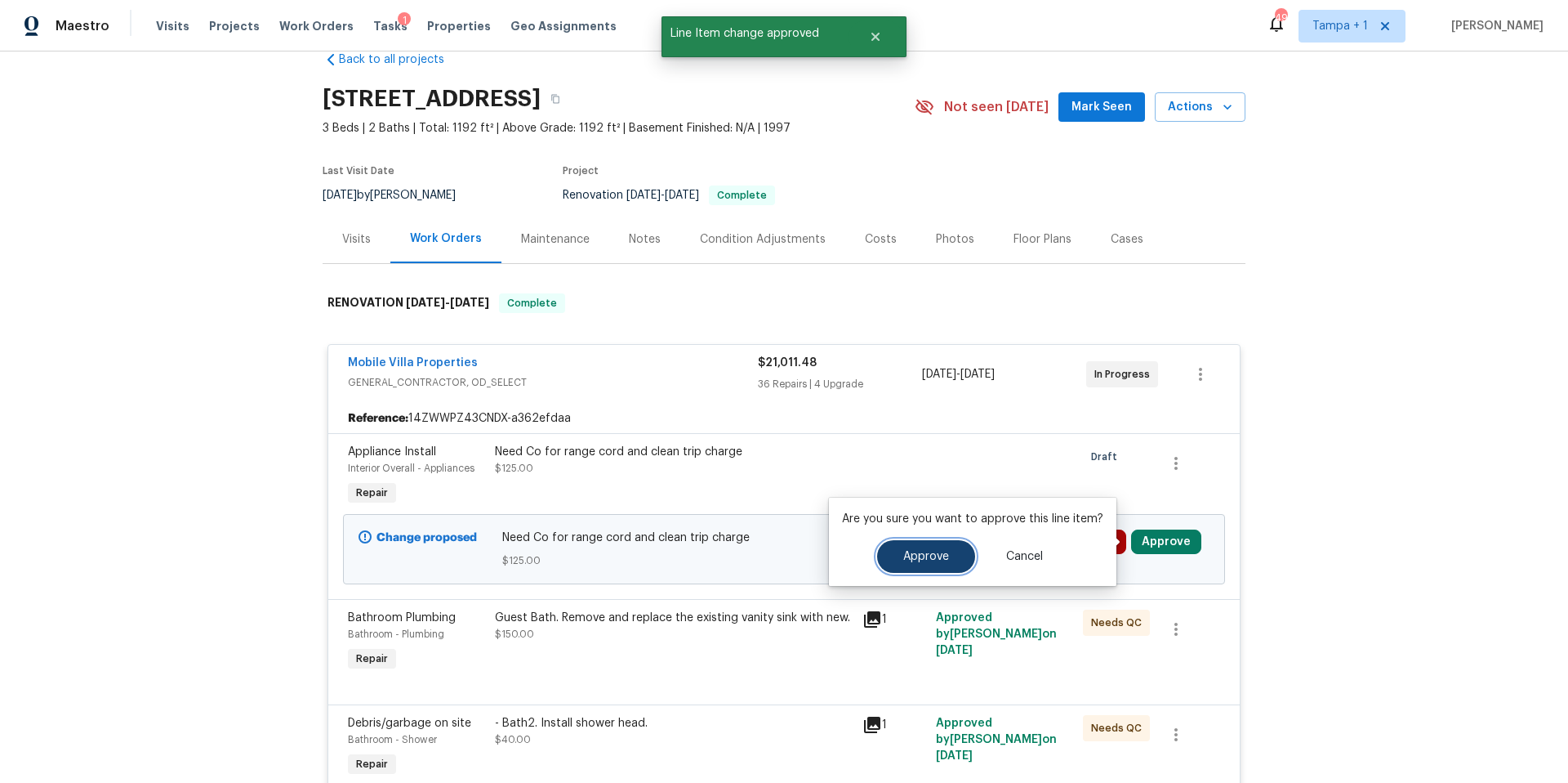
click at [935, 547] on button "Approve" at bounding box center [926, 556] width 98 height 32
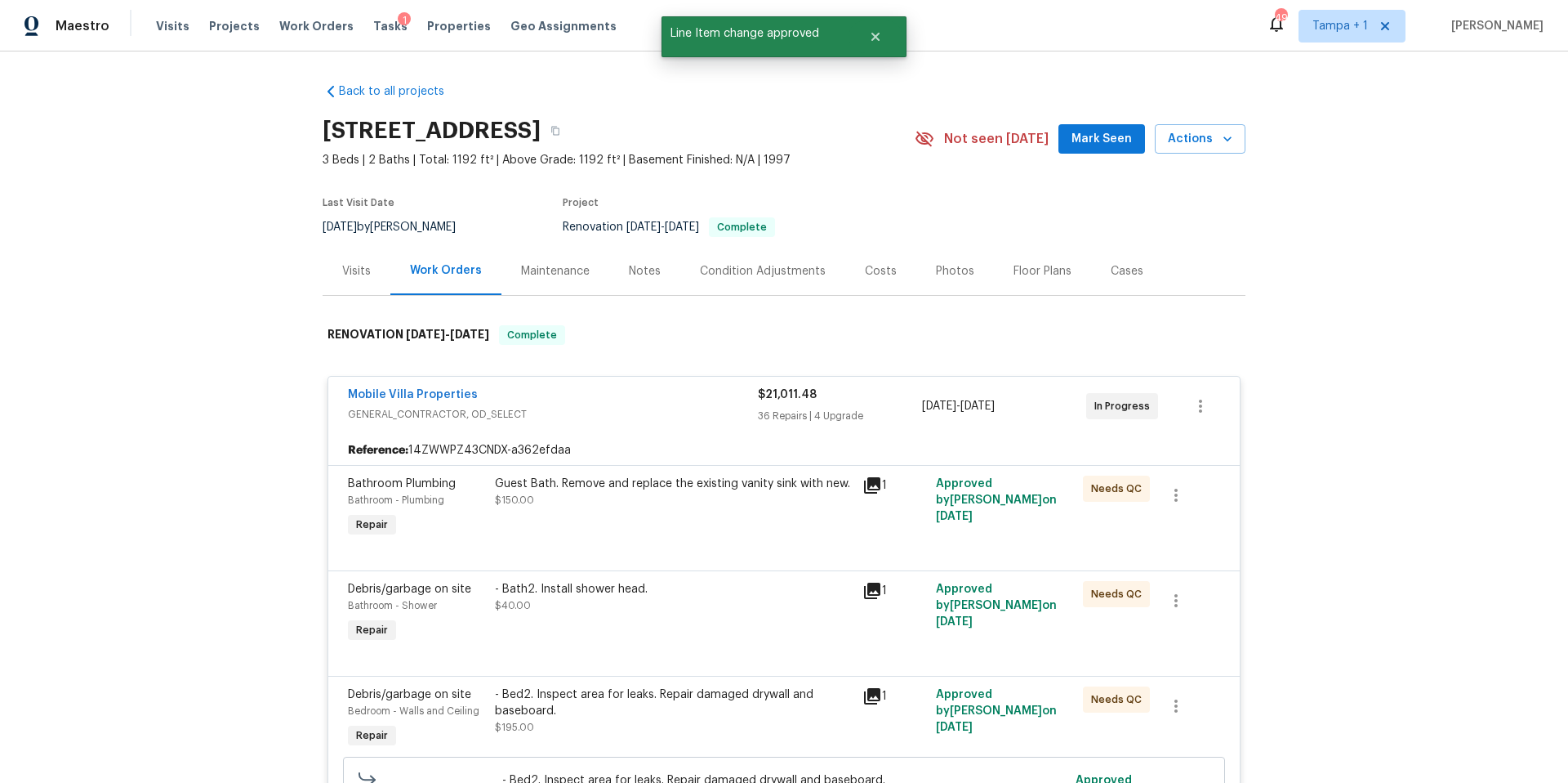
scroll to position [0, 0]
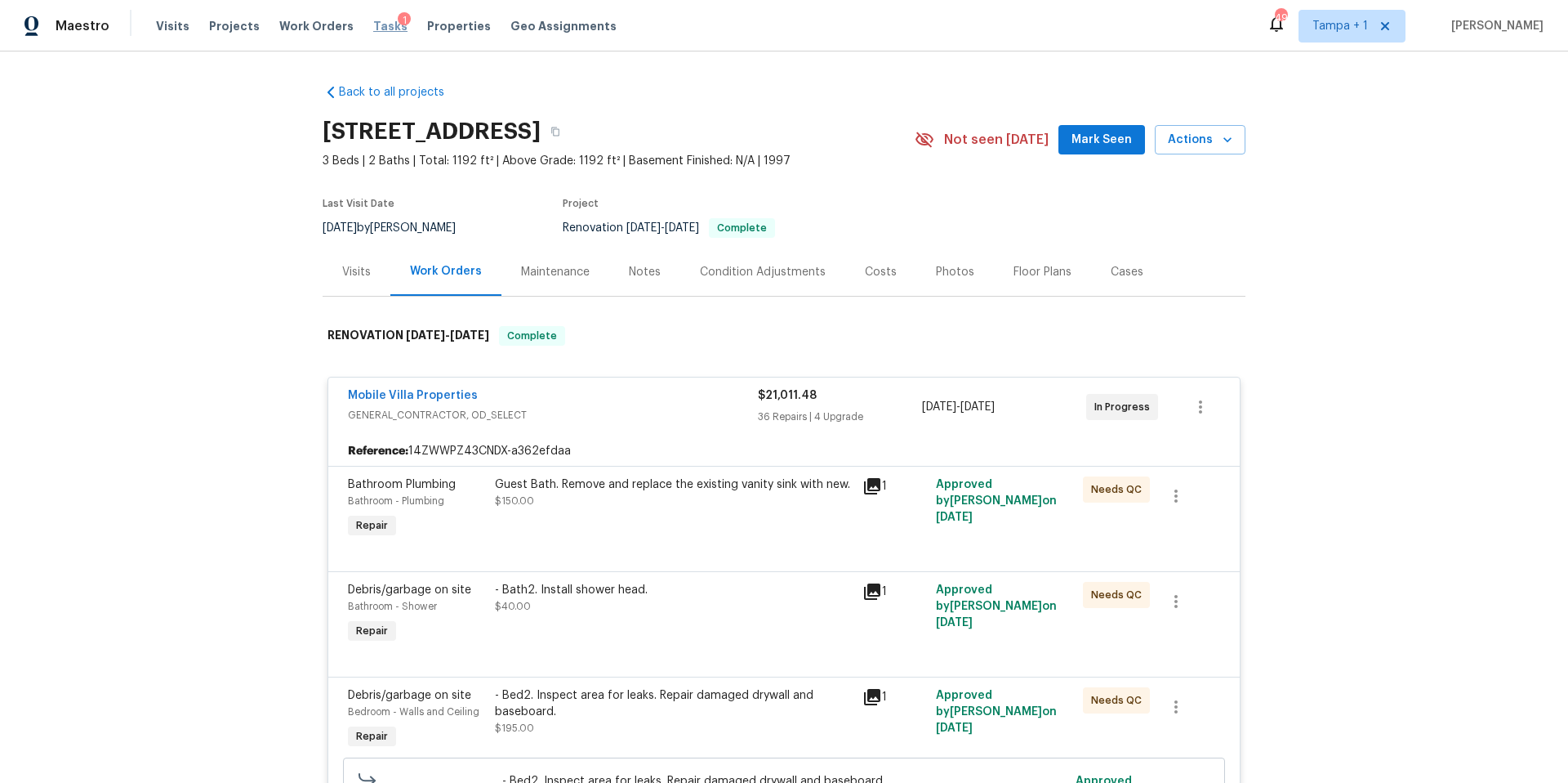
click at [373, 22] on span "Tasks" at bounding box center [390, 25] width 34 height 11
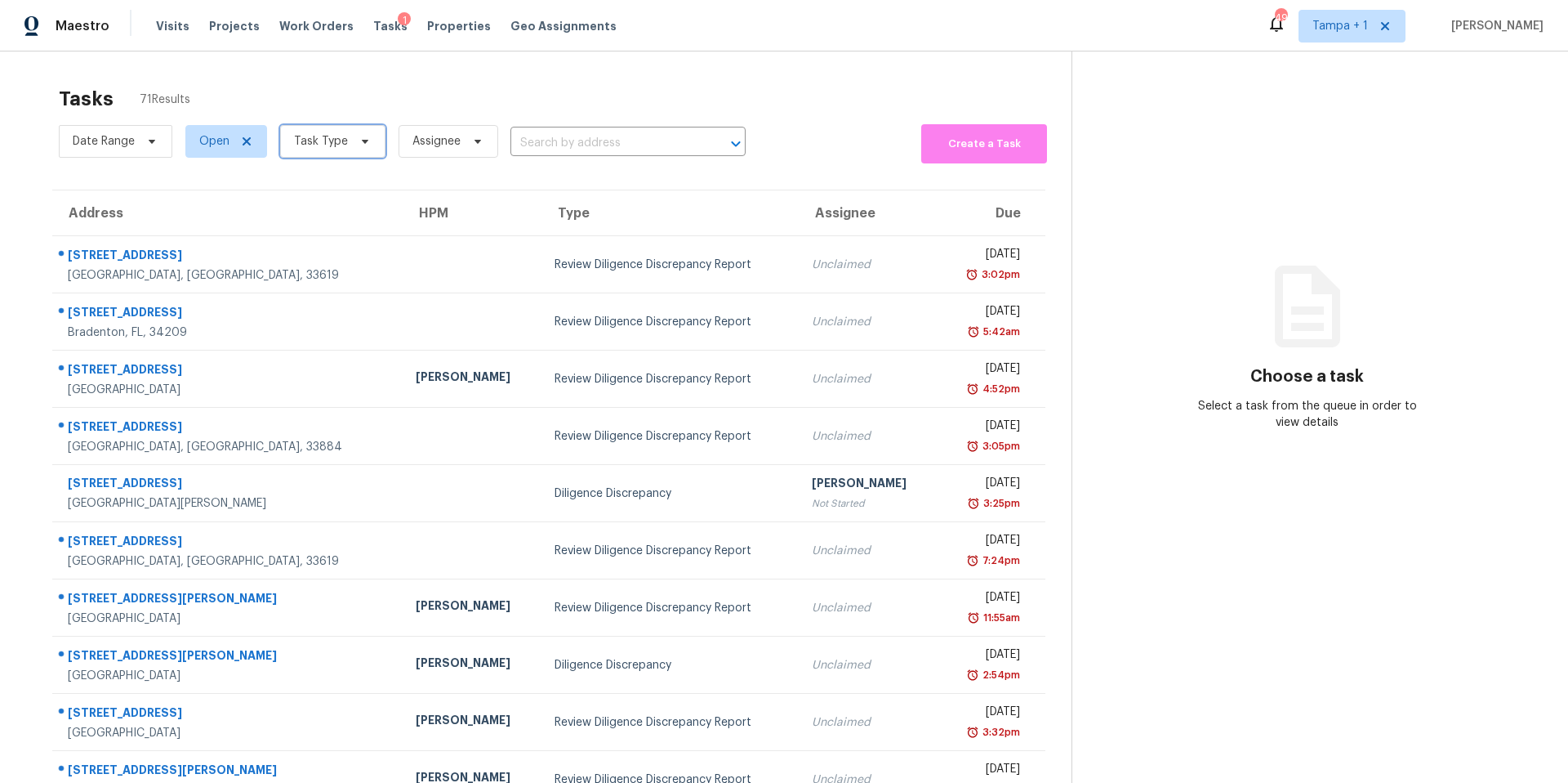
click at [316, 151] on span "Task Type" at bounding box center [333, 141] width 106 height 32
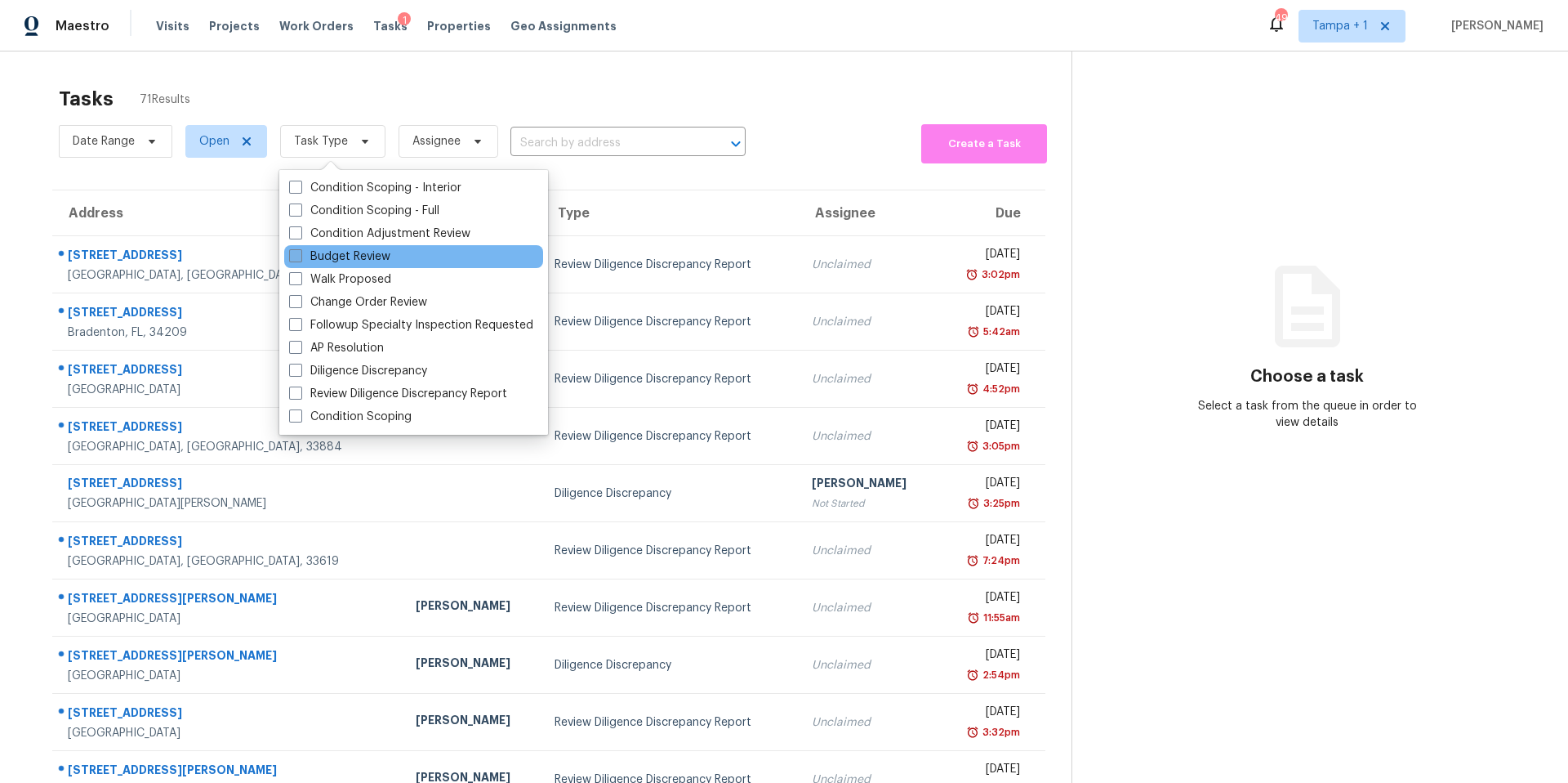
click at [360, 260] on label "Budget Review" at bounding box center [340, 256] width 101 height 17
click at [300, 259] on input "Budget Review" at bounding box center [294, 253] width 10 height 10
checkbox input "true"
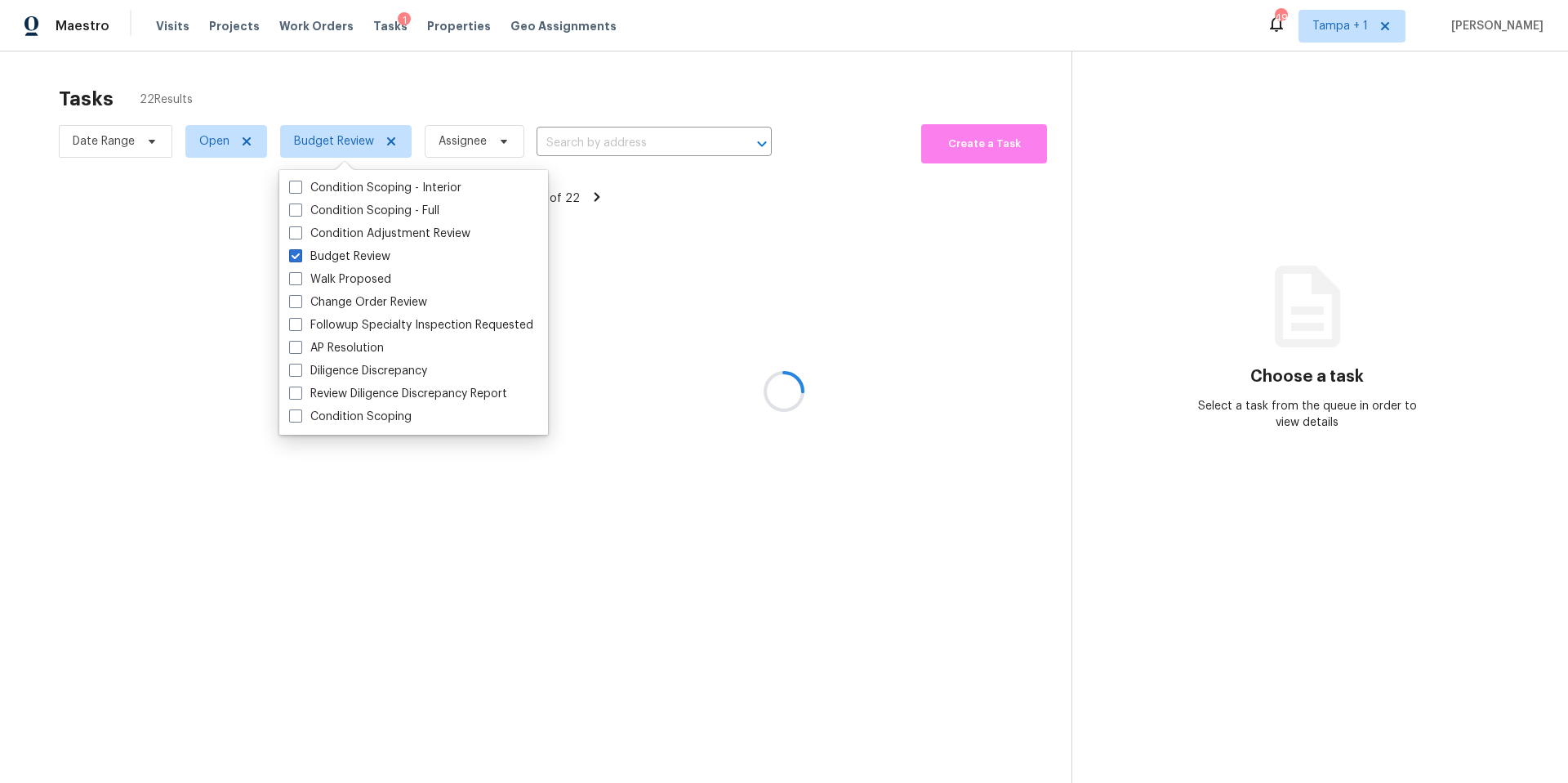
click at [561, 41] on div at bounding box center [784, 392] width 1568 height 783
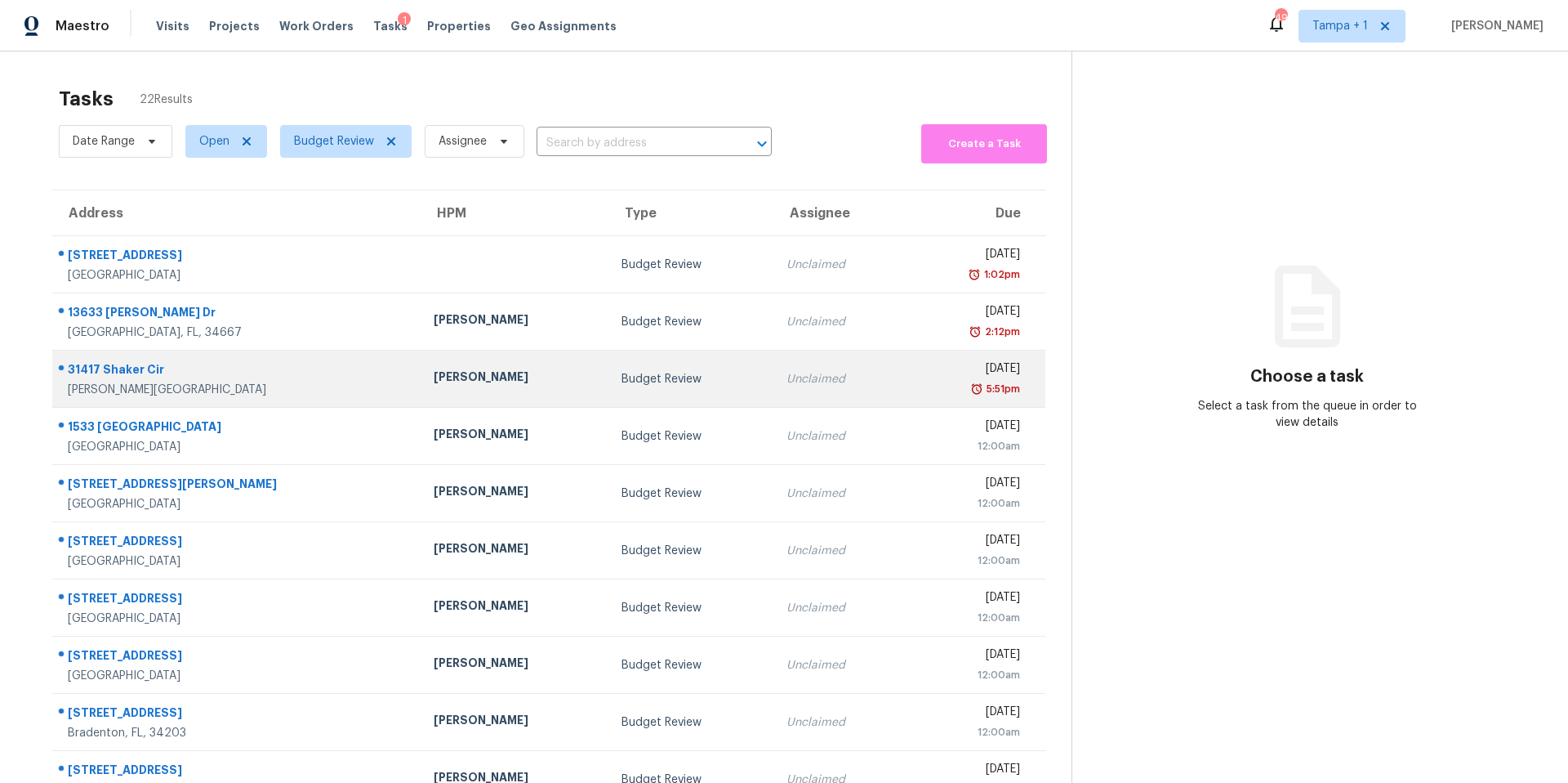
scroll to position [3, 0]
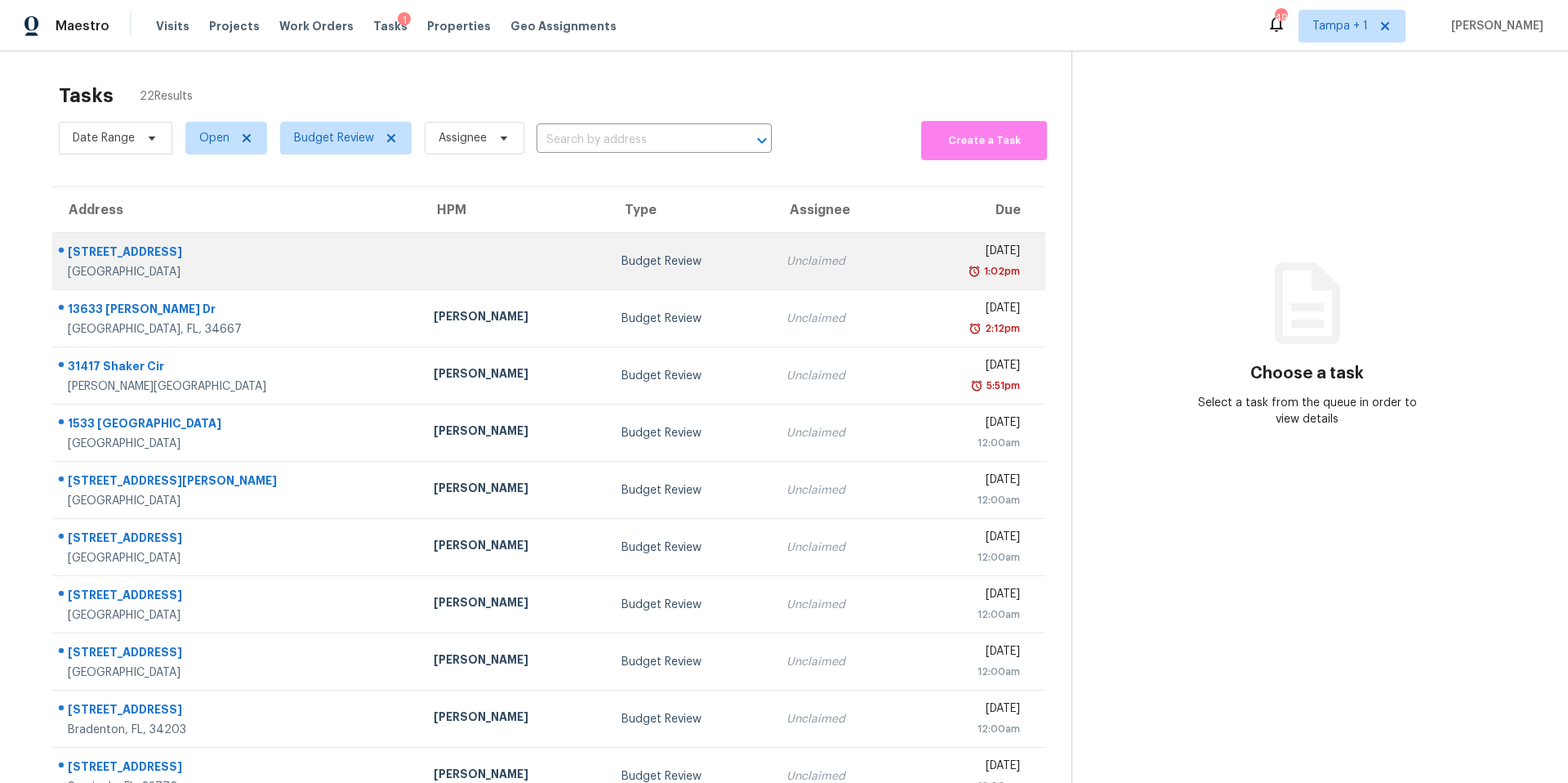
click at [622, 255] on div "Budget Review" at bounding box center [691, 261] width 139 height 17
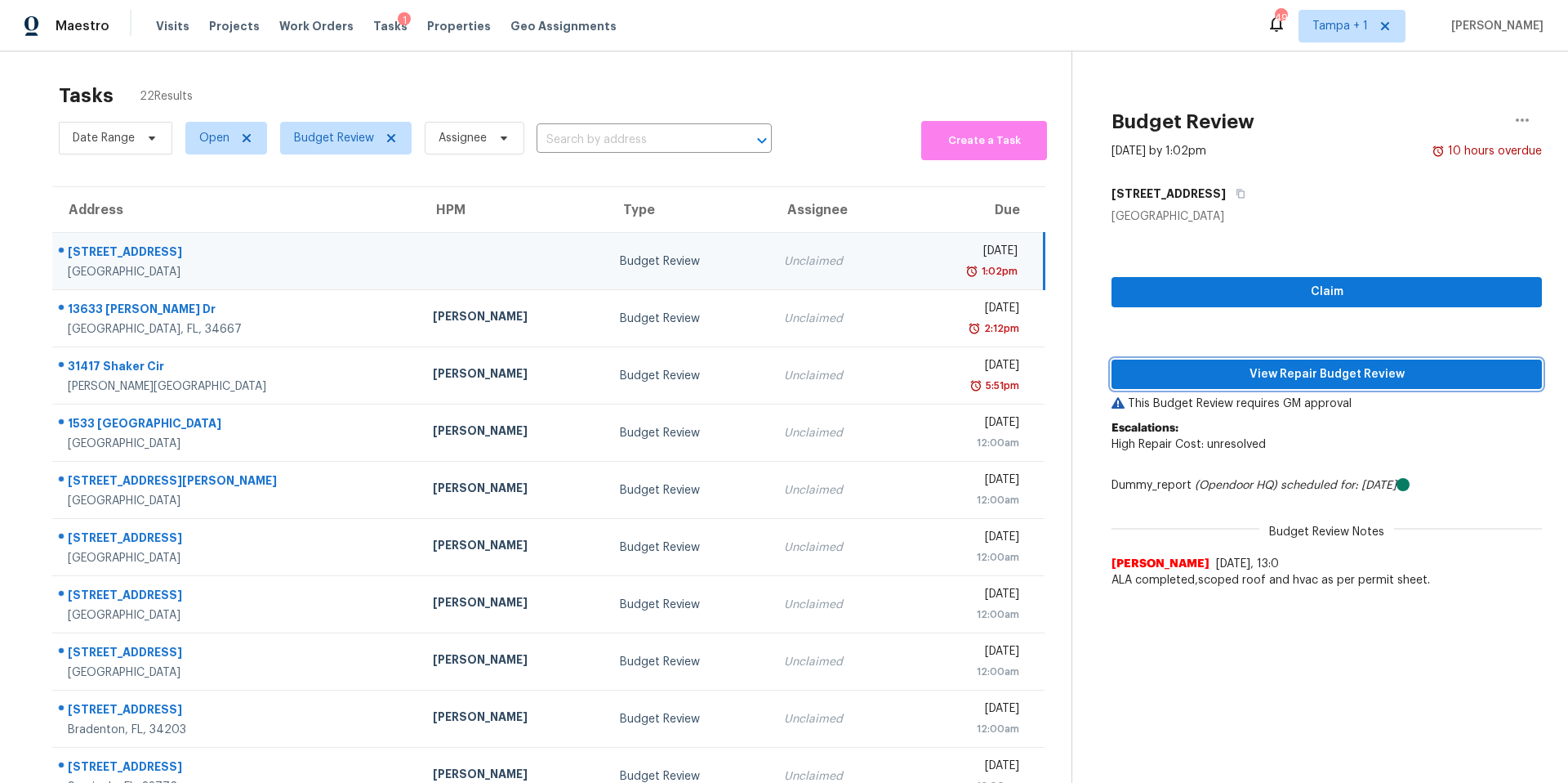
click at [1226, 378] on span "View Repair Budget Review" at bounding box center [1326, 374] width 404 height 20
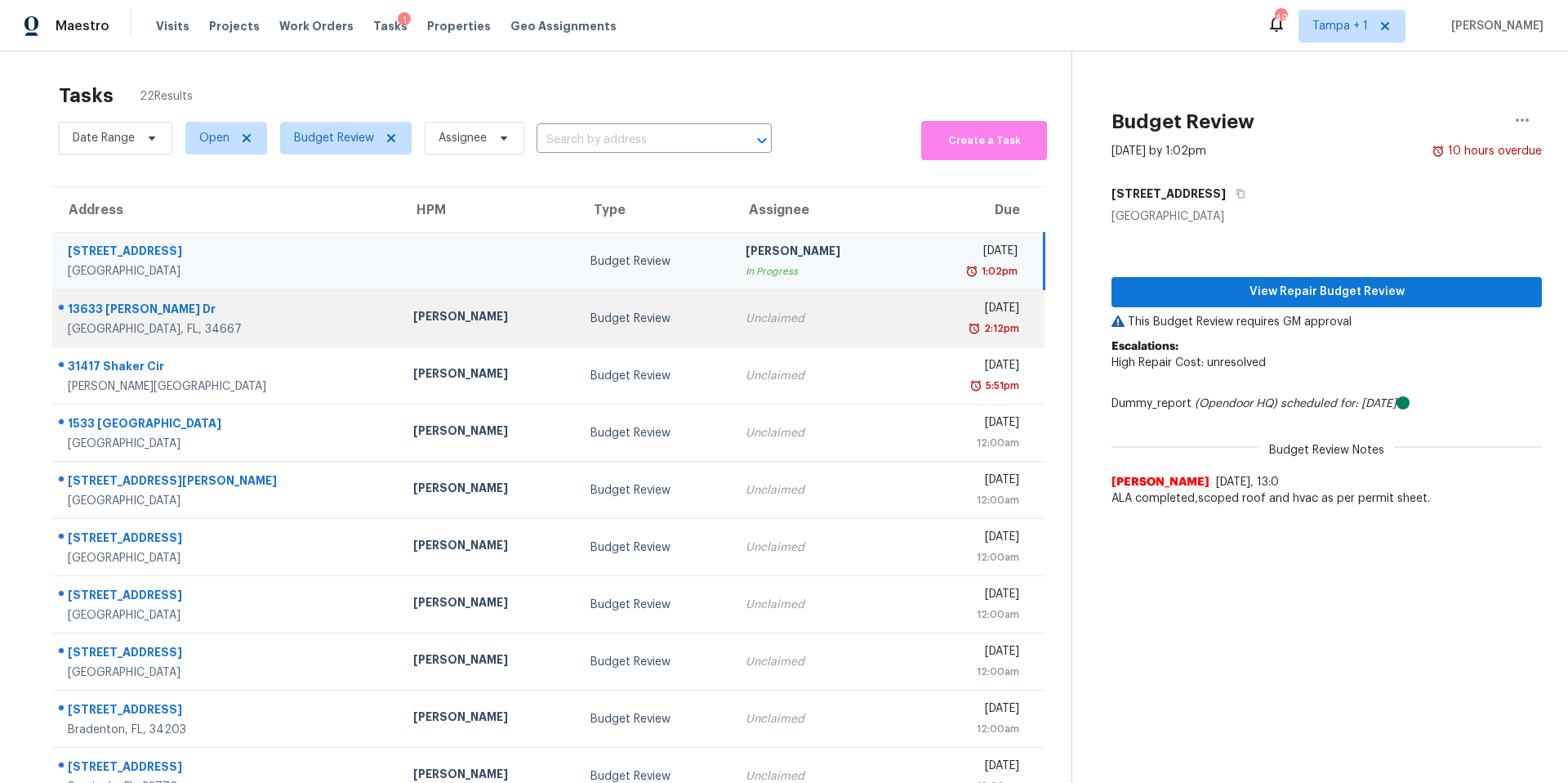
click at [466, 299] on td "[PERSON_NAME]" at bounding box center [488, 318] width 177 height 57
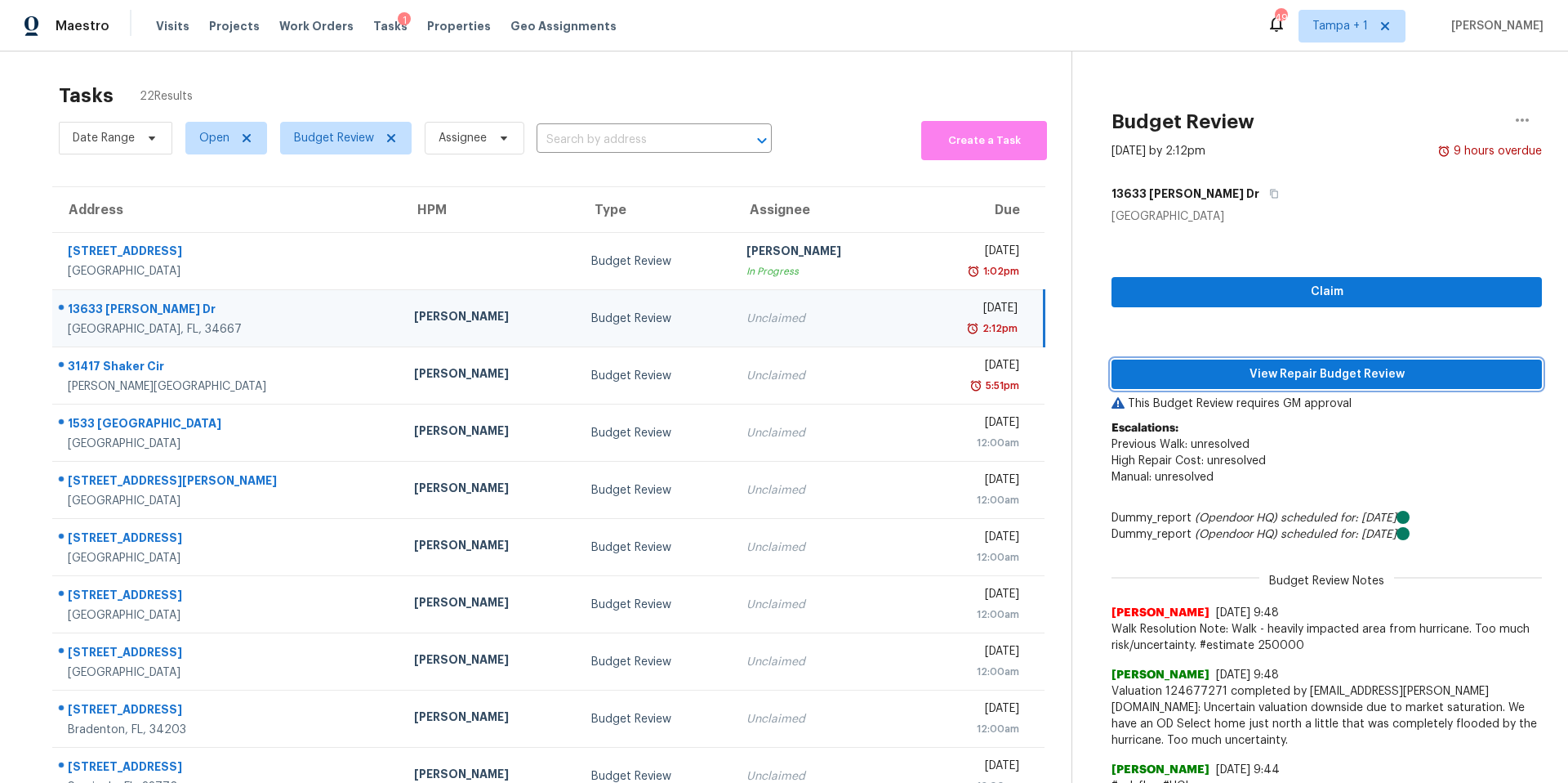
click at [1204, 373] on span "View Repair Budget Review" at bounding box center [1326, 374] width 404 height 20
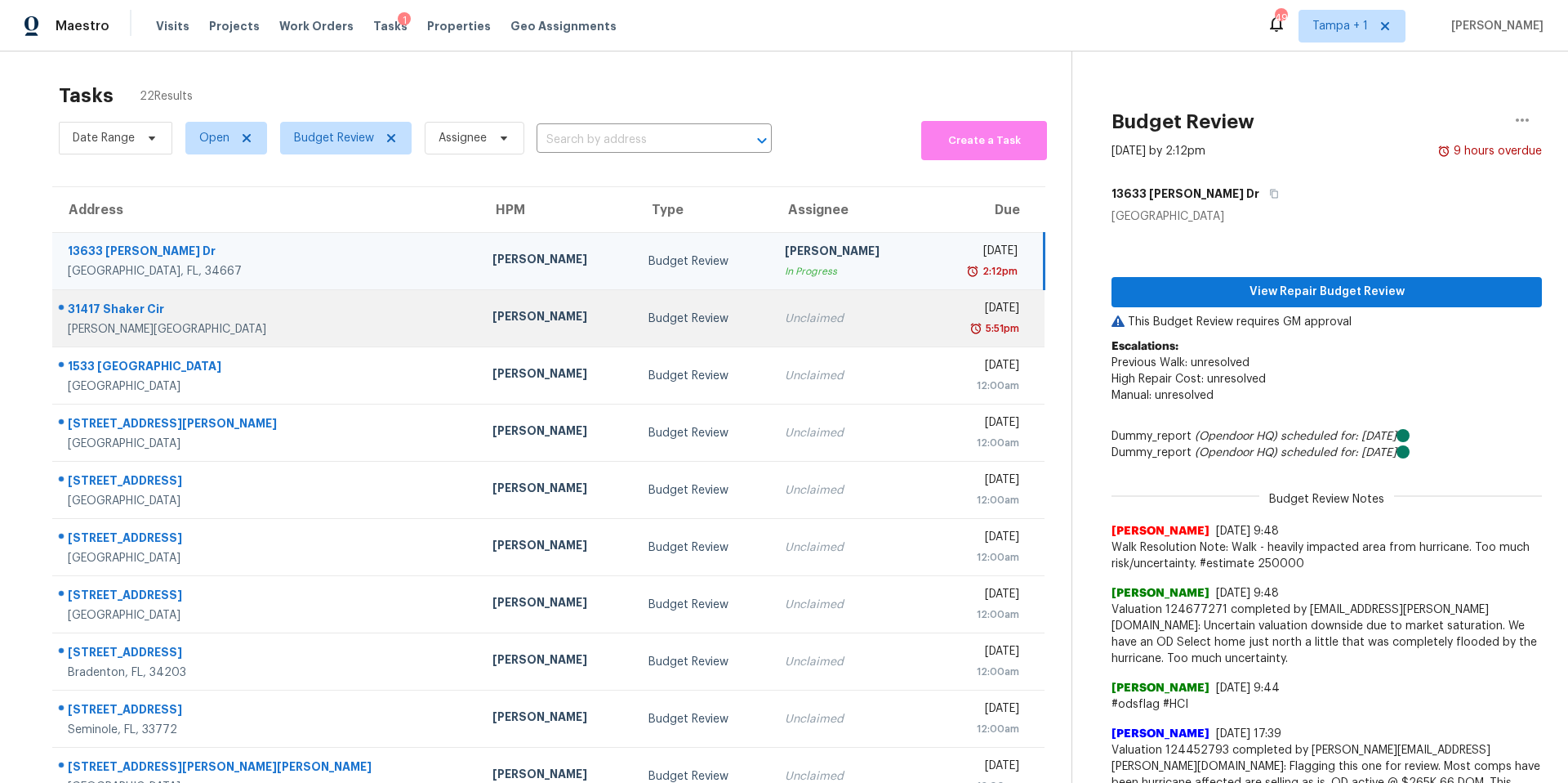
click at [278, 309] on div "31417 Shaker Cir" at bounding box center [267, 310] width 398 height 20
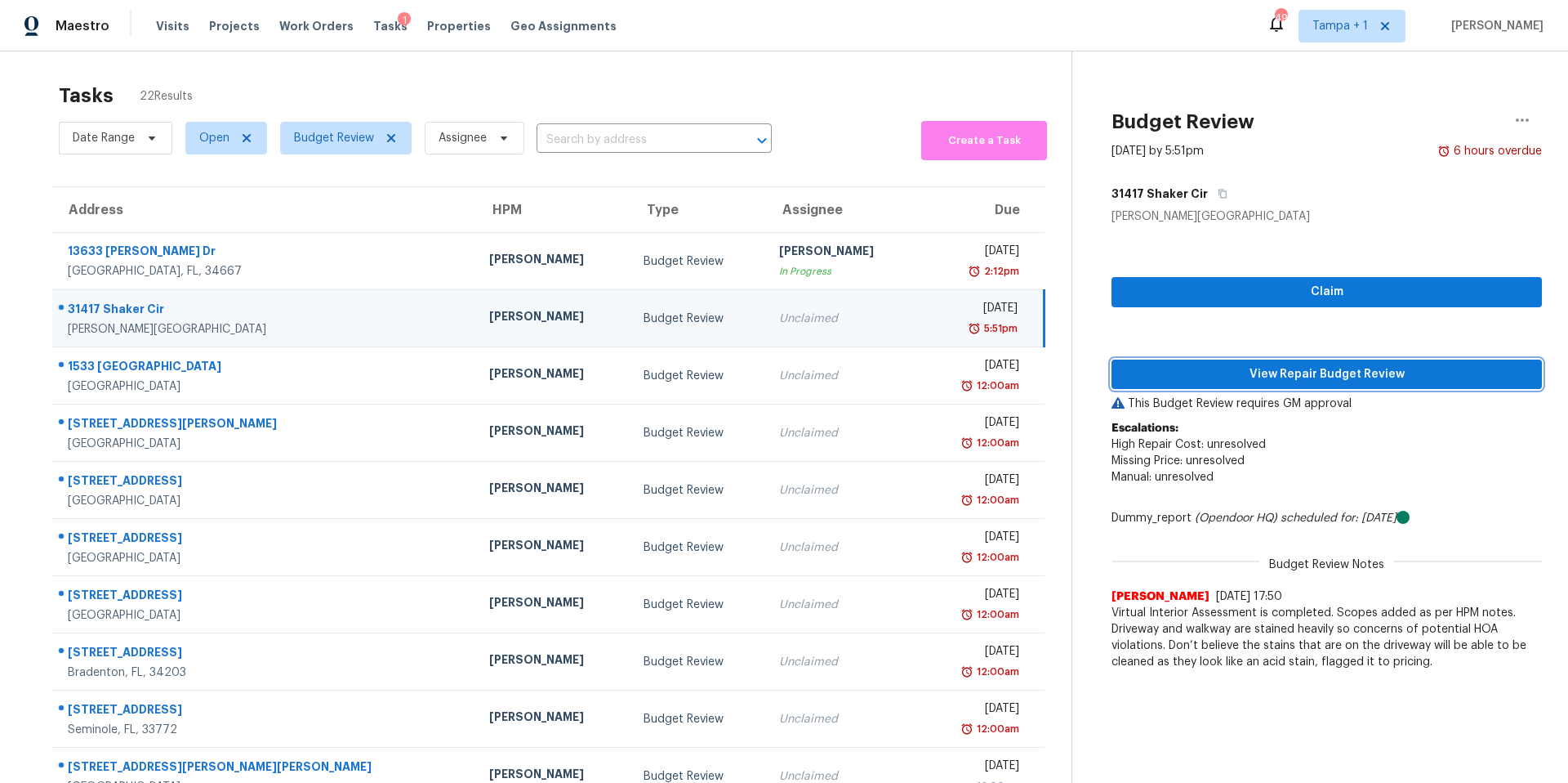
click at [1160, 373] on span "View Repair Budget Review" at bounding box center [1326, 374] width 404 height 20
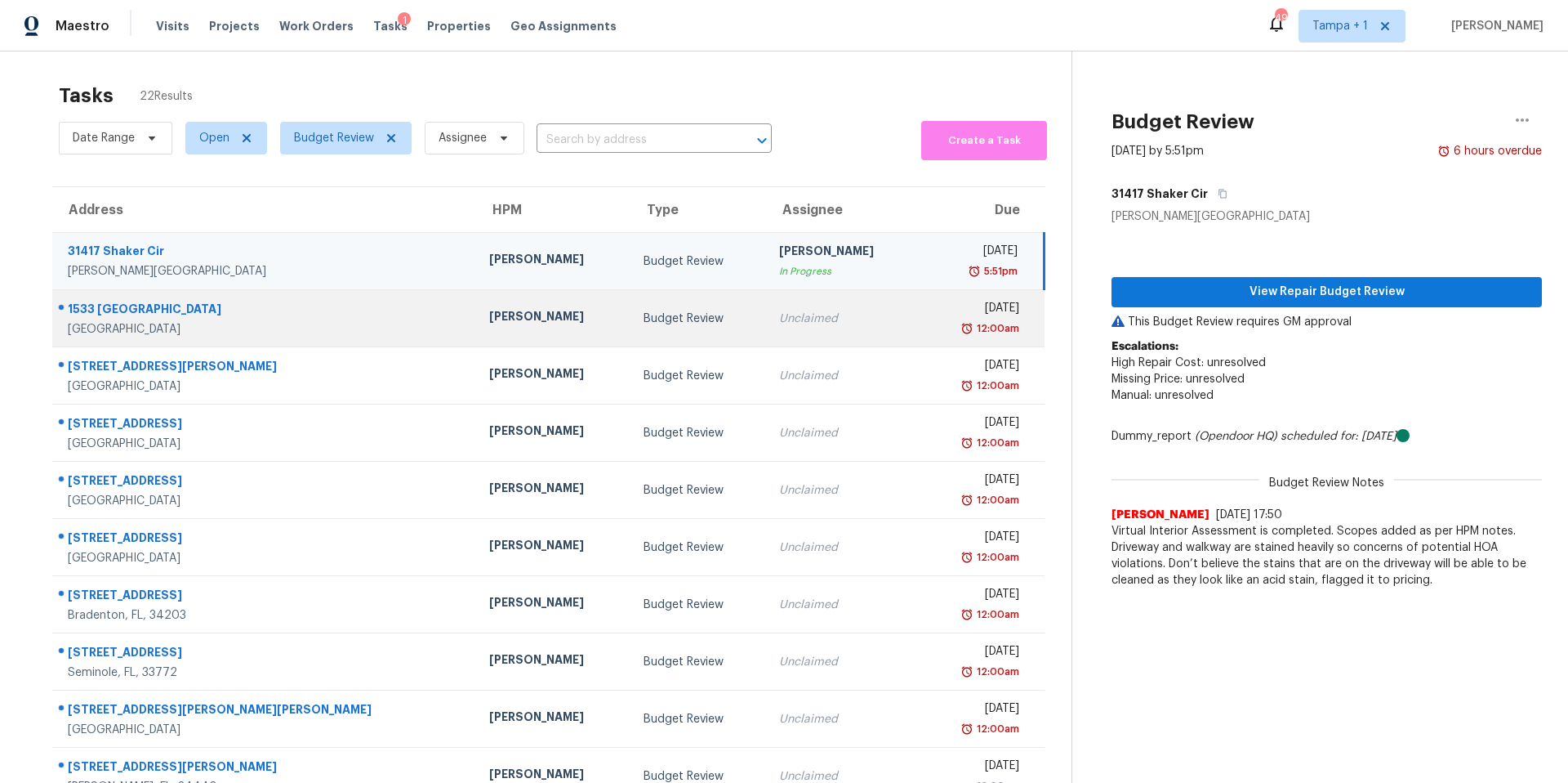
click at [476, 343] on td "[PERSON_NAME]" at bounding box center [553, 318] width 155 height 57
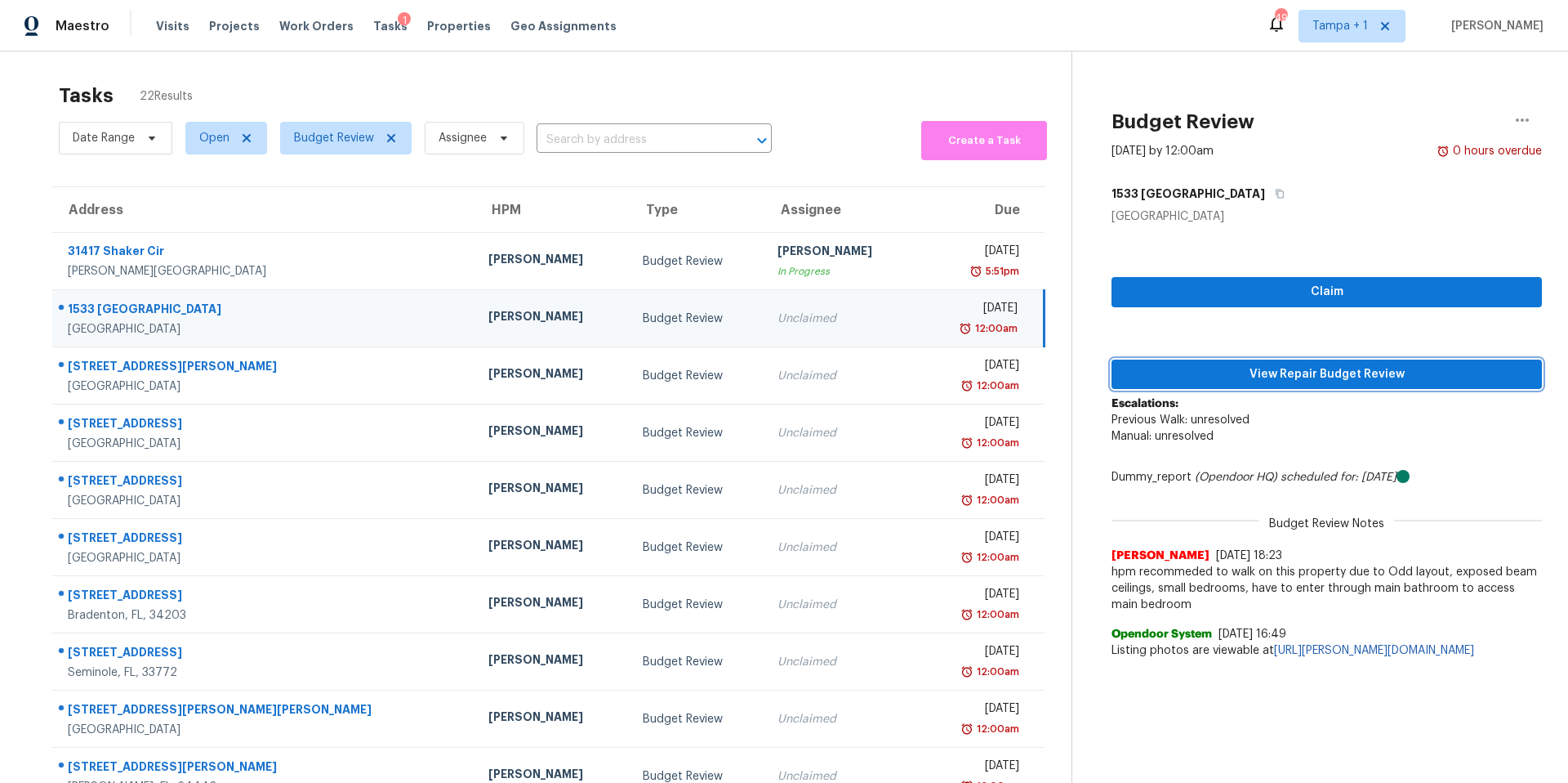
click at [1171, 376] on span "View Repair Budget Review" at bounding box center [1326, 374] width 404 height 20
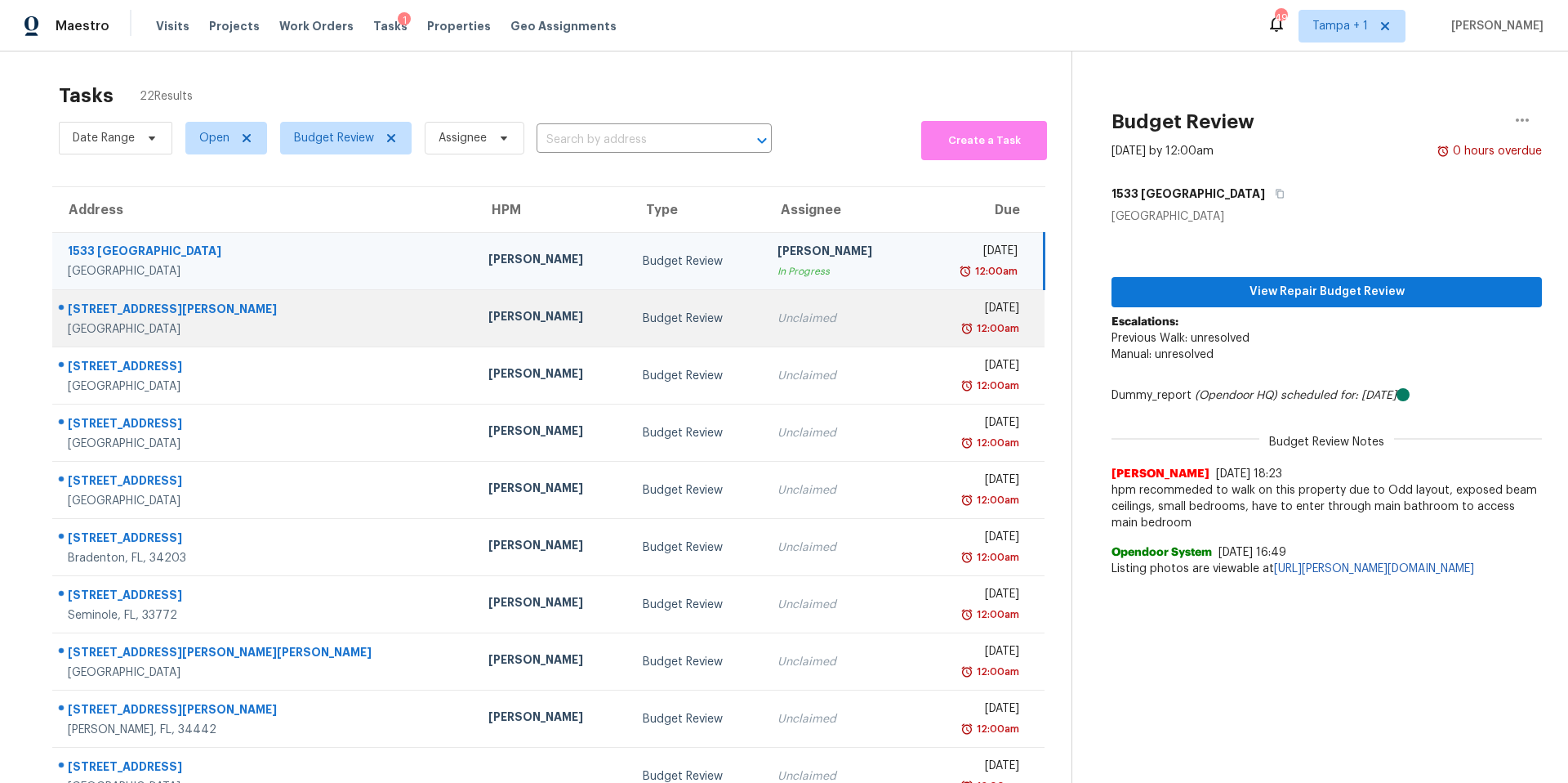
click at [475, 308] on td "[PERSON_NAME]" at bounding box center [552, 318] width 155 height 57
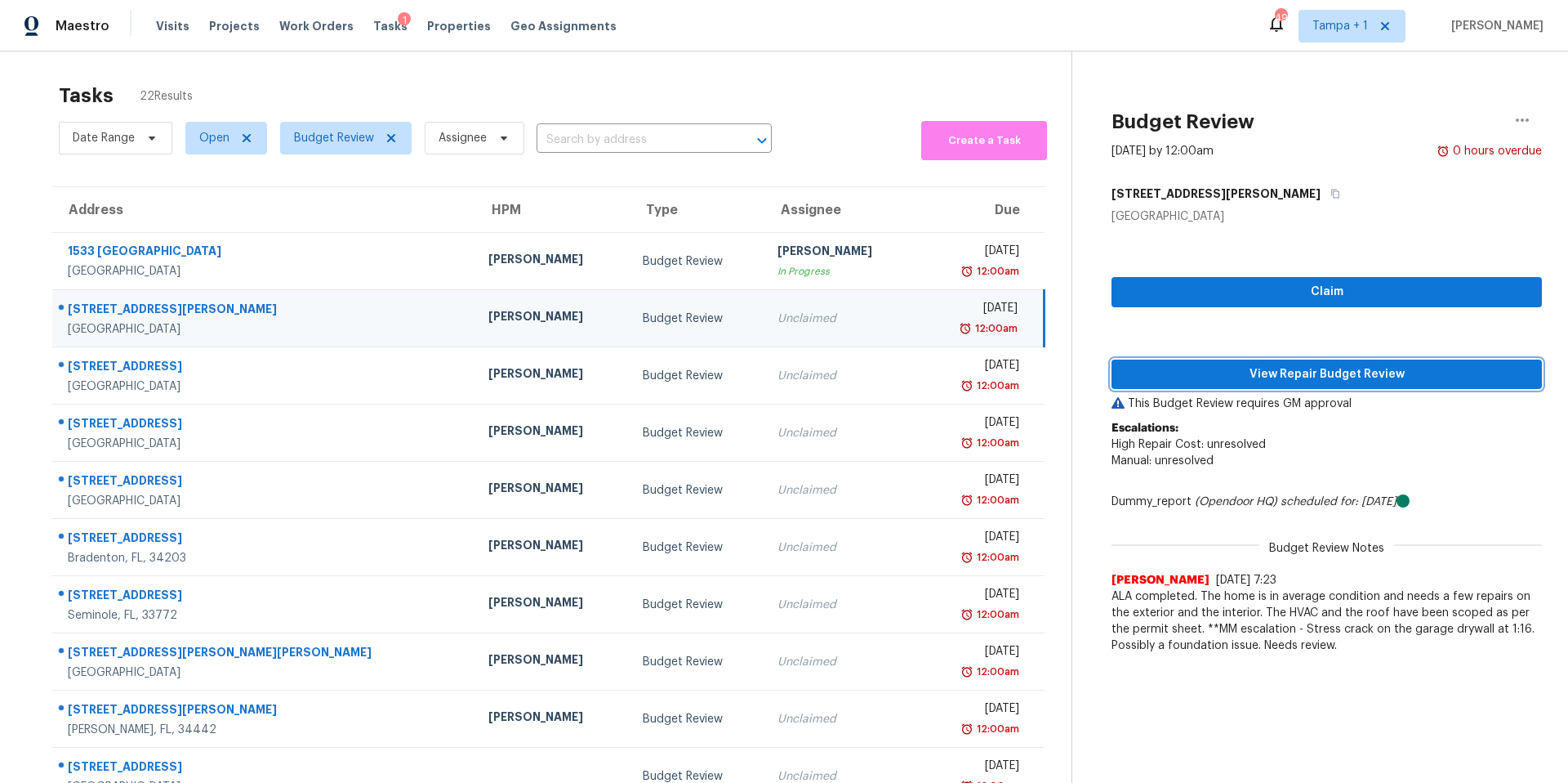
click at [1261, 372] on span "View Repair Budget Review" at bounding box center [1326, 374] width 404 height 20
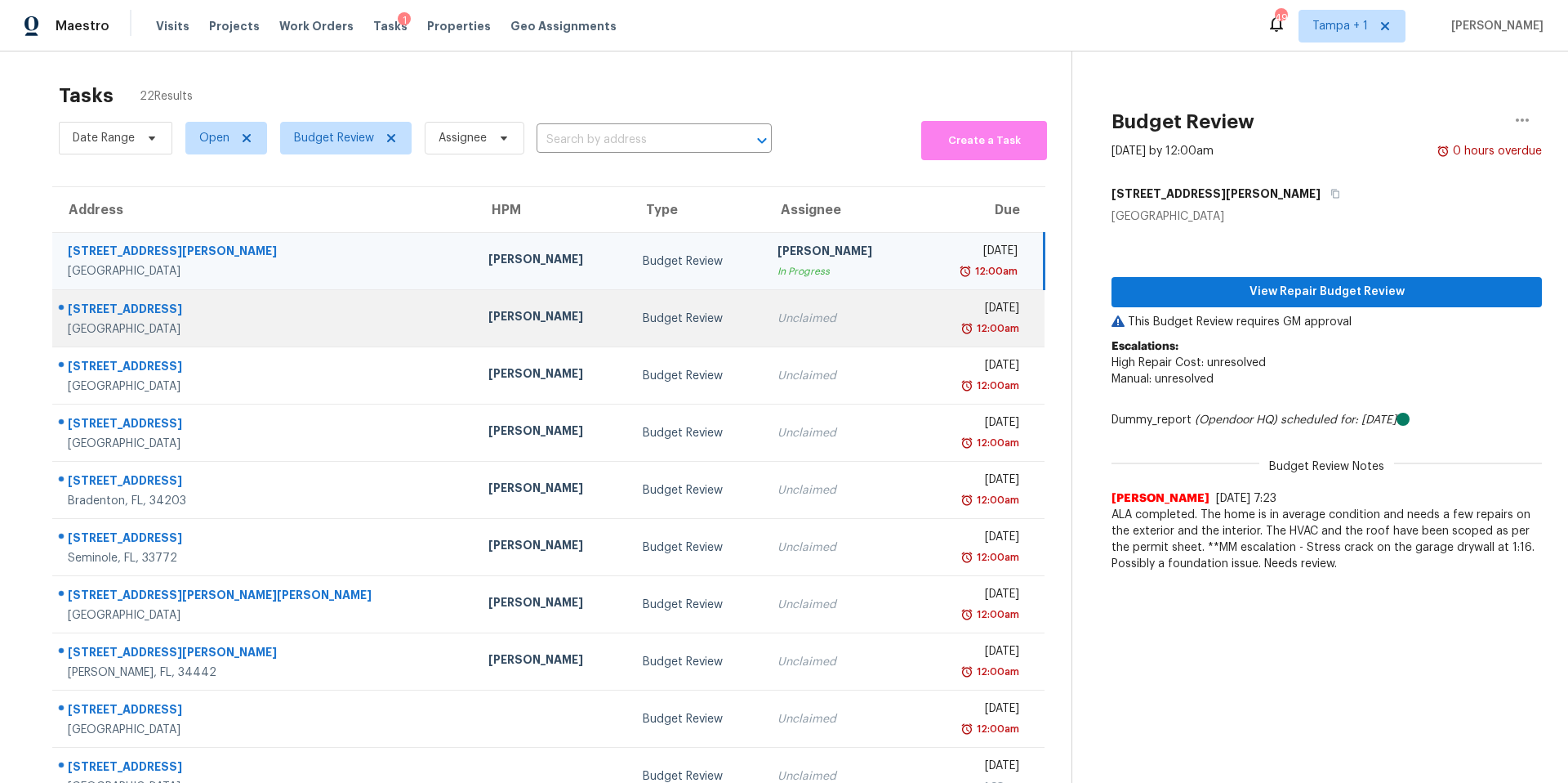
click at [488, 315] on div "[PERSON_NAME]" at bounding box center [552, 317] width 128 height 20
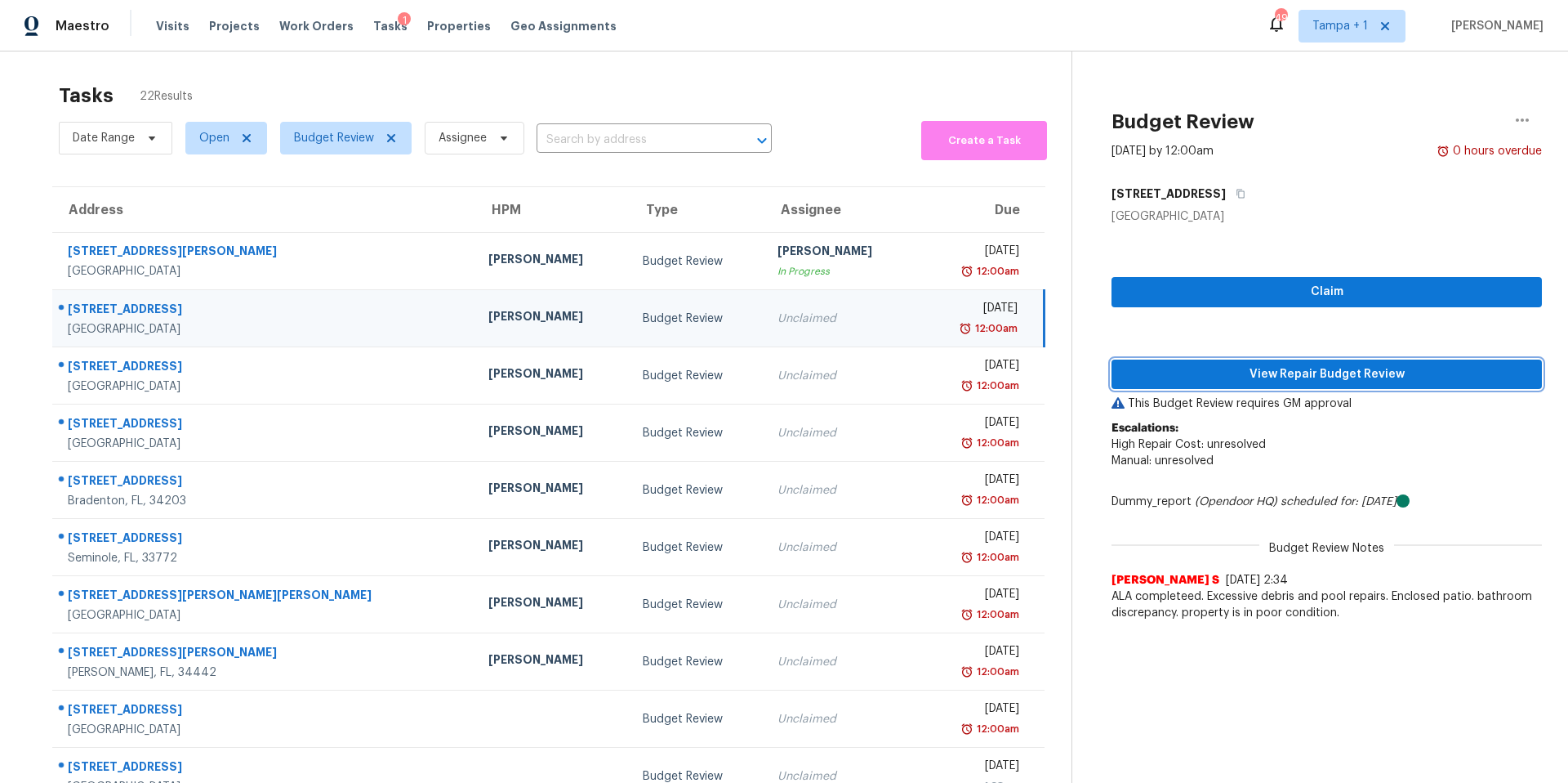
click at [1150, 363] on button "View Repair Budget Review" at bounding box center [1326, 374] width 431 height 31
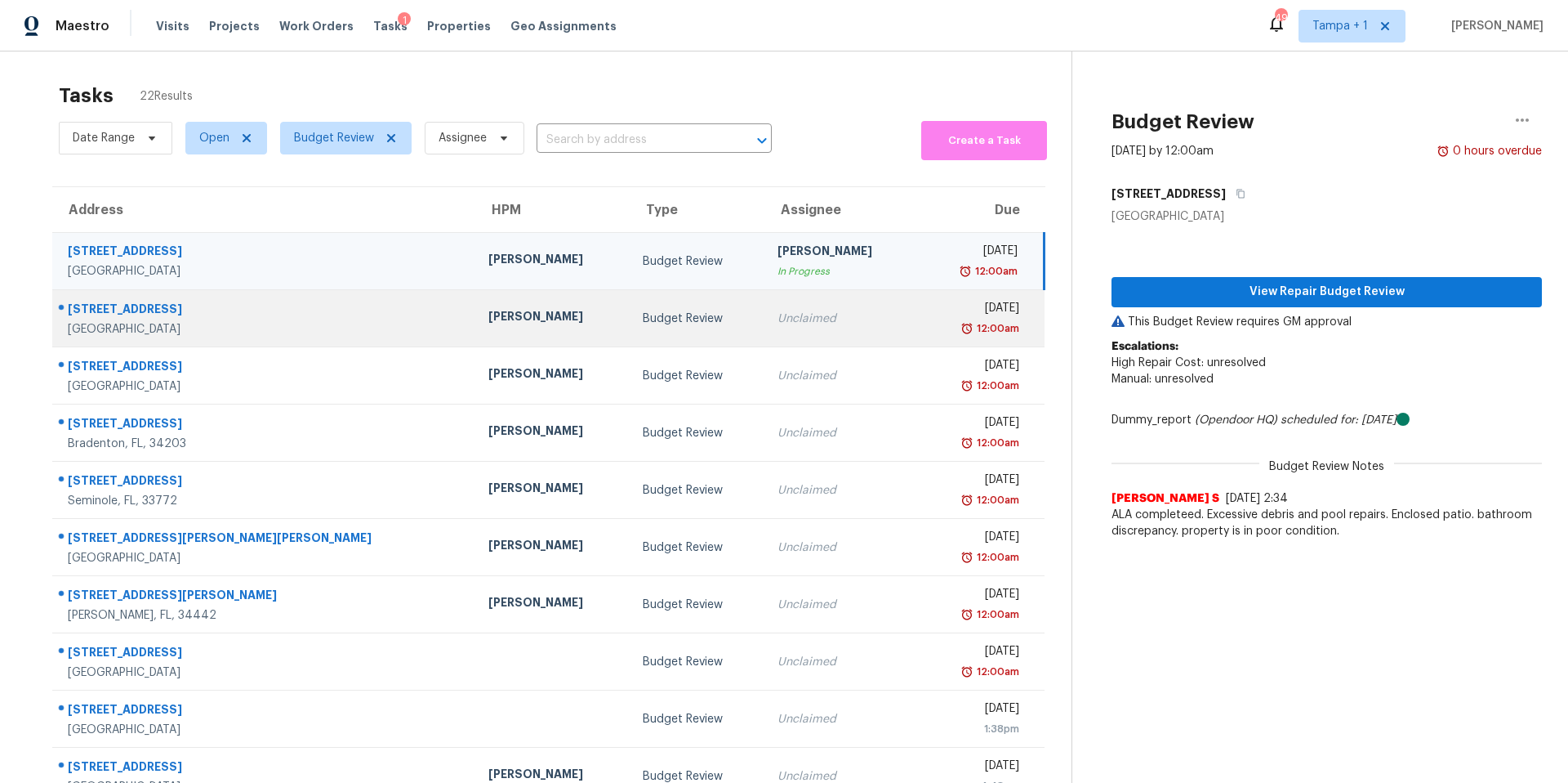
click at [488, 317] on div "[PERSON_NAME]" at bounding box center [552, 317] width 128 height 20
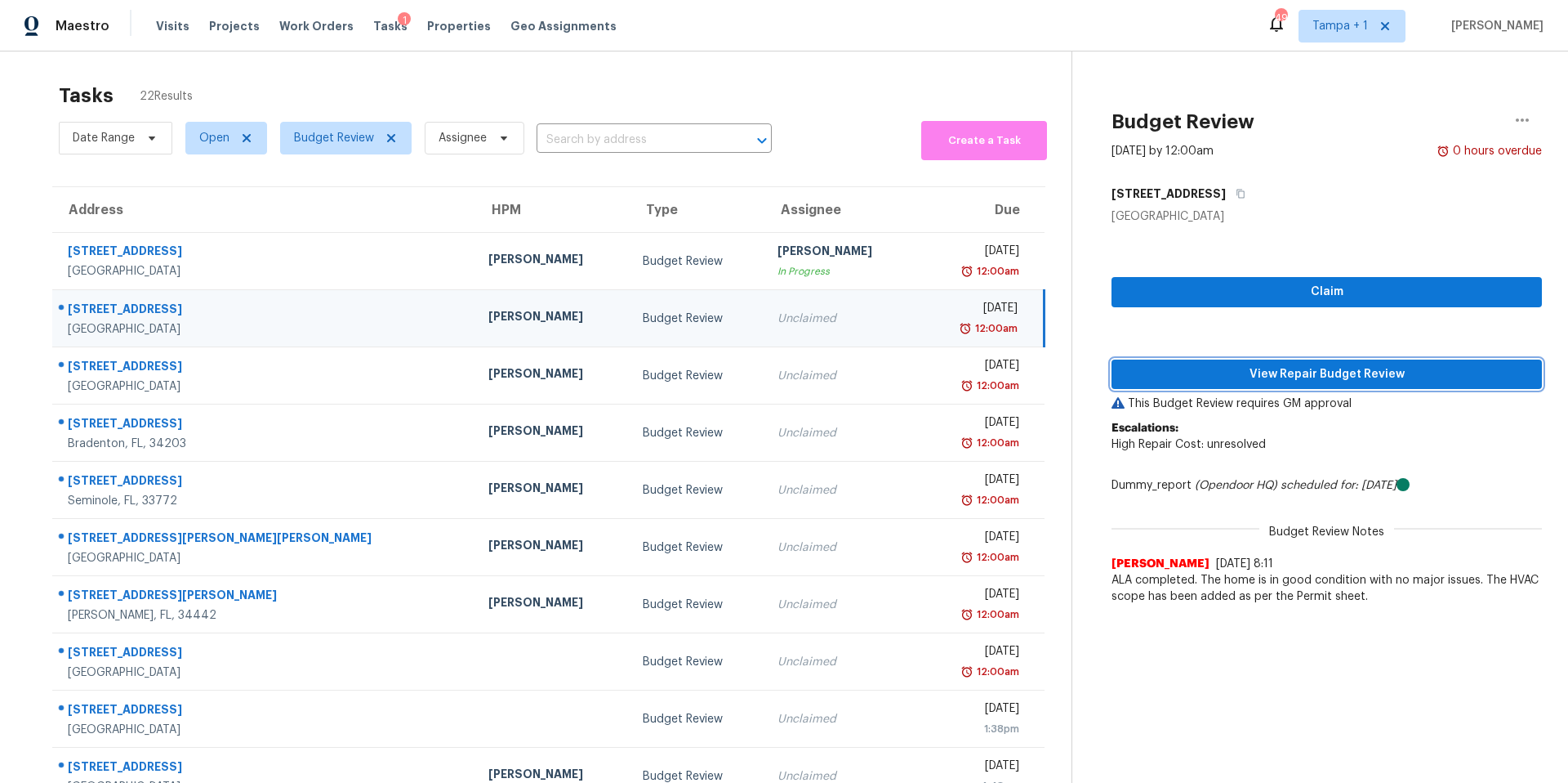
click at [1133, 362] on button "View Repair Budget Review" at bounding box center [1326, 374] width 431 height 31
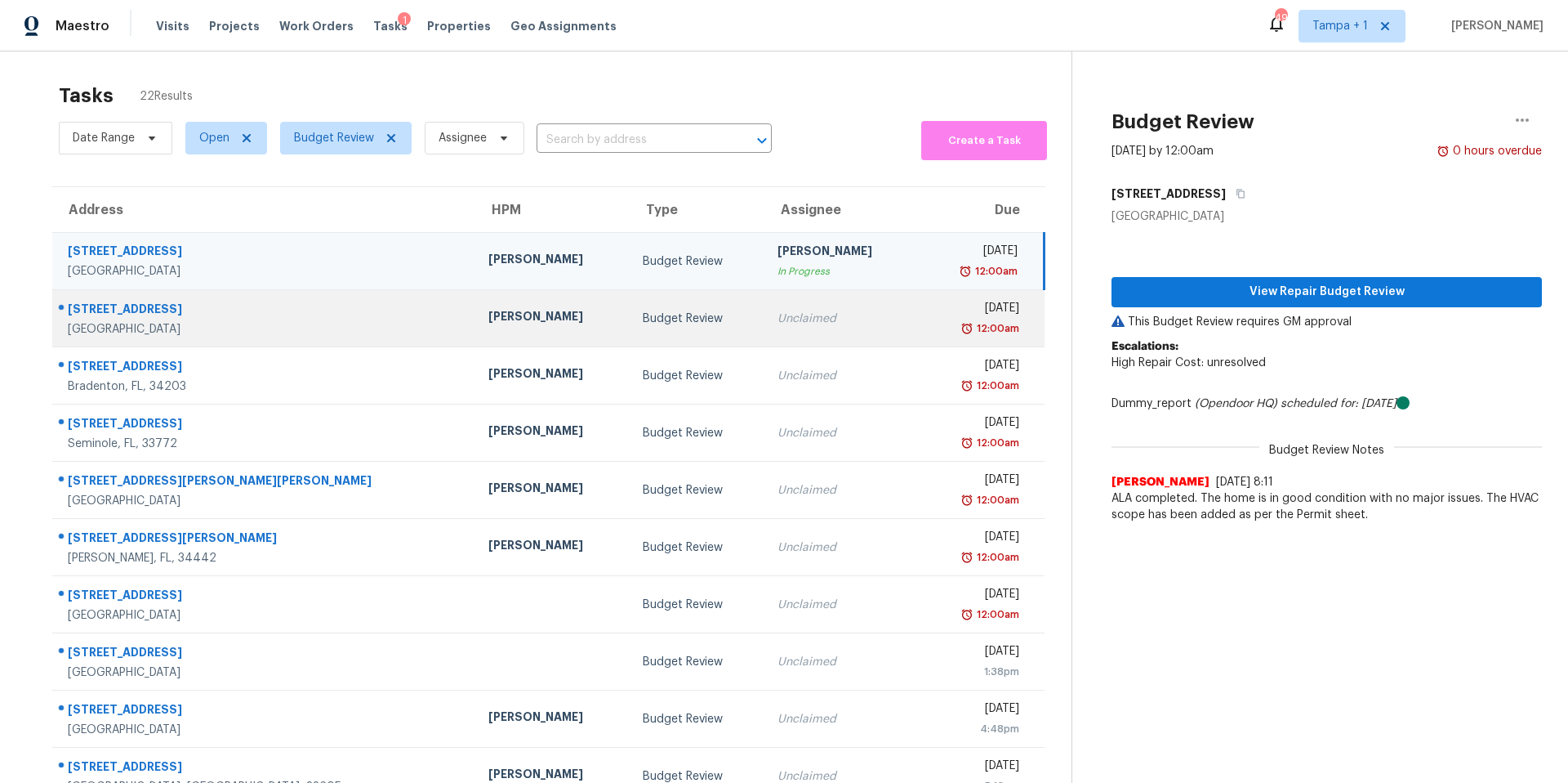
click at [771, 329] on td "Unclaimed" at bounding box center [841, 318] width 155 height 57
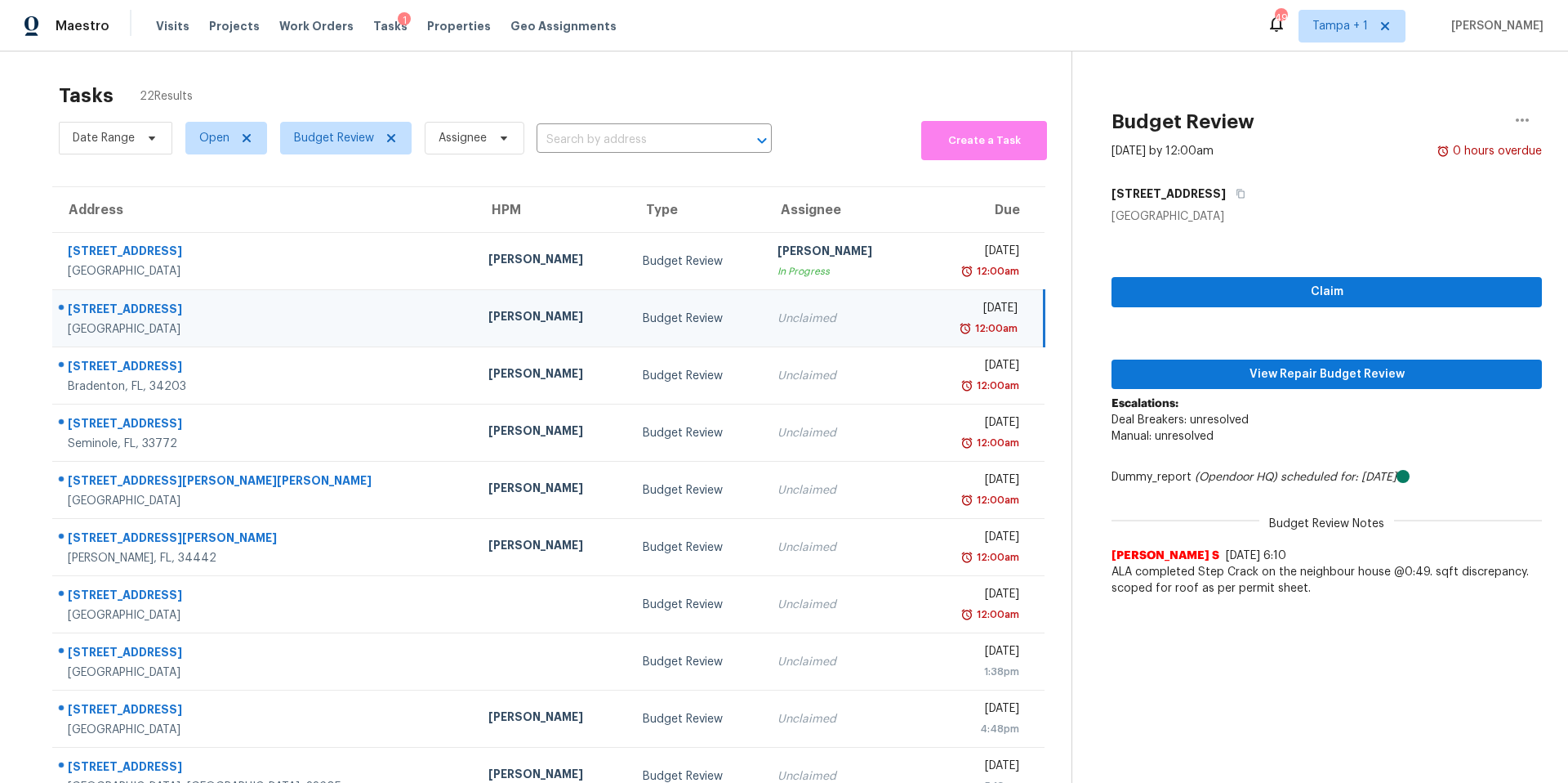
click at [1229, 350] on div "Claim View Repair Budget Review Escalations: Deal Breakers: unresolved Manual: …" at bounding box center [1326, 414] width 431 height 380
click at [1224, 364] on span "View Repair Budget Review" at bounding box center [1326, 374] width 404 height 20
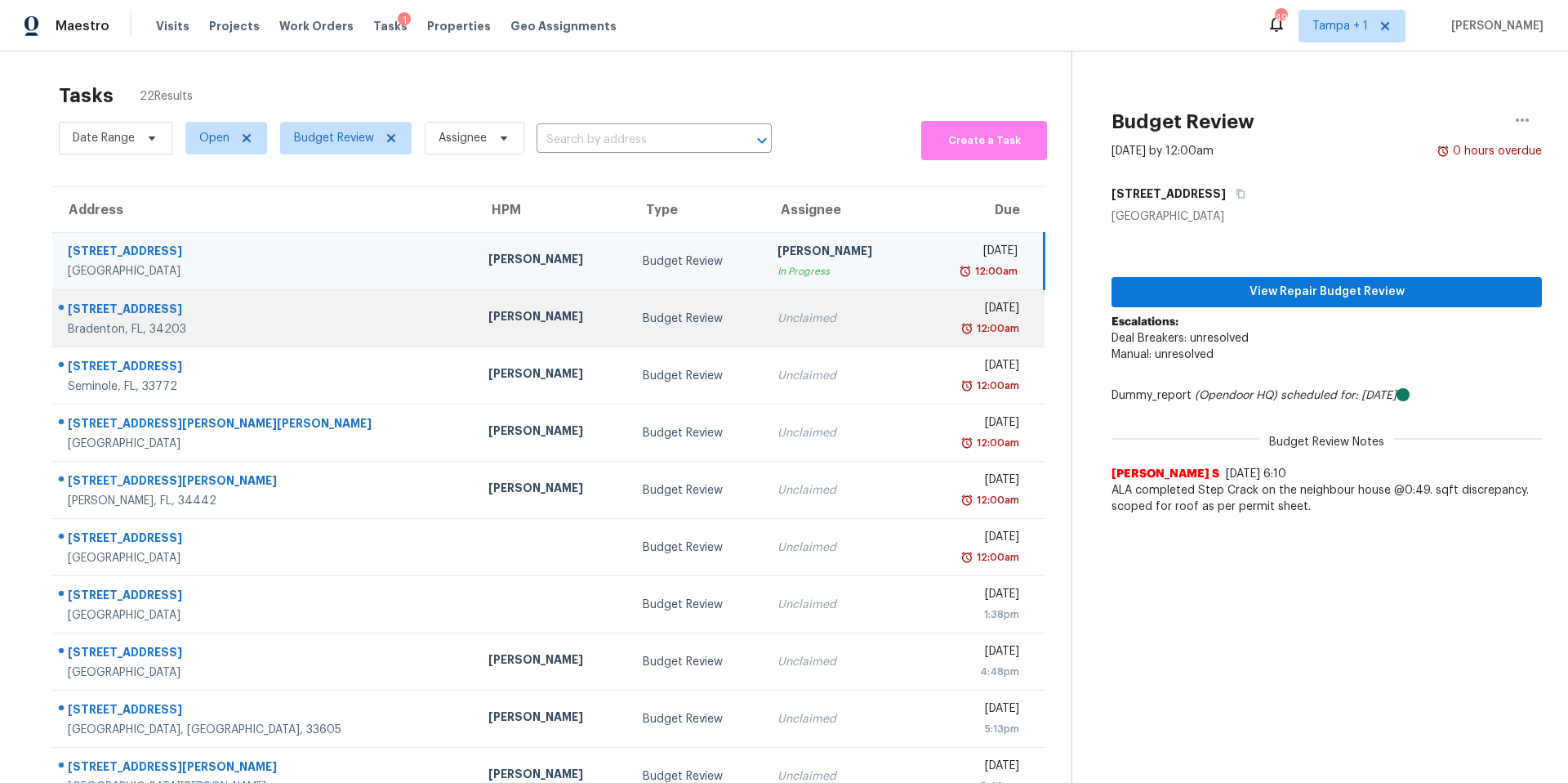
click at [475, 307] on td "[PERSON_NAME]" at bounding box center [552, 318] width 155 height 57
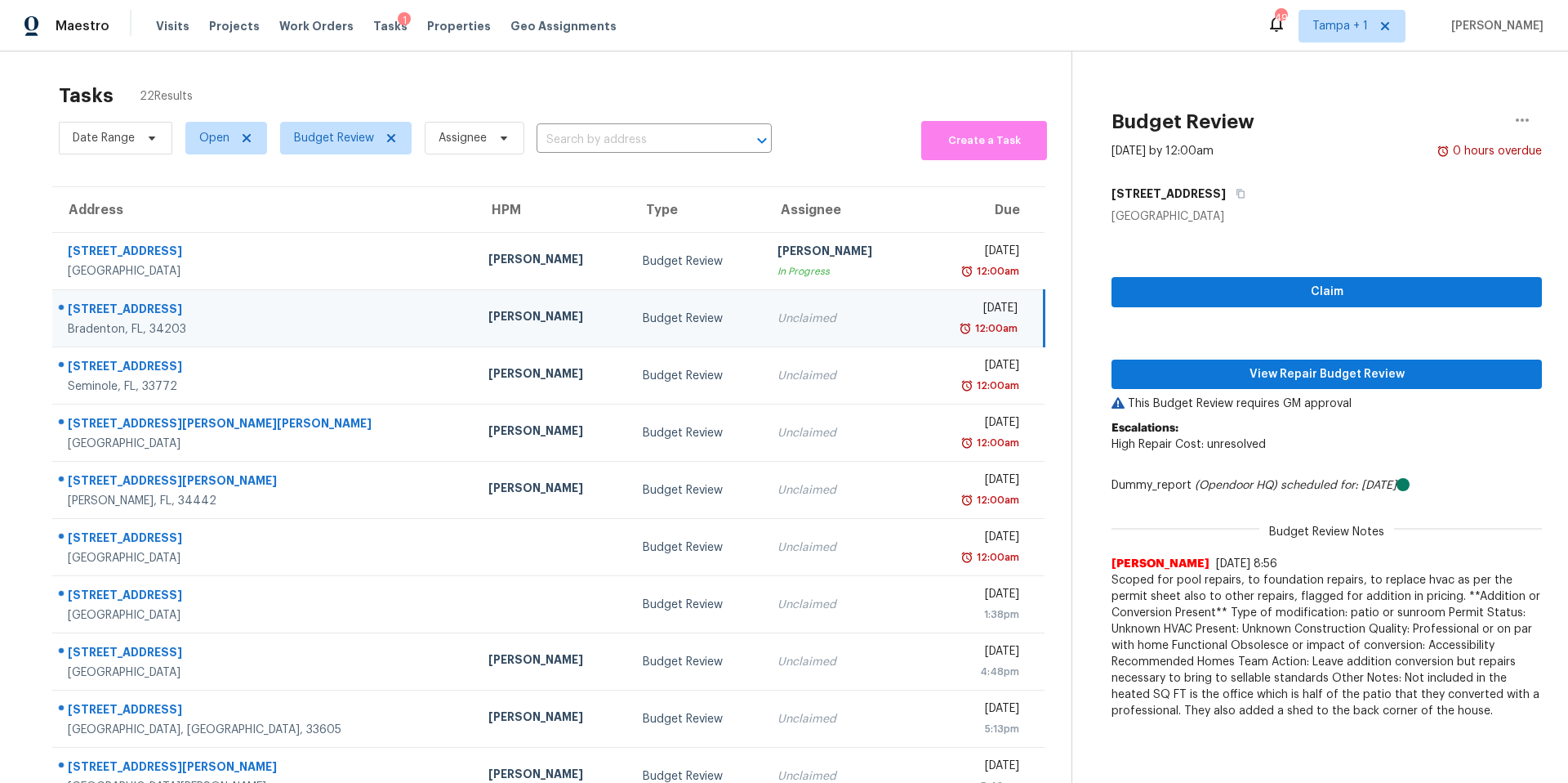
click at [777, 311] on div "Unclaimed" at bounding box center [841, 318] width 128 height 17
click at [1153, 361] on button "View Repair Budget Review" at bounding box center [1326, 374] width 431 height 31
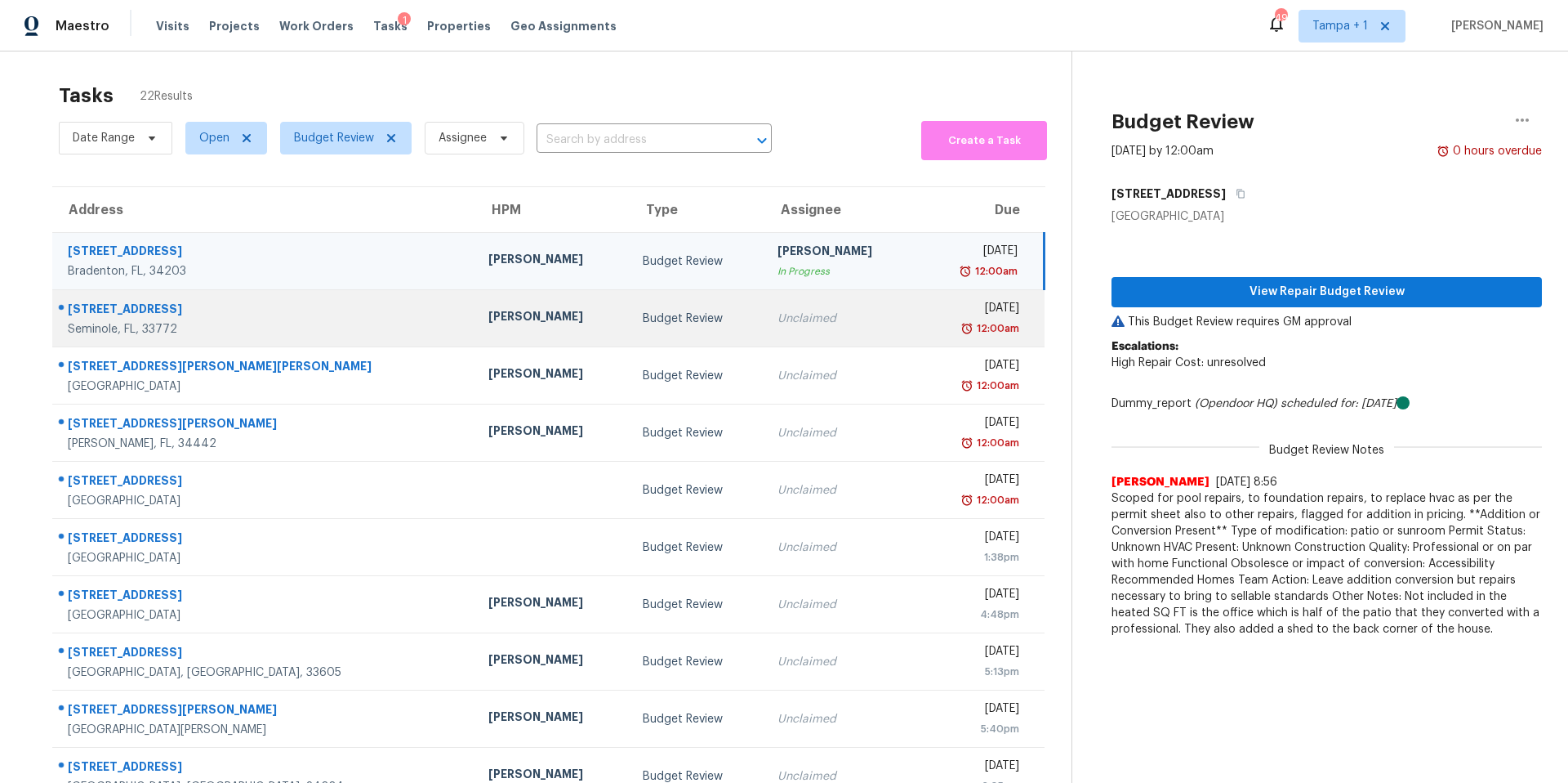
click at [488, 315] on div "[PERSON_NAME]" at bounding box center [552, 317] width 128 height 20
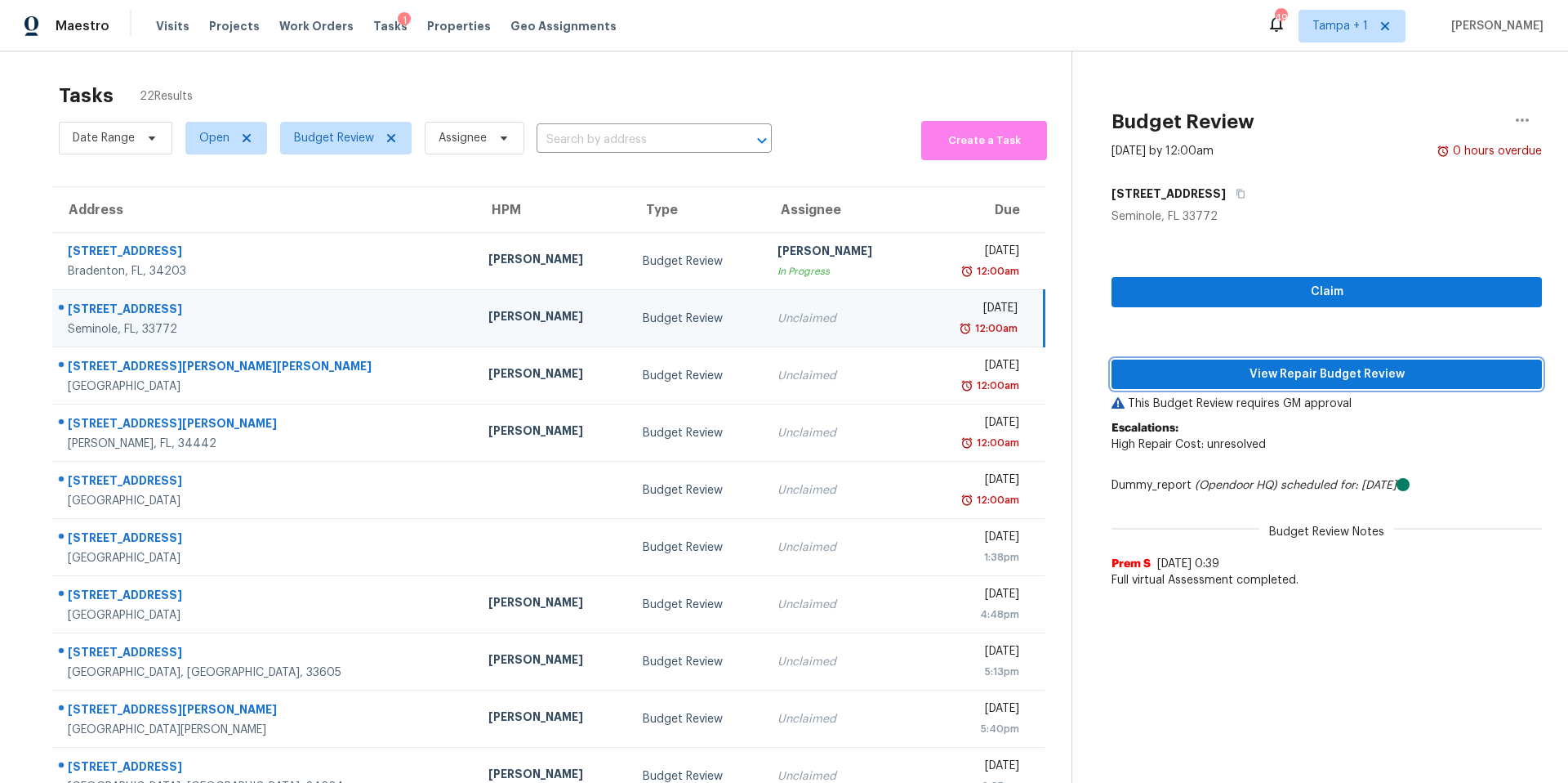
click at [1159, 365] on span "View Repair Budget Review" at bounding box center [1326, 374] width 404 height 20
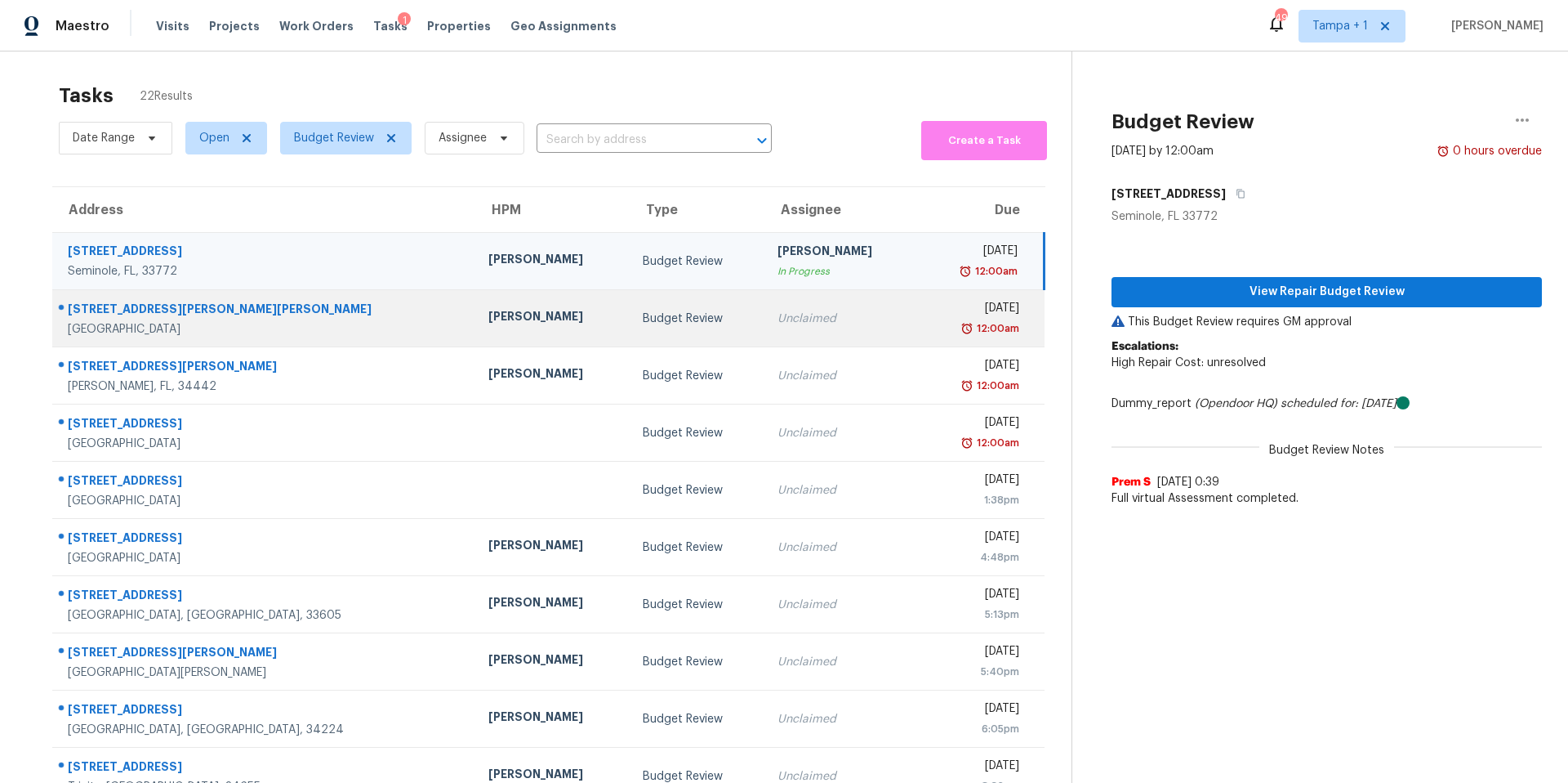
click at [488, 328] on div "[PERSON_NAME]" at bounding box center [552, 317] width 128 height 20
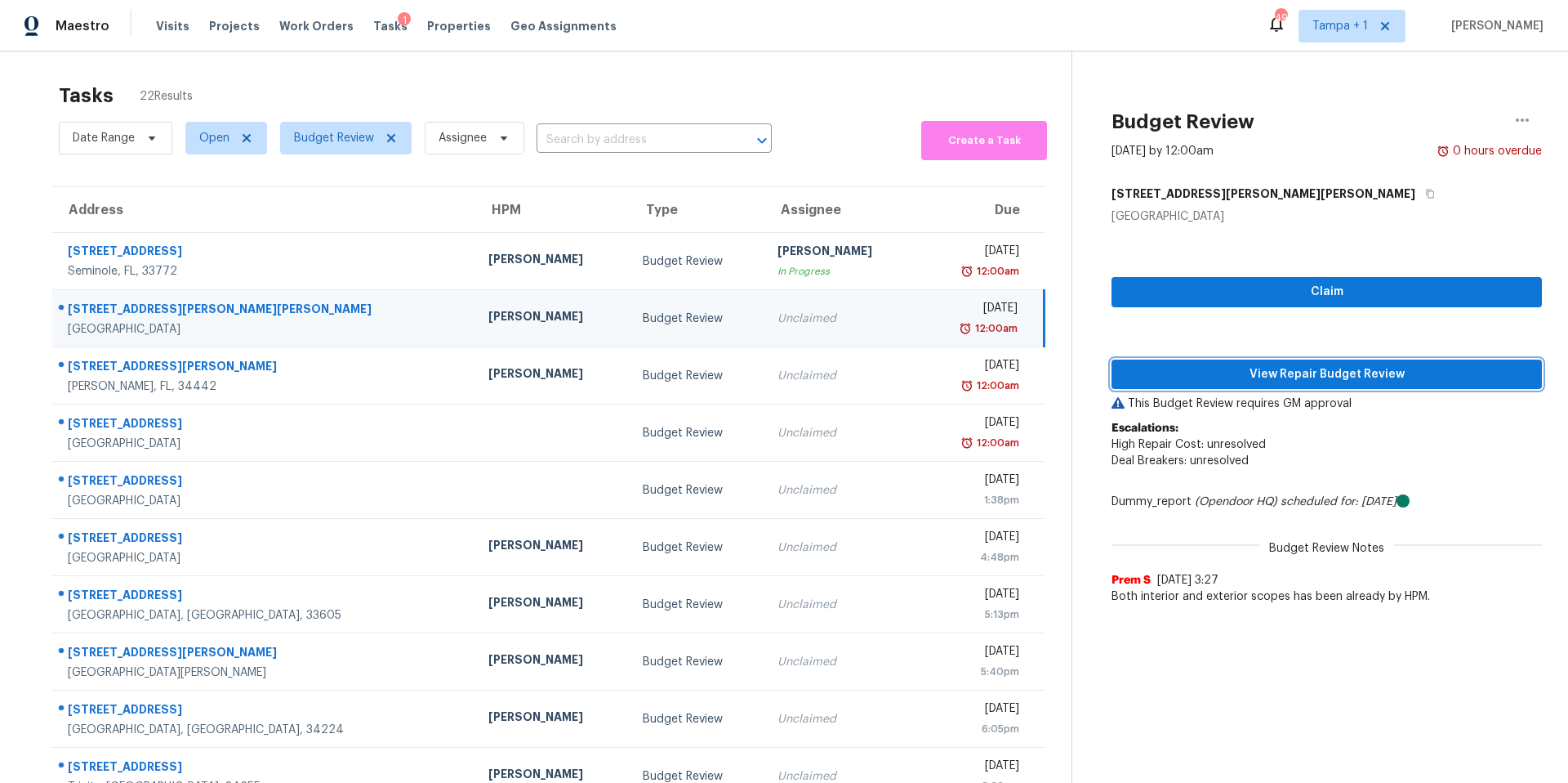
click at [1279, 375] on span "View Repair Budget Review" at bounding box center [1326, 374] width 404 height 20
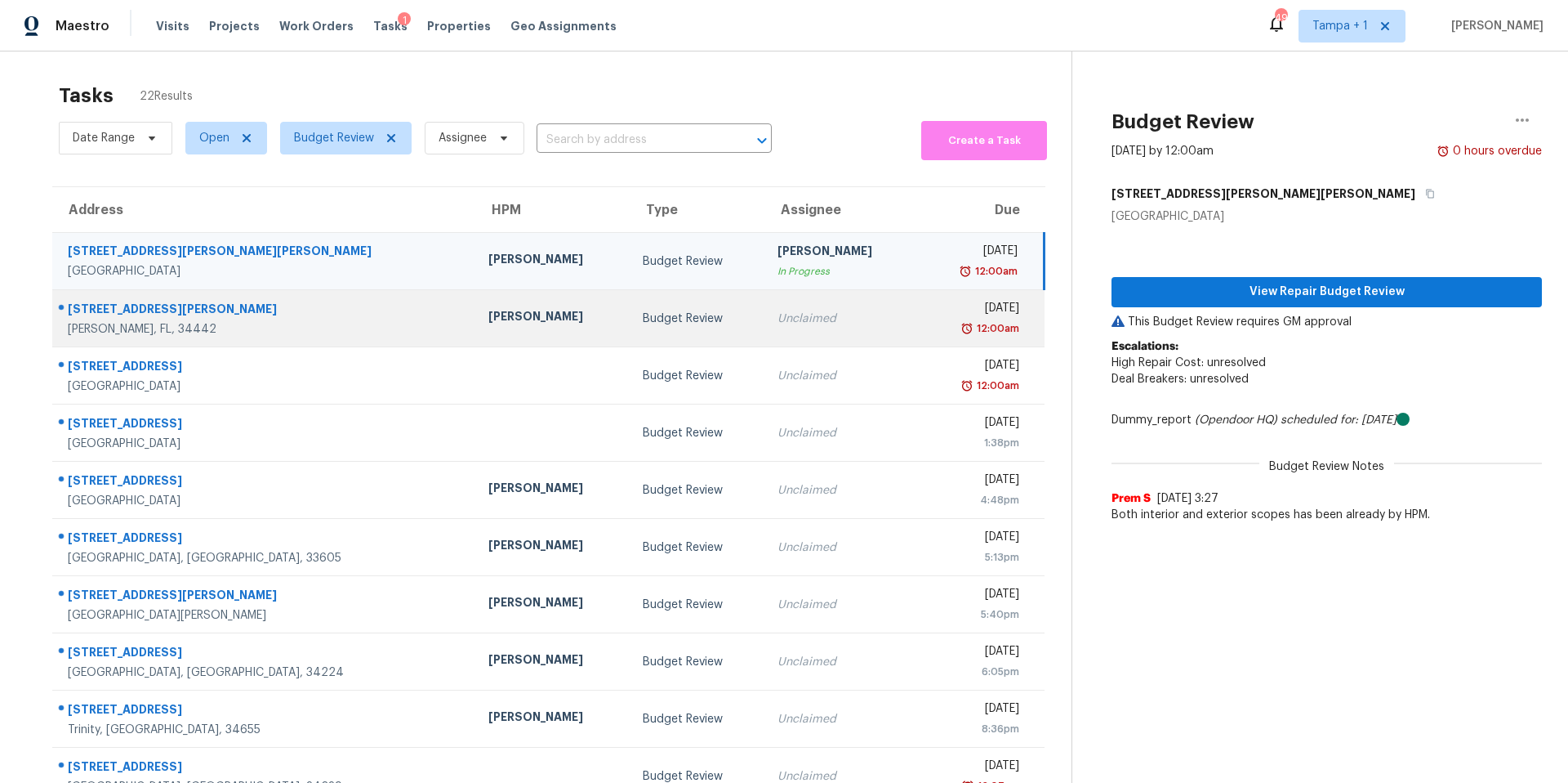
click at [475, 330] on td "[PERSON_NAME]" at bounding box center [552, 318] width 155 height 57
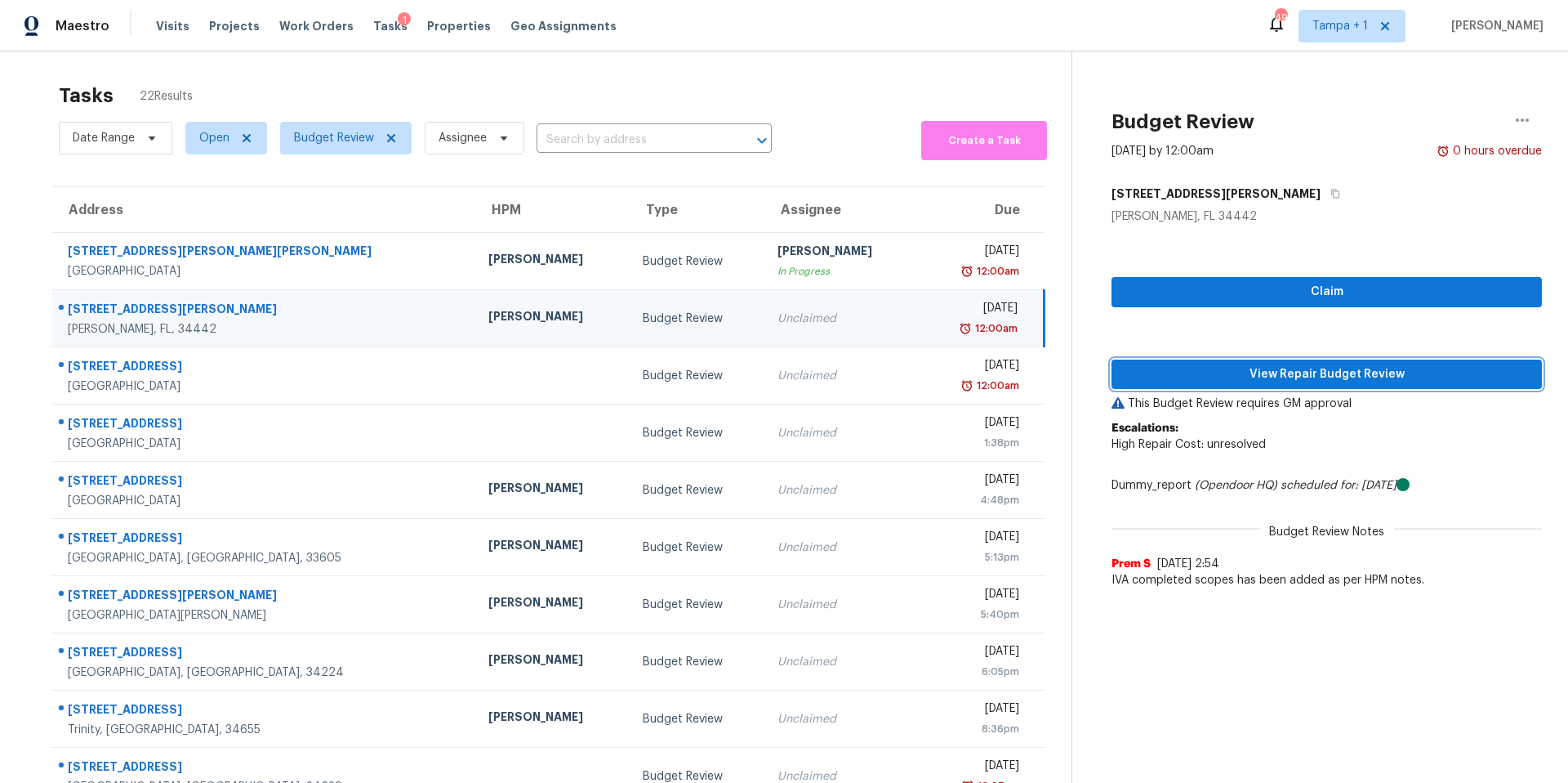
click at [1315, 368] on span "View Repair Budget Review" at bounding box center [1326, 374] width 404 height 20
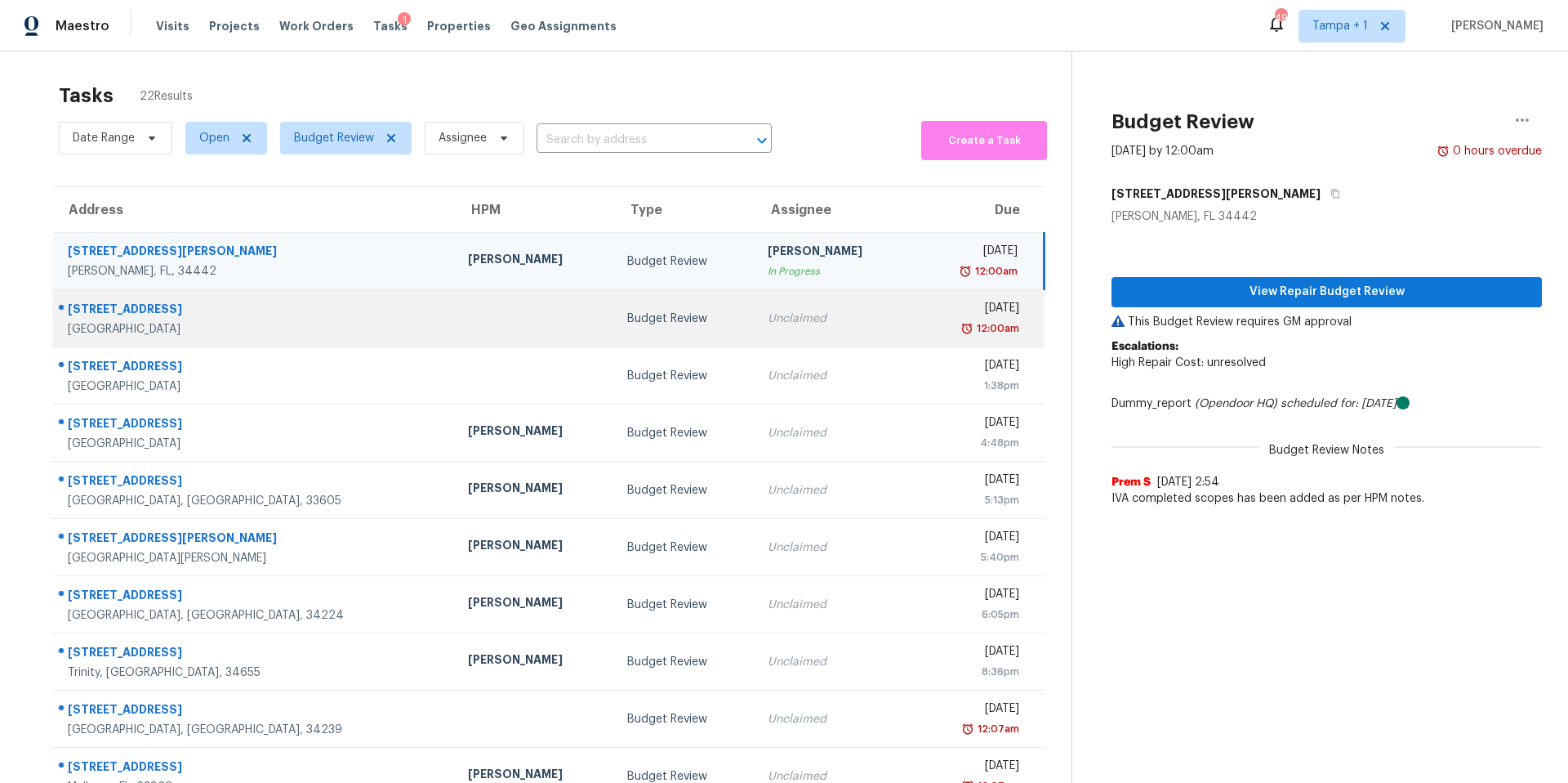
click at [455, 339] on td at bounding box center [535, 318] width 159 height 57
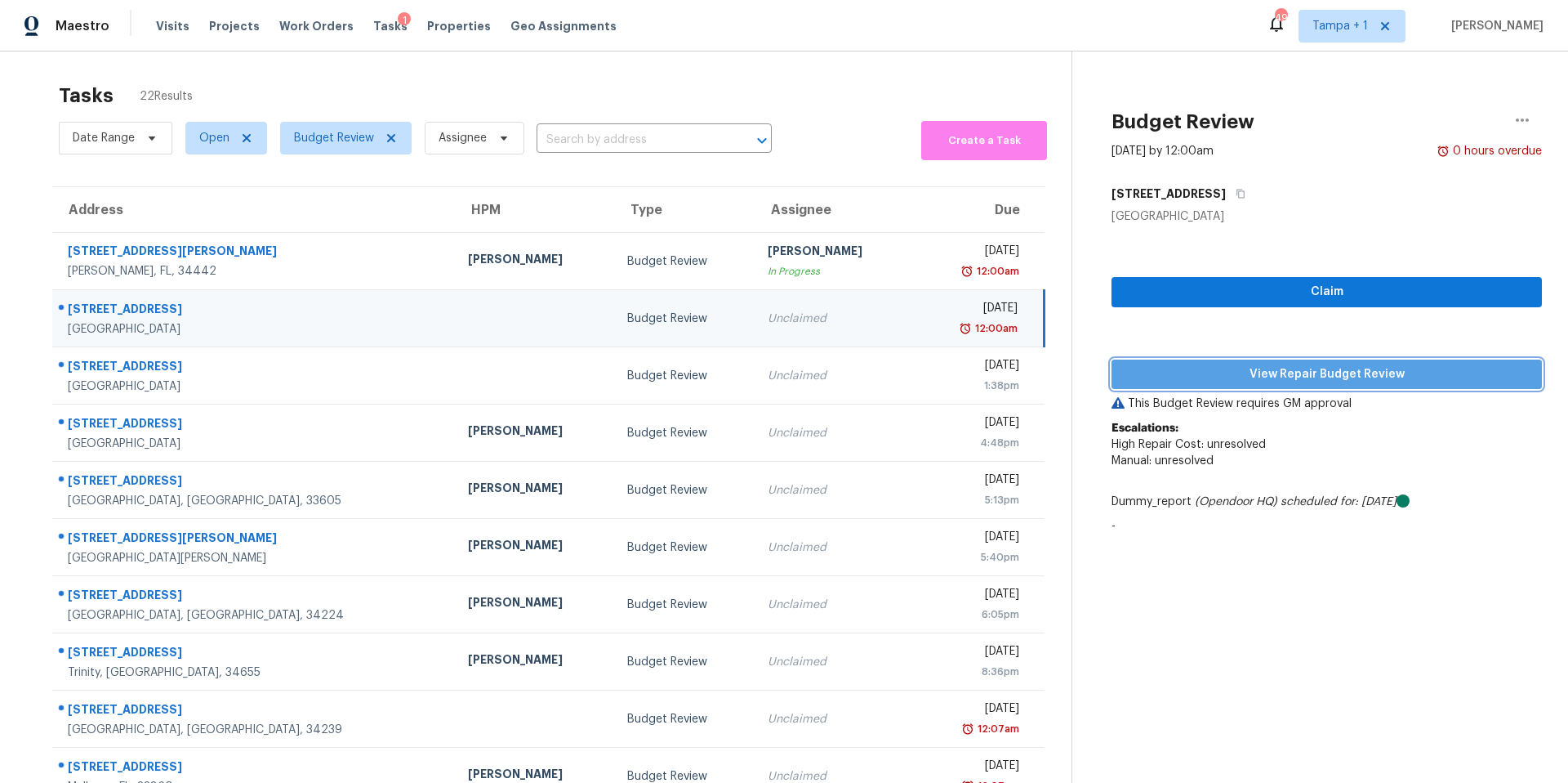
click at [1178, 385] on button "View Repair Budget Review" at bounding box center [1326, 374] width 431 height 31
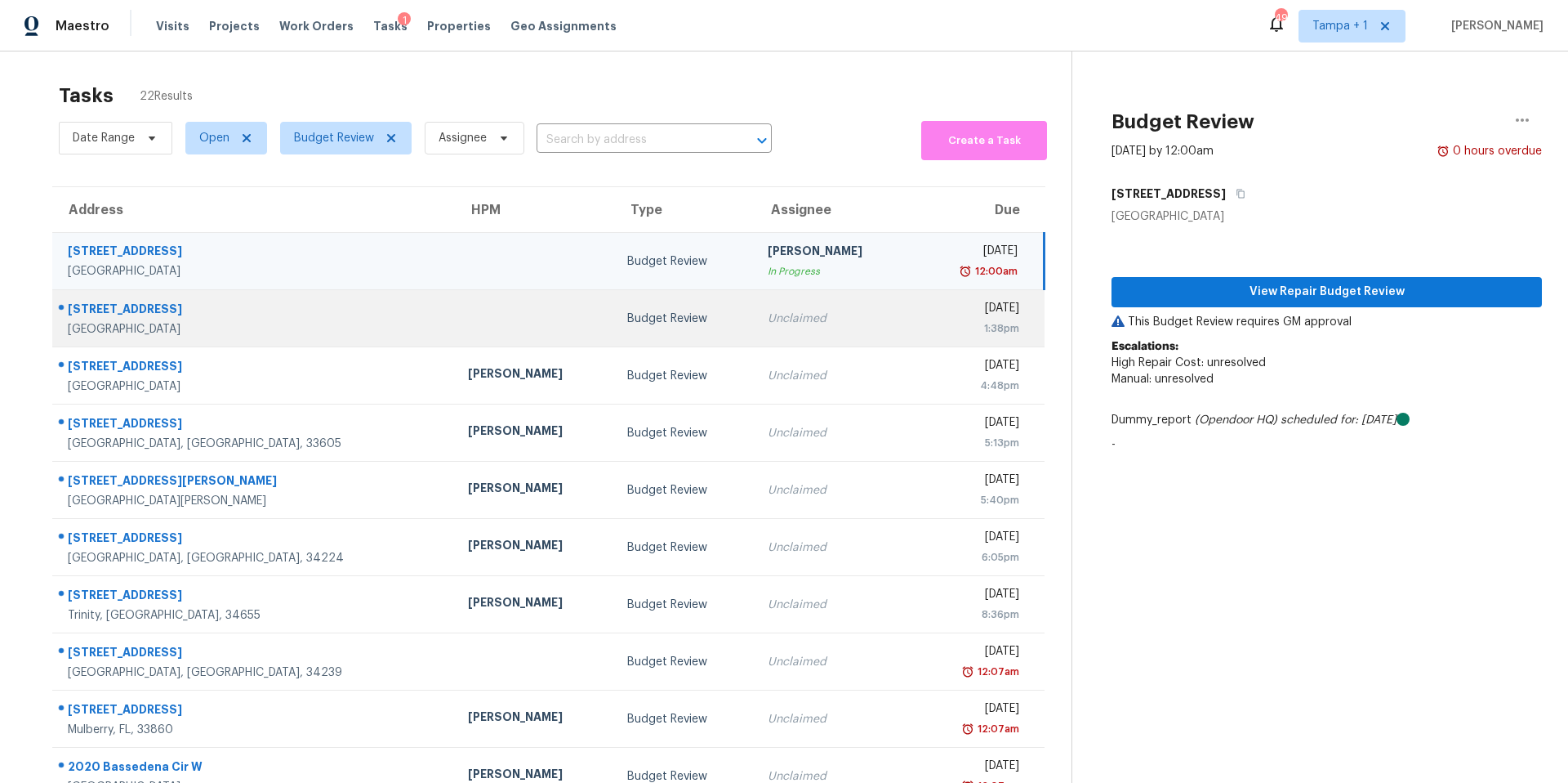
scroll to position [81, 0]
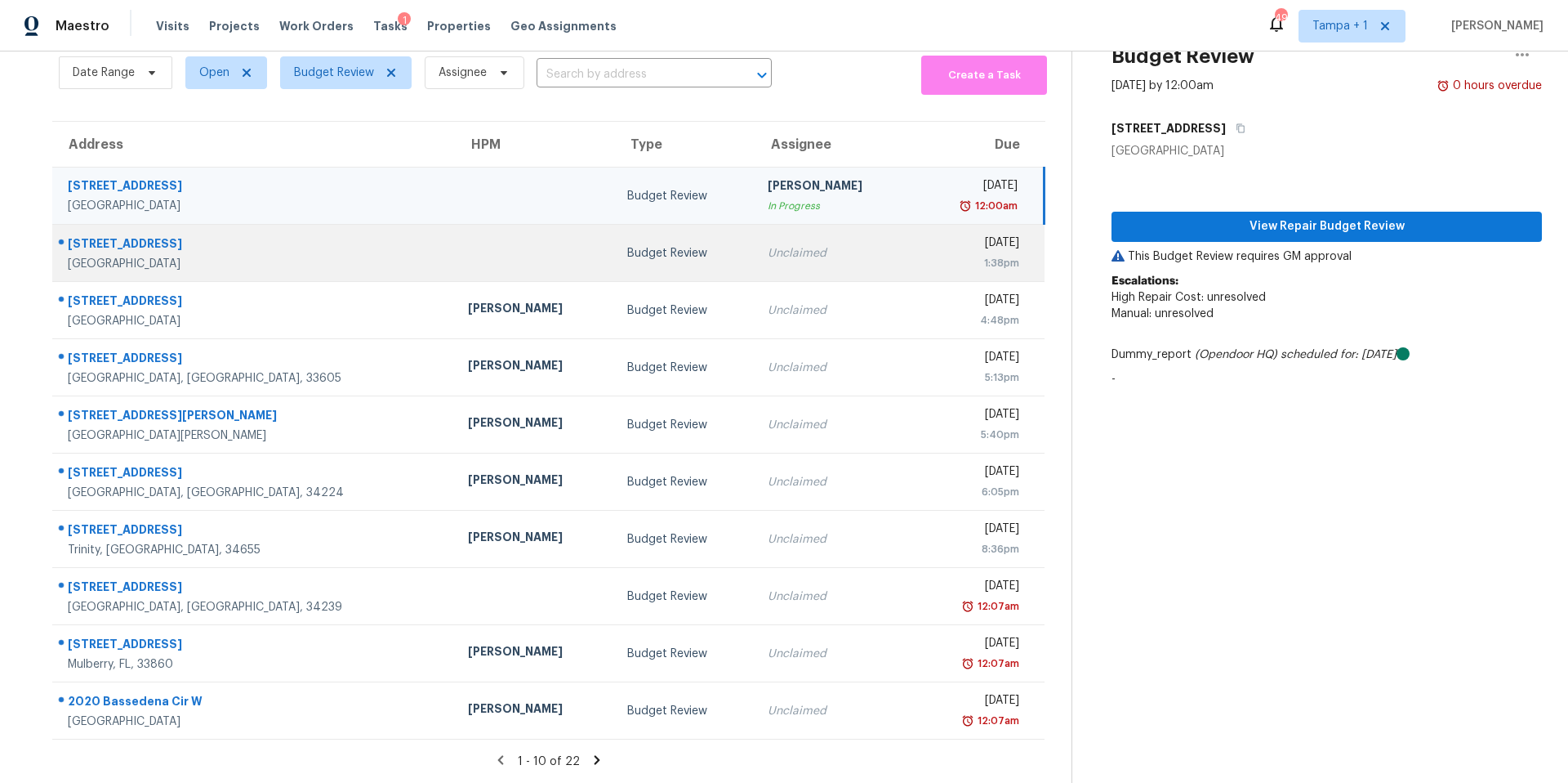
click at [455, 262] on td at bounding box center [535, 253] width 159 height 57
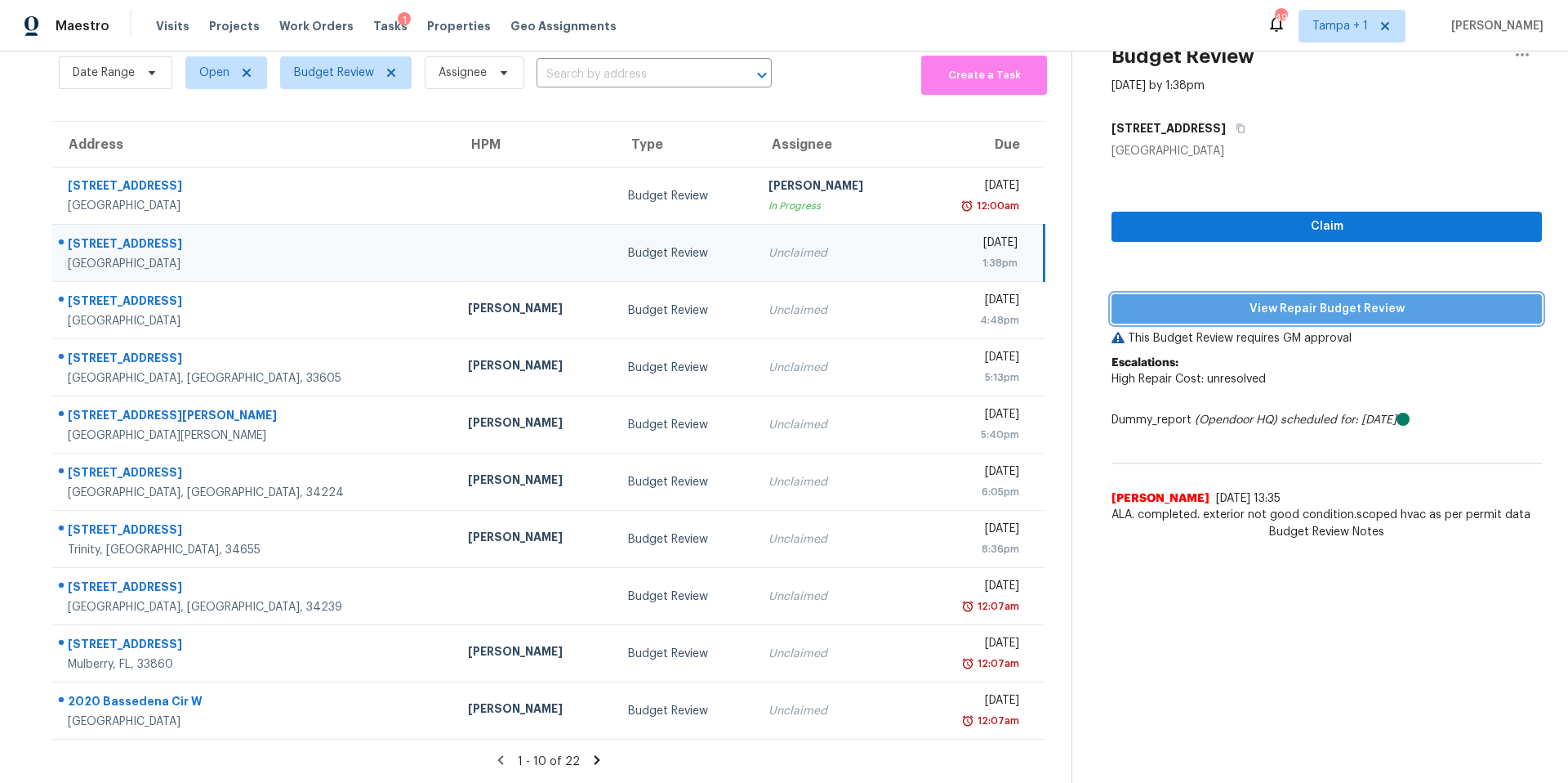
drag, startPoint x: 1290, startPoint y: 302, endPoint x: 1223, endPoint y: 301, distance: 67.0
click at [1290, 301] on span "View Repair Budget Review" at bounding box center [1326, 308] width 404 height 20
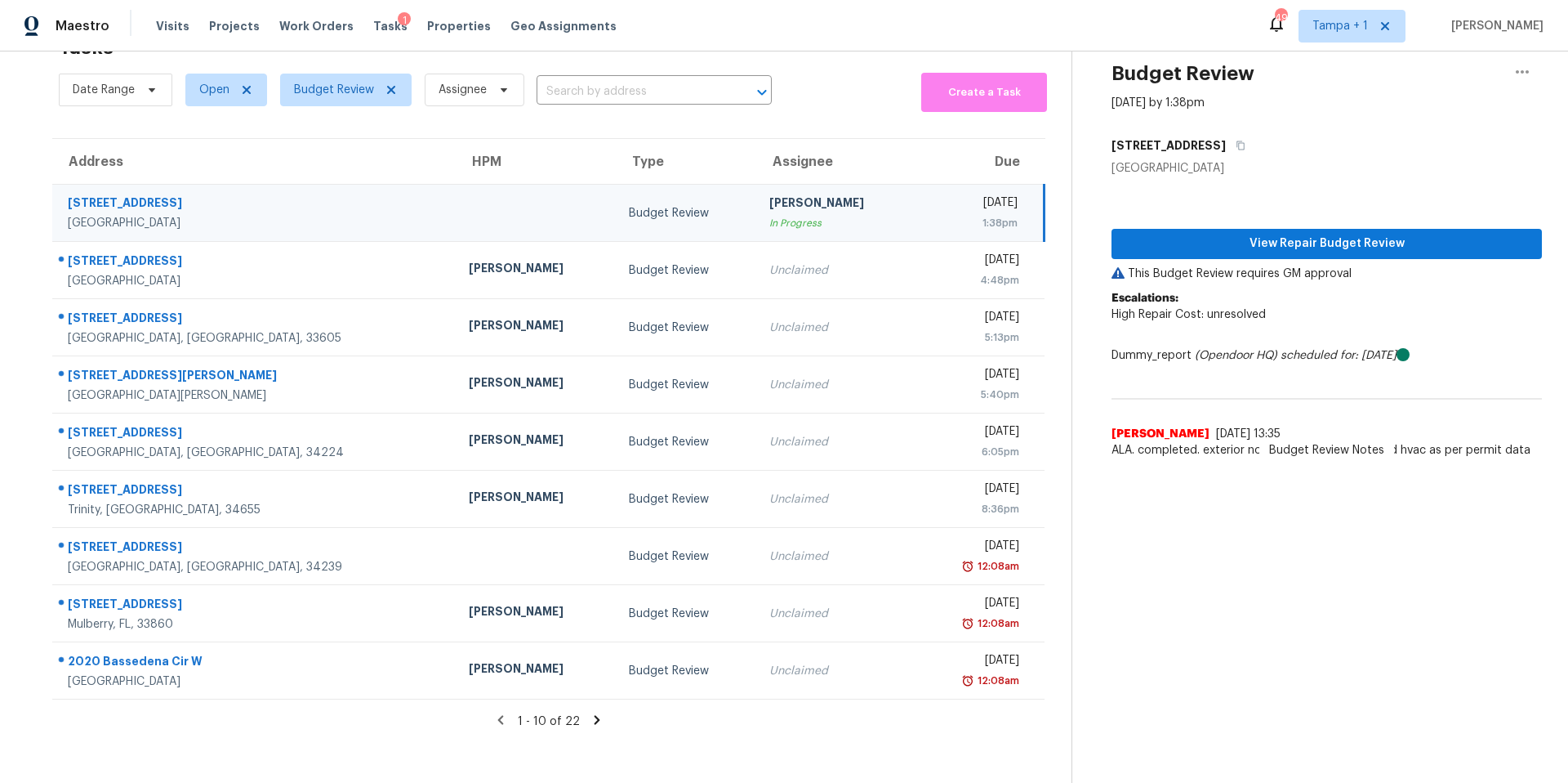
scroll to position [64, 0]
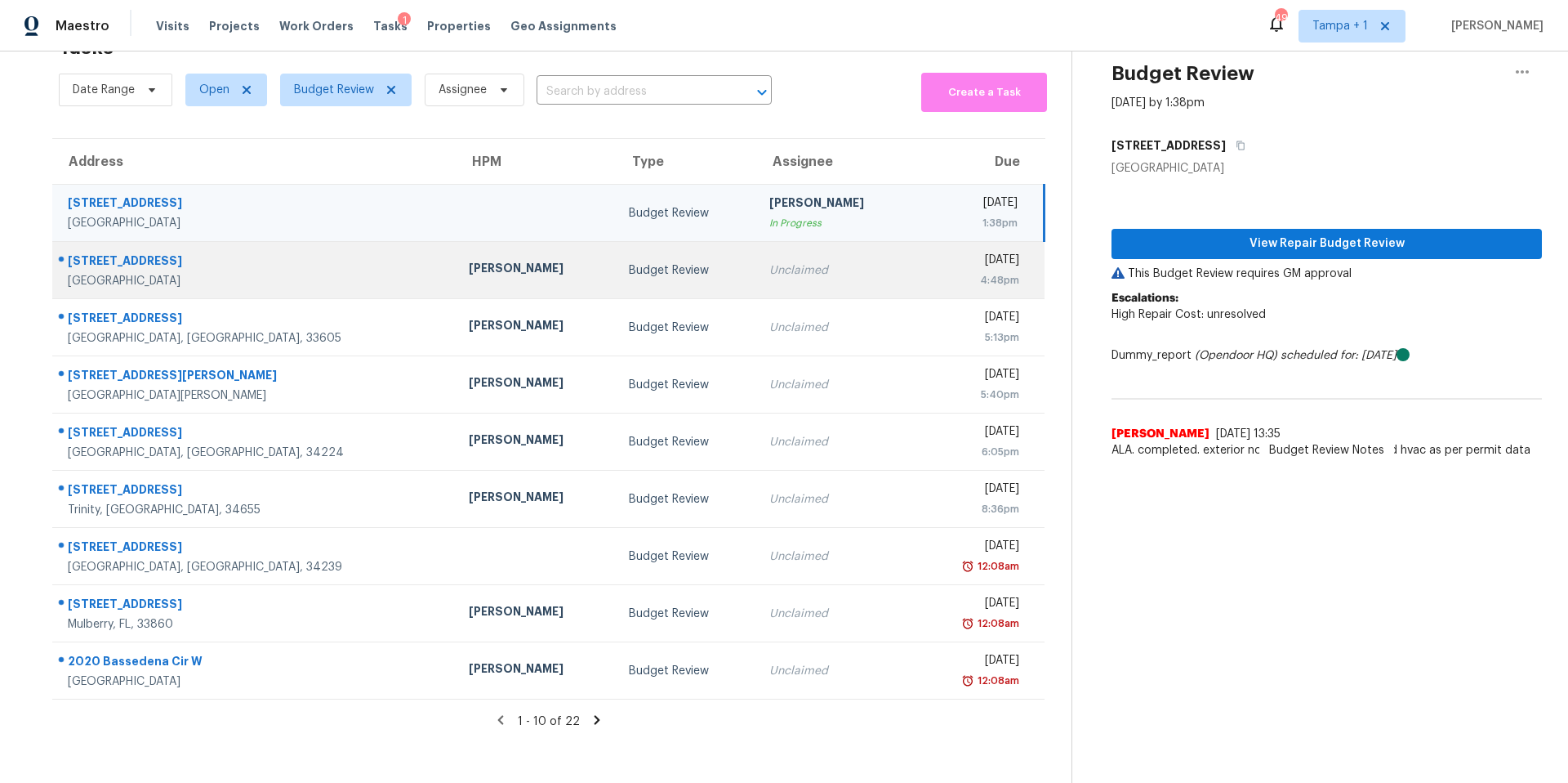
click at [480, 262] on div "[PERSON_NAME]" at bounding box center [535, 269] width 134 height 20
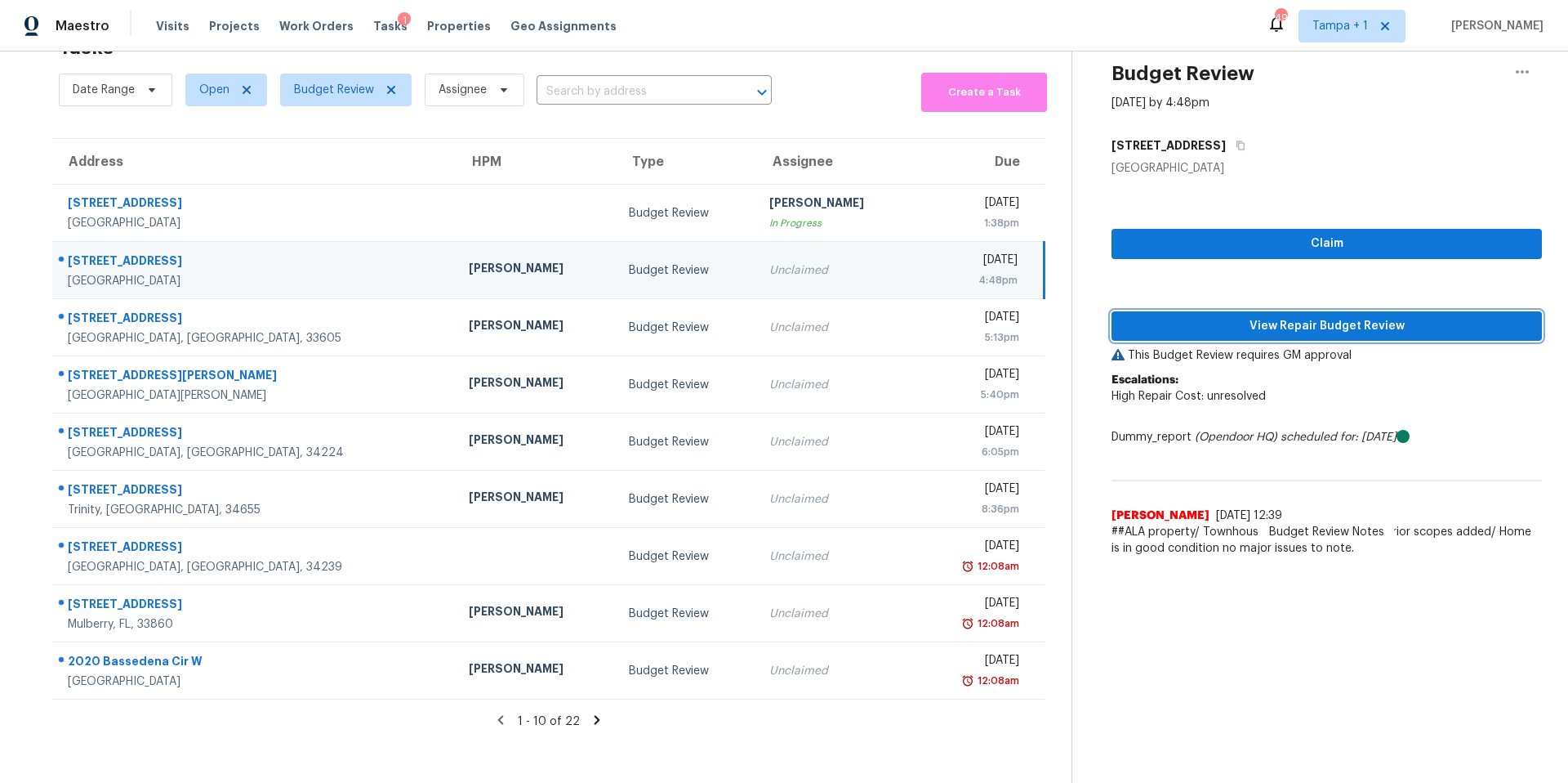
click at [1307, 321] on span "View Repair Budget Review" at bounding box center [1326, 326] width 404 height 20
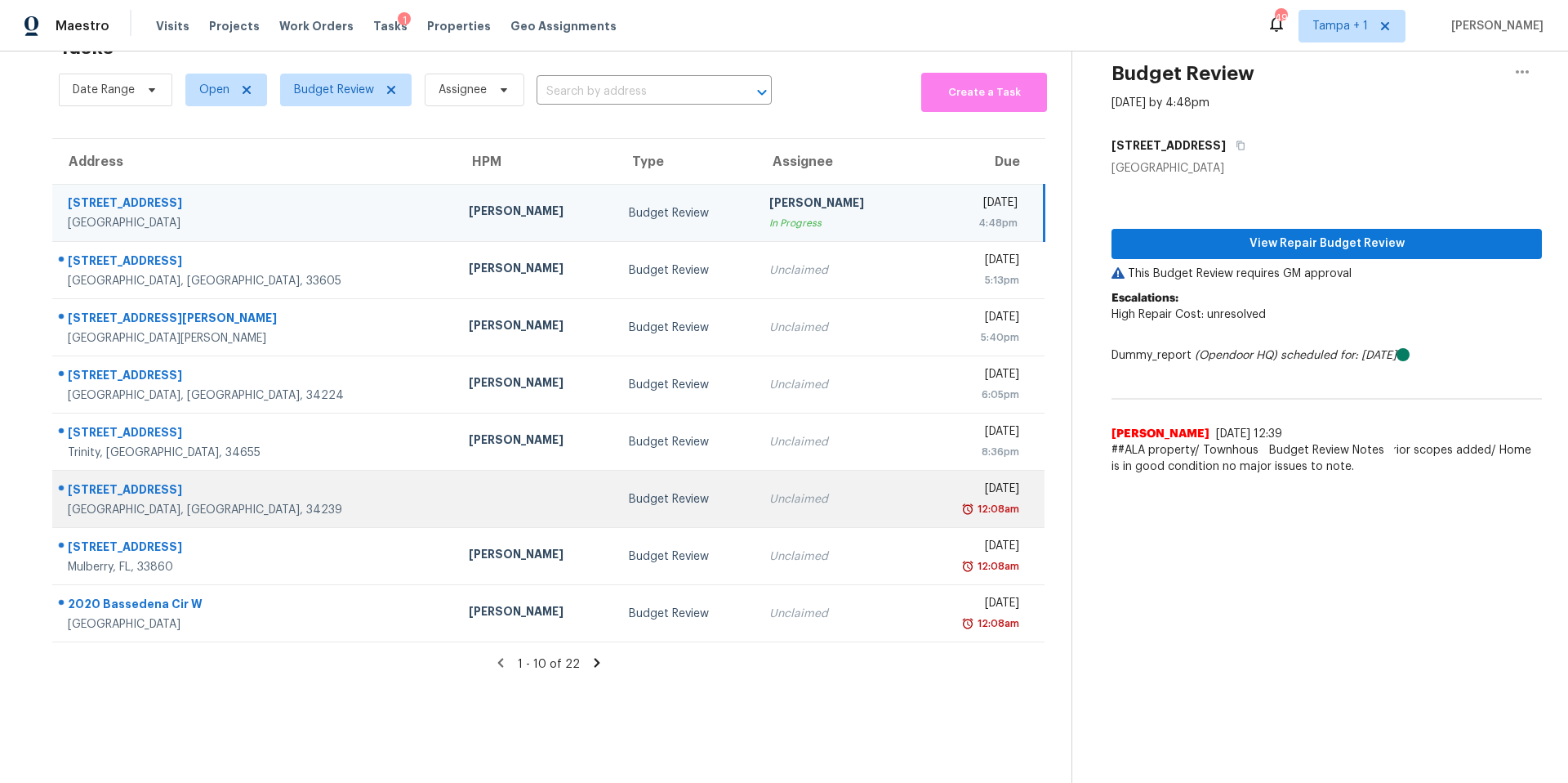
click at [456, 493] on td at bounding box center [535, 499] width 160 height 57
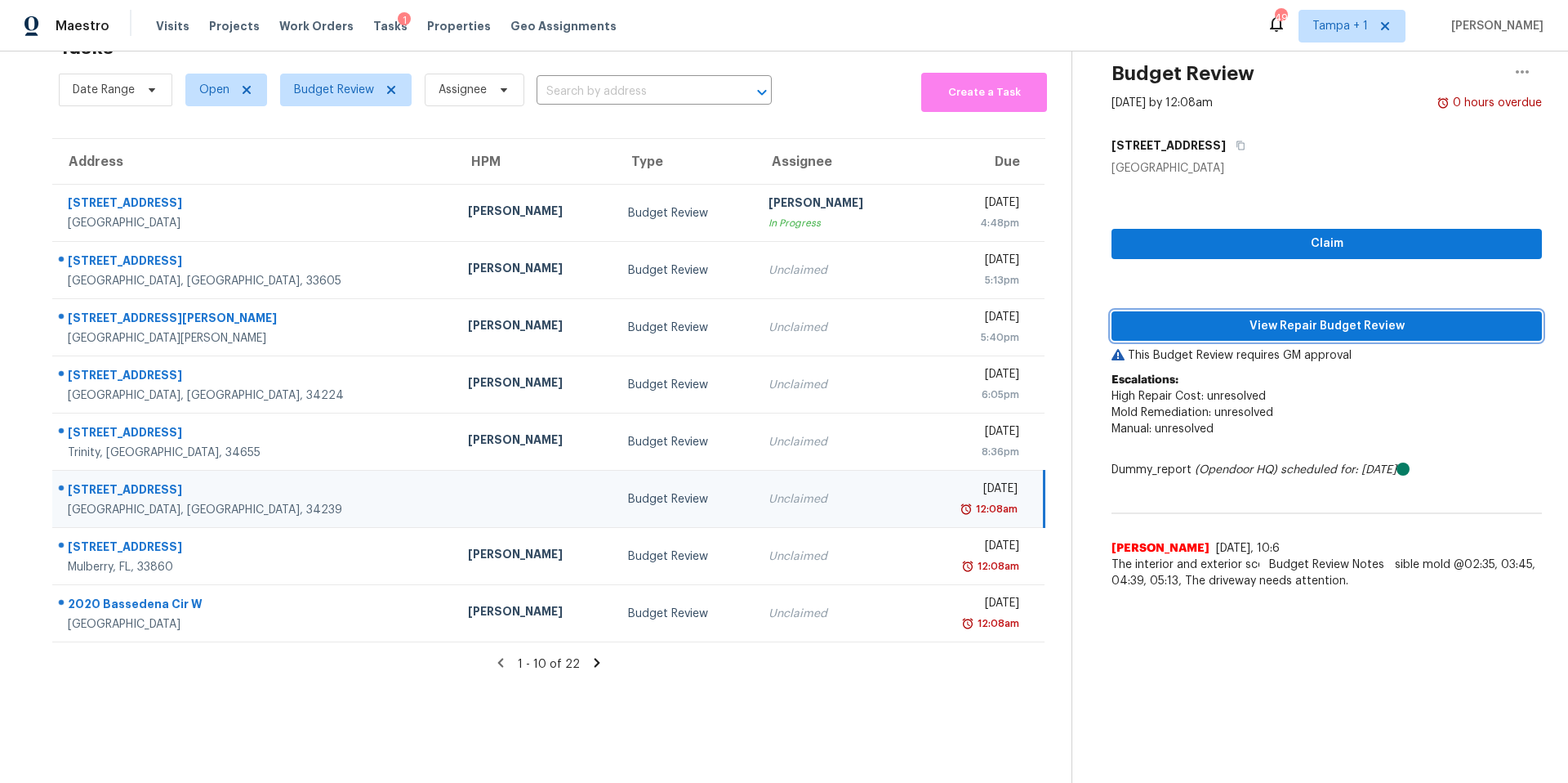
click at [1288, 316] on span "View Repair Budget Review" at bounding box center [1326, 326] width 404 height 20
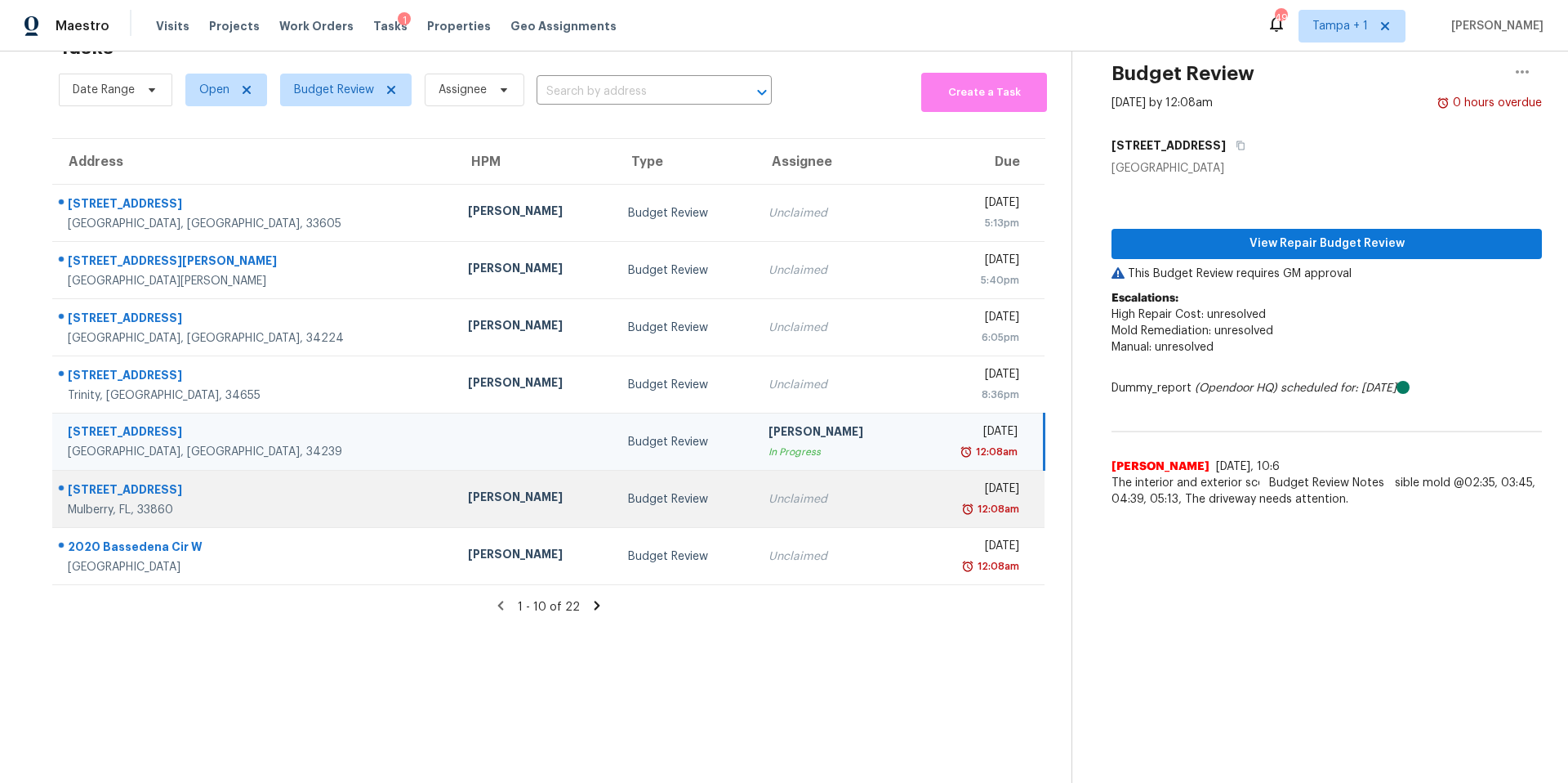
click at [468, 489] on div "[PERSON_NAME]" at bounding box center [535, 498] width 134 height 20
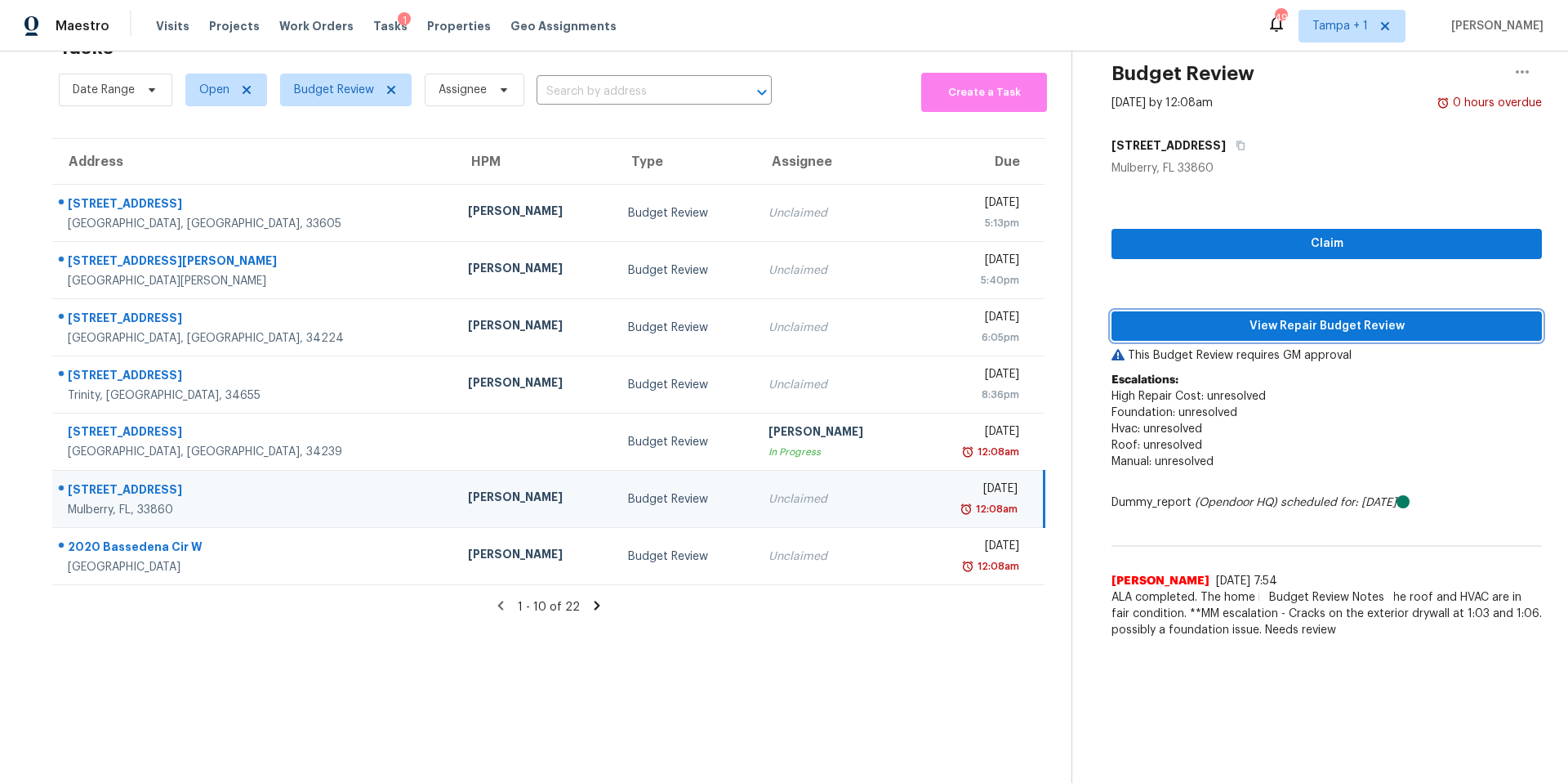
click at [1182, 316] on span "View Repair Budget Review" at bounding box center [1326, 326] width 404 height 20
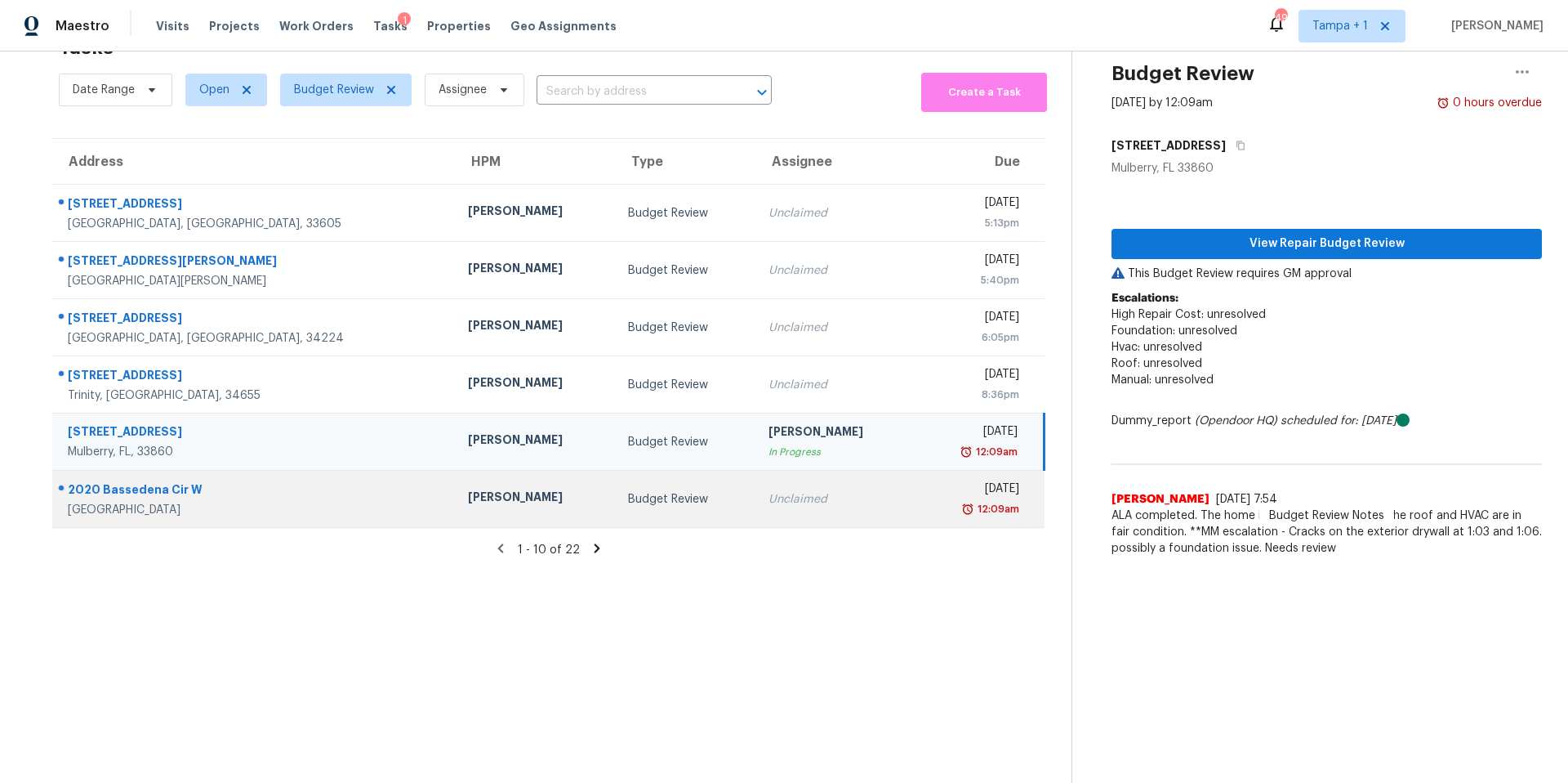
click at [481, 482] on td "[PERSON_NAME]" at bounding box center [535, 499] width 160 height 57
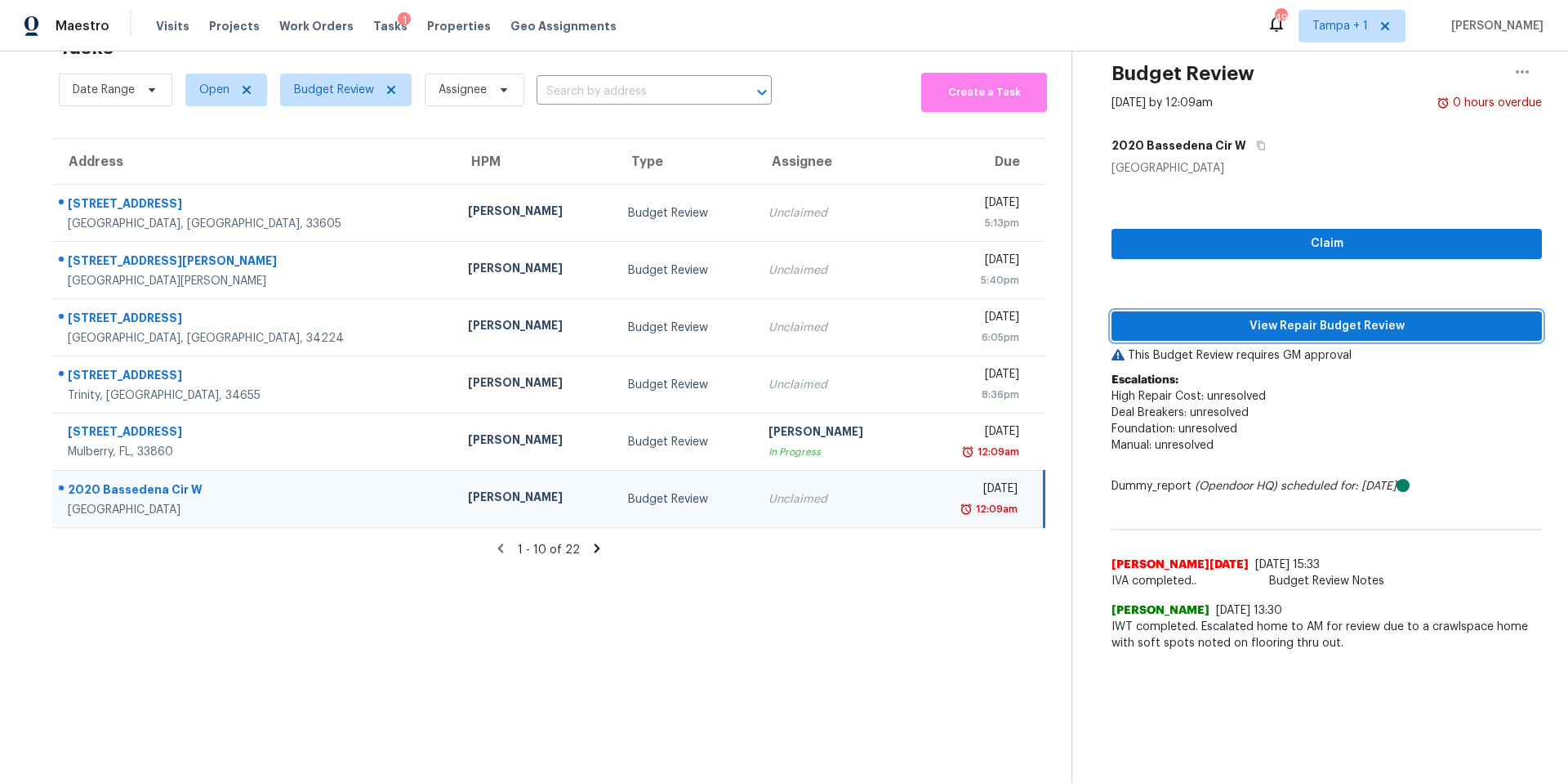
click at [1229, 311] on button "View Repair Budget Review" at bounding box center [1326, 326] width 431 height 31
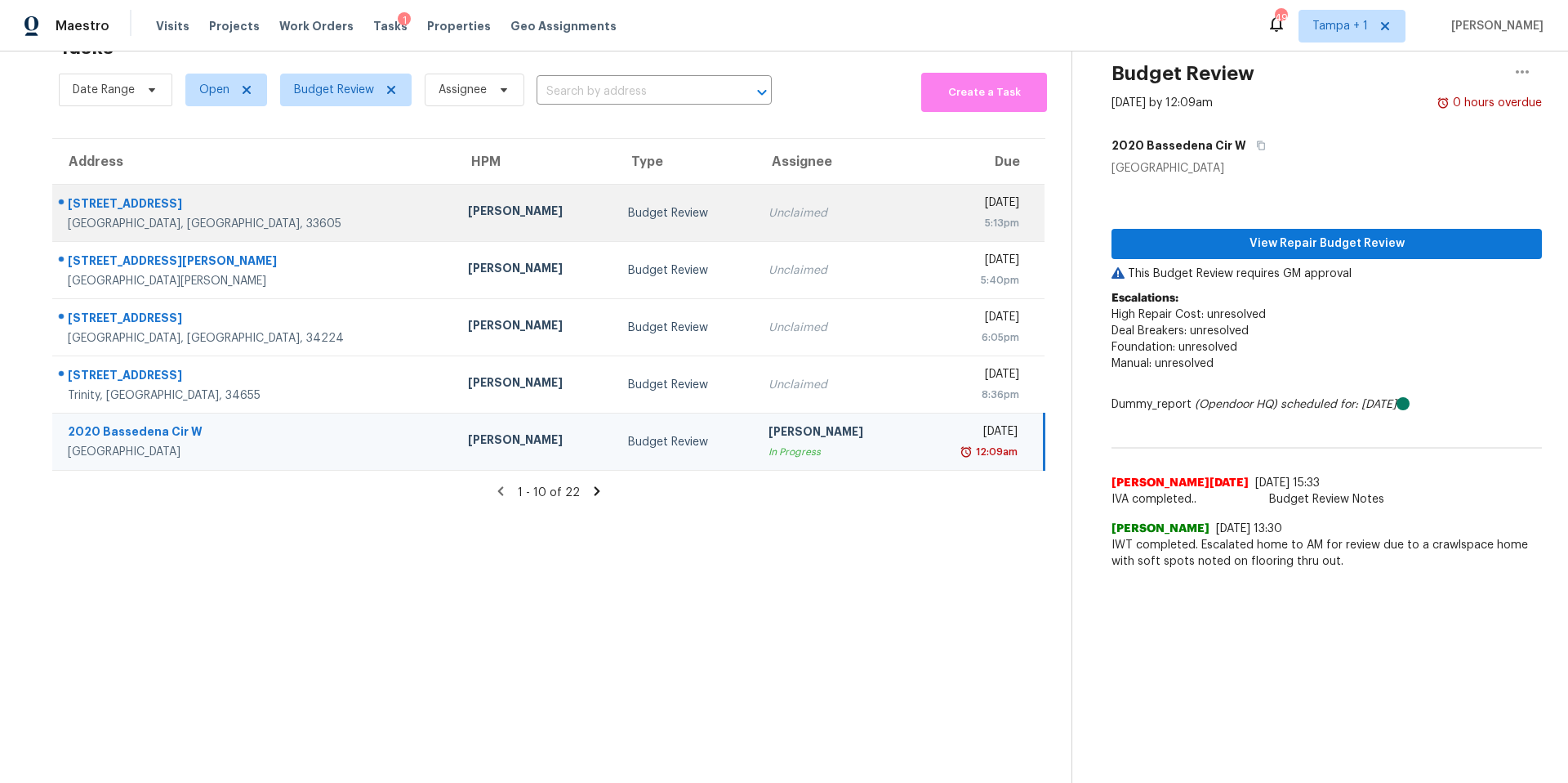
click at [458, 212] on td "[PERSON_NAME]" at bounding box center [535, 212] width 160 height 57
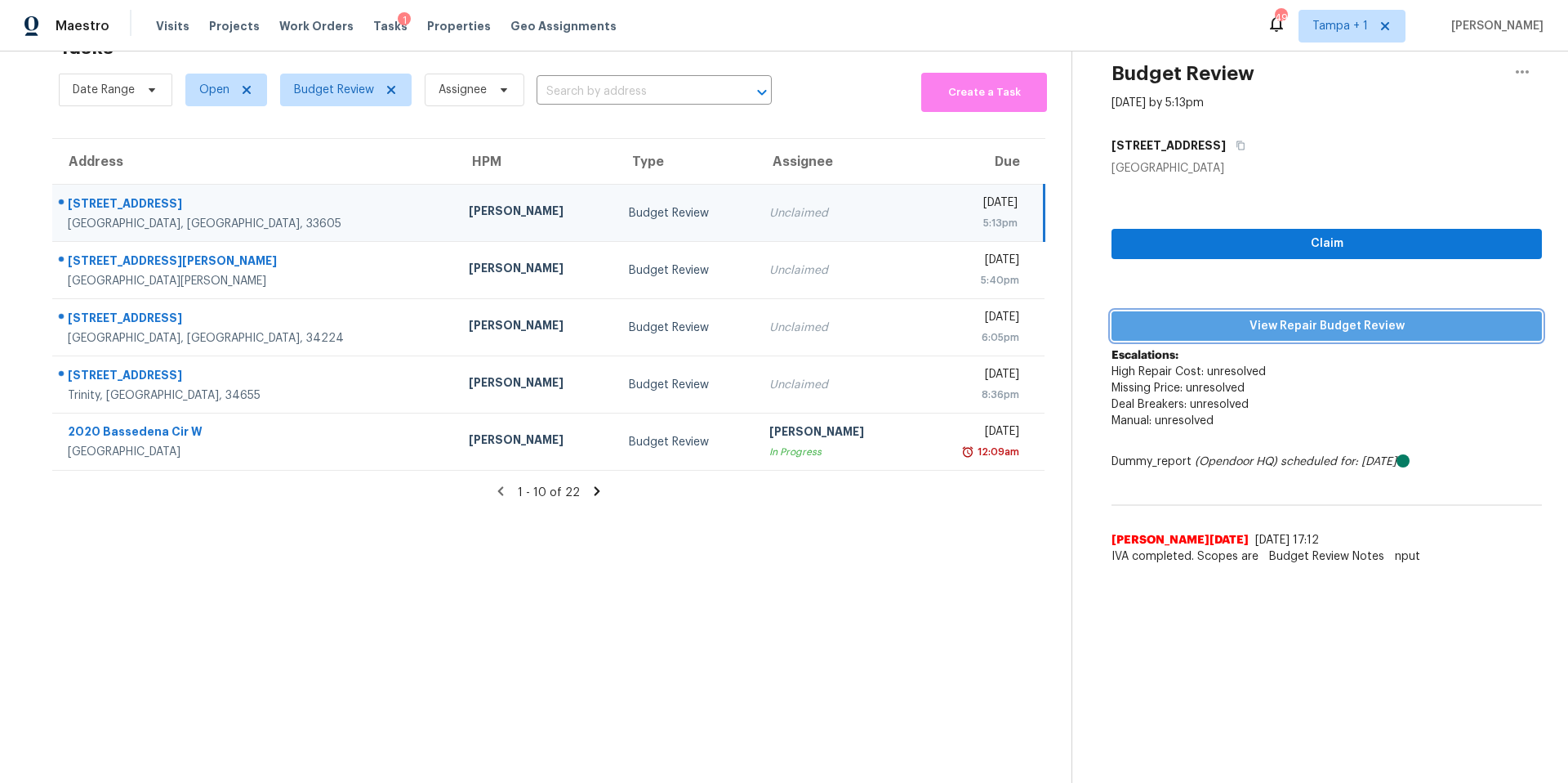
click at [1172, 311] on button "View Repair Budget Review" at bounding box center [1326, 326] width 431 height 31
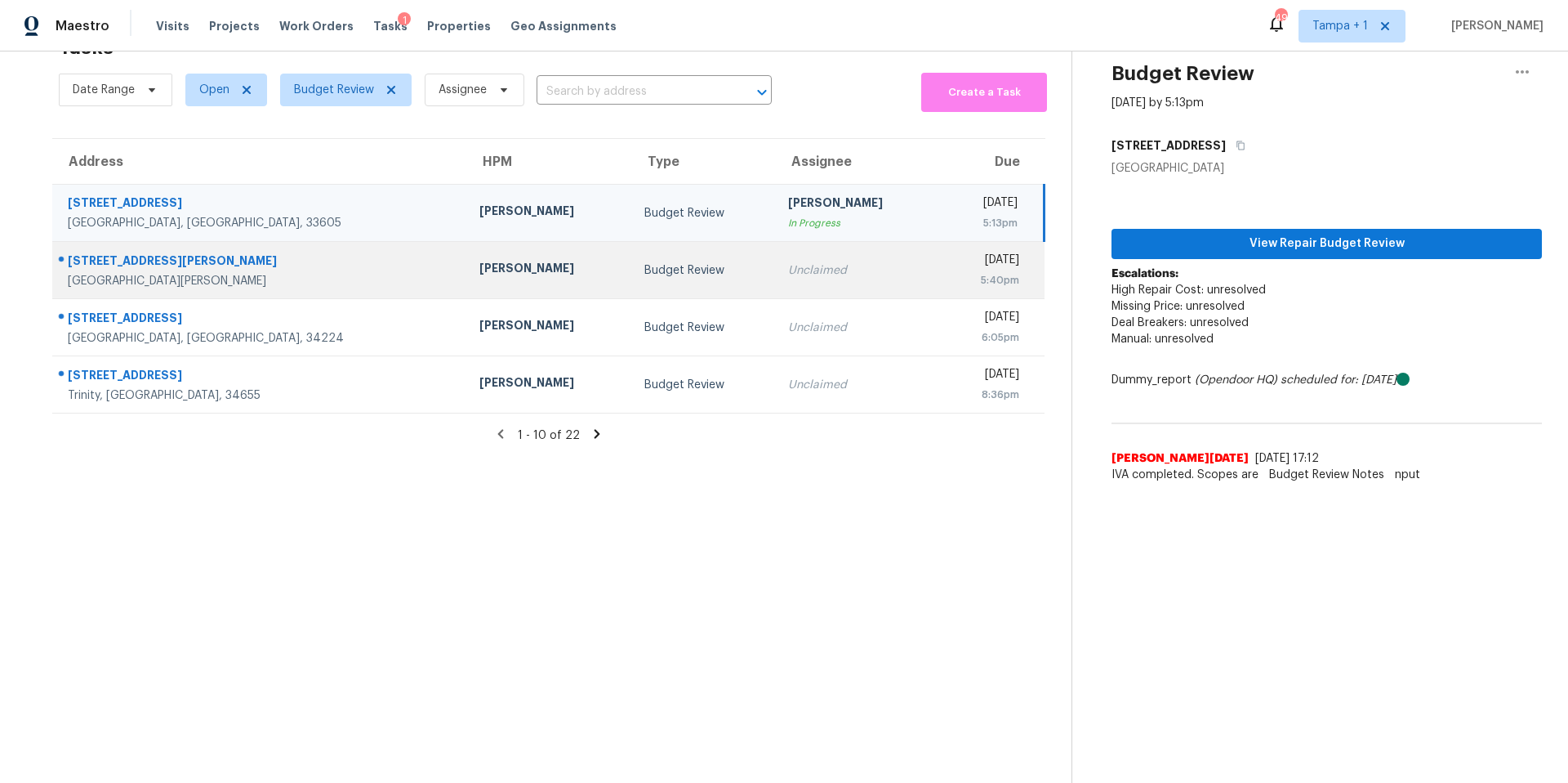
click at [466, 245] on td "[PERSON_NAME]" at bounding box center [549, 270] width 164 height 57
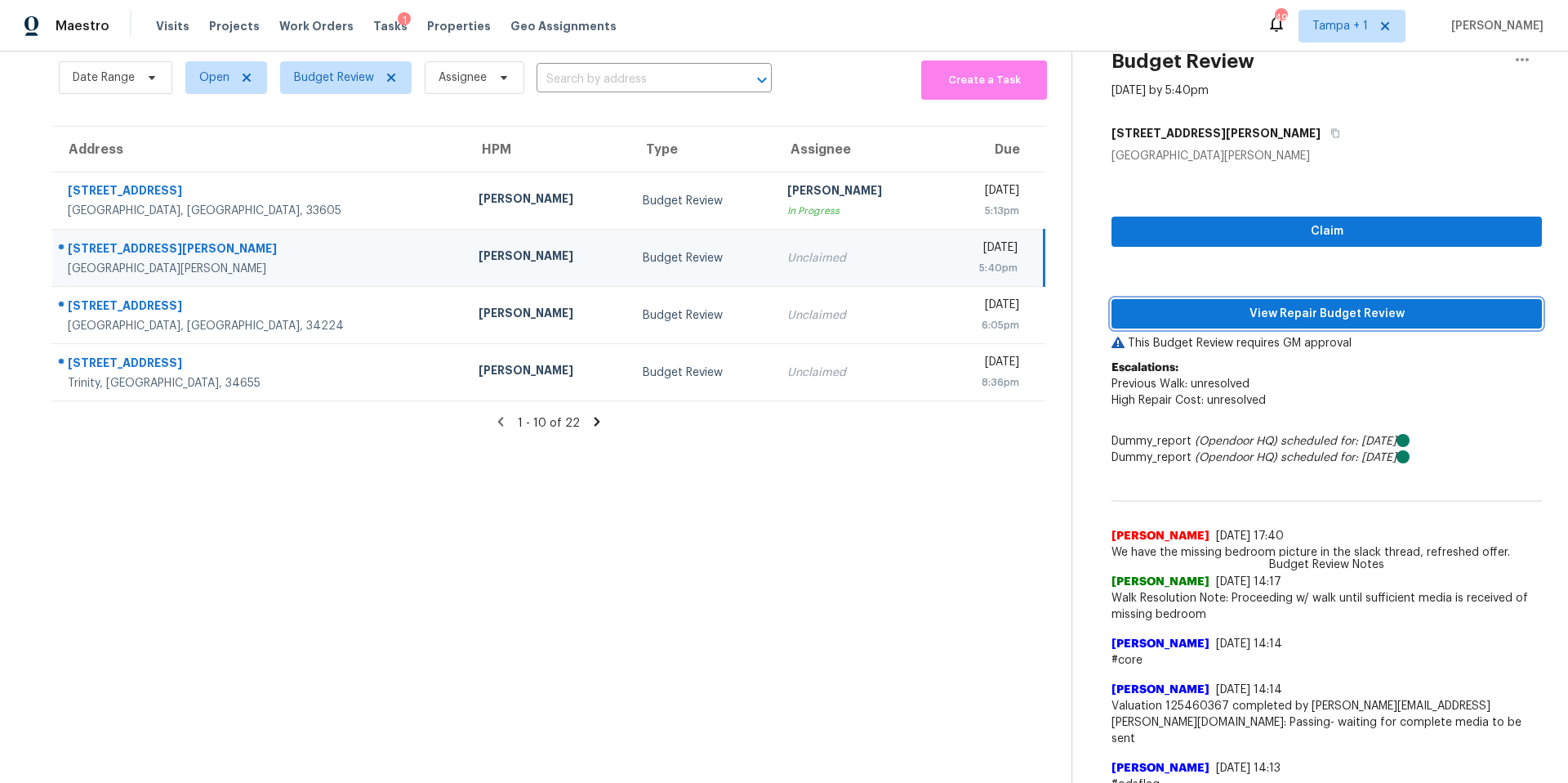
click at [1176, 318] on span "View Repair Budget Review" at bounding box center [1326, 314] width 404 height 20
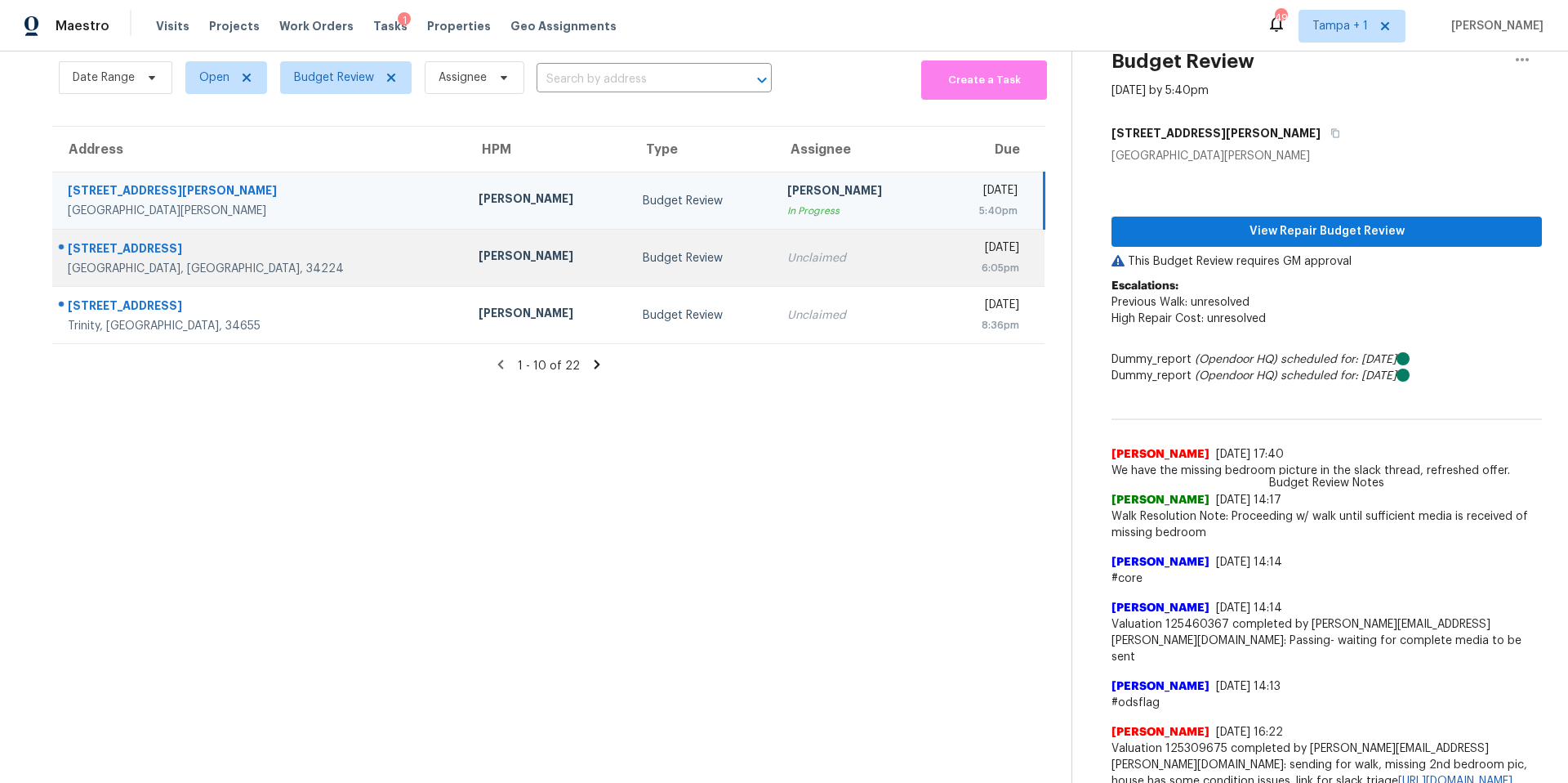
click at [466, 279] on td "[PERSON_NAME]" at bounding box center [548, 258] width 164 height 57
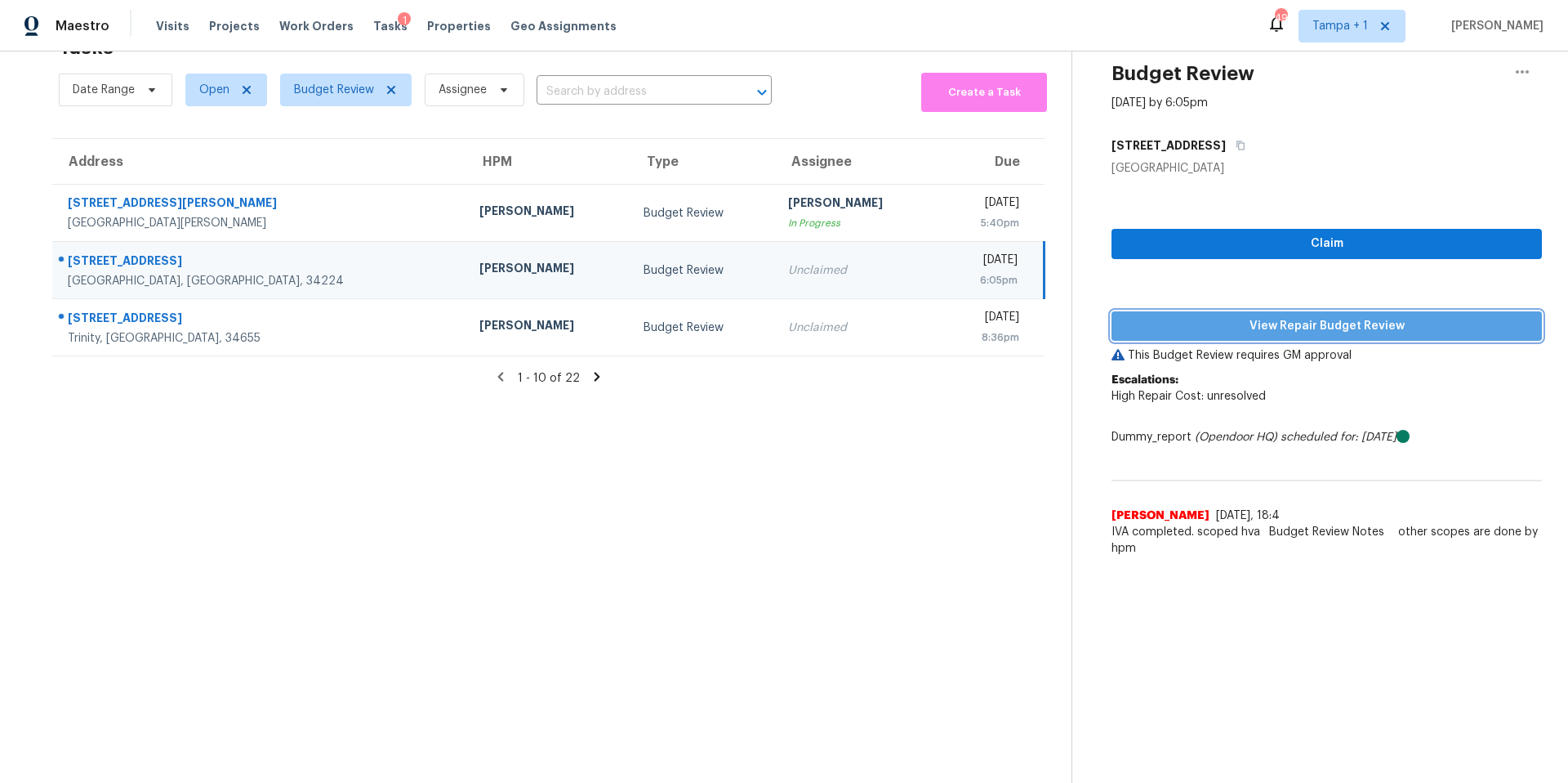
click at [1234, 317] on span "View Repair Budget Review" at bounding box center [1326, 326] width 404 height 20
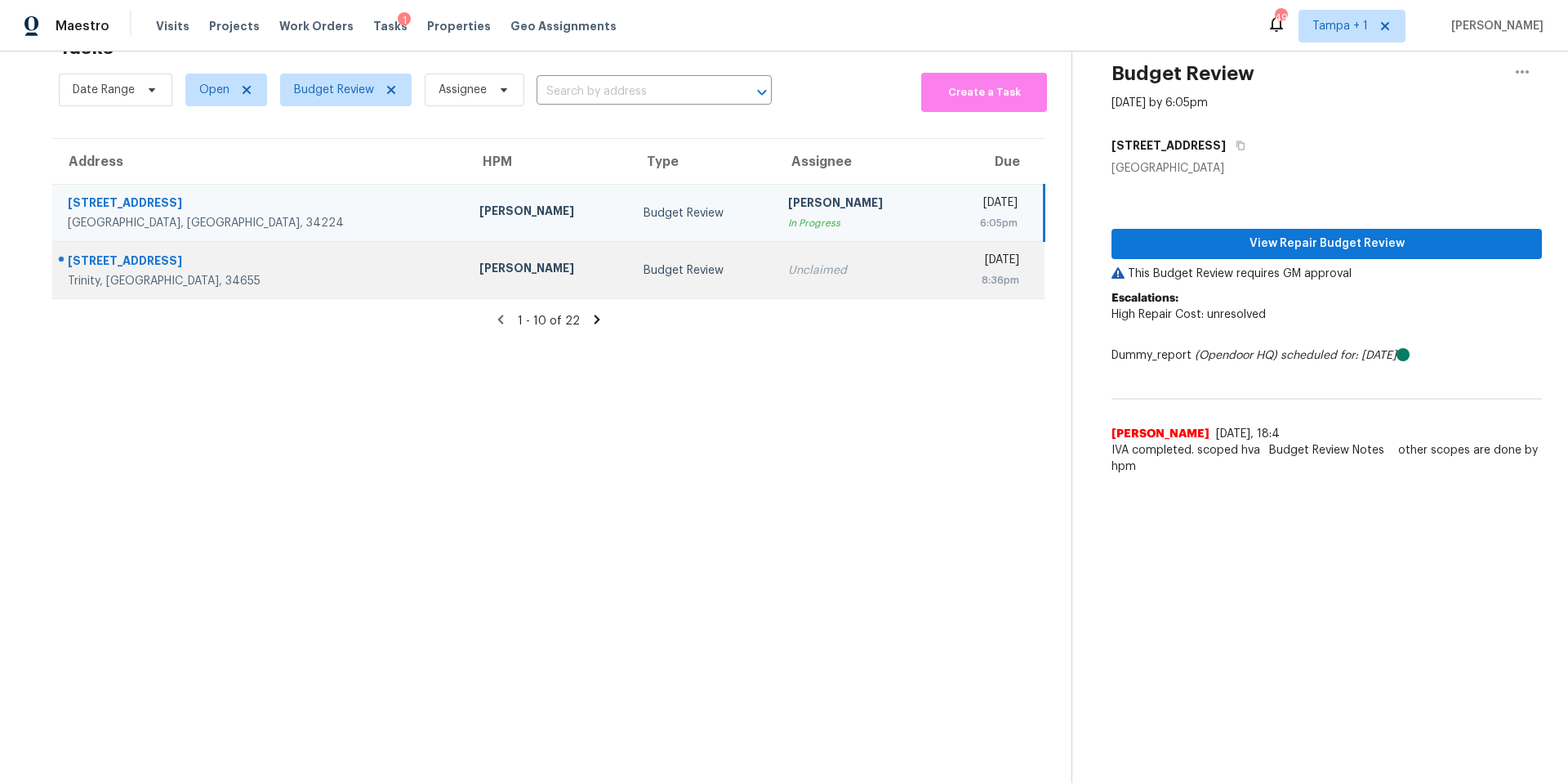
click at [466, 247] on td "[PERSON_NAME]" at bounding box center [549, 270] width 164 height 57
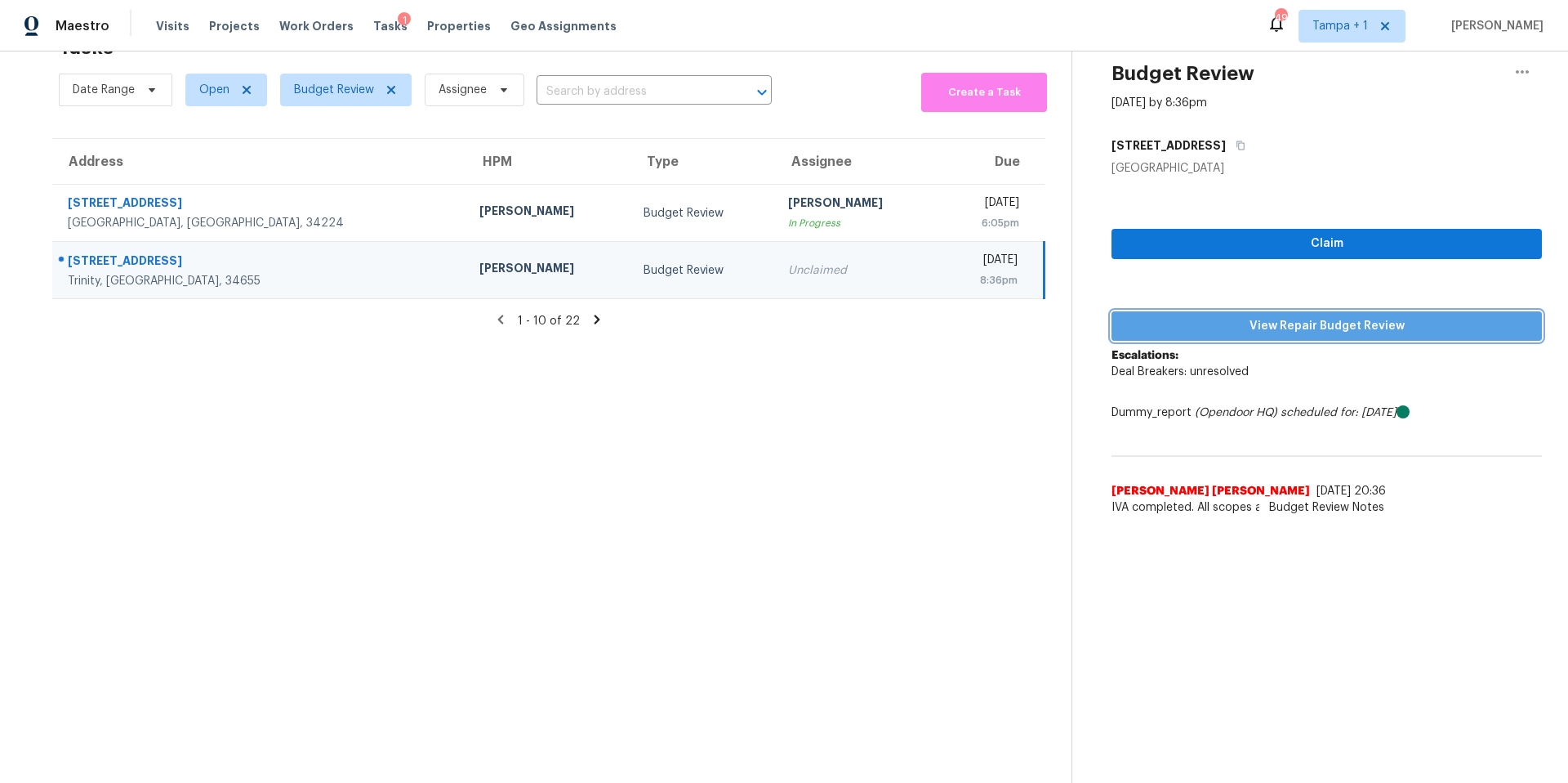
click at [1175, 316] on span "View Repair Budget Review" at bounding box center [1326, 326] width 404 height 20
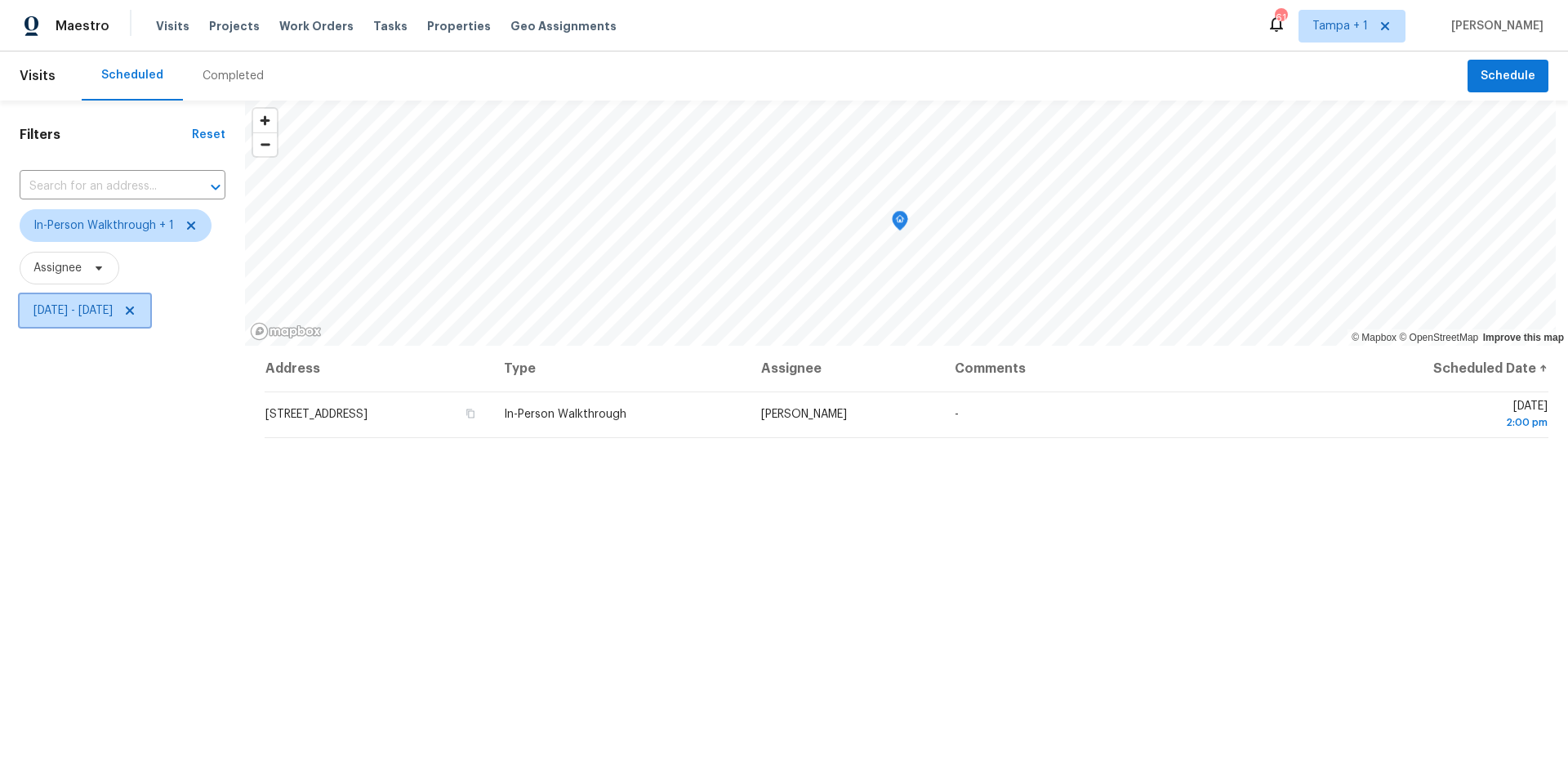
click at [70, 305] on span "[DATE] - [DATE]" at bounding box center [73, 310] width 79 height 17
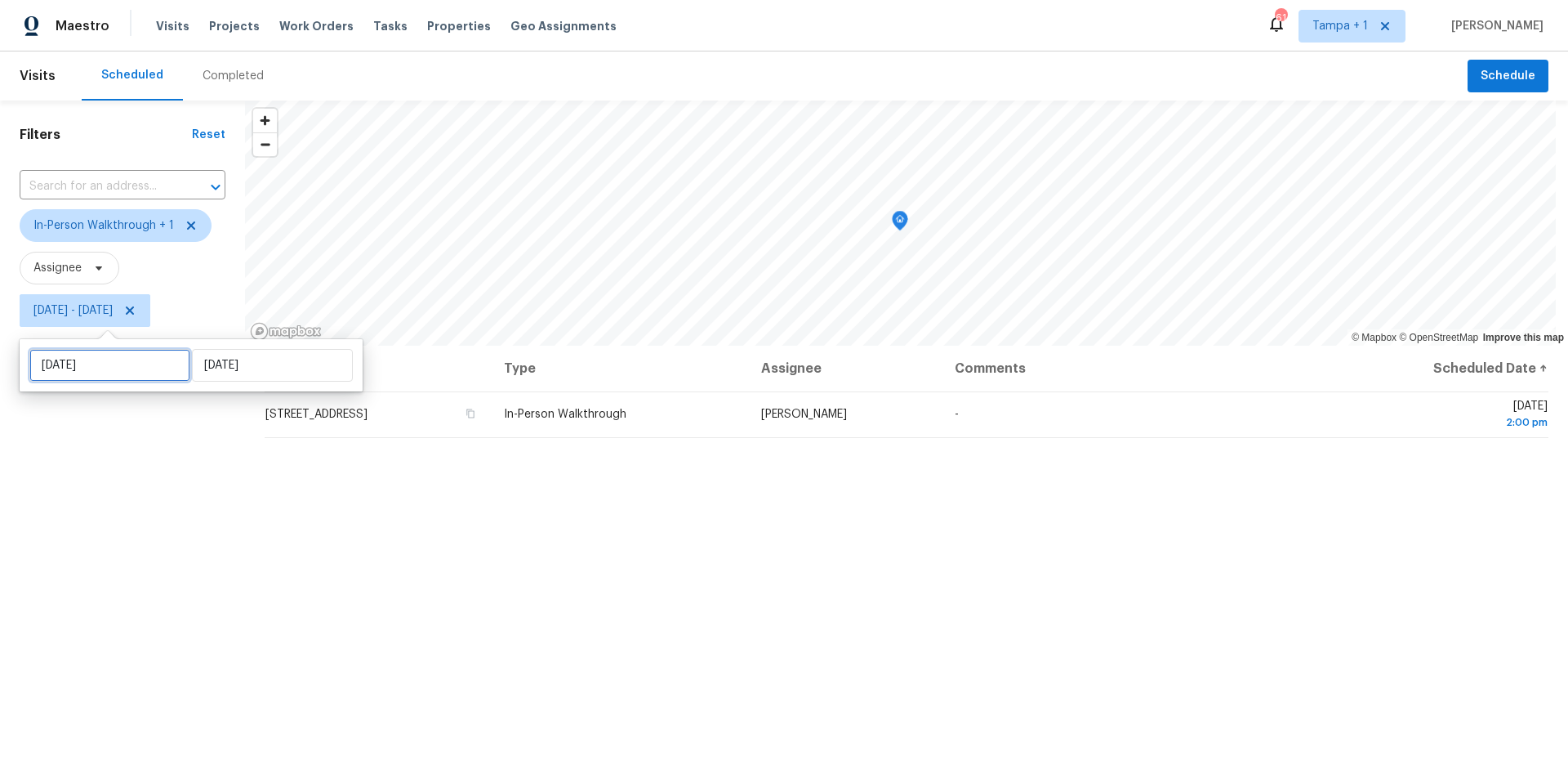
select select "7"
select select "2025"
select select "8"
select select "2025"
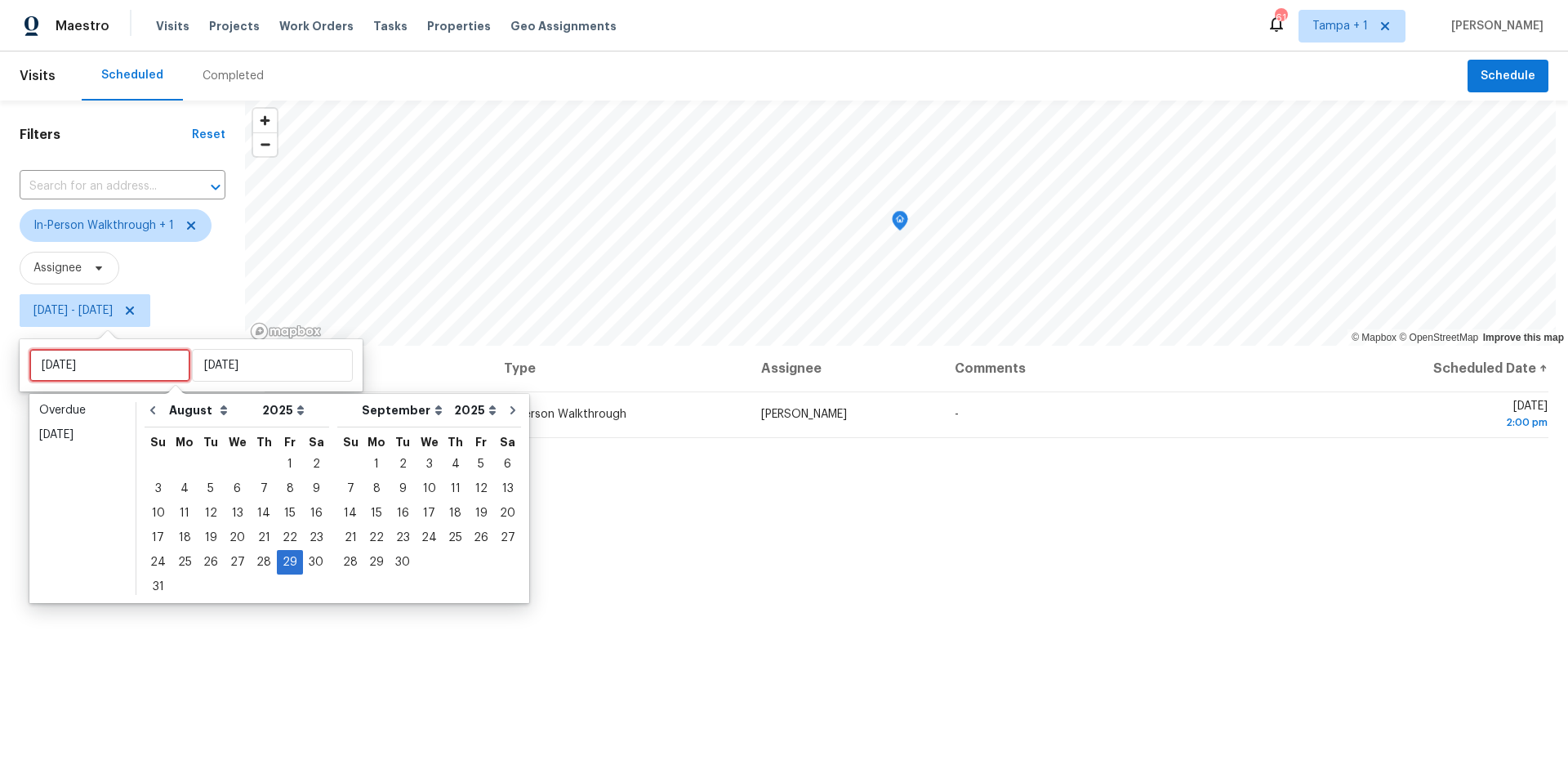
click at [77, 368] on input "Fri, Aug 29" at bounding box center [110, 364] width 161 height 32
type input "Mon, Sep 01"
click at [369, 458] on div "1" at bounding box center [376, 464] width 26 height 23
type input "Mon, Sep 01"
click at [369, 458] on div "1" at bounding box center [376, 464] width 26 height 23
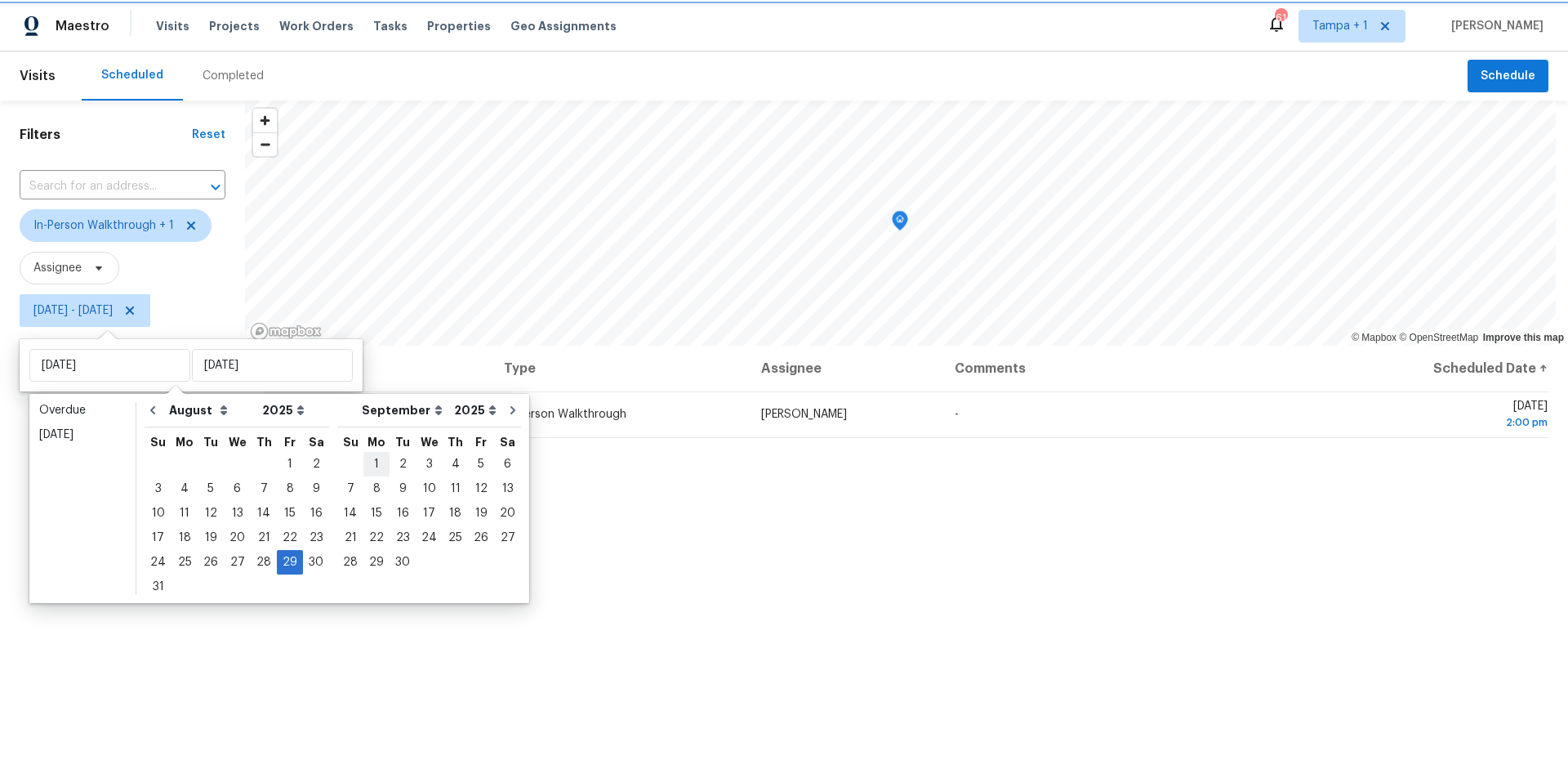
type input "Mon, Sep 01"
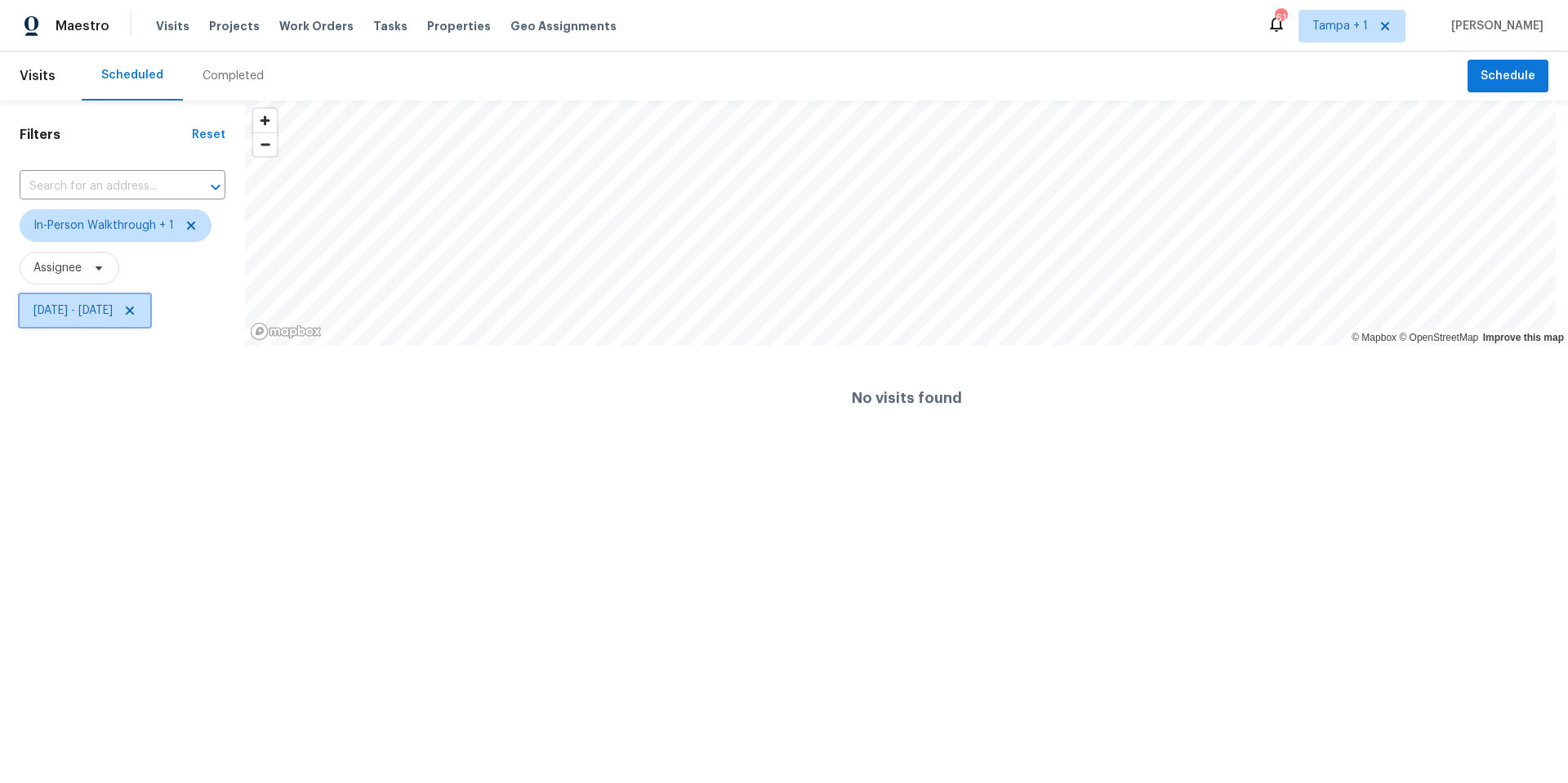
click at [113, 317] on span "Mon, Sep 01 - Mon, Sep 01" at bounding box center [73, 310] width 79 height 17
select select "8"
select select "2025"
select select "9"
select select "2025"
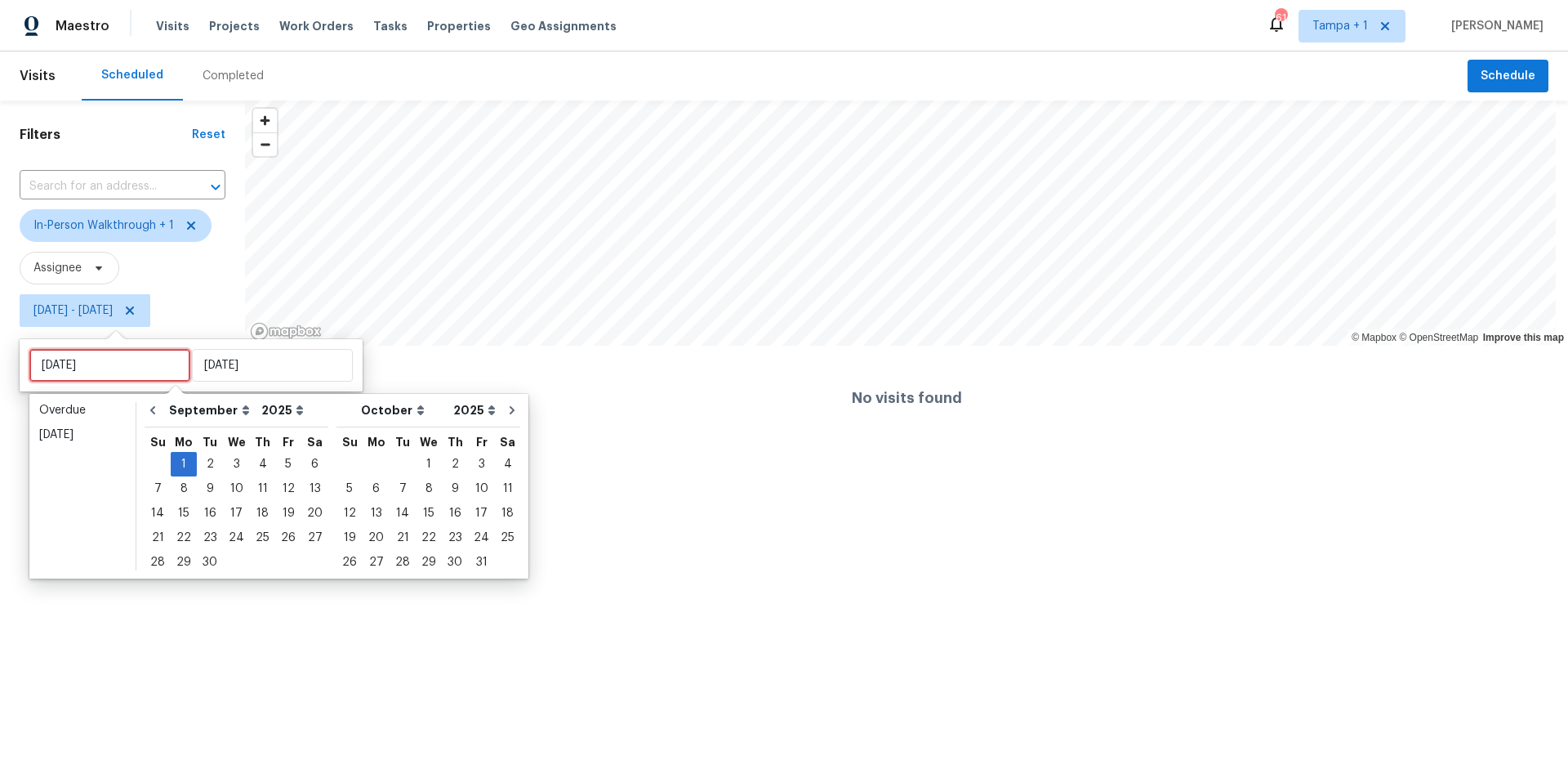
click at [111, 371] on input "Mon, Sep 01" at bounding box center [110, 364] width 161 height 32
type input "Wed, Sep 03"
click at [204, 462] on div "2" at bounding box center [210, 464] width 26 height 23
type input "Tue, Sep 02"
type input "Mon, Sep 01"
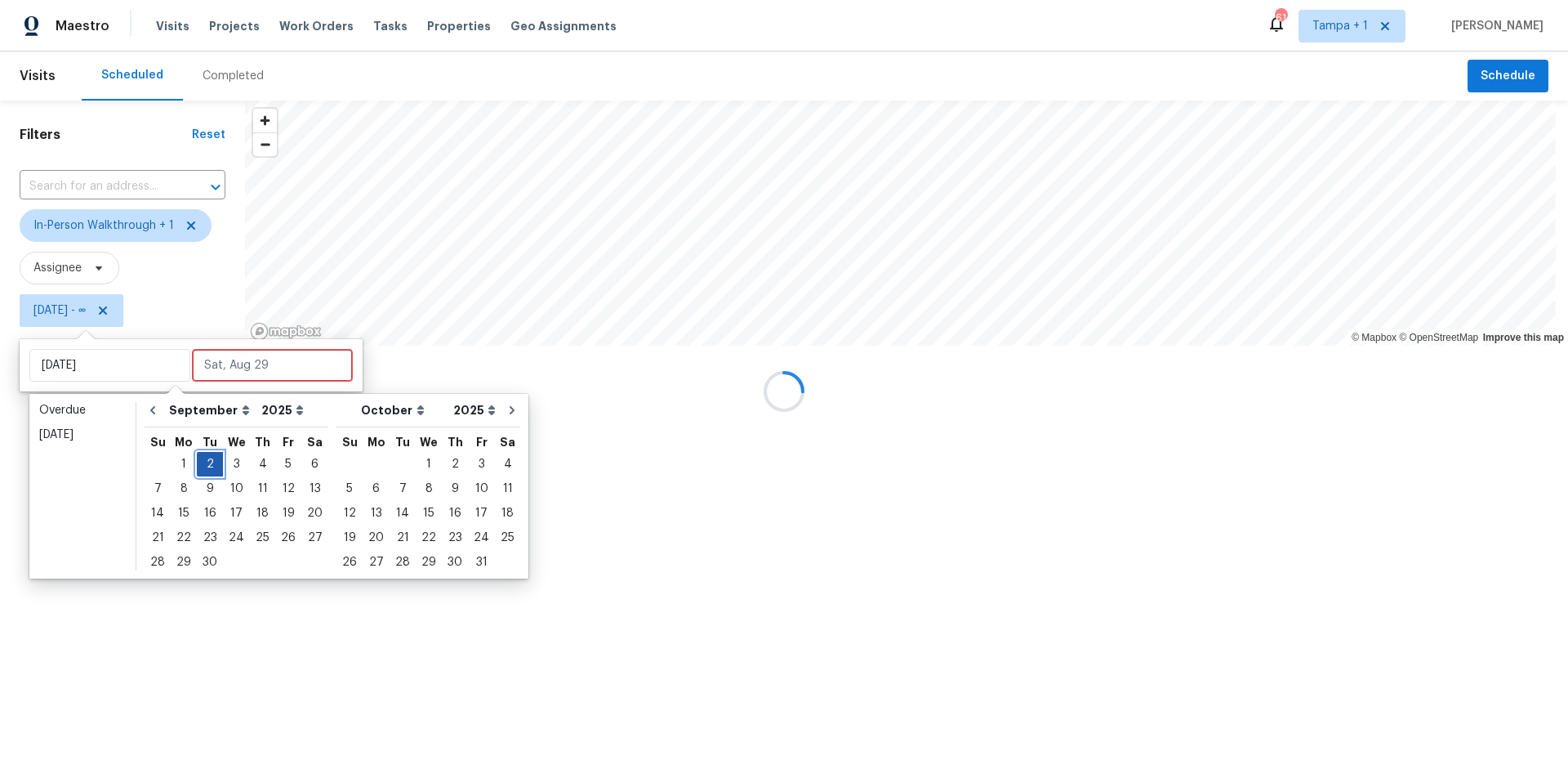
click at [204, 462] on div "2" at bounding box center [210, 464] width 26 height 23
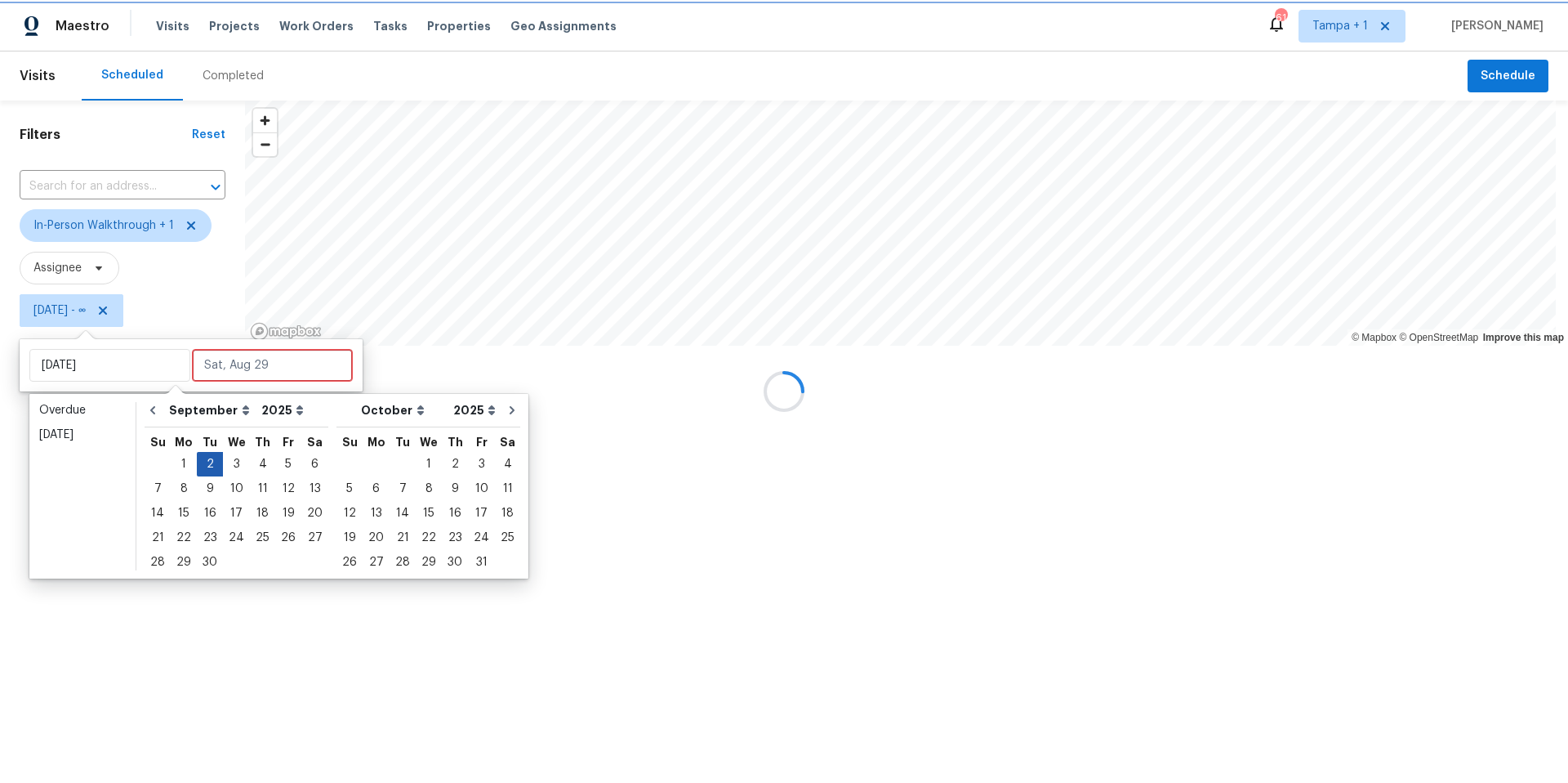
type input "Tue, Sep 02"
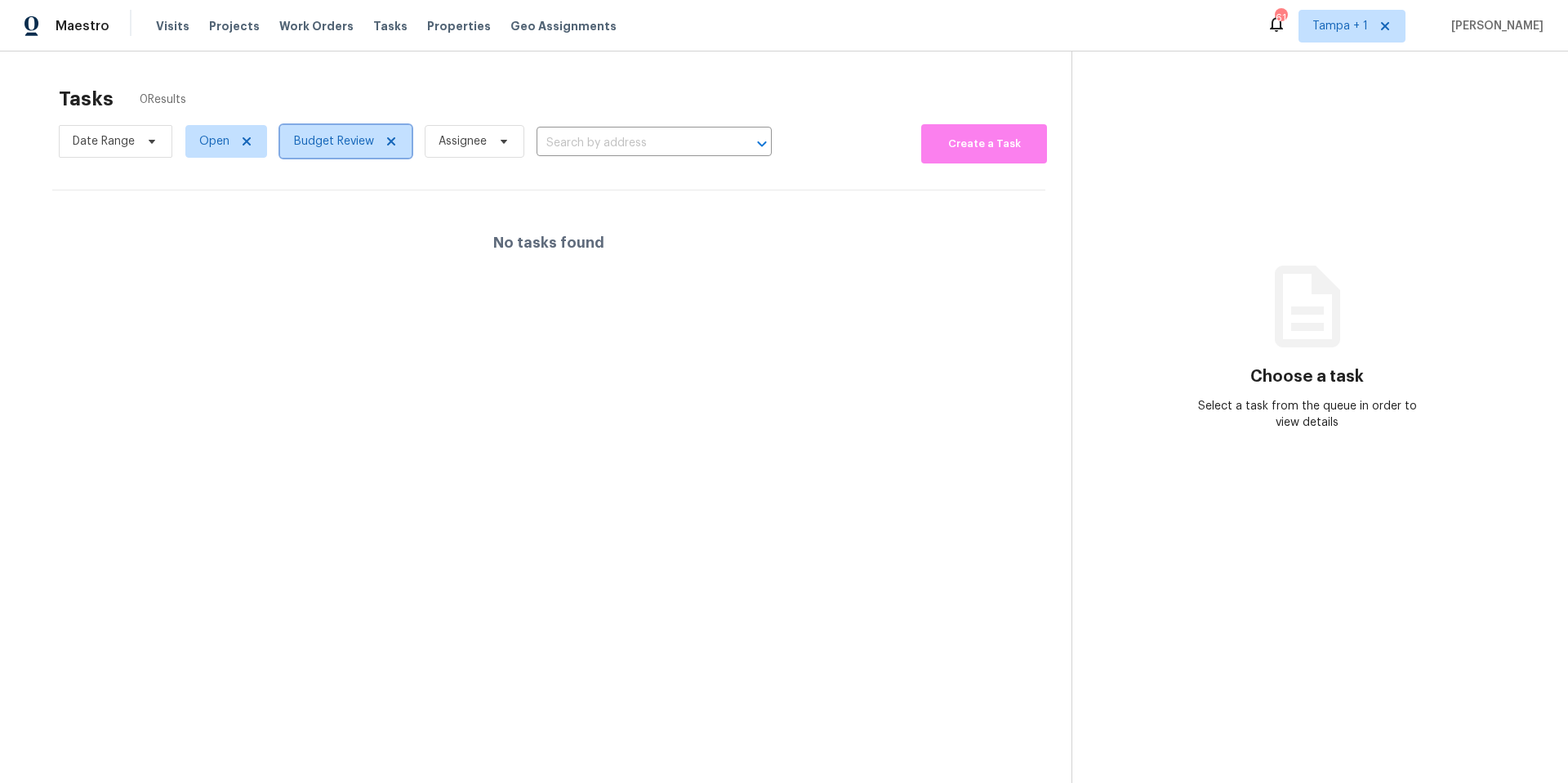
click at [333, 144] on span "Budget Review" at bounding box center [335, 141] width 80 height 17
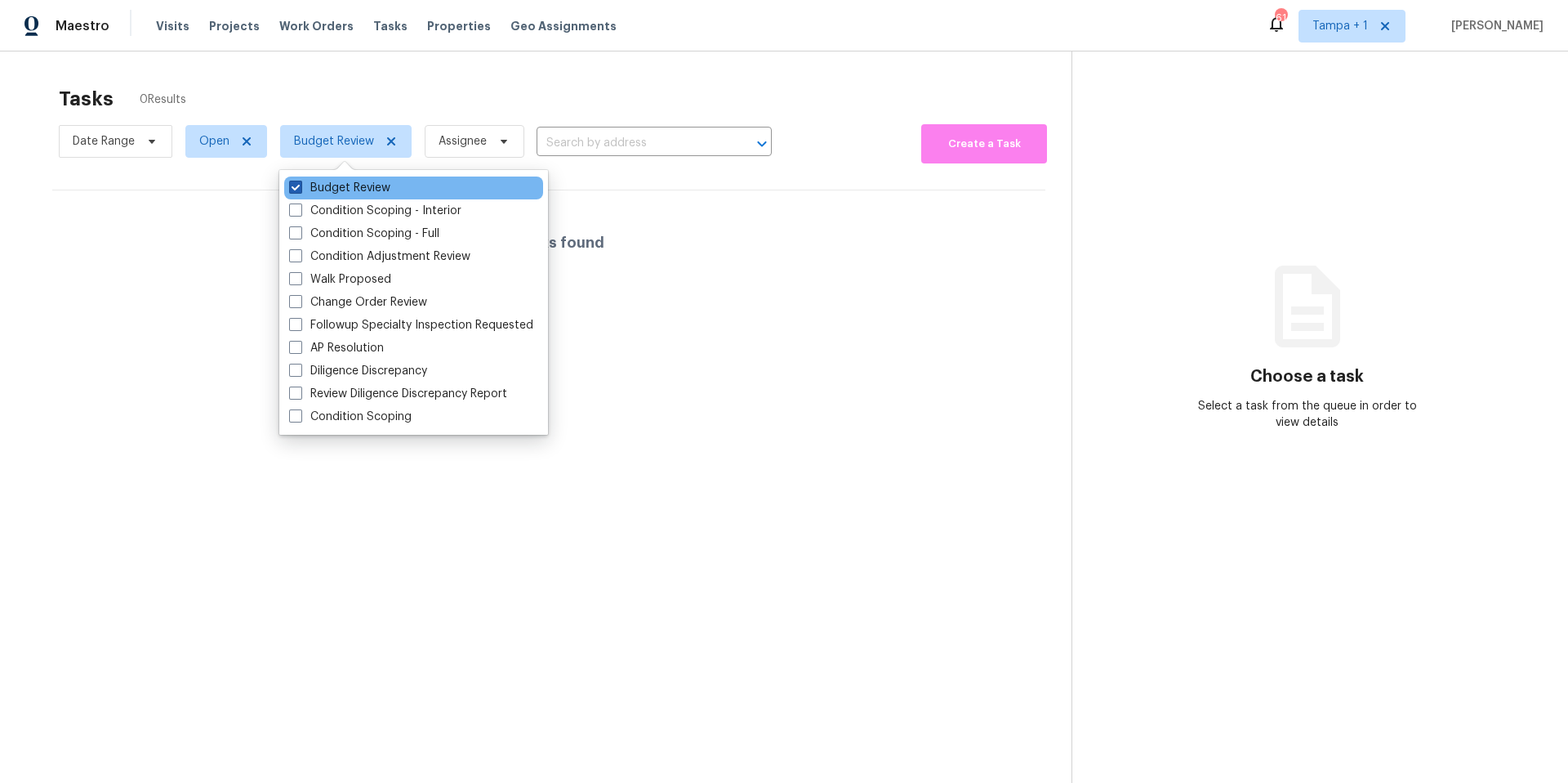
click at [327, 189] on label "Budget Review" at bounding box center [340, 188] width 101 height 17
click at [300, 189] on input "Budget Review" at bounding box center [294, 185] width 10 height 10
checkbox input "false"
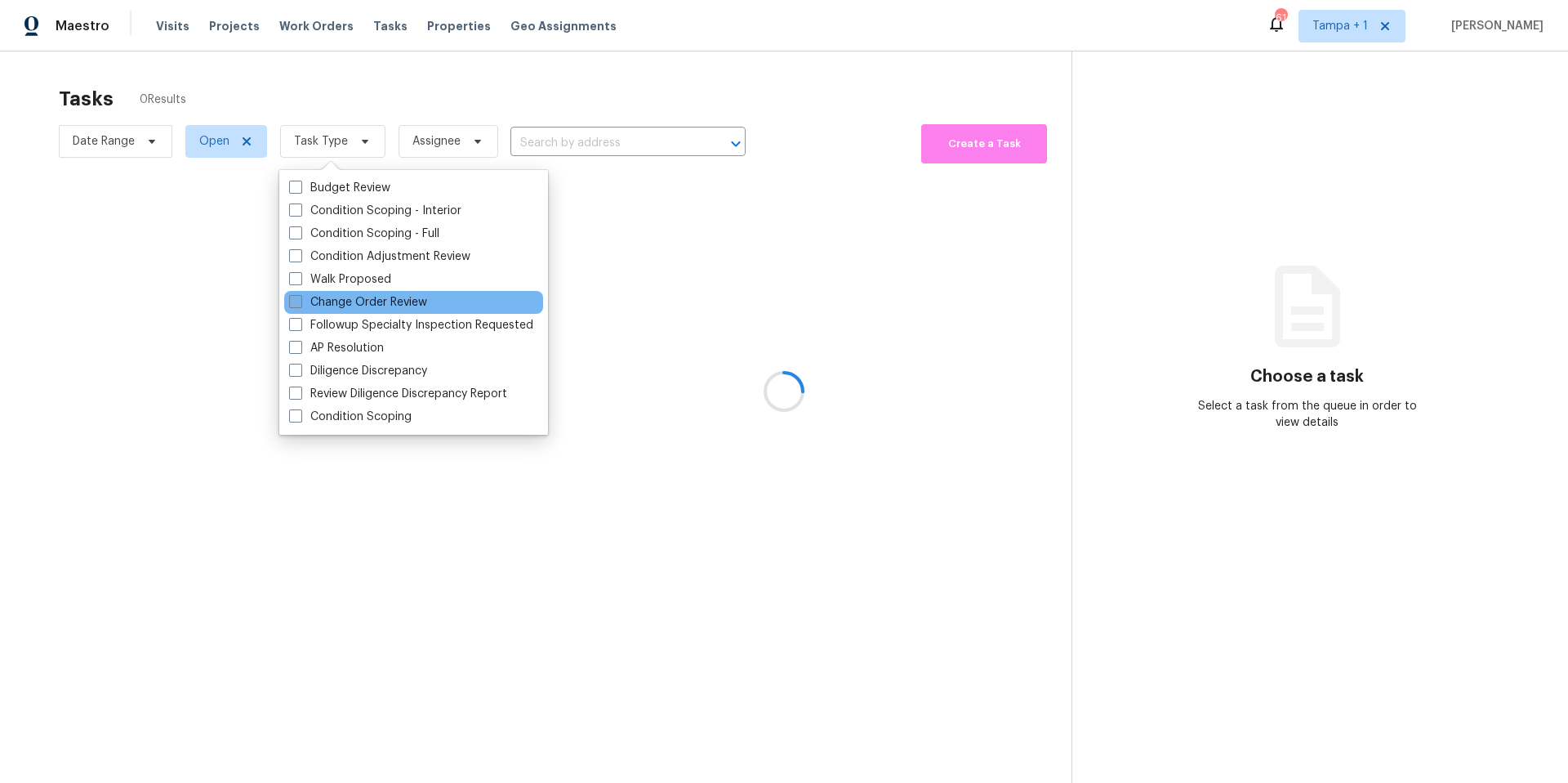
click at [326, 295] on label "Change Order Review" at bounding box center [358, 302] width 138 height 17
click at [300, 295] on input "Change Order Review" at bounding box center [294, 300] width 10 height 10
click at [321, 305] on label "Change Order Review" at bounding box center [358, 302] width 138 height 17
click at [300, 305] on input "Change Order Review" at bounding box center [294, 300] width 10 height 10
checkbox input "false"
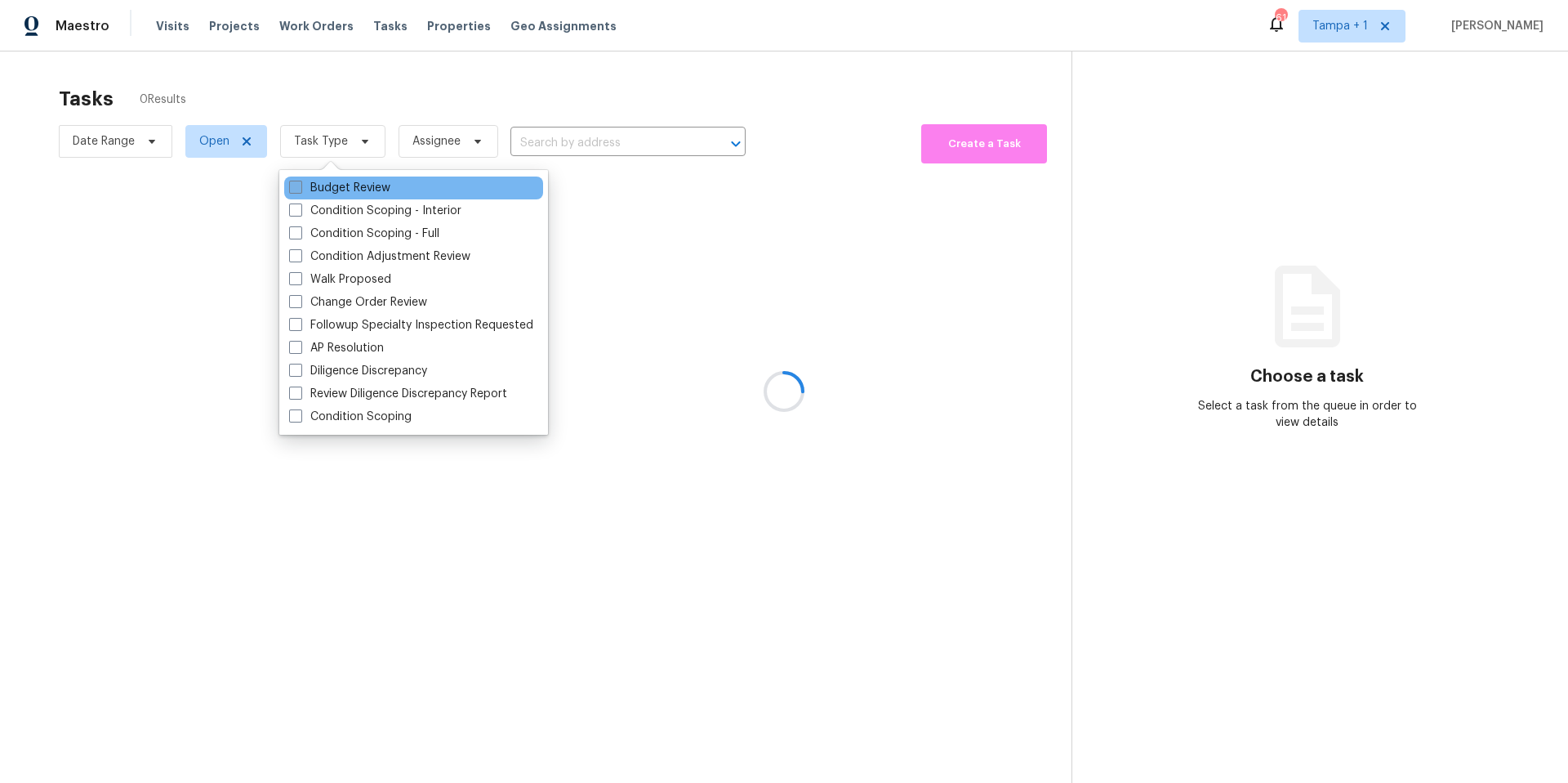
click at [341, 190] on label "Budget Review" at bounding box center [340, 188] width 101 height 17
click at [300, 190] on input "Budget Review" at bounding box center [294, 185] width 10 height 10
checkbox input "true"
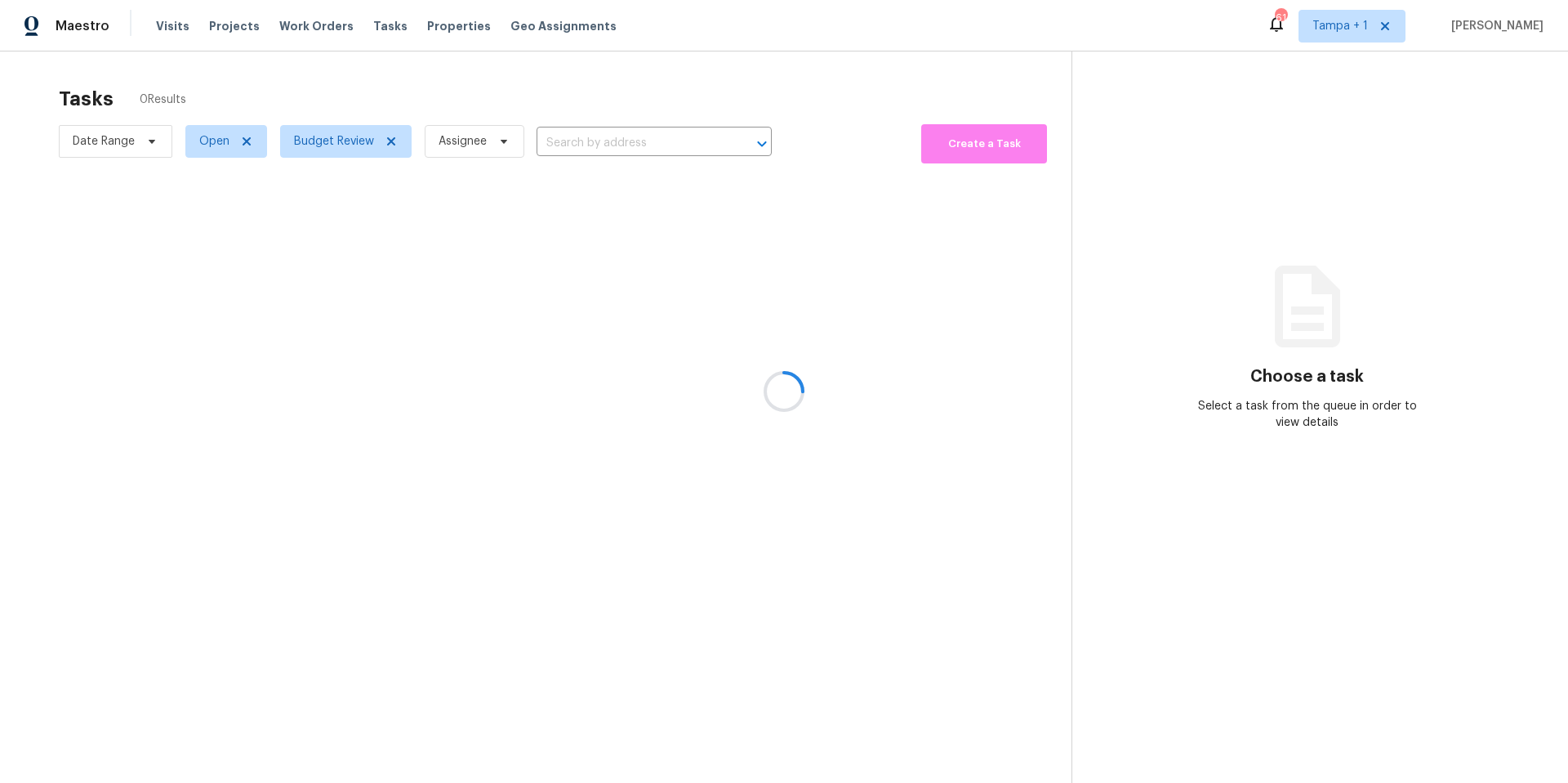
click at [452, 94] on div at bounding box center [784, 392] width 1568 height 783
